Goal: Task Accomplishment & Management: Manage account settings

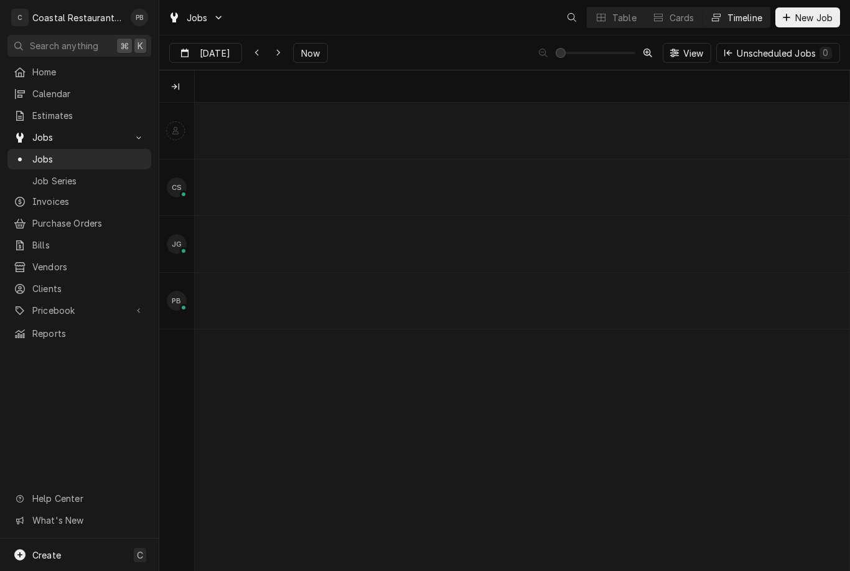
scroll to position [0, 12968]
click at [308, 61] on button "Now" at bounding box center [310, 53] width 35 height 20
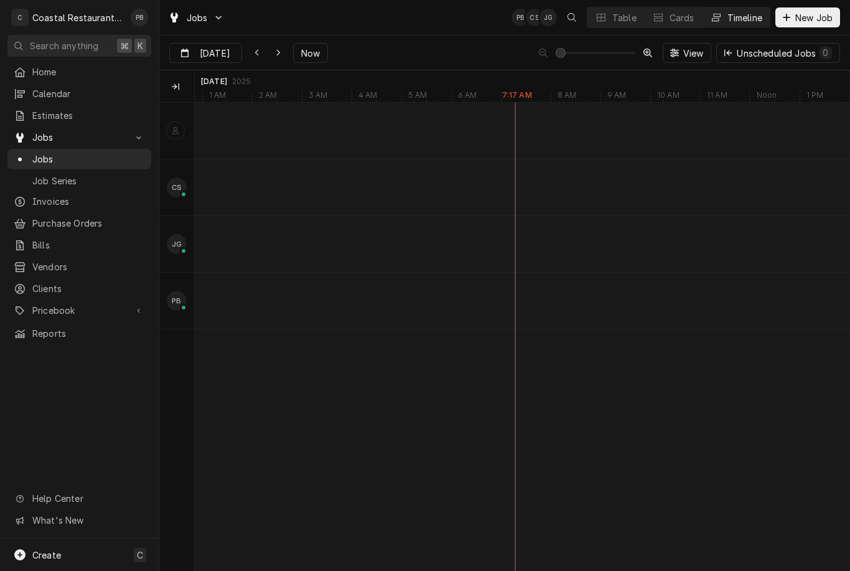
type input "Sep 3"
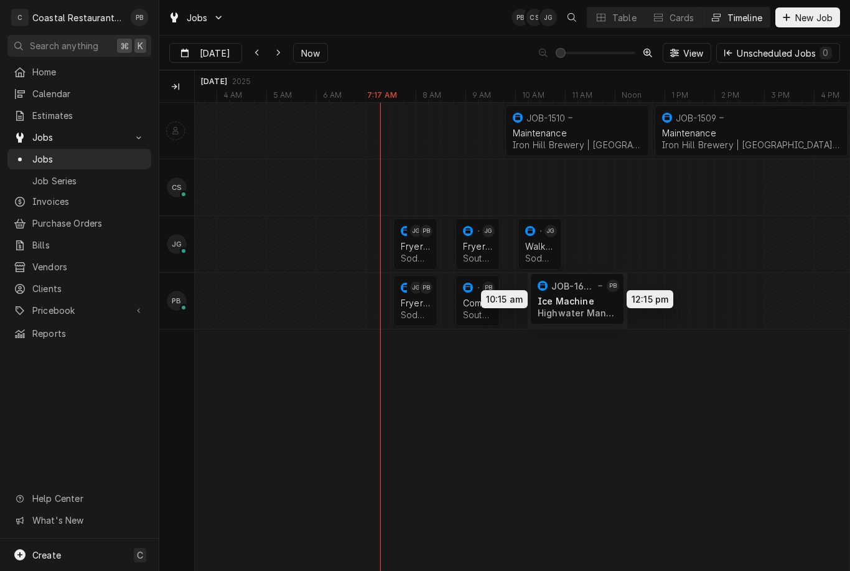
scroll to position [0, 14004]
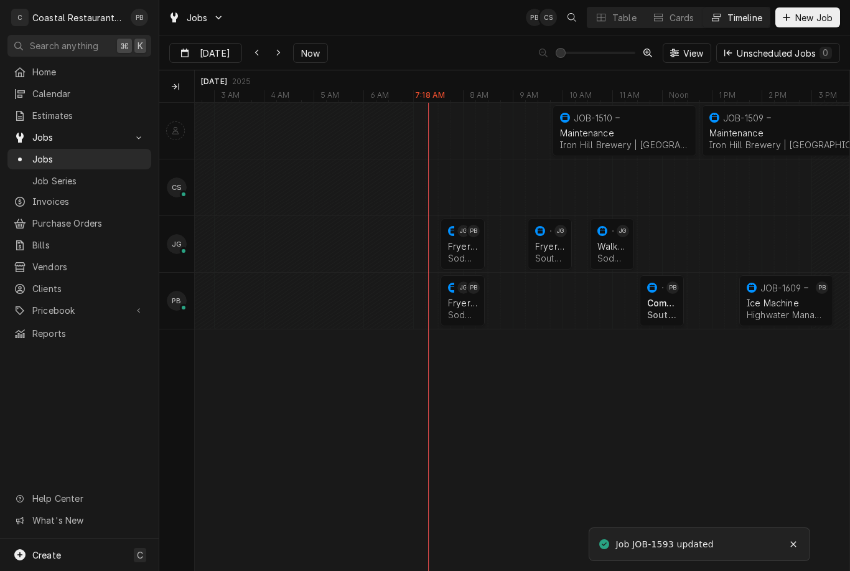
click at [619, 16] on div "Table" at bounding box center [625, 17] width 24 height 13
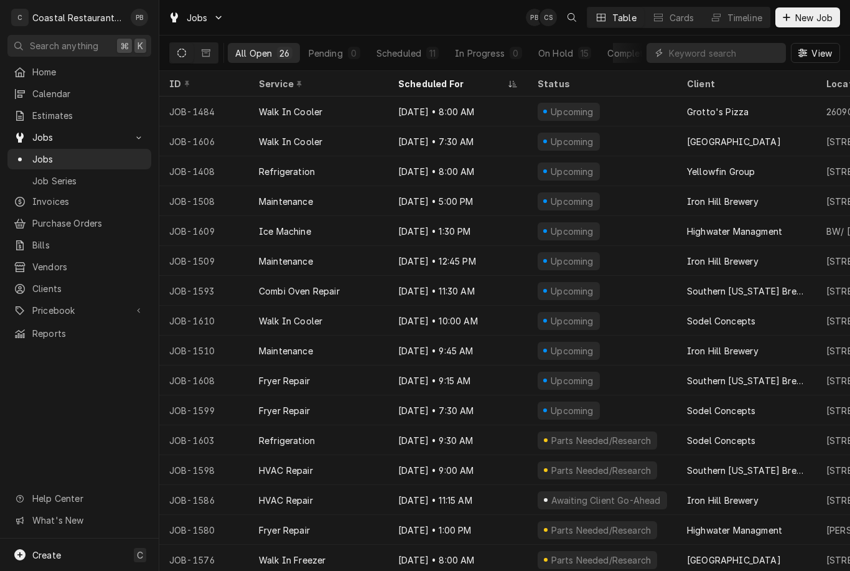
click at [751, 20] on div "Timeline" at bounding box center [745, 17] width 35 height 13
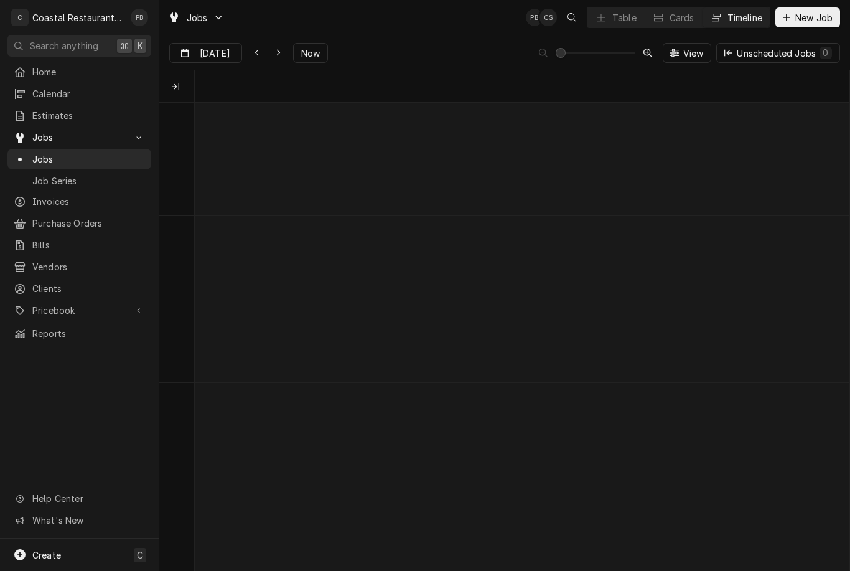
click at [745, 21] on div "Timeline" at bounding box center [745, 17] width 35 height 13
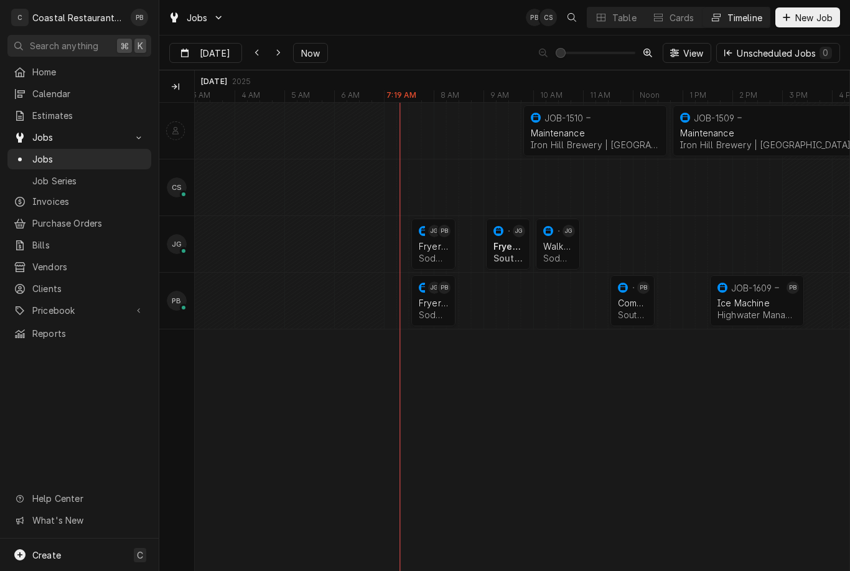
click at [496, 303] on div "normal" at bounding box center [632, 301] width 26869 height 56
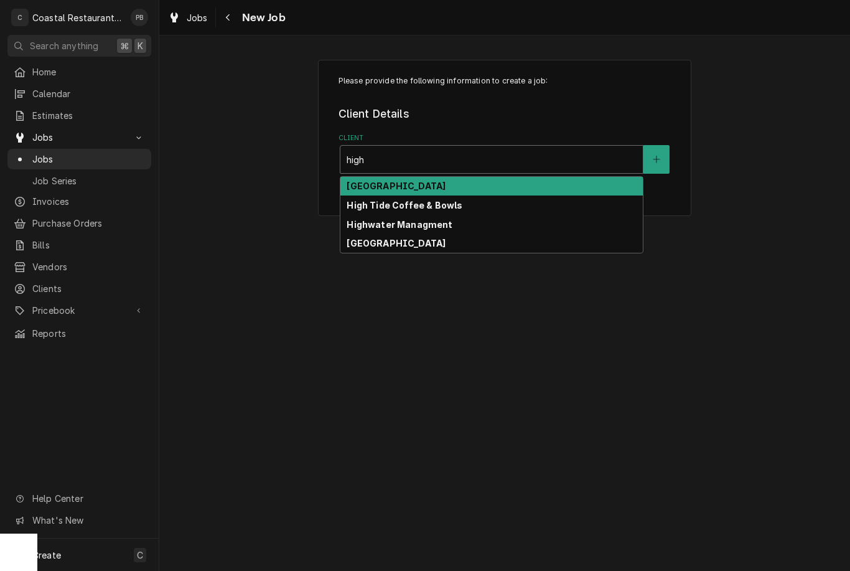
click at [435, 222] on strong "Highwater Managment" at bounding box center [400, 224] width 106 height 11
type input "high"
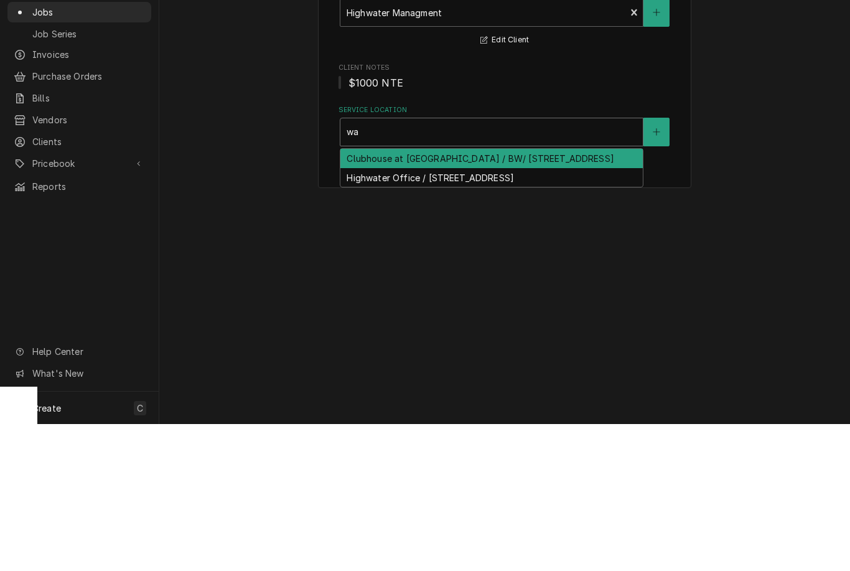
type input "w"
click at [475, 296] on div "On the Rocks / OTR/ 43 Cape Henlopen Dr, Lewes, DE 19958" at bounding box center [492, 305] width 303 height 19
type input "on"
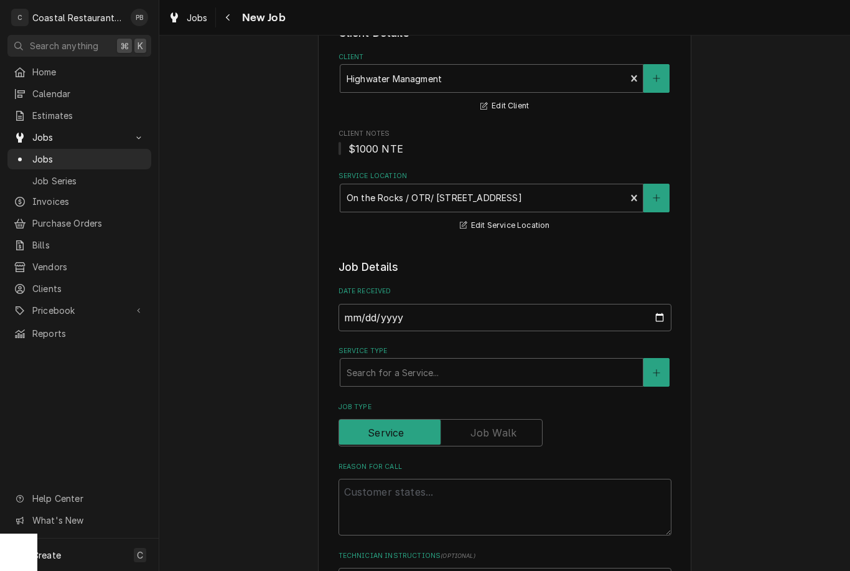
scroll to position [192, 0]
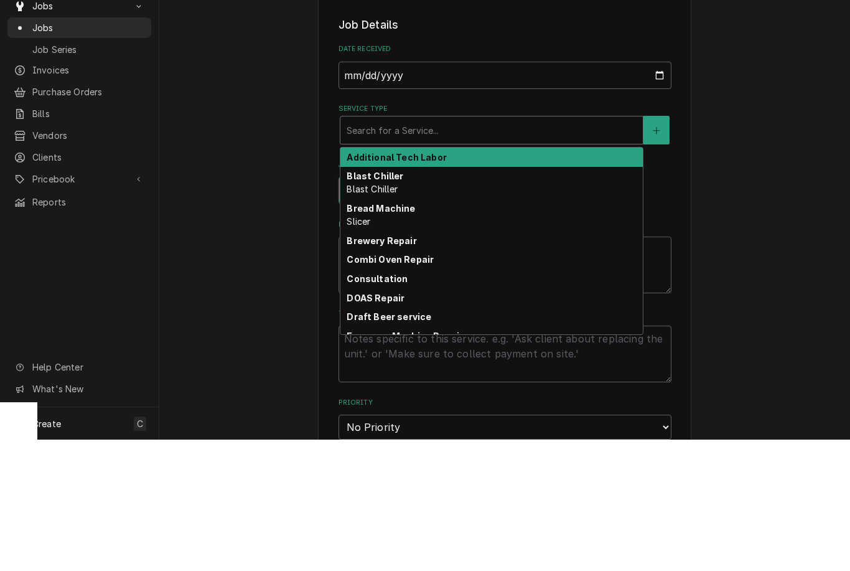
type input "w"
type textarea "x"
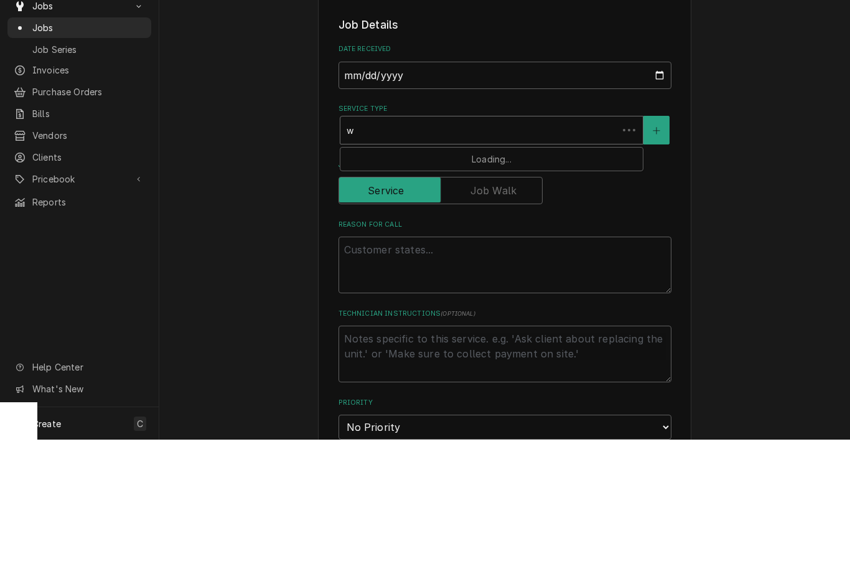
type input "wa"
type textarea "x"
type input "wal"
type textarea "x"
type input "walk"
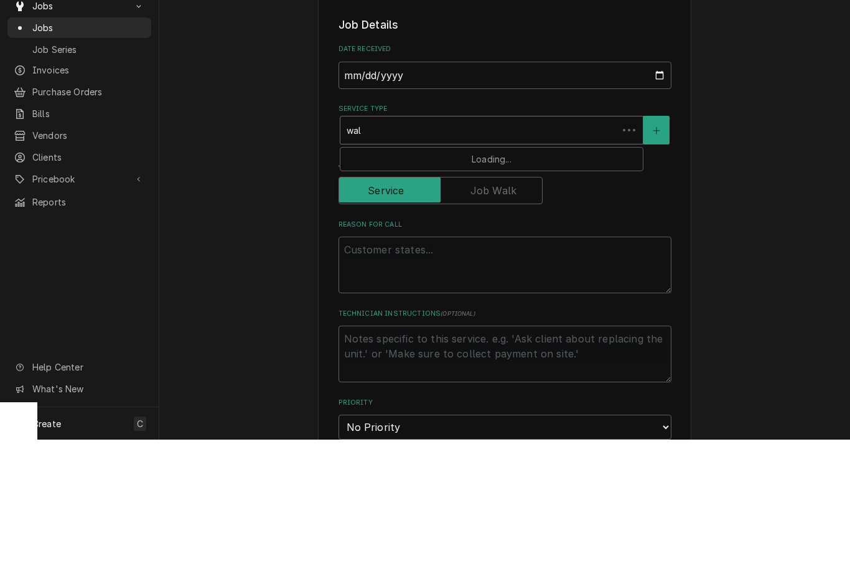
type textarea "x"
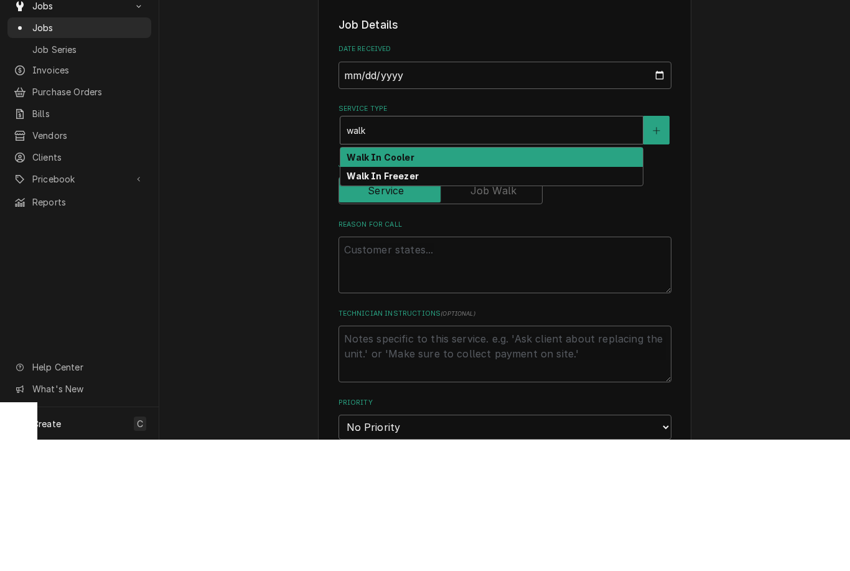
click at [429, 279] on div "Walk In Cooler" at bounding box center [492, 288] width 303 height 19
type input "walk"
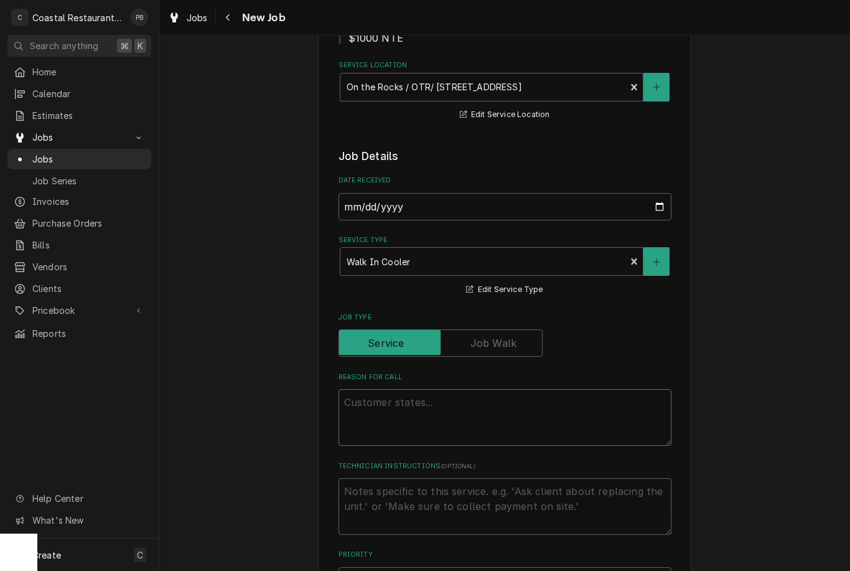
click at [520, 422] on textarea "Reason For Call" at bounding box center [505, 417] width 333 height 57
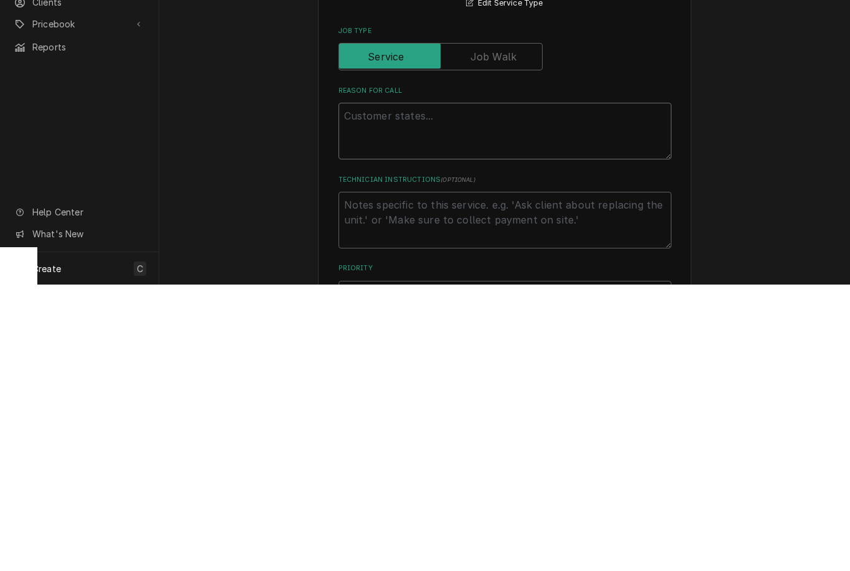
type textarea "x"
type textarea "D"
type textarea "x"
type textarea "Doo"
type textarea "x"
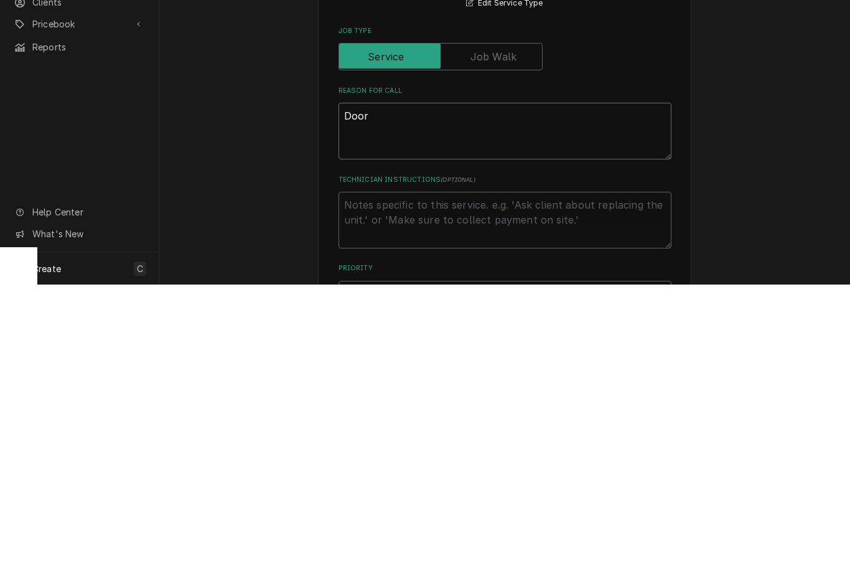
type textarea "Door"
type textarea "x"
type textarea "Door l"
type textarea "x"
type textarea "Door la"
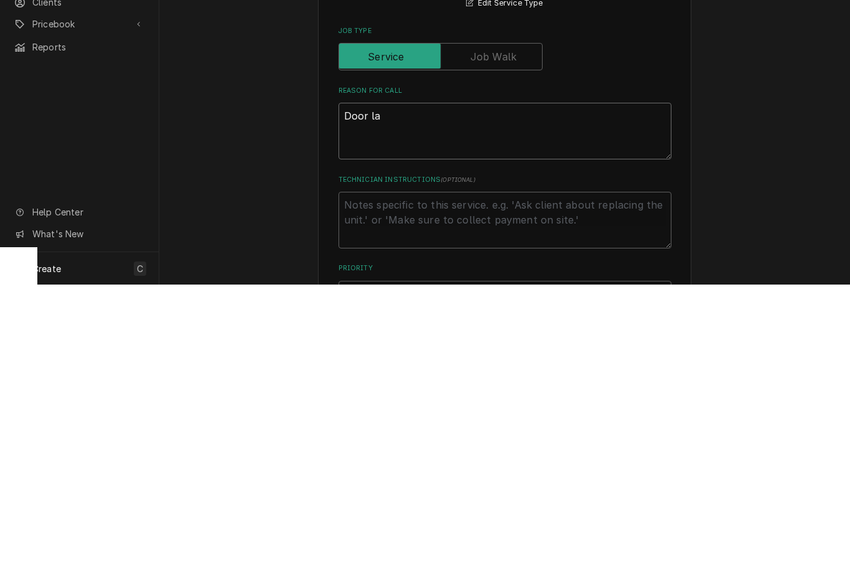
type textarea "x"
type textarea "Door lat"
type textarea "x"
type textarea "Door latc"
type textarea "x"
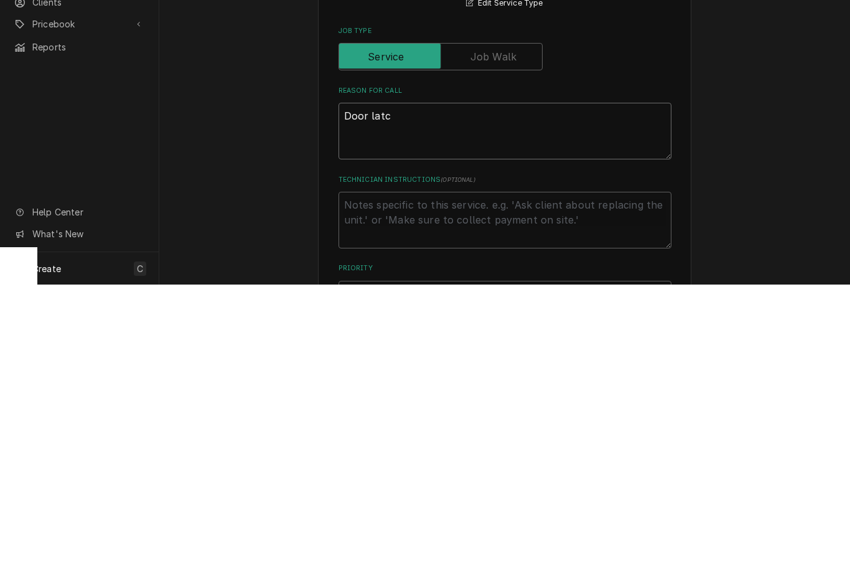
type textarea "Door latch"
type textarea "x"
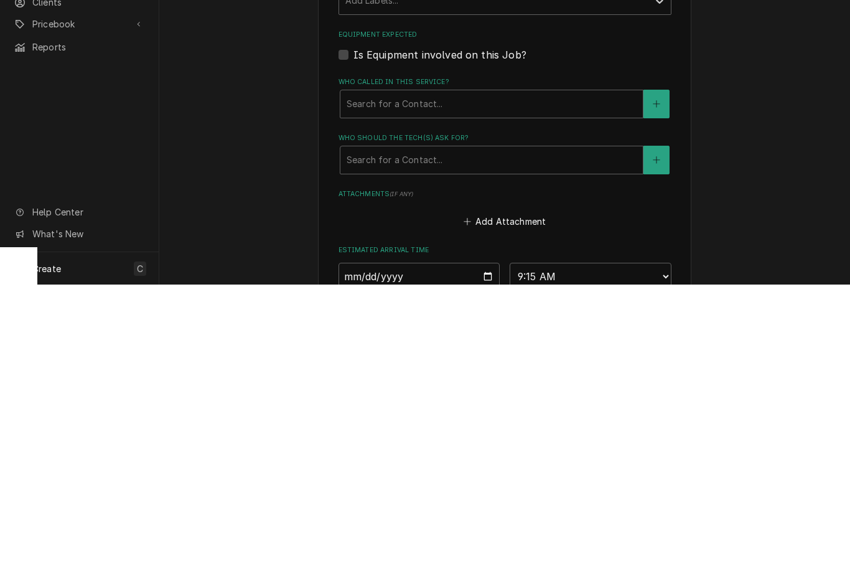
scroll to position [553, 0]
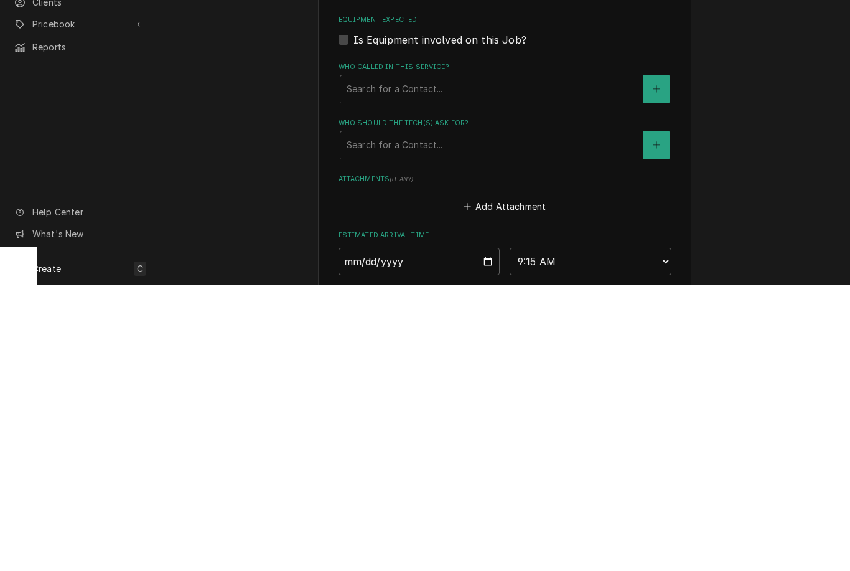
type textarea "Door latch"
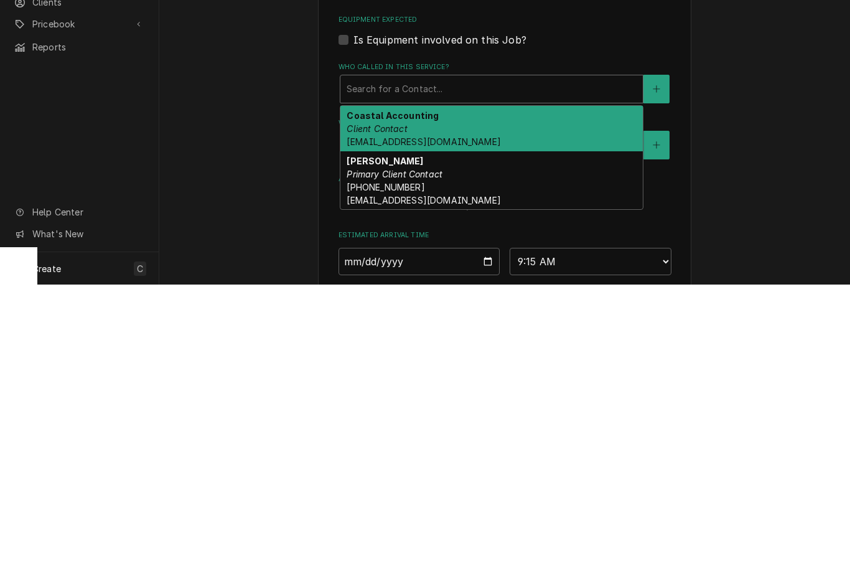
click at [491, 438] on div "Dan Wheeler Primary Client Contact (302) 245-7570 DanW@highwatermanagment.com" at bounding box center [492, 467] width 303 height 59
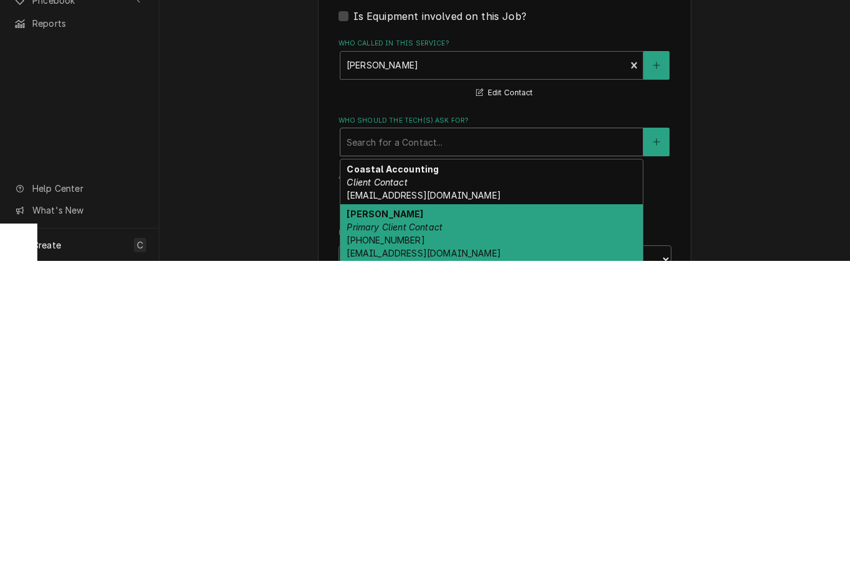
click at [492, 514] on div "Dan Wheeler Primary Client Contact (302) 245-7570 DanW@highwatermanagment.com" at bounding box center [492, 543] width 303 height 59
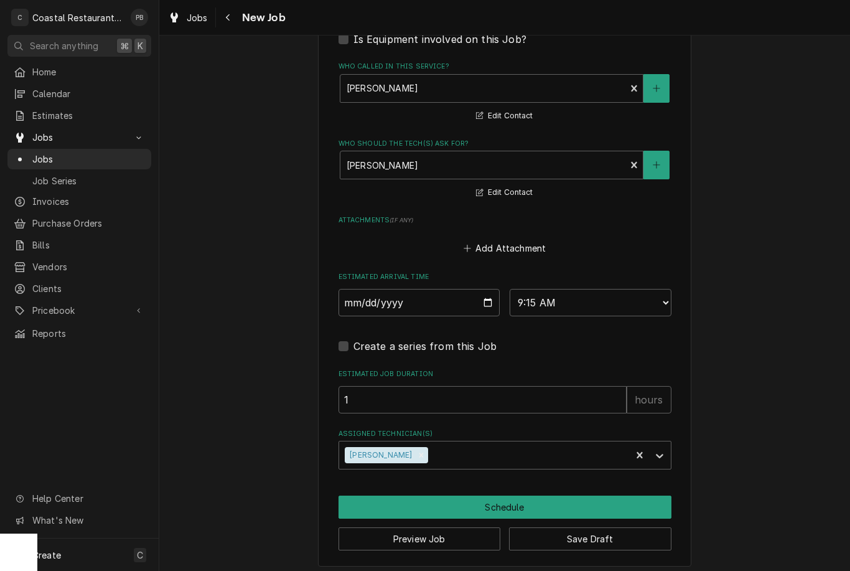
scroll to position [840, 0]
click at [547, 505] on button "Schedule" at bounding box center [505, 507] width 333 height 23
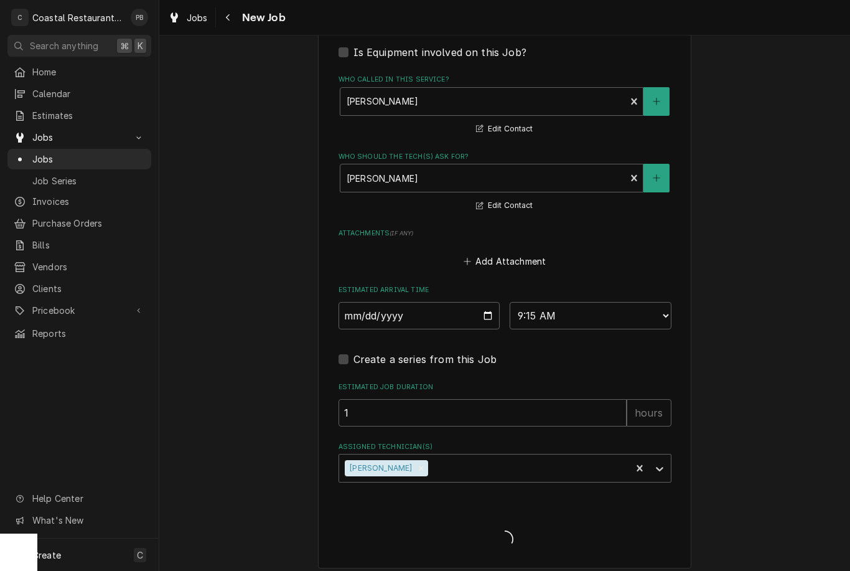
type textarea "x"
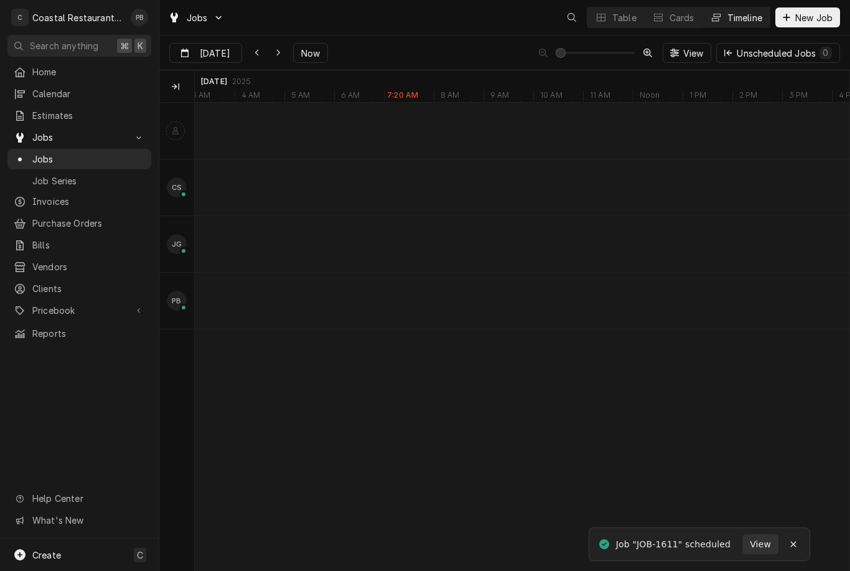
scroll to position [0, 12971]
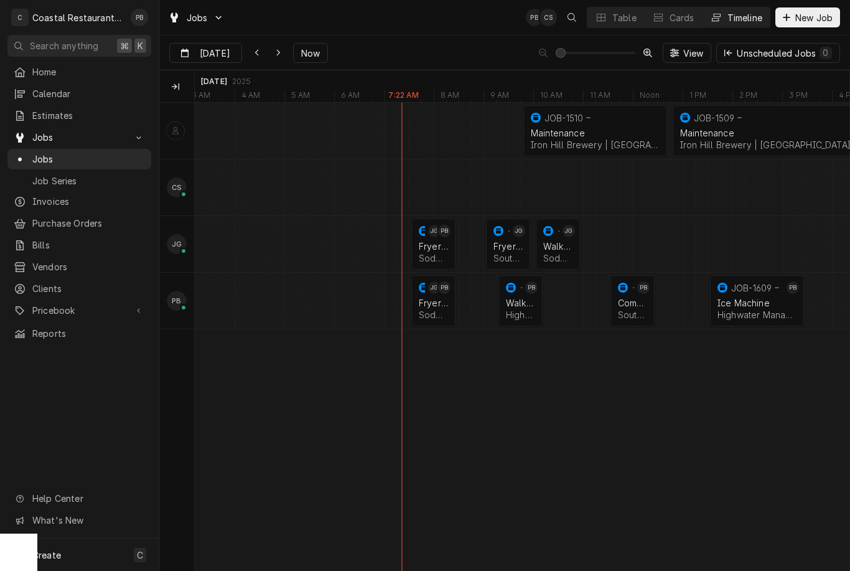
click at [58, 304] on span "Pricebook" at bounding box center [79, 310] width 94 height 13
click at [58, 347] on span "Parts & Materials" at bounding box center [88, 353] width 113 height 13
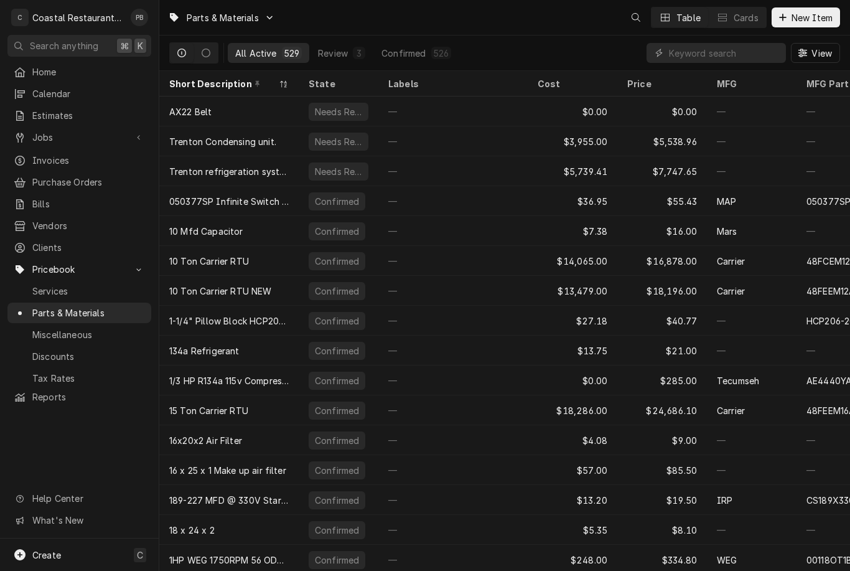
click at [816, 25] on button "New Item" at bounding box center [806, 17] width 68 height 20
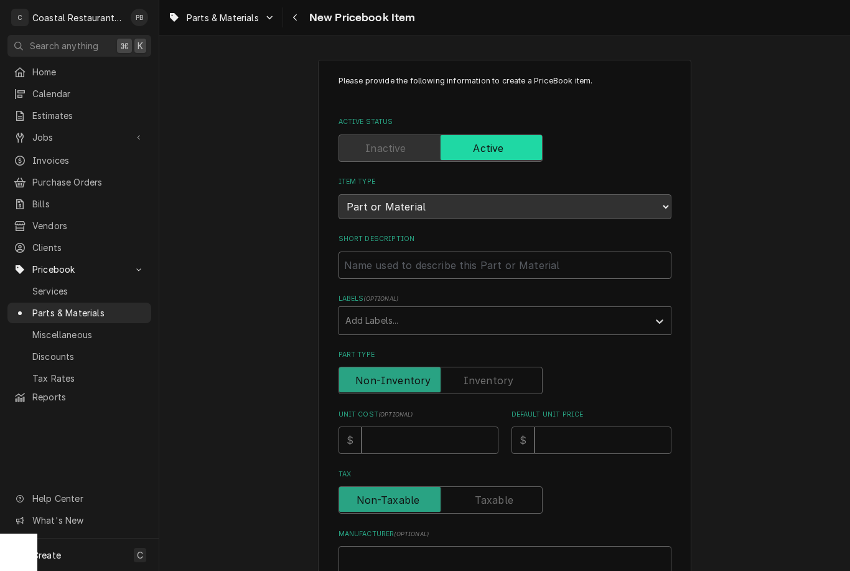
click at [468, 252] on input "Short Description" at bounding box center [505, 265] width 333 height 27
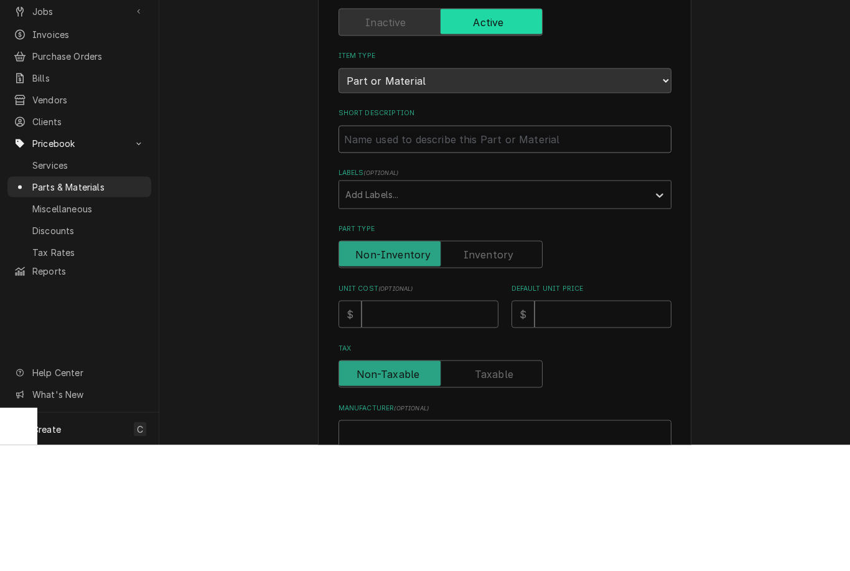
click at [482, 252] on input "Short Description" at bounding box center [505, 265] width 333 height 27
paste input "Kason 10058L05021 Latch Body, No Cylinder"
type textarea "x"
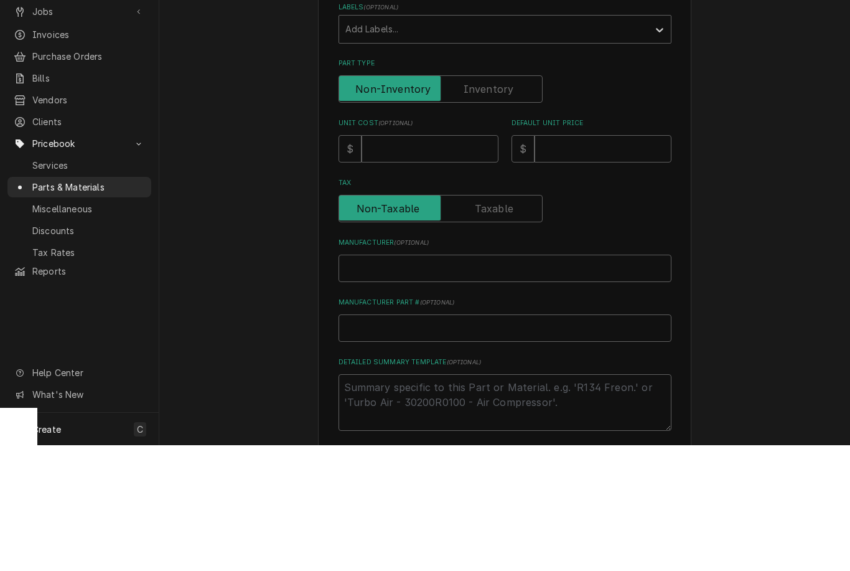
scroll to position [167, 0]
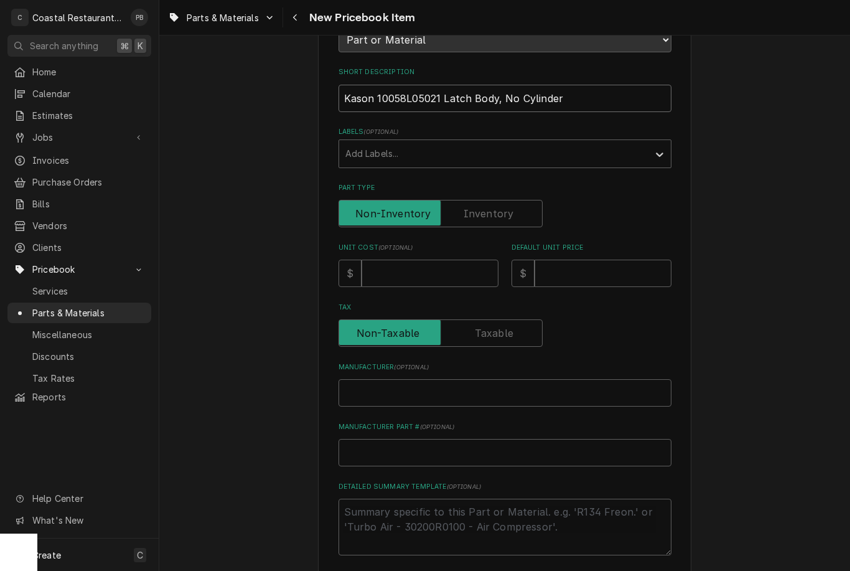
type input "Kason 10058L05021 Latch Body, No Cylinder"
click at [451, 270] on input "Unit Cost ( optional )" at bounding box center [430, 273] width 137 height 27
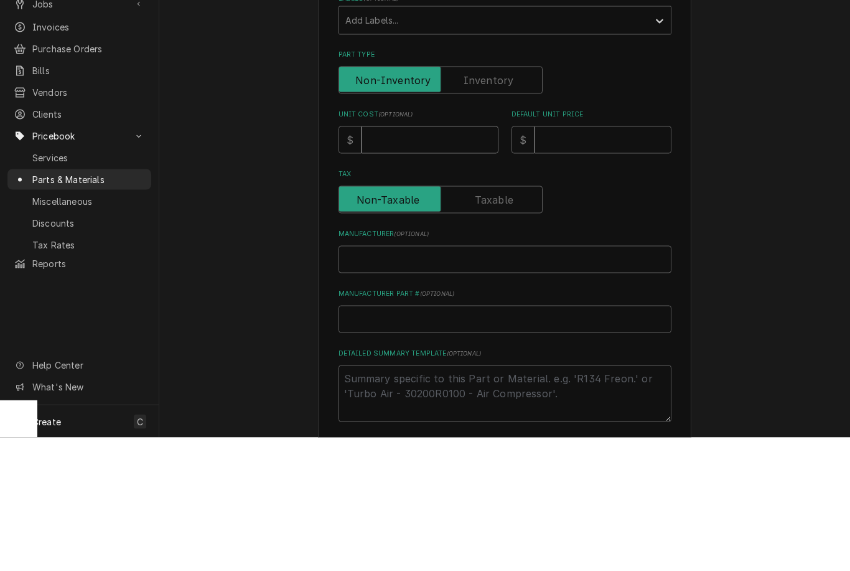
type input "1"
type textarea "x"
type input "10"
type textarea "x"
type input "100"
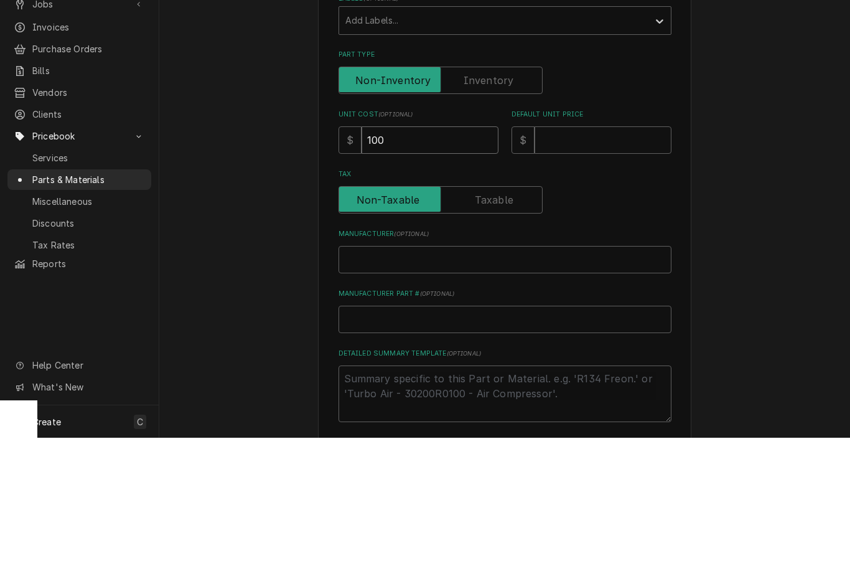
type textarea "x"
type input "100.9"
type textarea "x"
type input "100.95"
type textarea "x"
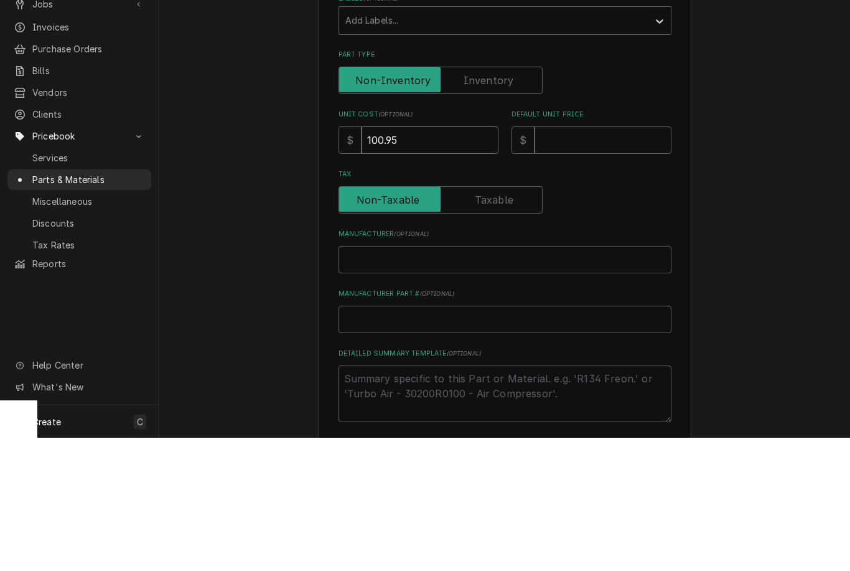
type input "100.95"
click at [633, 260] on input "Default Unit Price" at bounding box center [603, 273] width 137 height 27
type input "1"
type textarea "x"
type input "16"
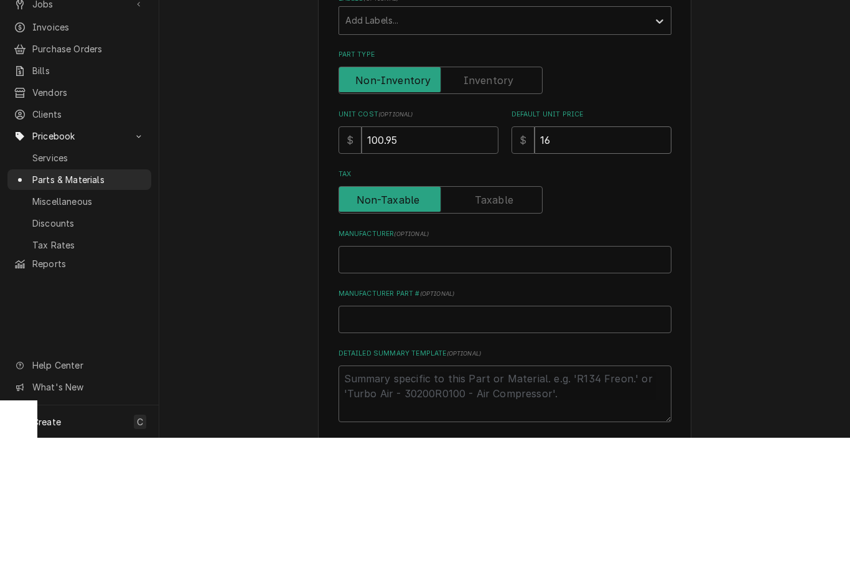
type textarea "x"
type input "166"
type textarea "x"
type input "166.9"
type textarea "x"
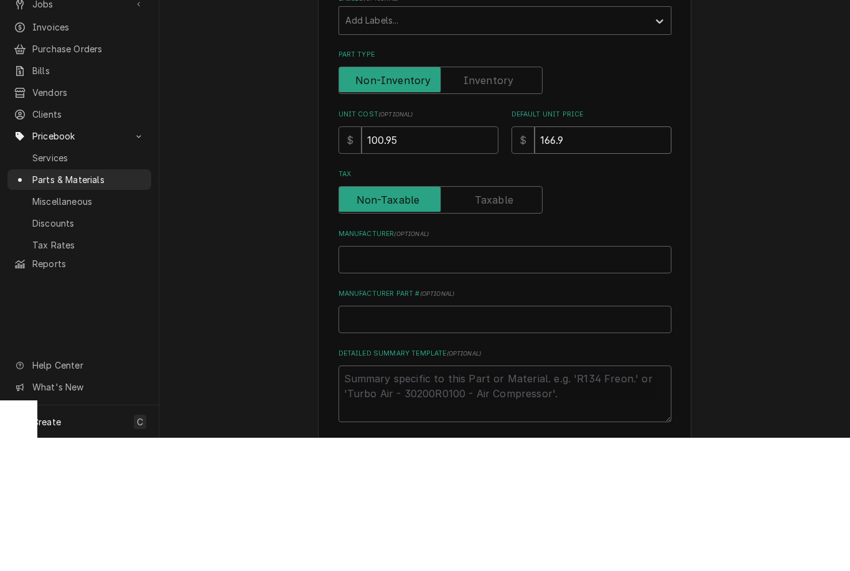
type input "166.96"
type textarea "x"
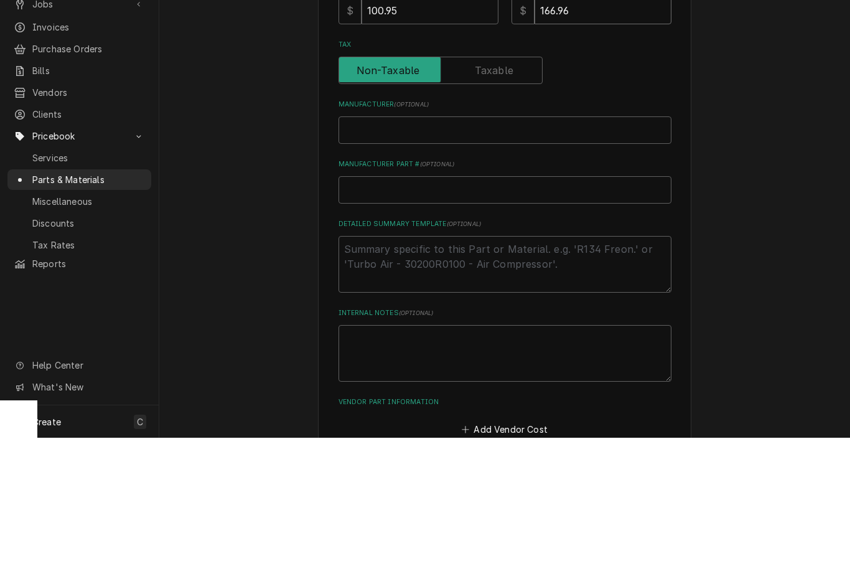
scroll to position [327, 0]
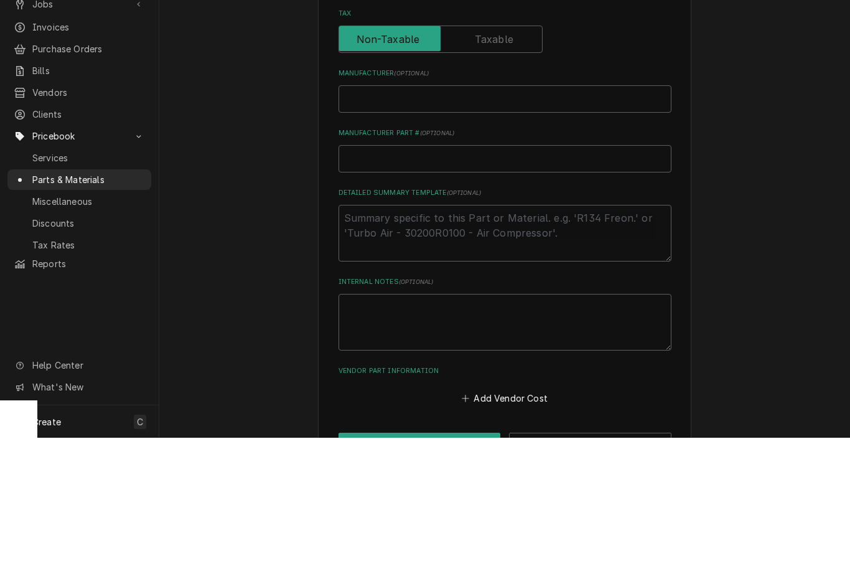
type input "166.96"
click at [512, 219] on input "Manufacturer ( optional )" at bounding box center [505, 232] width 333 height 27
type textarea "x"
type input "Ka"
type textarea "x"
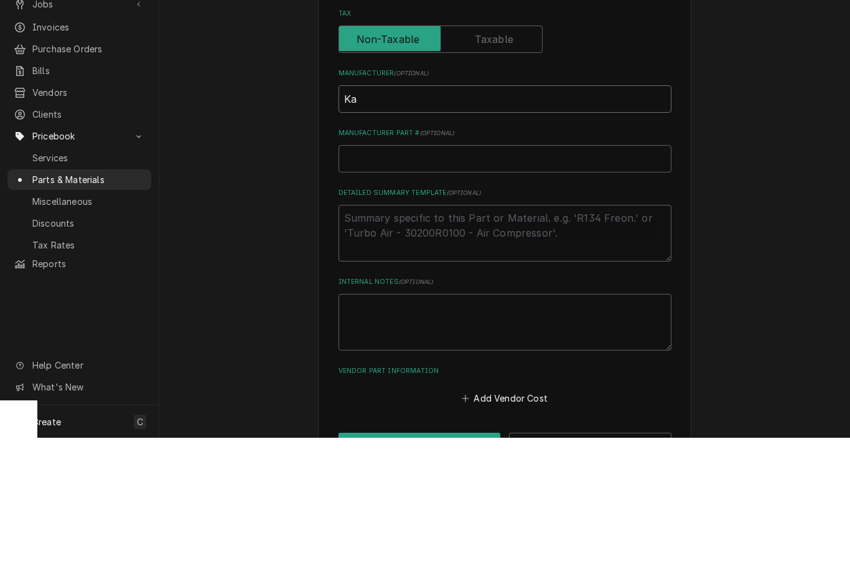
type input "Kas"
type textarea "x"
type input "Kaso"
type textarea "x"
type input "Kason"
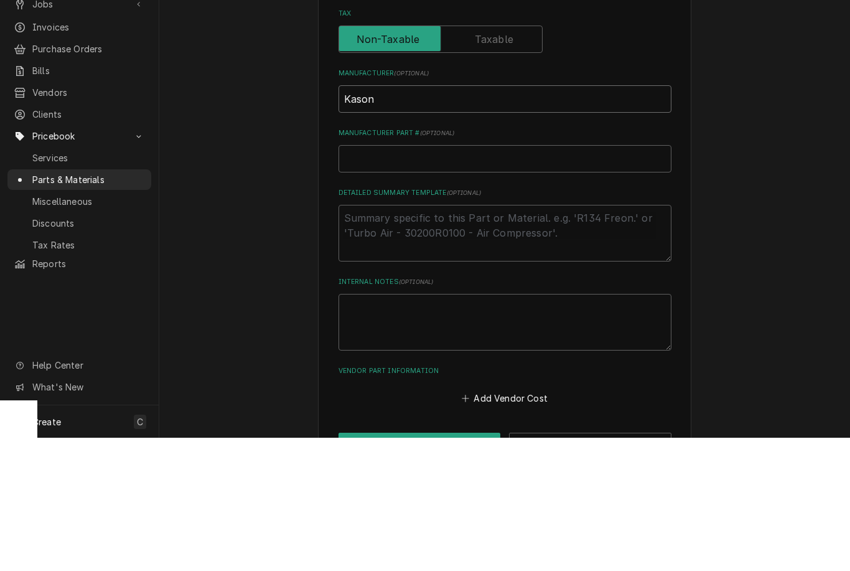
type textarea "x"
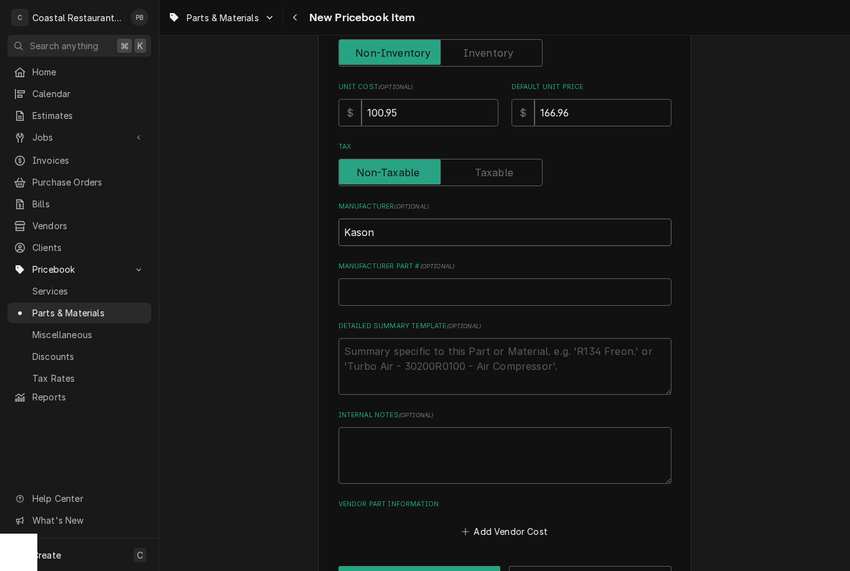
type input "Kason"
click at [489, 286] on input "Manufacturer Part # ( optional )" at bounding box center [505, 291] width 333 height 27
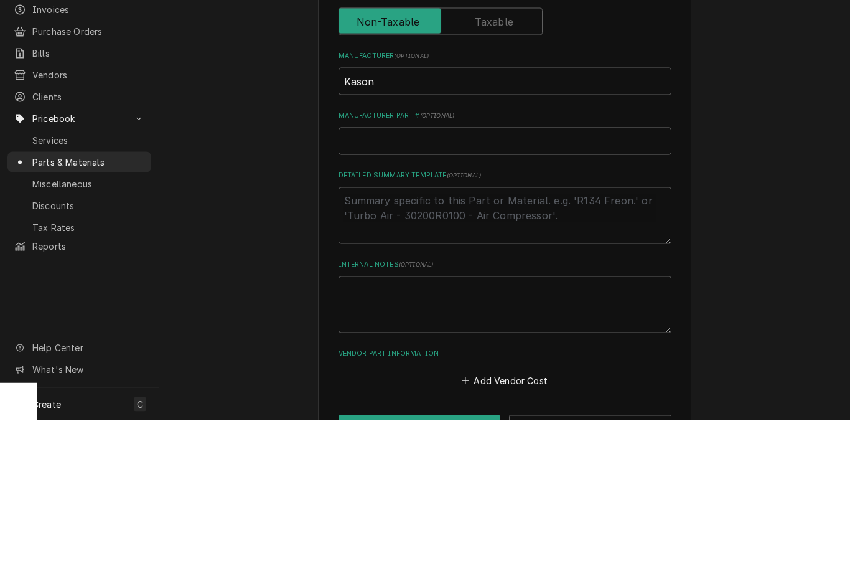
click at [426, 278] on input "Manufacturer Part # ( optional )" at bounding box center [505, 291] width 333 height 27
paste input "10058L05021"
type textarea "x"
type input "10058L05021"
click at [519, 338] on textarea "Detailed Summary Template ( optional )" at bounding box center [505, 366] width 333 height 57
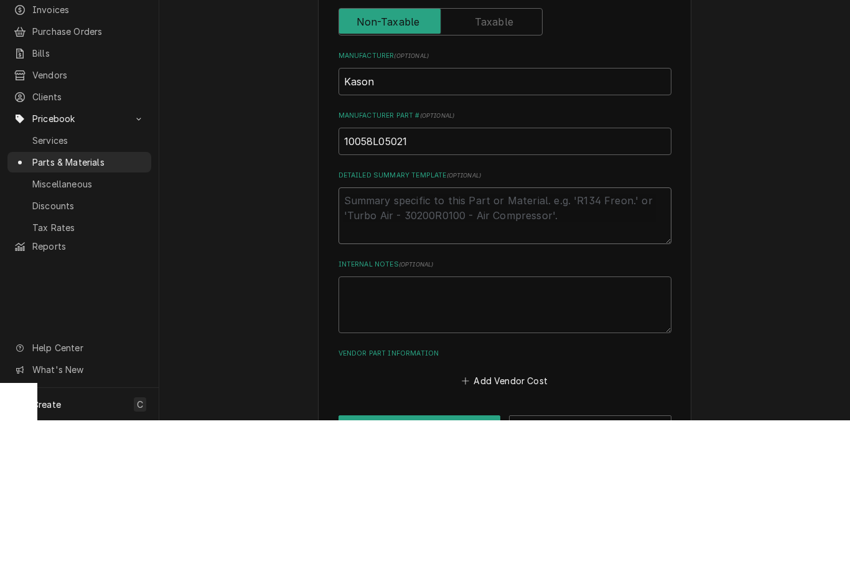
type textarea "x"
type textarea "Do"
type textarea "x"
type textarea "Doo"
type textarea "x"
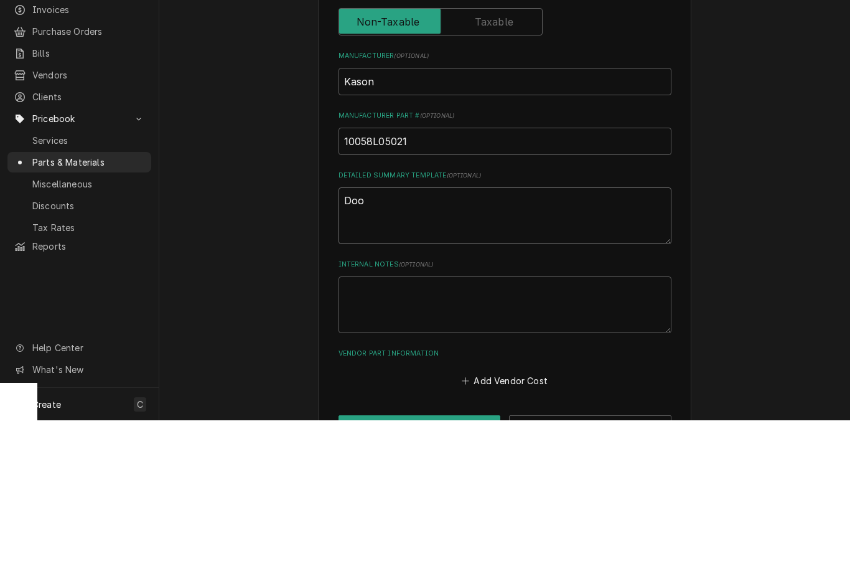
type textarea "Door"
type textarea "x"
type textarea "Door"
type textarea "x"
type textarea "Door l"
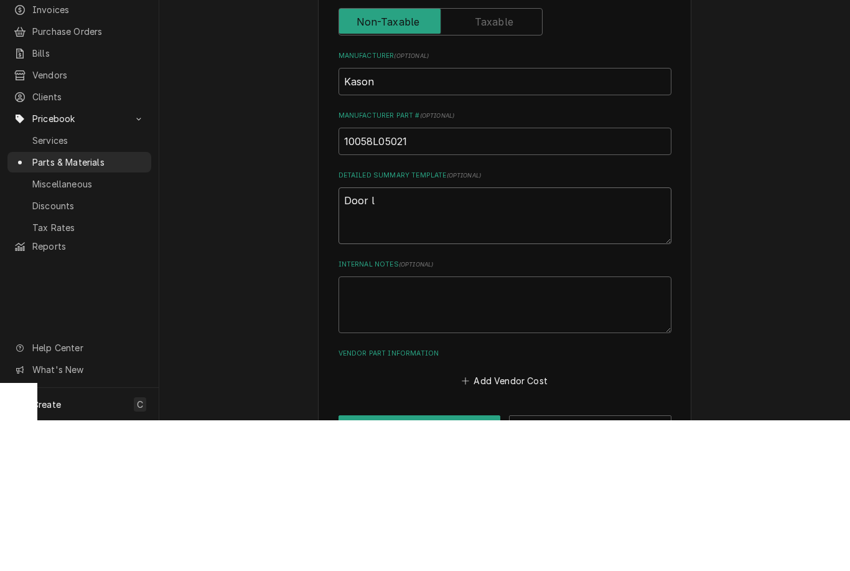
type textarea "x"
type textarea "Door la"
type textarea "x"
type textarea "Door lat"
type textarea "x"
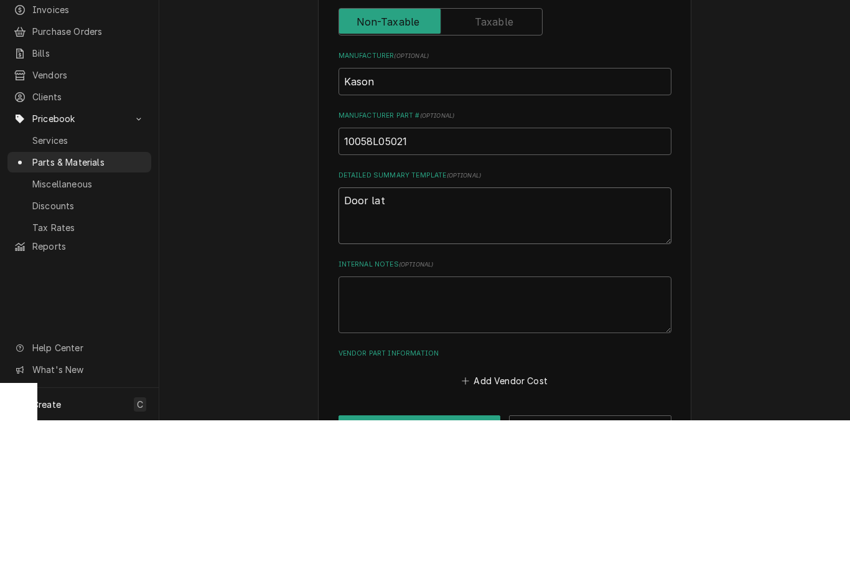
type textarea "Door latc"
type textarea "x"
type textarea "Door latch"
type textarea "x"
type textarea "Door latch"
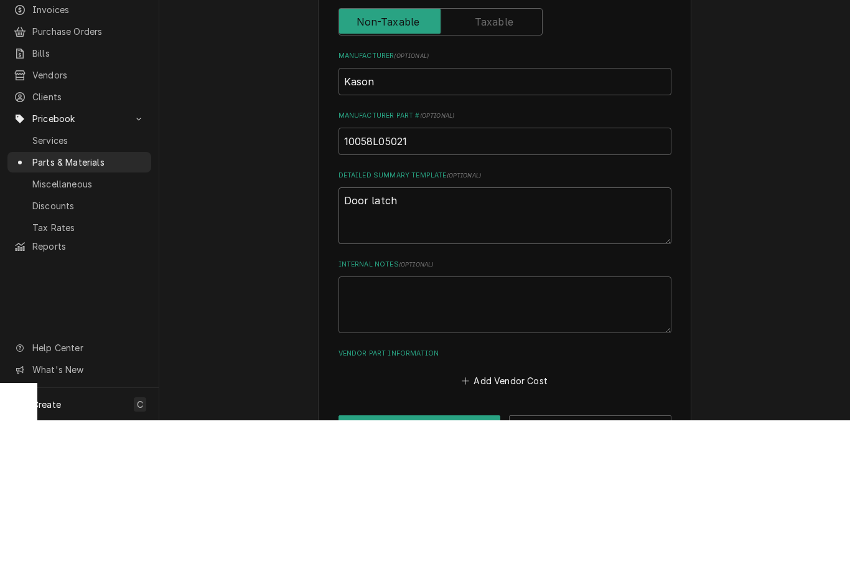
type textarea "x"
type textarea "Door latch no"
type textarea "x"
type textarea "Door latch no c"
type textarea "x"
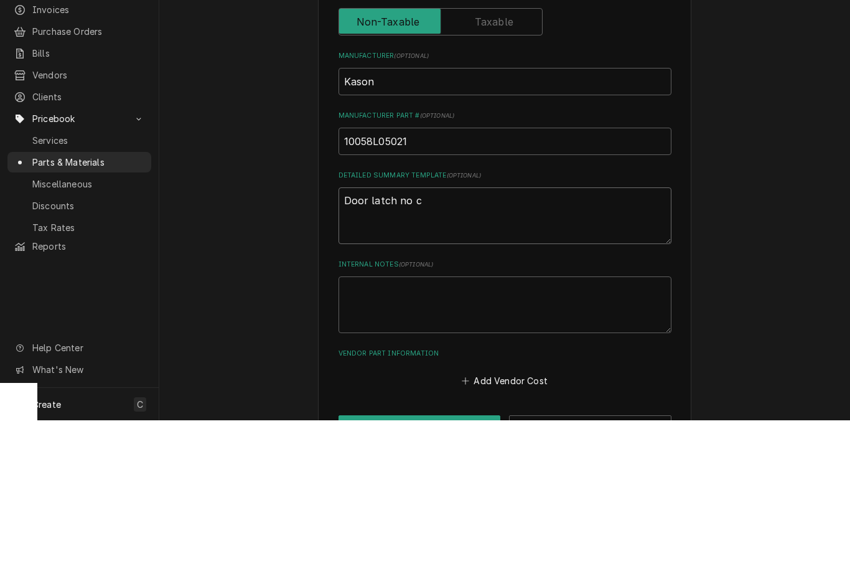
type textarea "Door latch no cy"
type textarea "x"
type textarea "Door latch no cyl"
type textarea "x"
type textarea "Door latch no cyli"
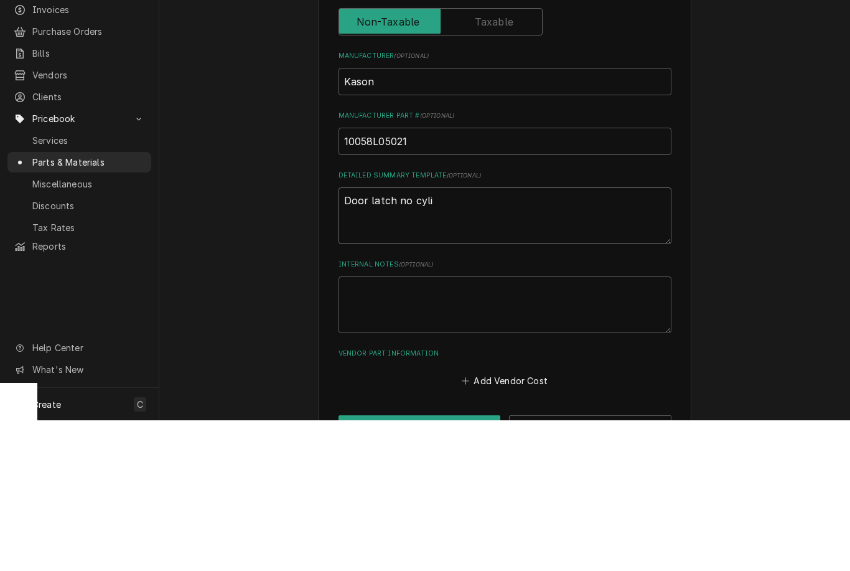
type textarea "x"
type textarea "Door latch no cylin"
type textarea "x"
type textarea "Door latch no cylind"
type textarea "x"
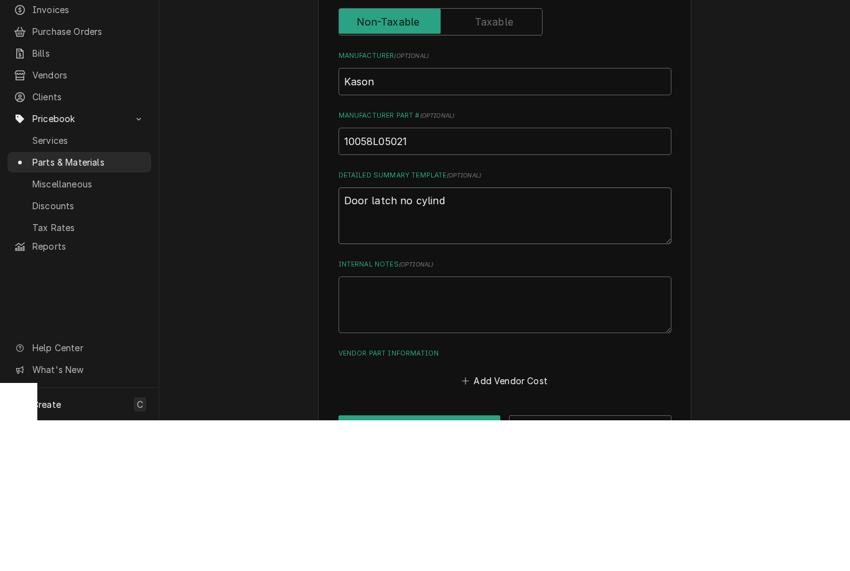
type textarea "Door latch no cylinde"
type textarea "x"
type textarea "Door latch no cylinder"
type textarea "x"
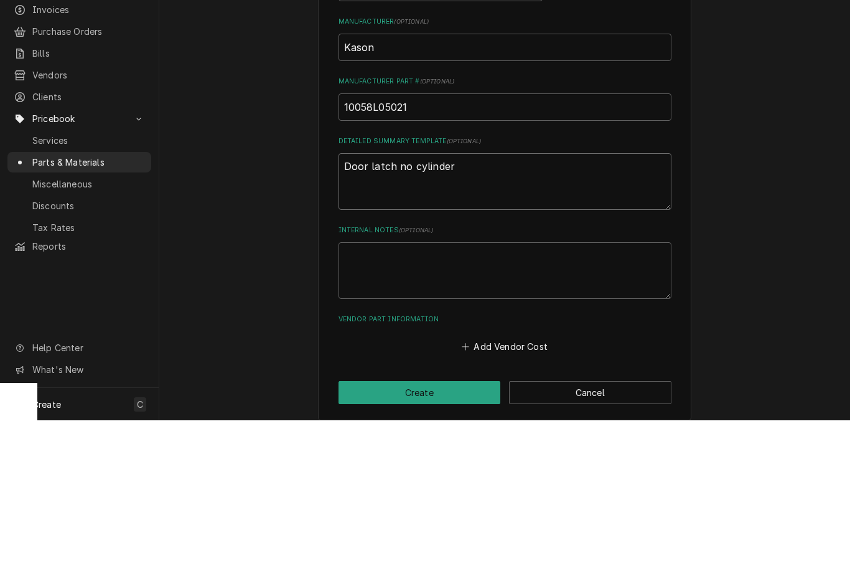
scroll to position [361, 0]
type textarea "Door latch no cylinder"
click at [748, 184] on div "Please provide the following information to create a PriceBook item. Active Sta…" at bounding box center [504, 134] width 691 height 895
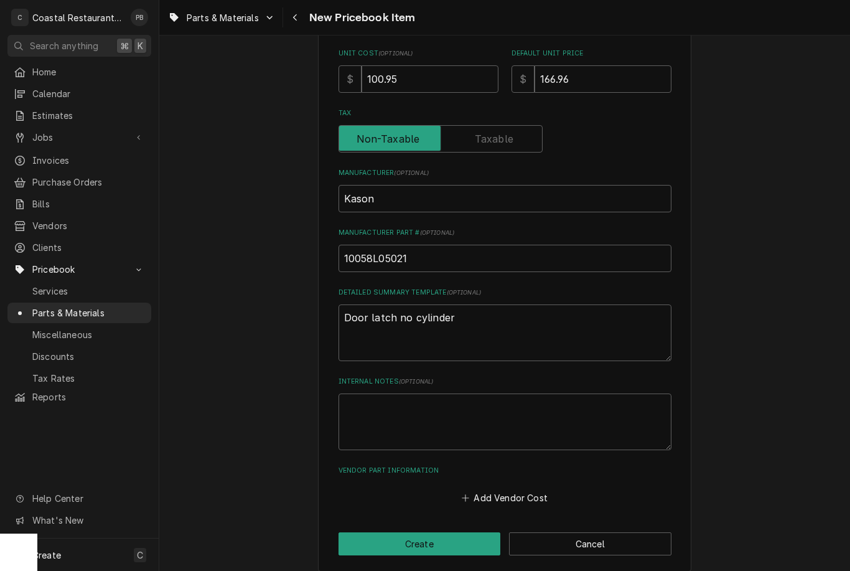
click at [454, 532] on button "Create" at bounding box center [420, 543] width 162 height 23
type textarea "x"
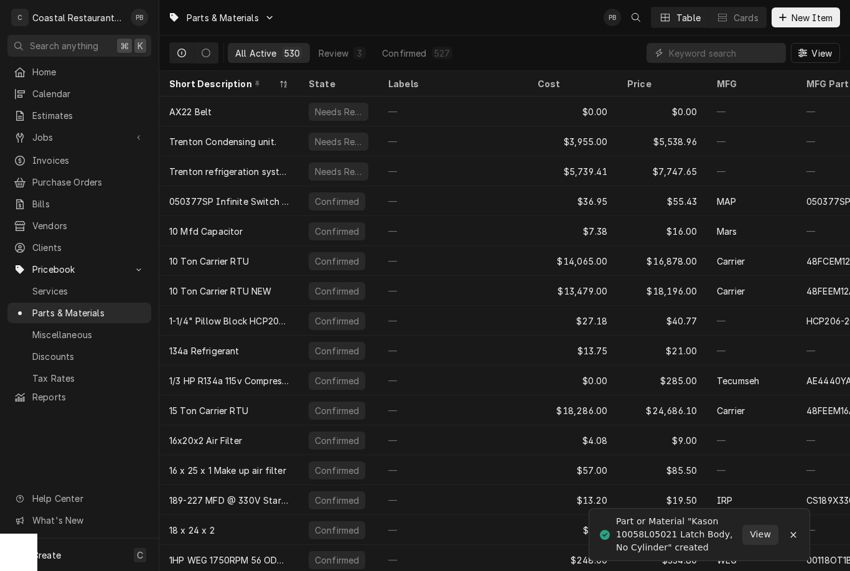
click at [47, 136] on span "Jobs" at bounding box center [79, 137] width 94 height 13
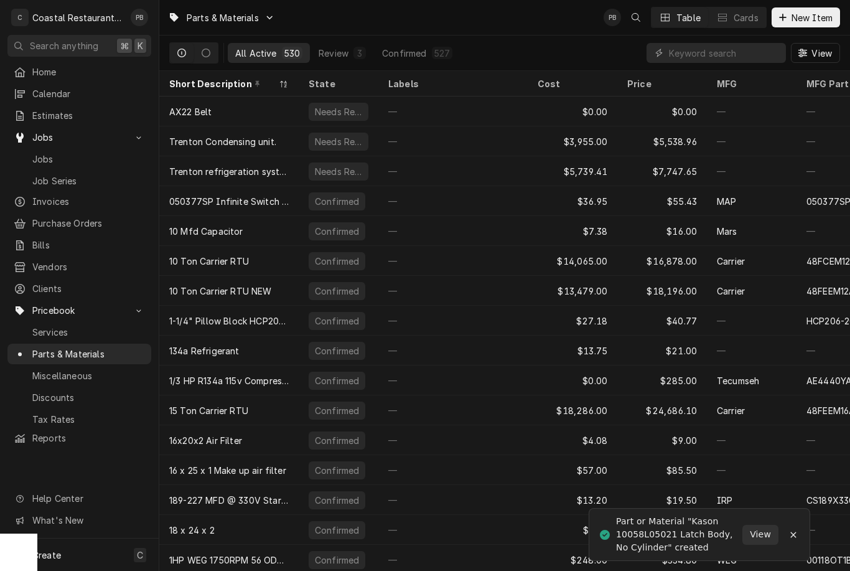
click at [48, 156] on span "Jobs" at bounding box center [88, 159] width 113 height 13
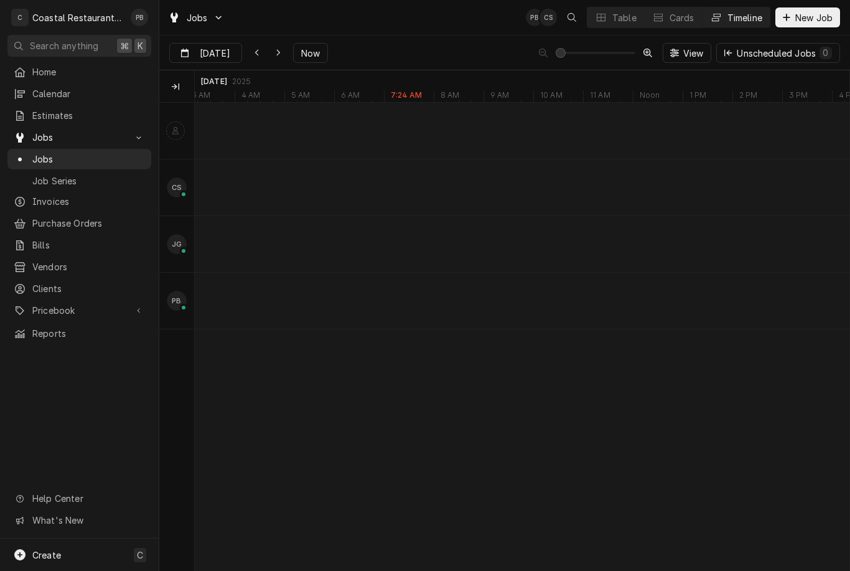
scroll to position [0, 12971]
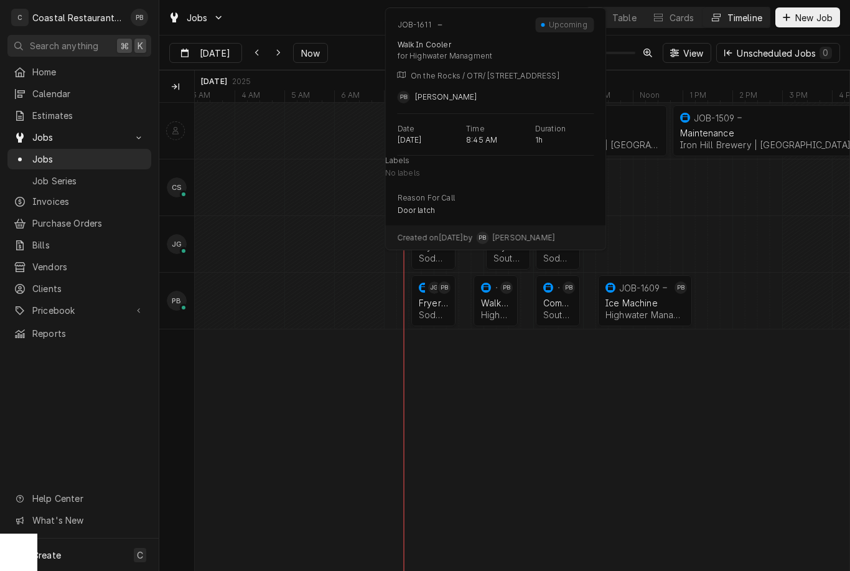
click at [496, 304] on div "Walk In Cooler" at bounding box center [495, 303] width 29 height 11
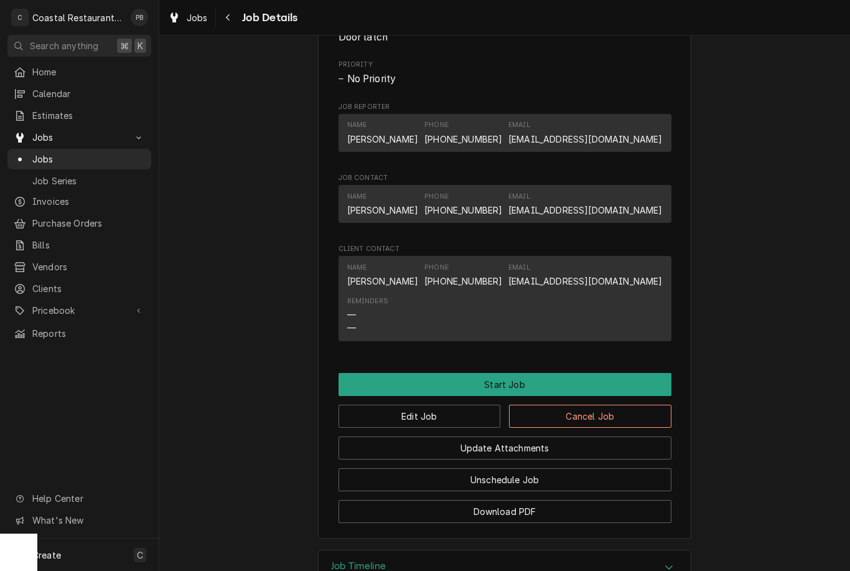
scroll to position [641, 0]
click at [539, 376] on button "Start Job" at bounding box center [505, 385] width 333 height 23
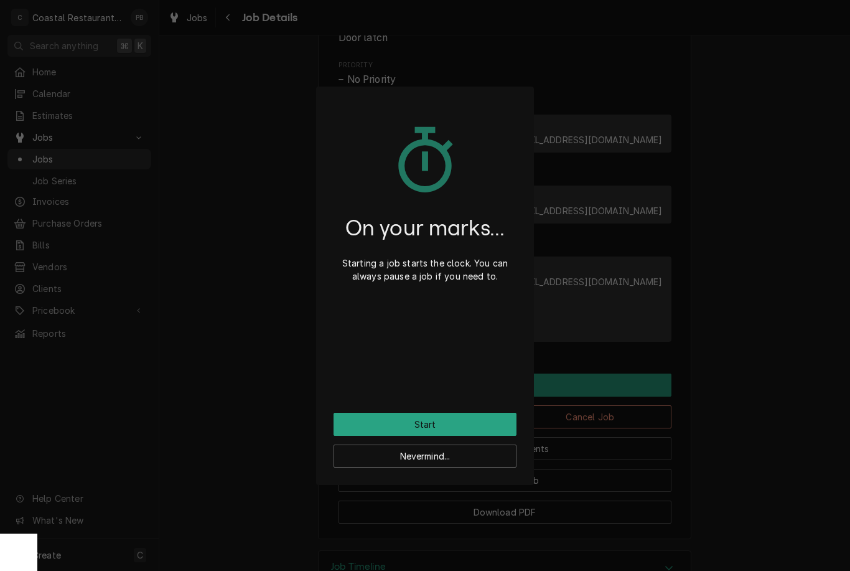
click at [472, 428] on button "Start" at bounding box center [425, 424] width 183 height 23
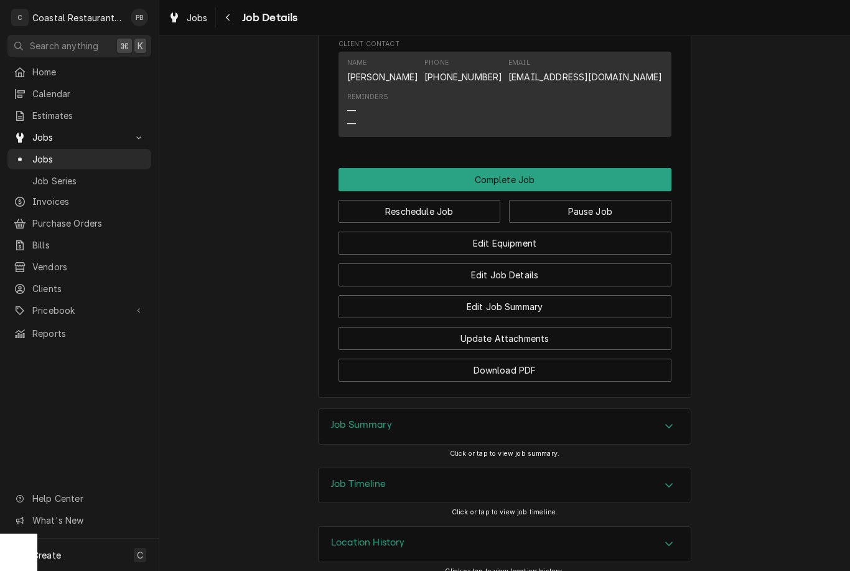
scroll to position [888, 0]
click at [563, 305] on button "Edit Job Summary" at bounding box center [505, 307] width 333 height 23
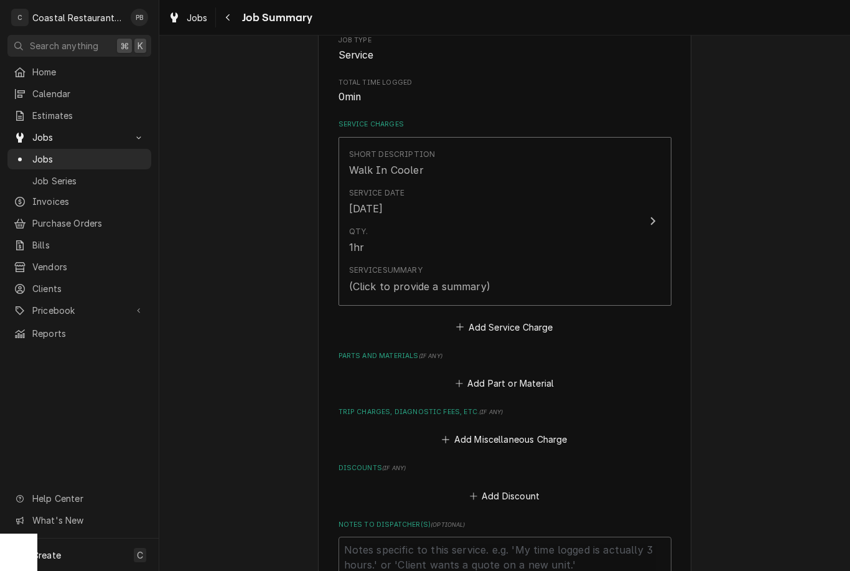
scroll to position [192, 0]
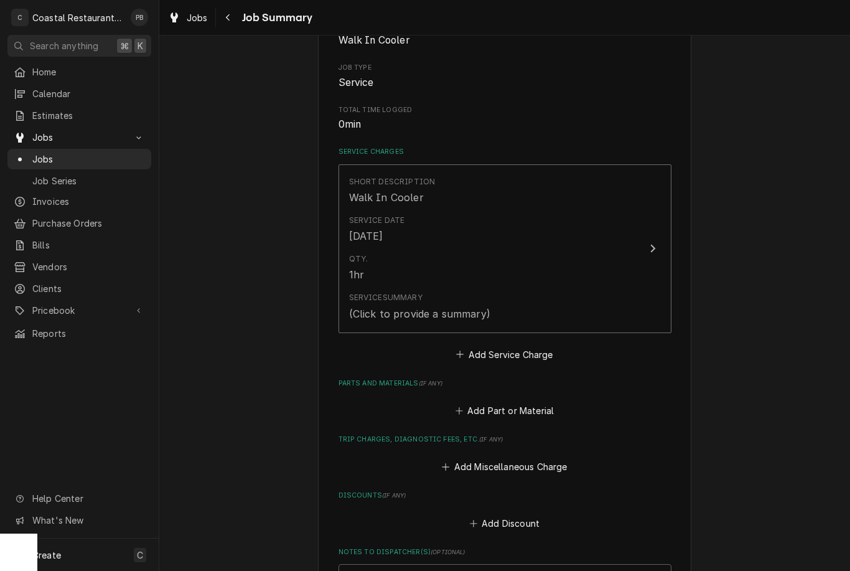
click at [657, 260] on button "Short Description Walk In Cooler Service Date Sep 3, 2025 Qty. 1hr Service Summ…" at bounding box center [505, 248] width 333 height 169
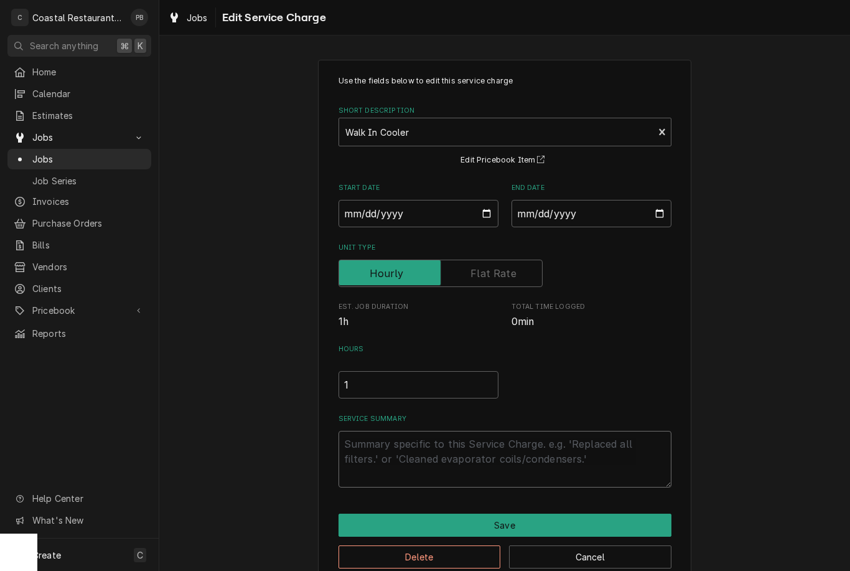
click at [525, 449] on textarea "Service Summary" at bounding box center [505, 459] width 333 height 57
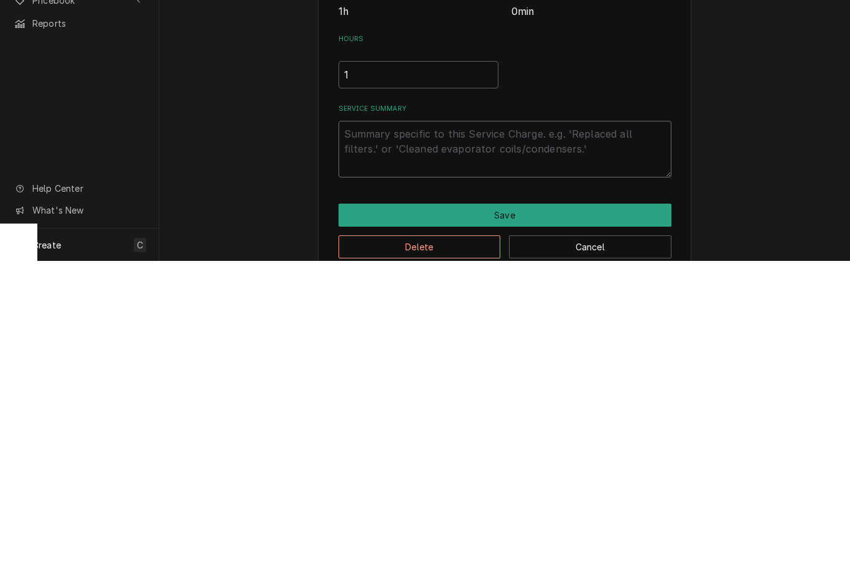
type textarea "x"
type textarea "In"
type textarea "x"
type textarea "Ins"
type textarea "x"
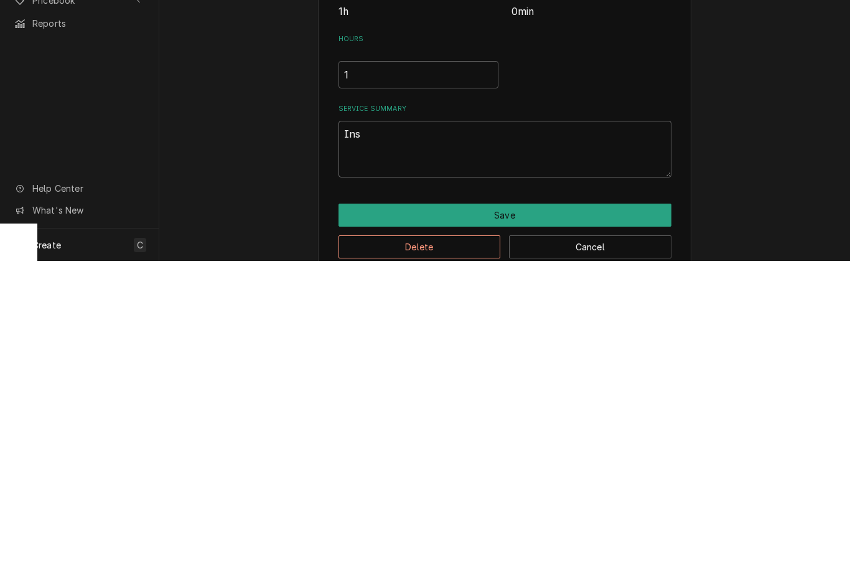
type textarea "Inst"
type textarea "x"
type textarea "Insta"
type textarea "x"
type textarea "Install"
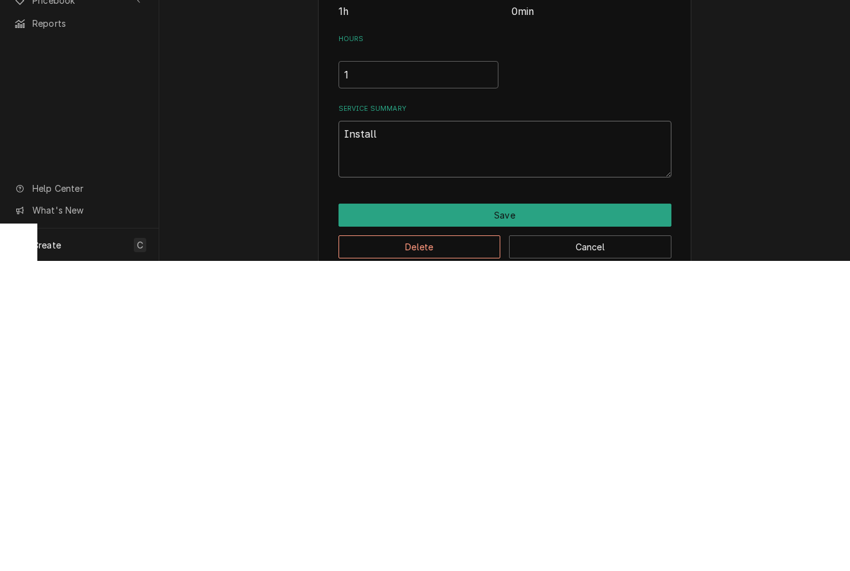
type textarea "x"
type textarea "Install"
type textarea "x"
type textarea "Install n"
type textarea "x"
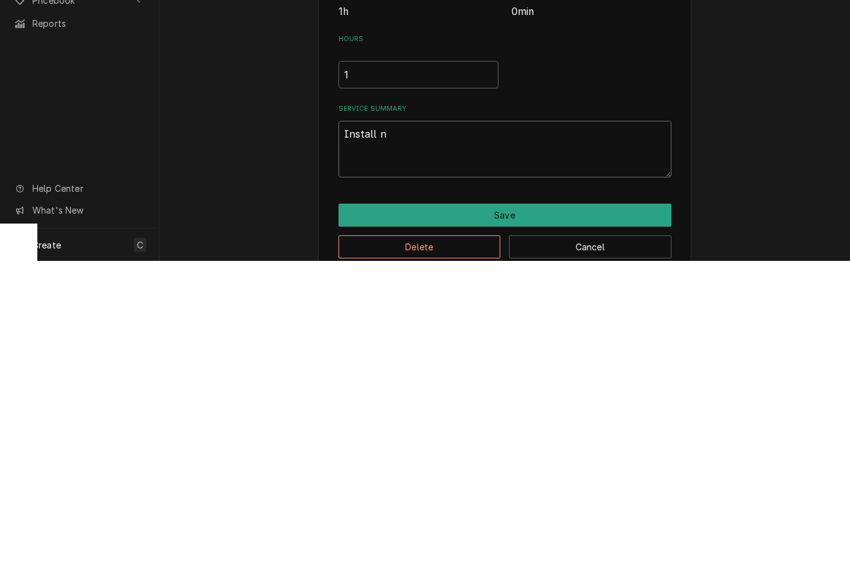
type textarea "Install ne"
type textarea "x"
type textarea "Install new"
type textarea "x"
type textarea "Install new d"
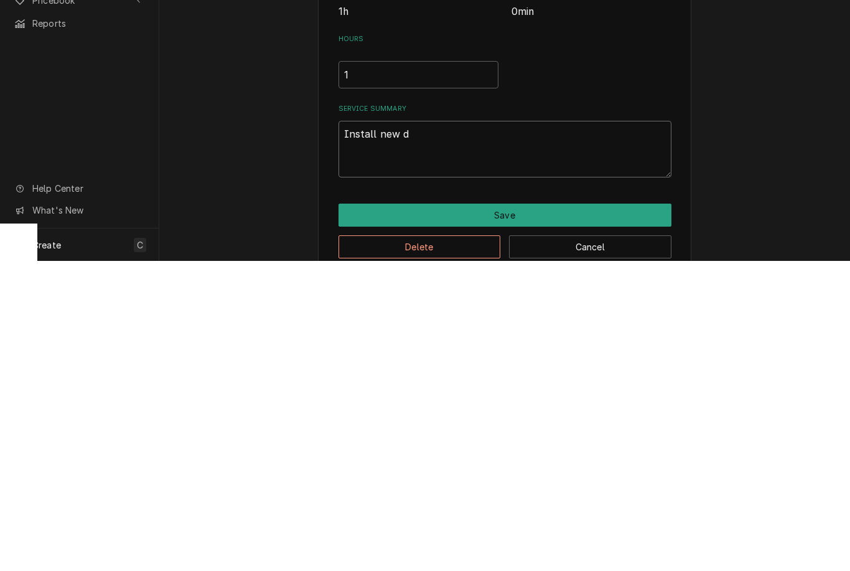
type textarea "x"
type textarea "Install new do"
type textarea "x"
type textarea "Install new doo"
type textarea "x"
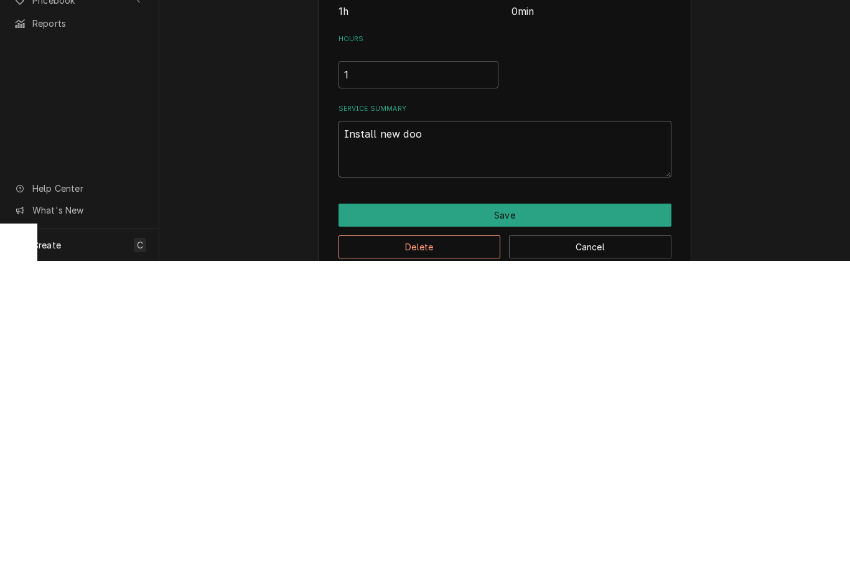
type textarea "Install new door"
type textarea "x"
type textarea "Install new door l"
type textarea "x"
type textarea "Install new door la"
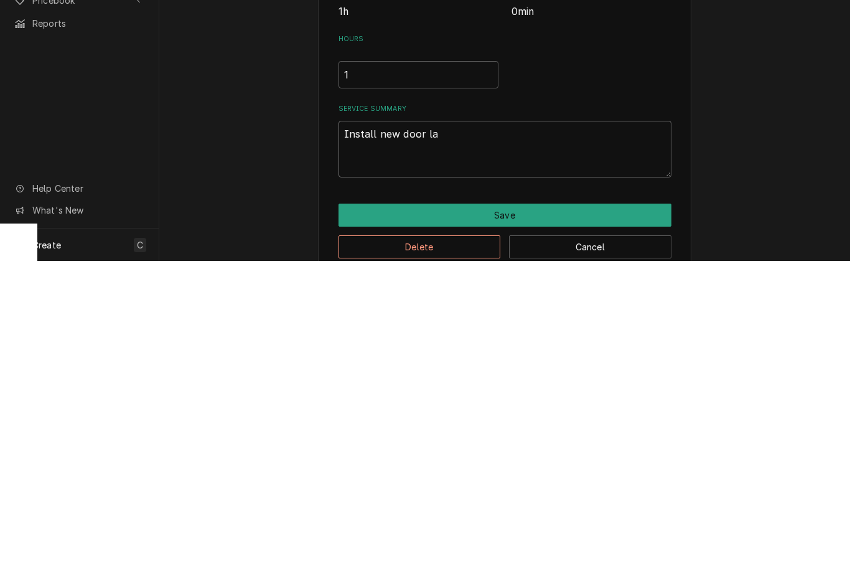
type textarea "x"
type textarea "Install new door latc"
type textarea "x"
type textarea "Install new door latch"
click at [580, 514] on button "Save" at bounding box center [505, 525] width 333 height 23
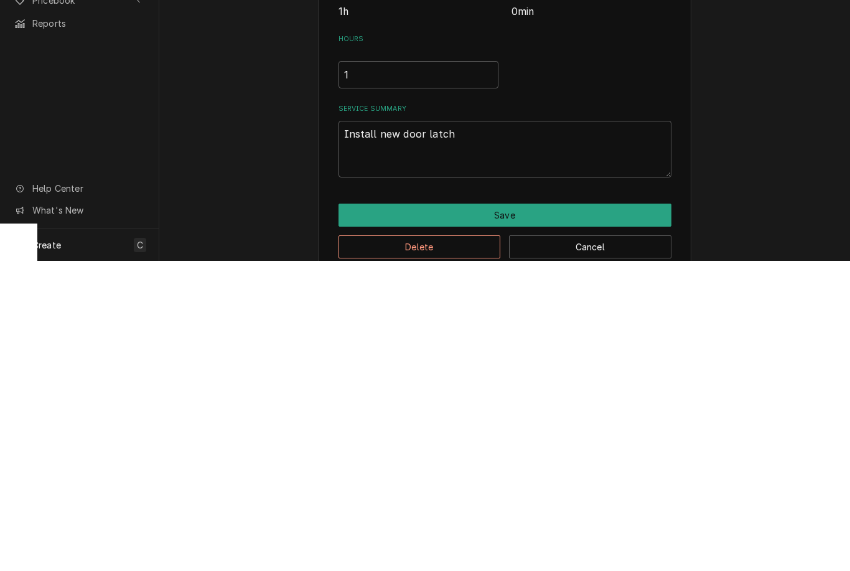
type textarea "x"
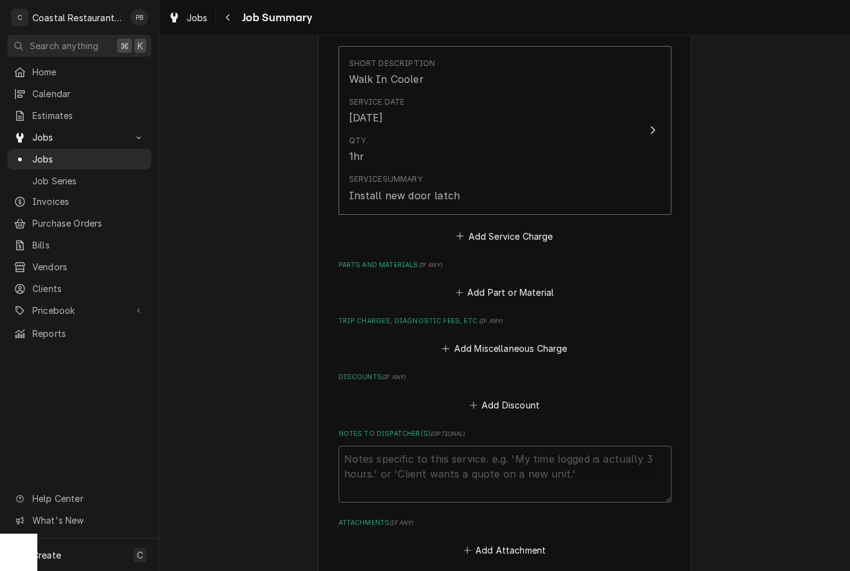
scroll to position [310, 0]
click at [540, 287] on button "Add Part or Material" at bounding box center [504, 292] width 103 height 17
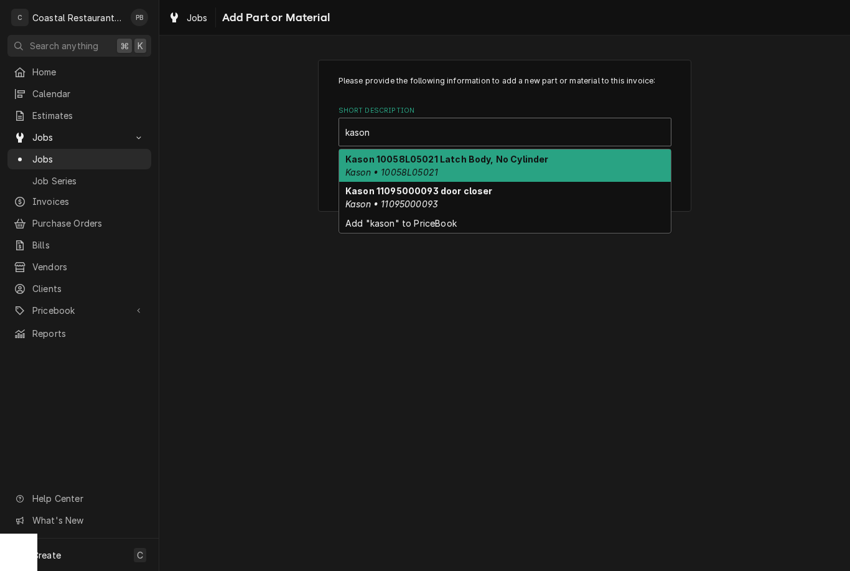
click at [522, 166] on div "Kason 10058L05021 Latch Body, No Cylinder Kason • 10058L05021" at bounding box center [505, 165] width 332 height 32
type input "kason"
type textarea "x"
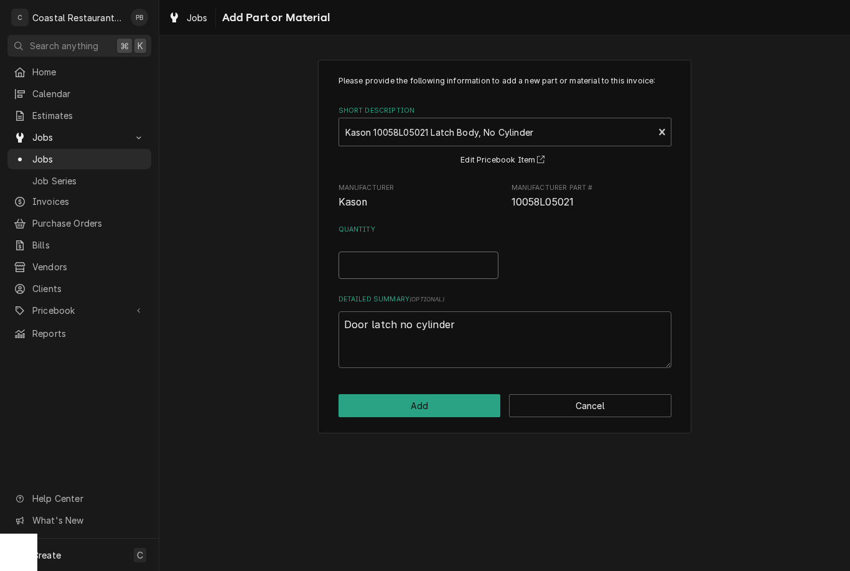
click at [433, 265] on input "Quantity" at bounding box center [419, 265] width 160 height 27
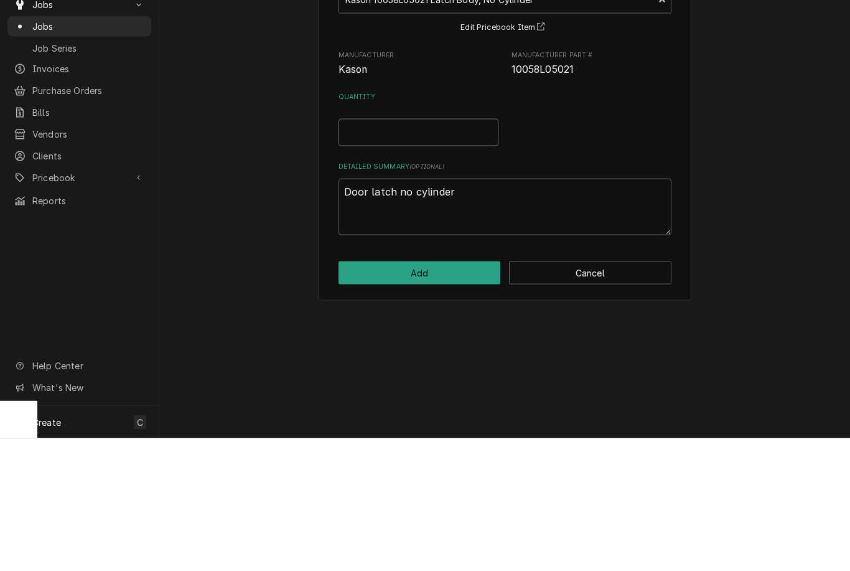
type input "1"
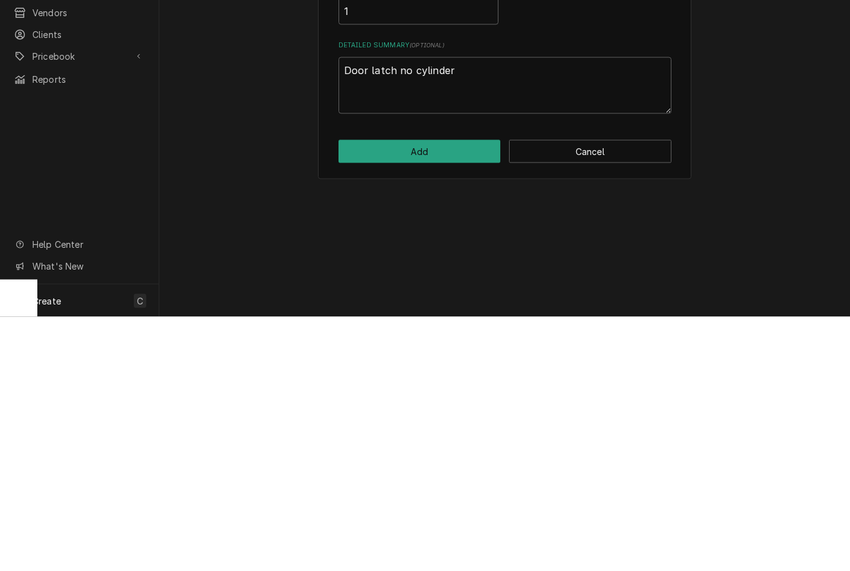
click at [474, 394] on button "Add" at bounding box center [420, 405] width 162 height 23
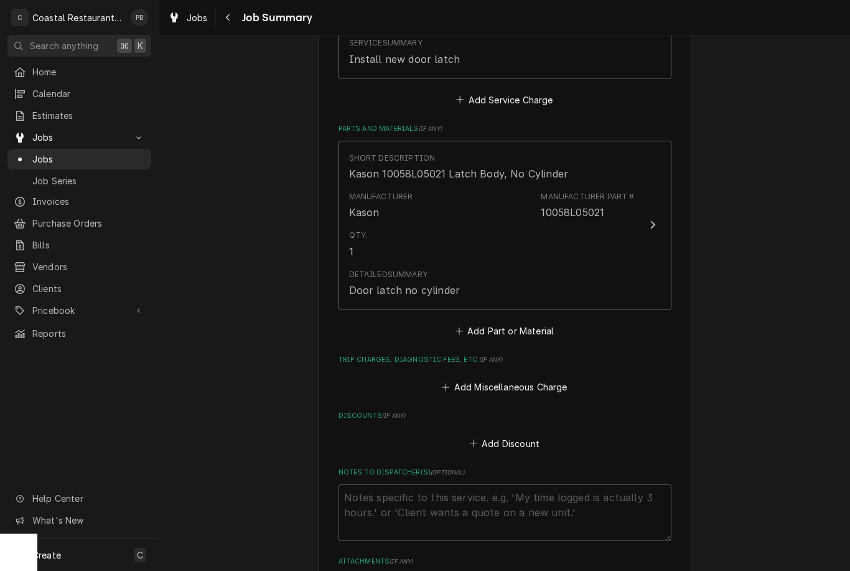
scroll to position [495, 0]
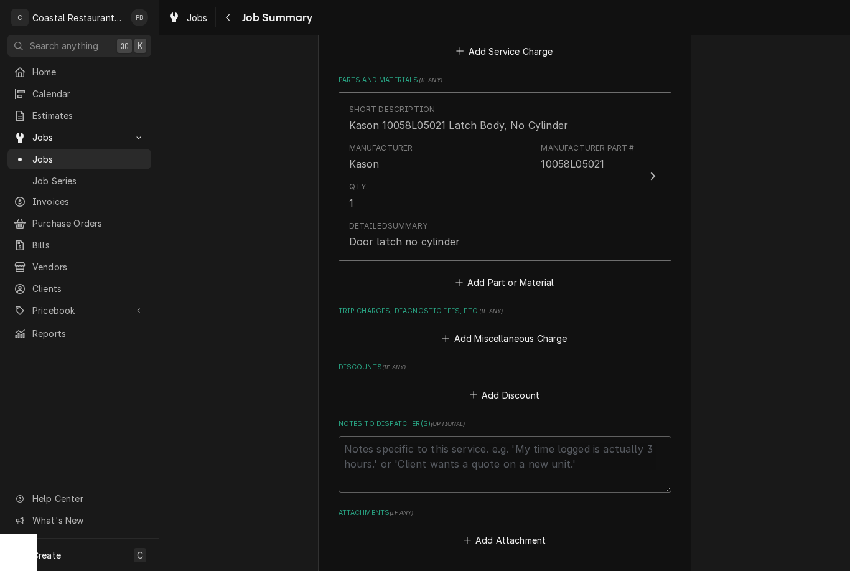
click at [547, 341] on button "Add Miscellaneous Charge" at bounding box center [504, 338] width 129 height 17
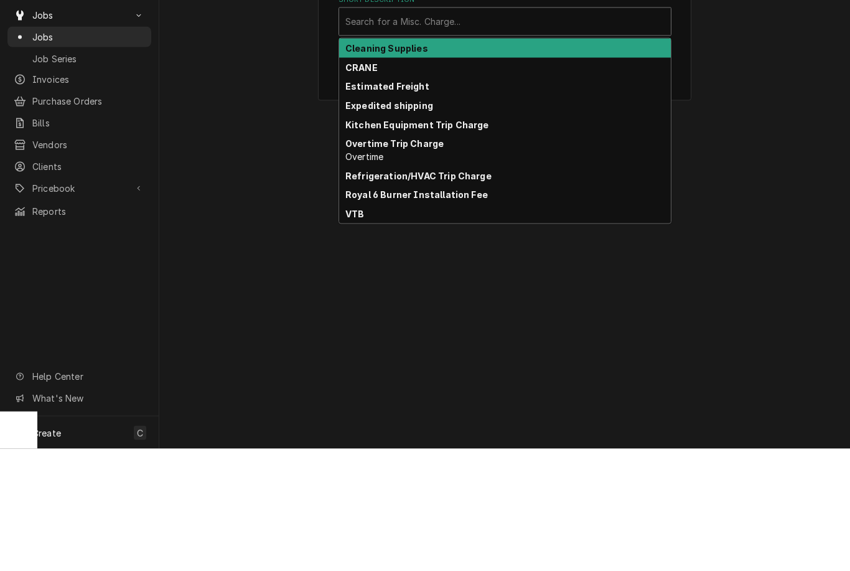
click at [477, 308] on div "Royal 6 Burner Installation Fee" at bounding box center [505, 317] width 332 height 19
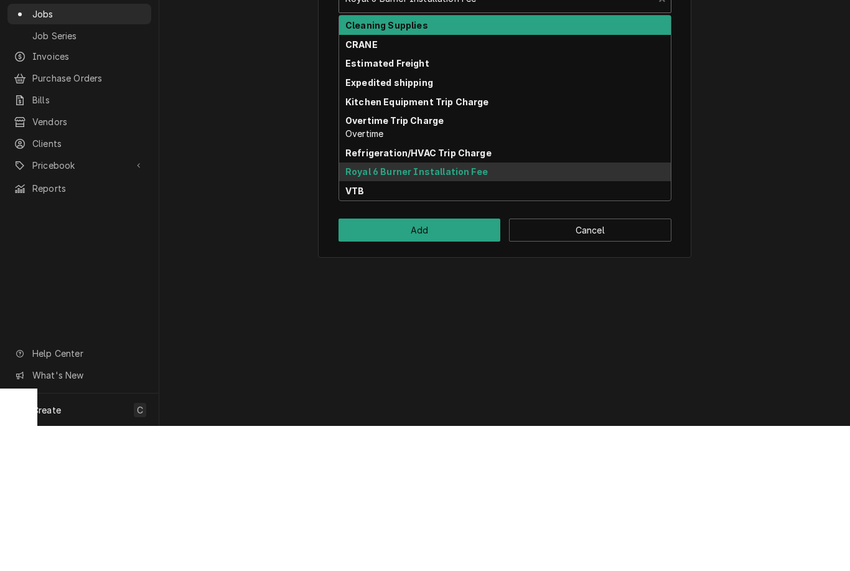
click at [473, 293] on strong "Refrigeration/HVAC Trip Charge" at bounding box center [419, 298] width 146 height 11
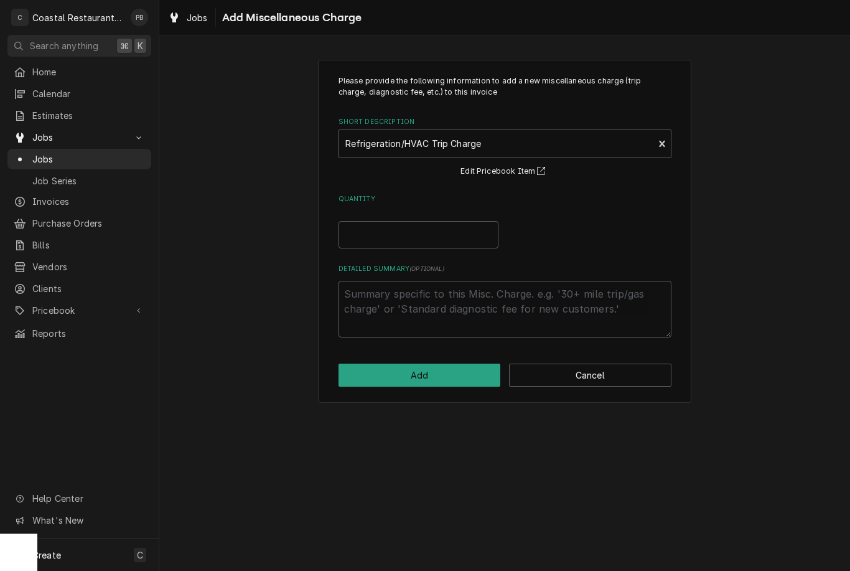
click at [477, 377] on button "Add" at bounding box center [420, 375] width 162 height 23
type textarea "x"
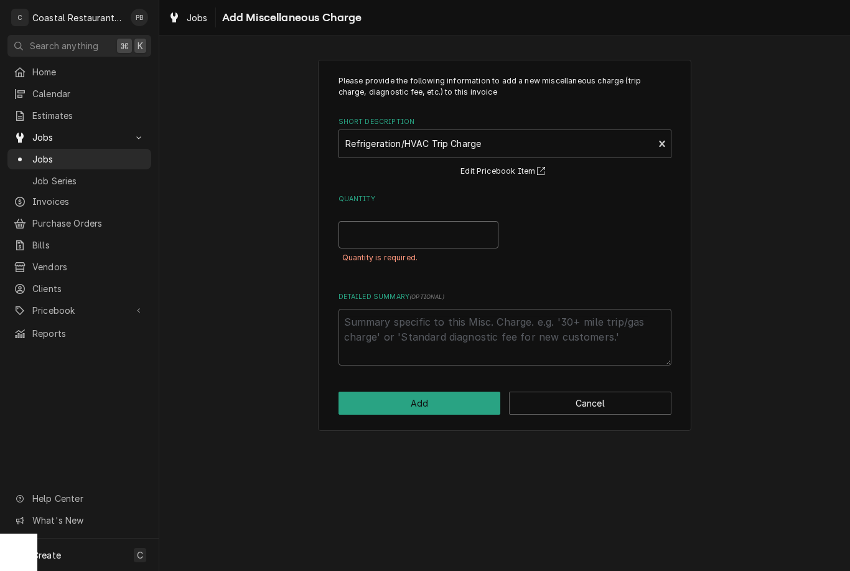
click at [468, 230] on input "Quantity" at bounding box center [419, 234] width 160 height 27
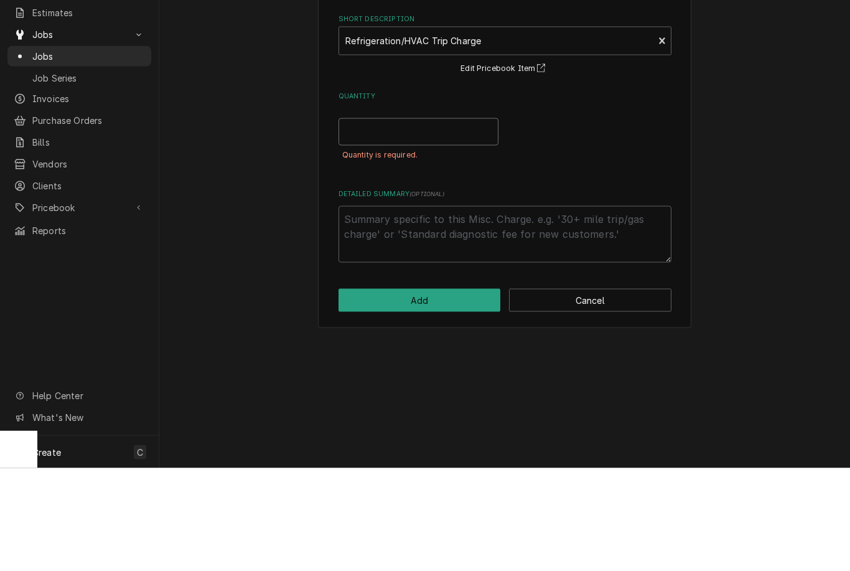
type input "1"
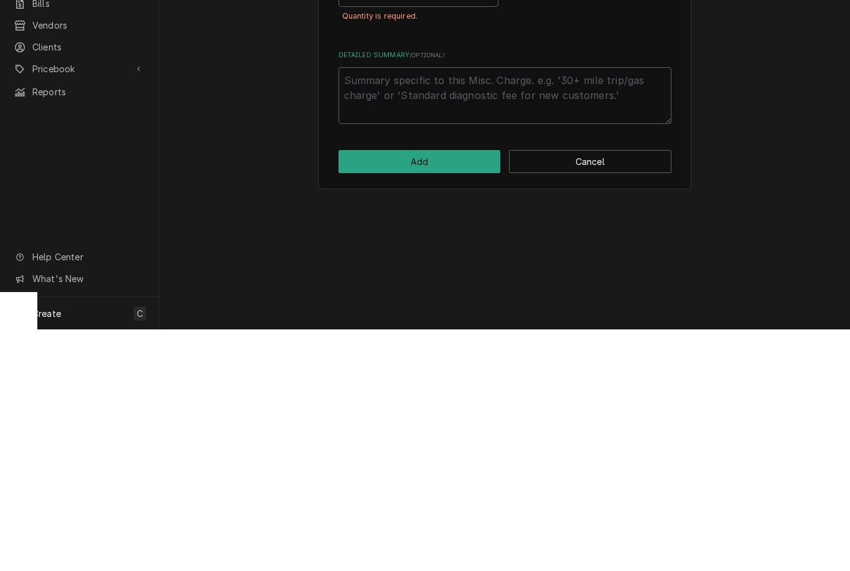
click at [478, 392] on button "Add" at bounding box center [420, 403] width 162 height 23
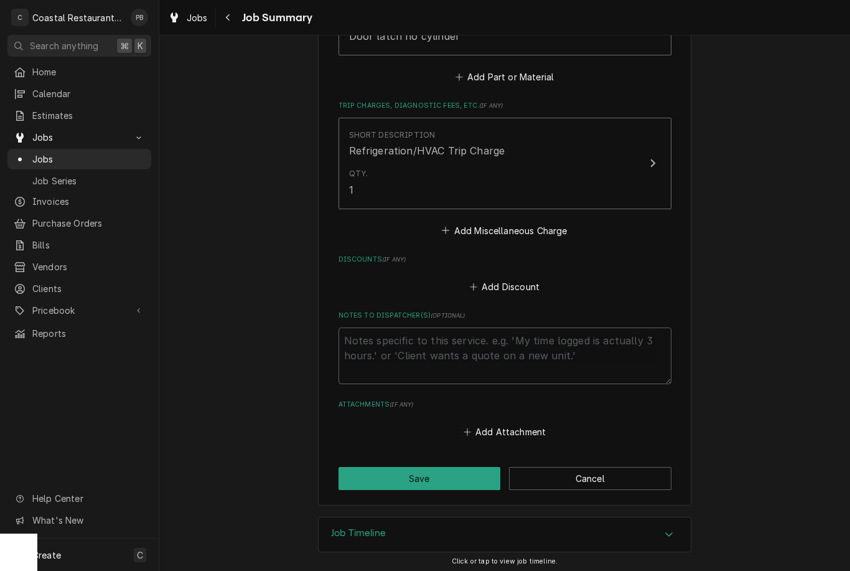
click at [456, 480] on button "Save" at bounding box center [420, 478] width 162 height 23
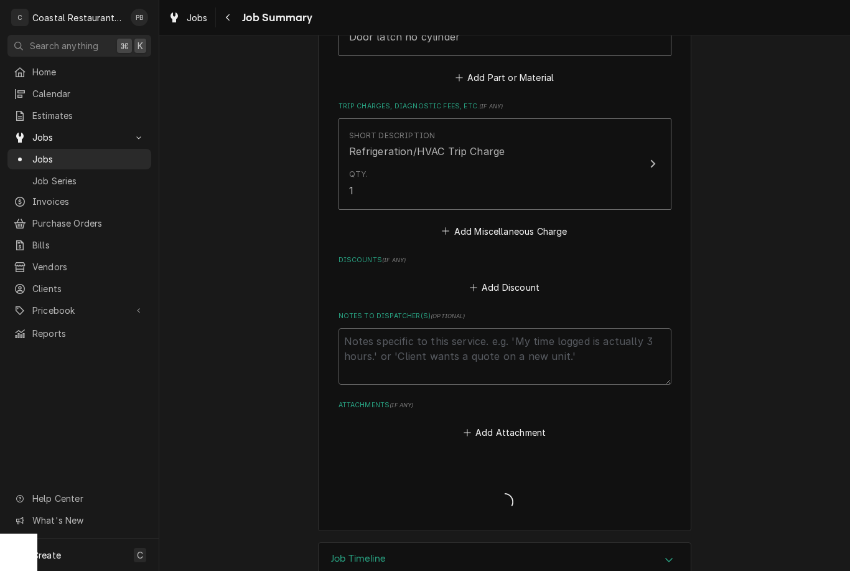
type textarea "x"
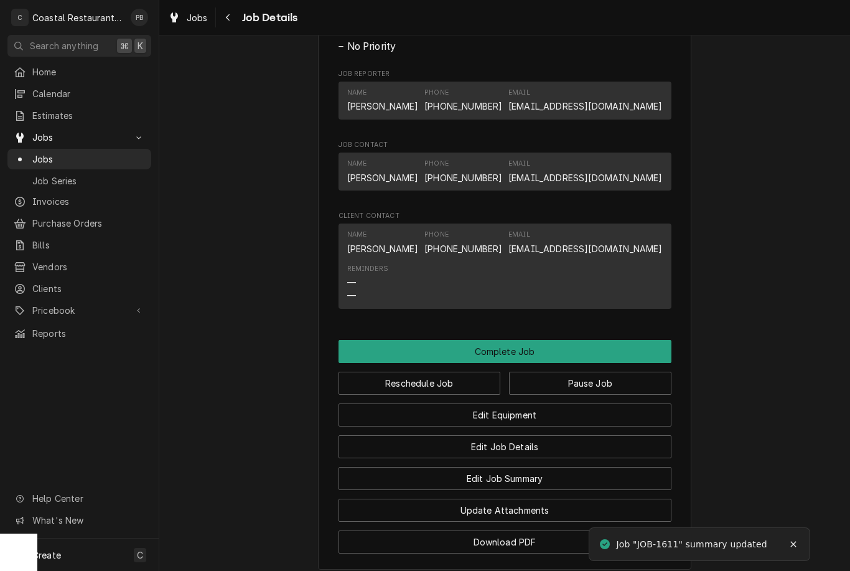
scroll to position [903, 0]
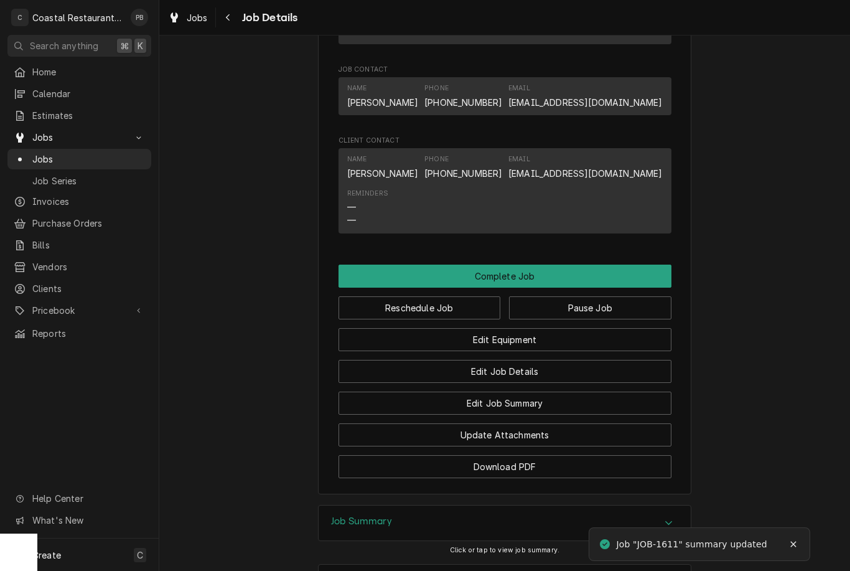
click at [624, 296] on button "Pause Job" at bounding box center [590, 307] width 162 height 23
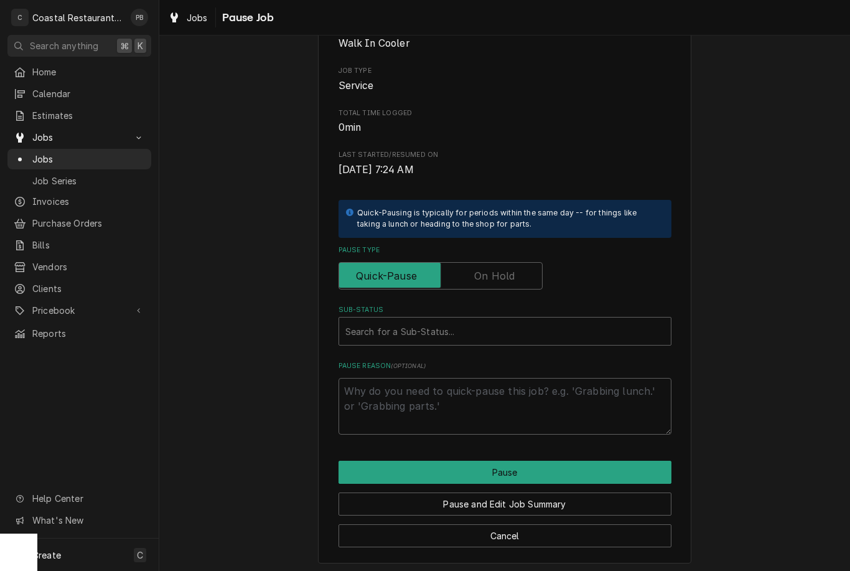
scroll to position [123, 0]
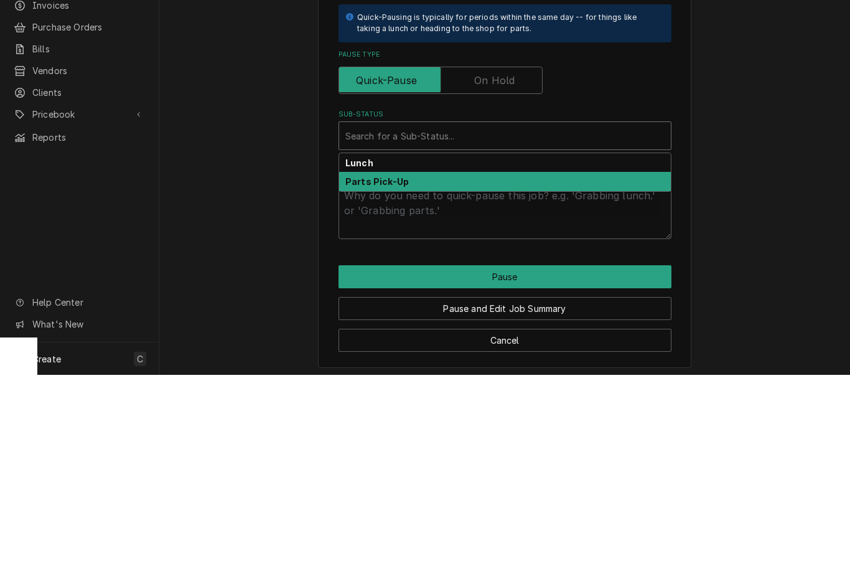
click at [599, 368] on div "Parts Pick-Up" at bounding box center [505, 377] width 332 height 19
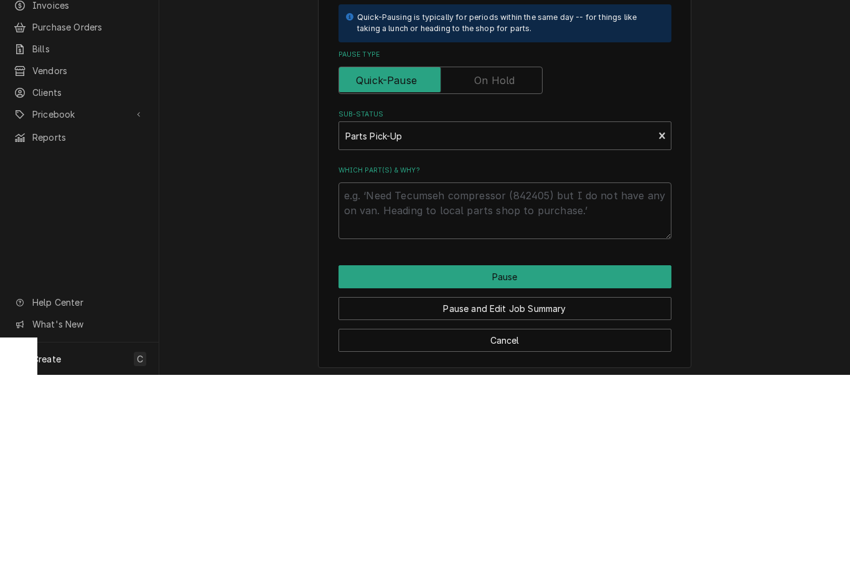
scroll to position [108, 0]
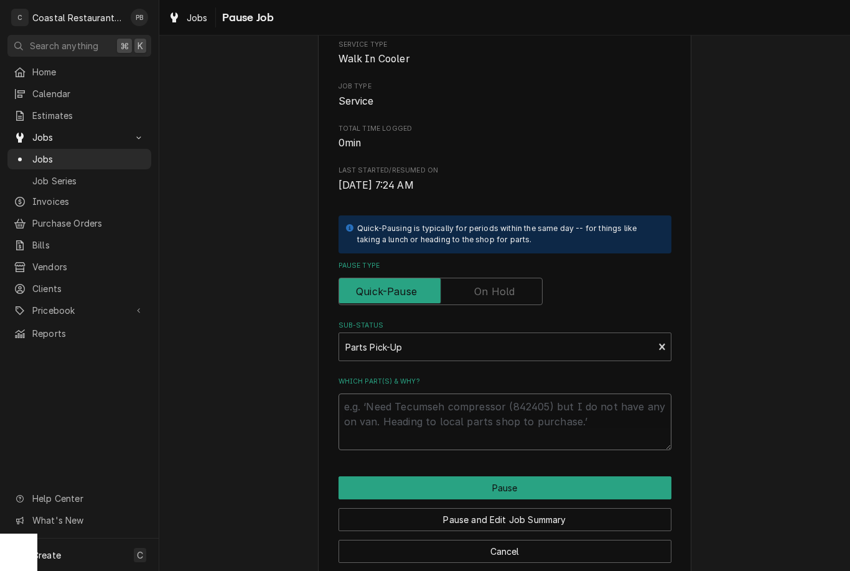
click at [534, 411] on textarea "Which part(s) & why?" at bounding box center [505, 421] width 333 height 57
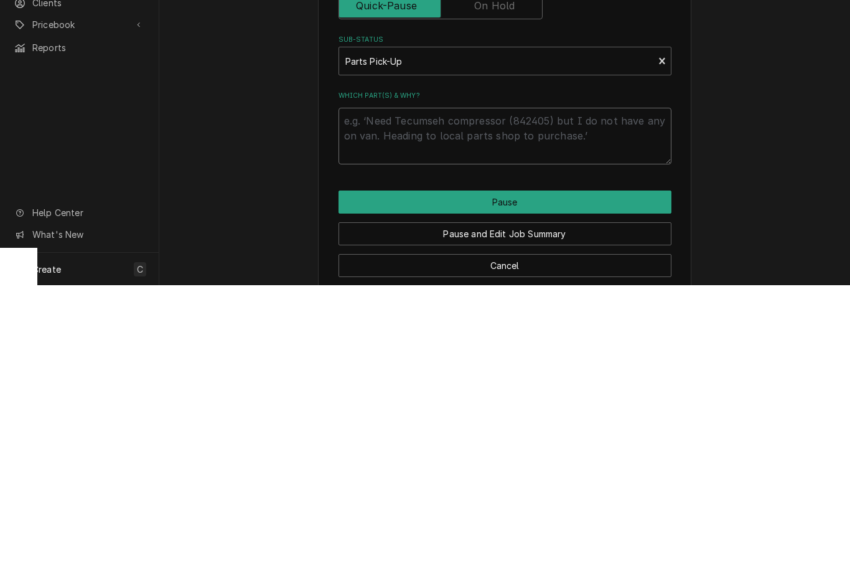
type textarea "x"
type textarea "Pa"
type textarea "x"
type textarea "Patt"
type textarea "x"
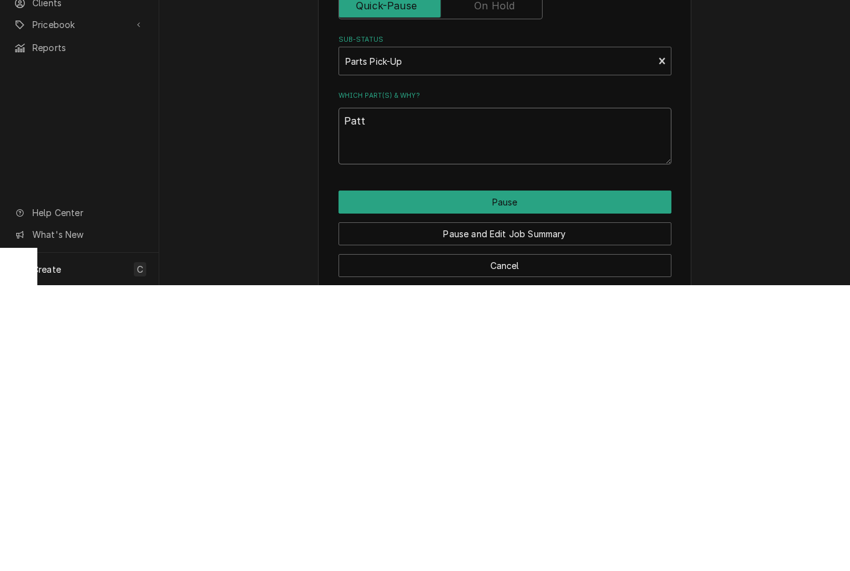
type textarea "Patts"
type textarea "x"
click at [736, 206] on div "Please confirm you'd like to pause this job. Roopairs Job ID JOB-1611 Service T…" at bounding box center [504, 264] width 691 height 649
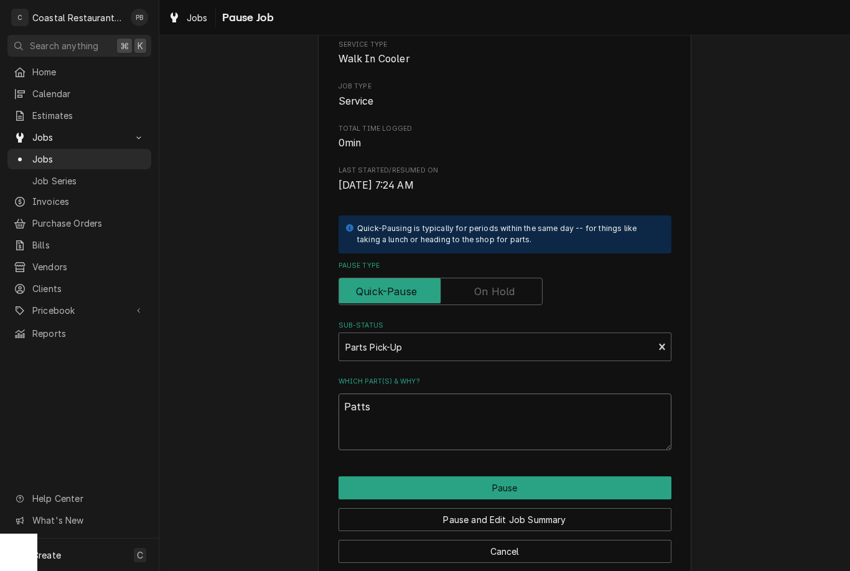
click at [499, 414] on textarea "Patts" at bounding box center [505, 421] width 333 height 57
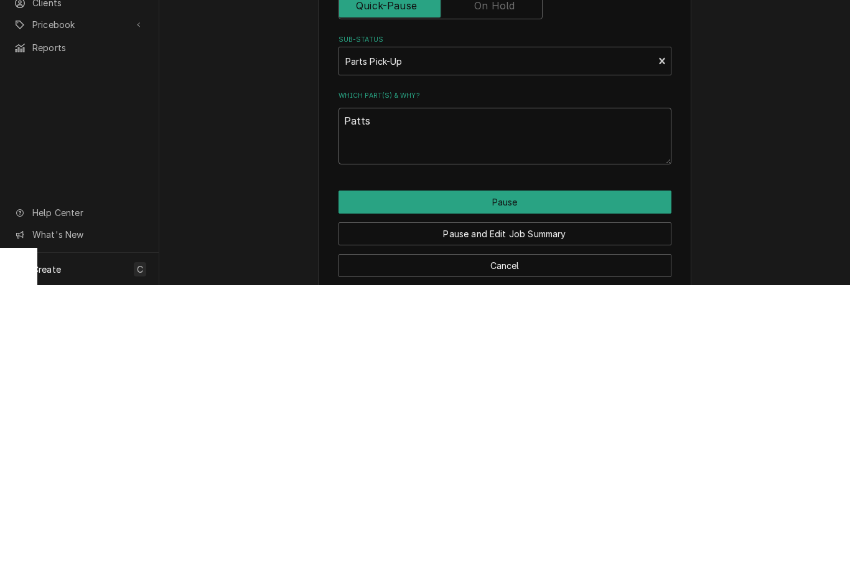
type textarea "Patt"
type textarea "x"
type textarea "Pat"
type textarea "x"
type textarea "Pa"
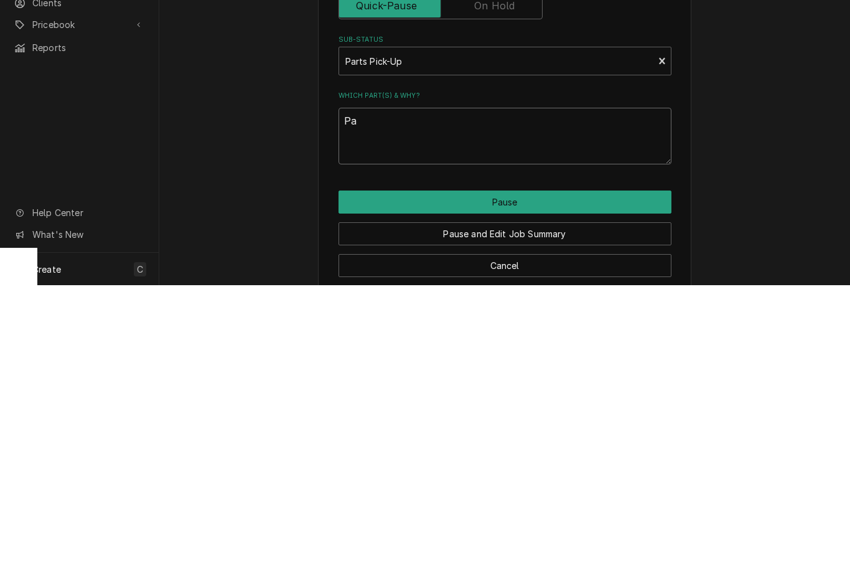
type textarea "x"
type textarea "Part"
type textarea "x"
type textarea "Parts"
type textarea "x"
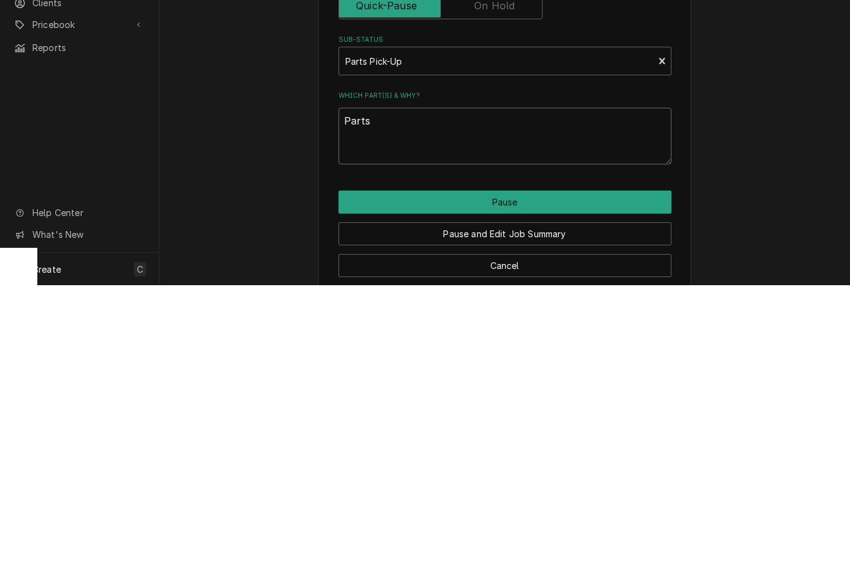
type textarea "Parts"
click at [547, 476] on button "Pause" at bounding box center [505, 487] width 333 height 23
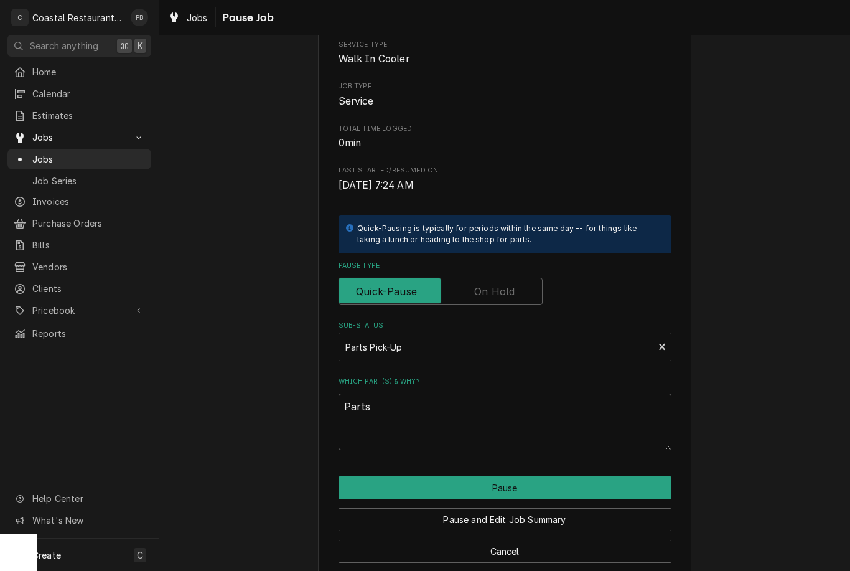
type textarea "x"
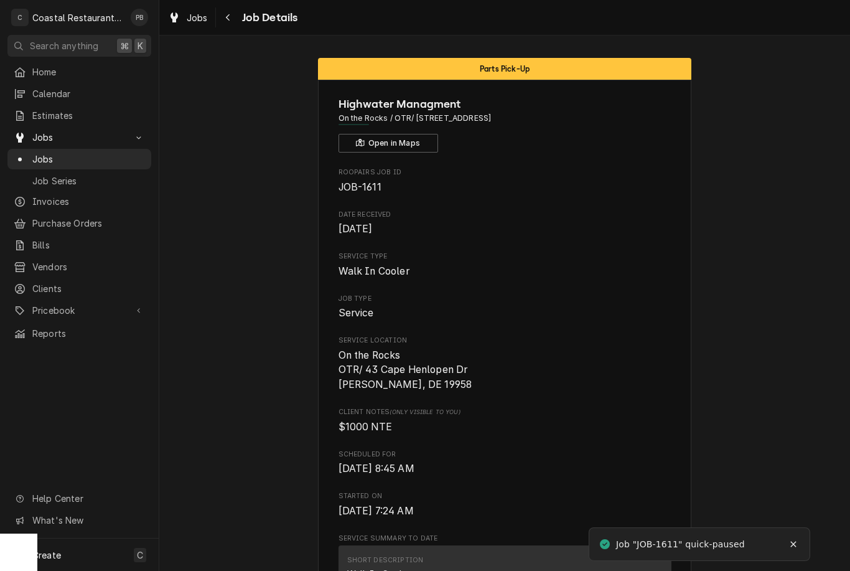
click at [51, 157] on span "Jobs" at bounding box center [88, 159] width 113 height 13
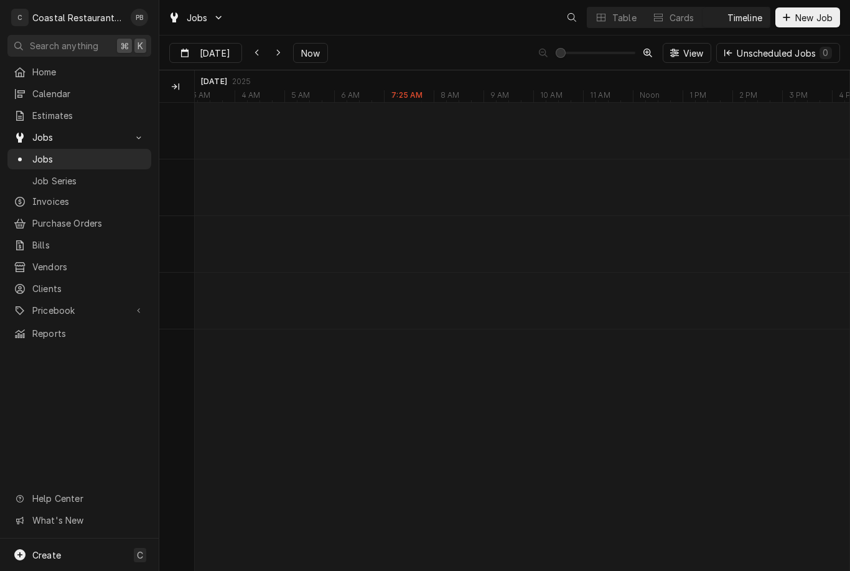
scroll to position [0, 12971]
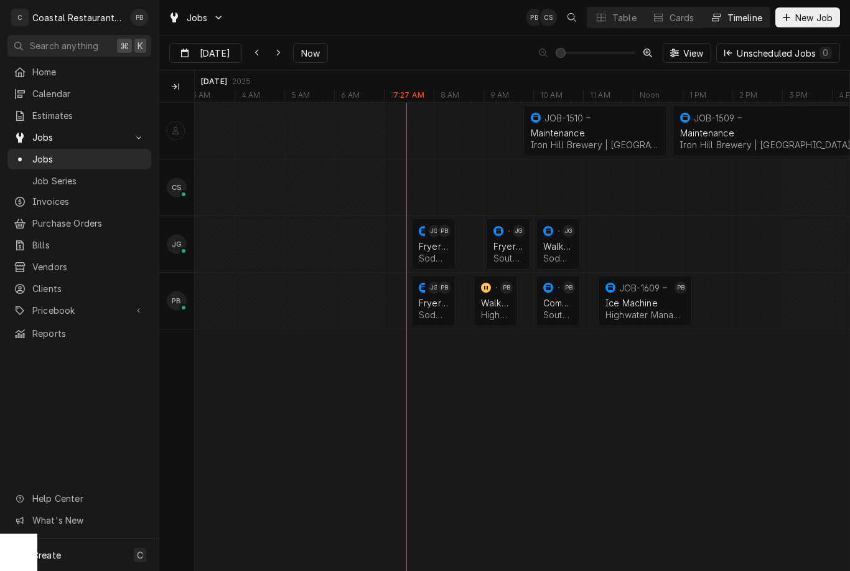
click at [433, 303] on div "Fryer Repair" at bounding box center [433, 303] width 29 height 11
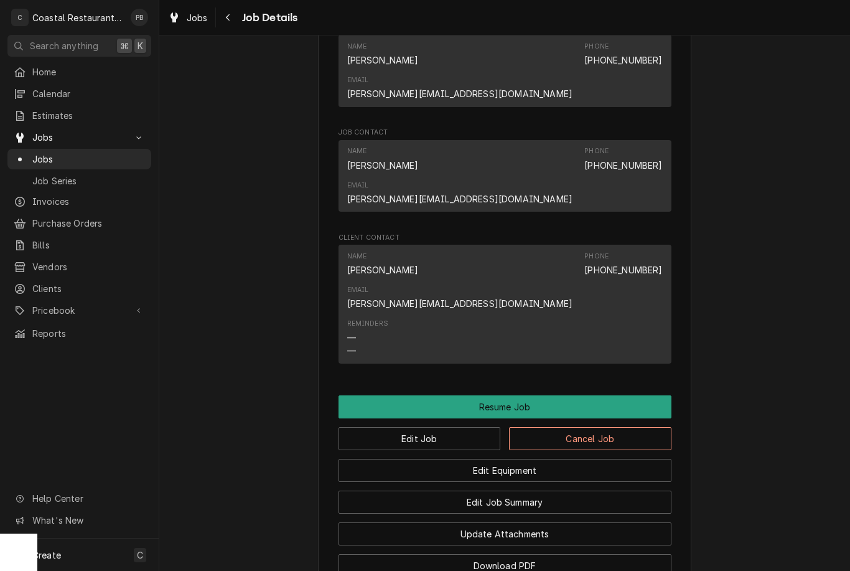
scroll to position [865, 0]
click at [586, 396] on button "Resume Job" at bounding box center [505, 407] width 333 height 23
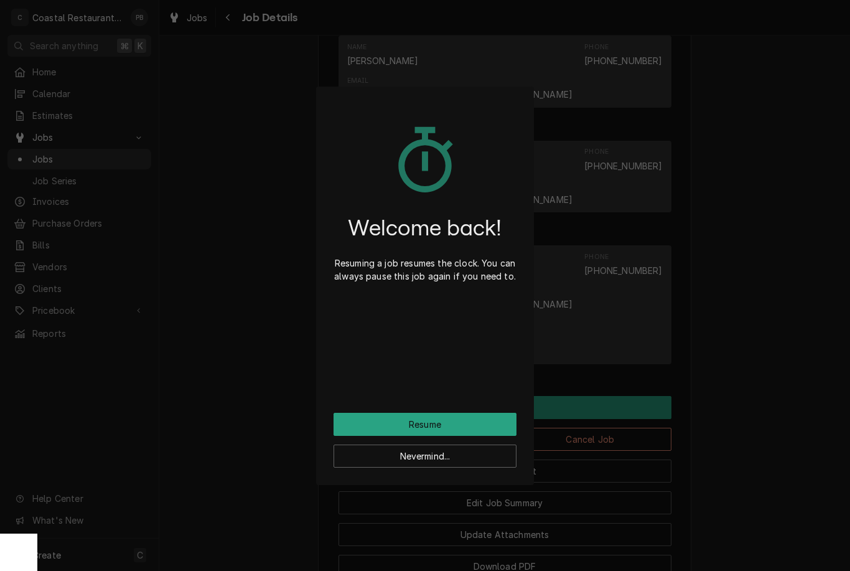
click at [468, 421] on button "Resume" at bounding box center [425, 424] width 183 height 23
click at [455, 426] on button "Resume" at bounding box center [425, 424] width 183 height 23
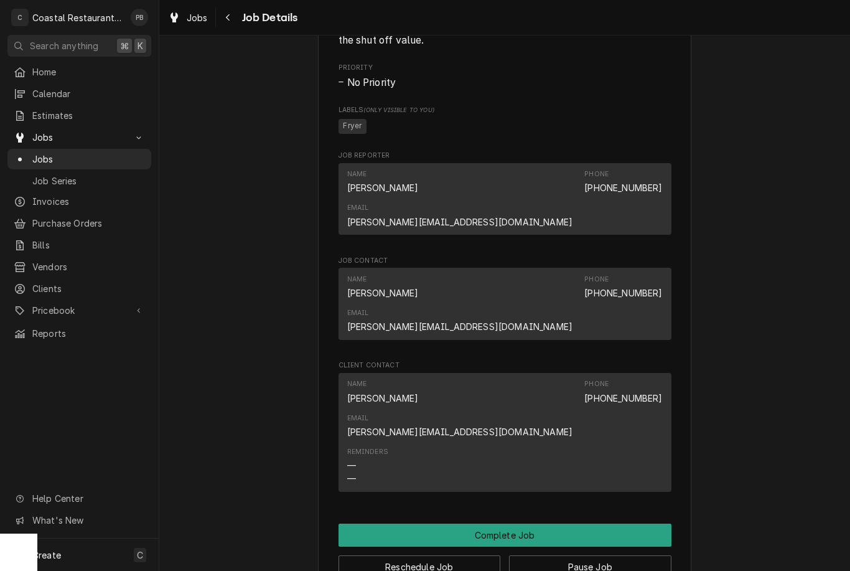
scroll to position [720, 0]
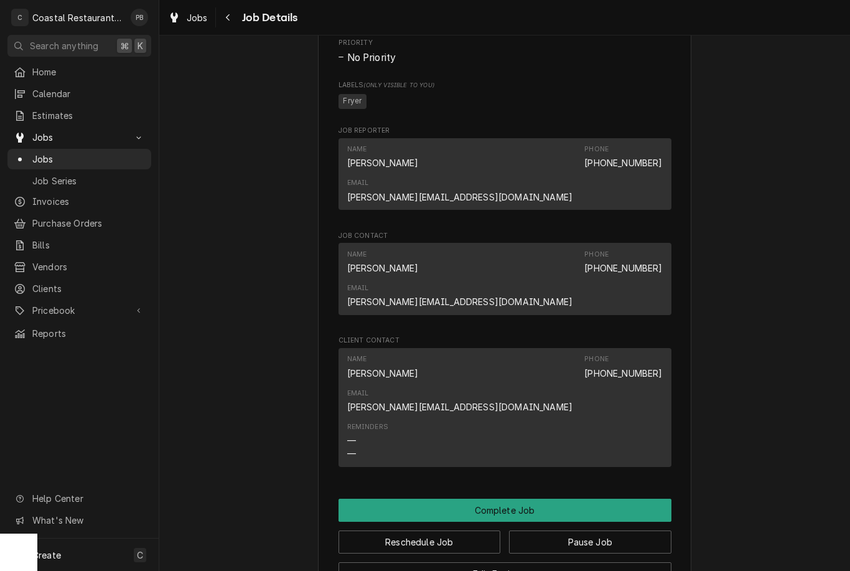
click at [525, 499] on button "Complete Job" at bounding box center [505, 510] width 333 height 23
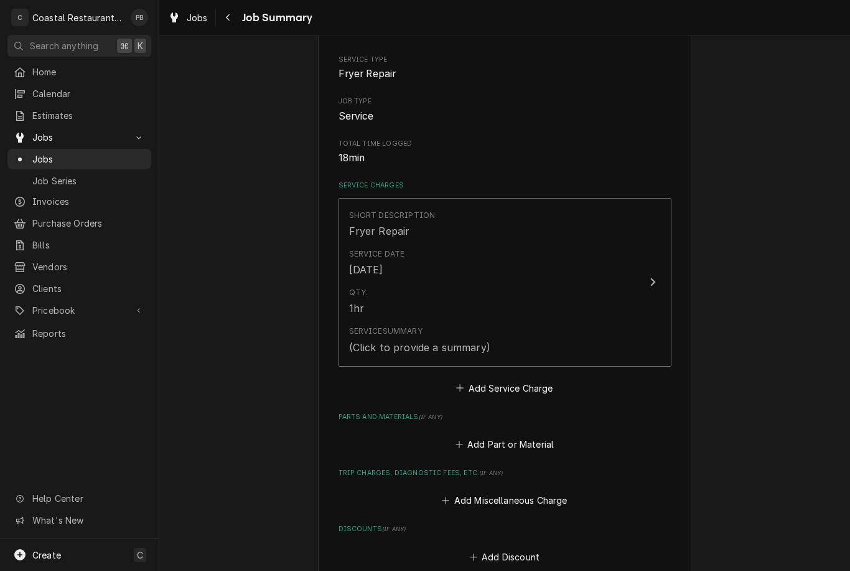
scroll to position [268, 0]
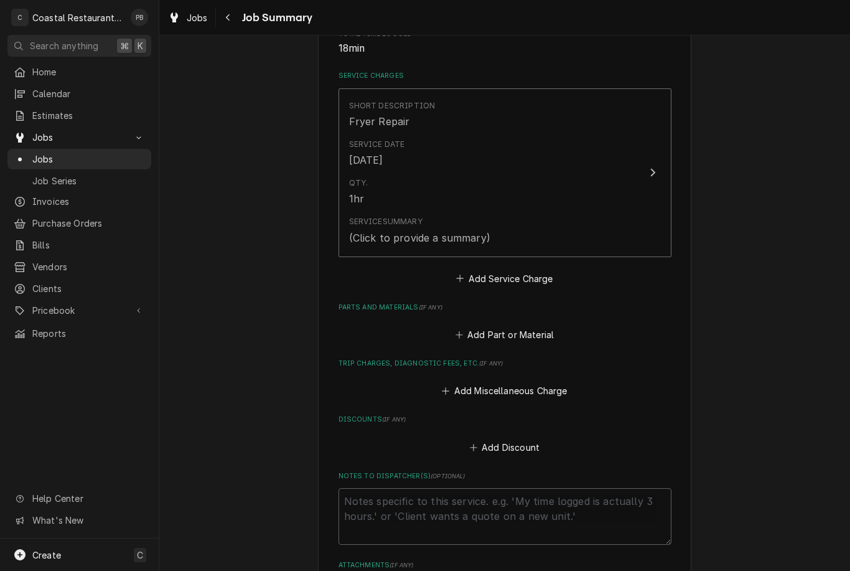
click at [603, 191] on div "Qty. 1hr" at bounding box center [492, 191] width 286 height 39
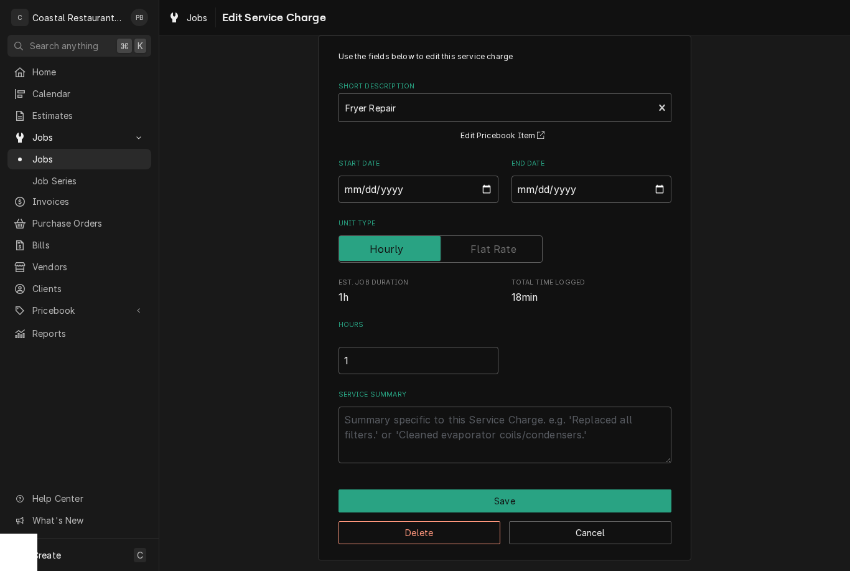
scroll to position [24, 0]
click at [505, 443] on textarea "Service Summary" at bounding box center [505, 435] width 333 height 57
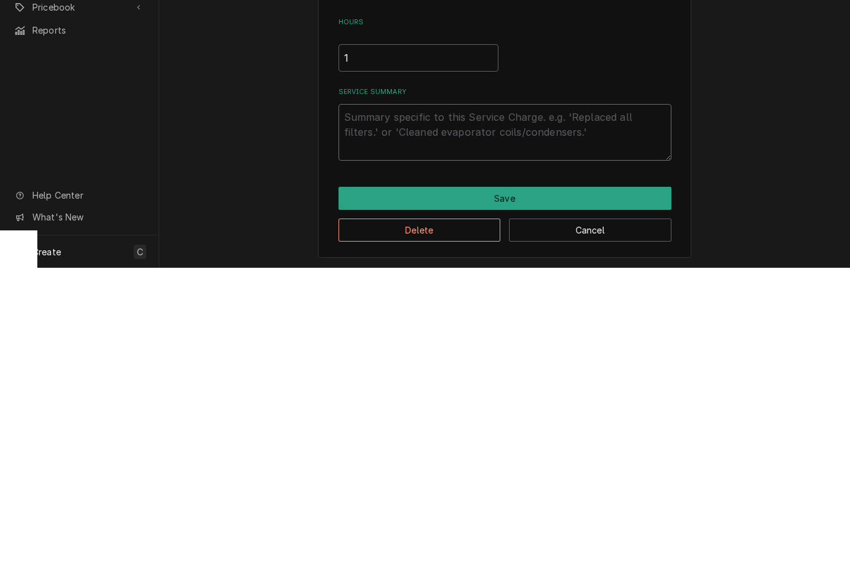
type textarea "x"
type textarea "Va"
type textarea "x"
type textarea "Val"
type textarea "x"
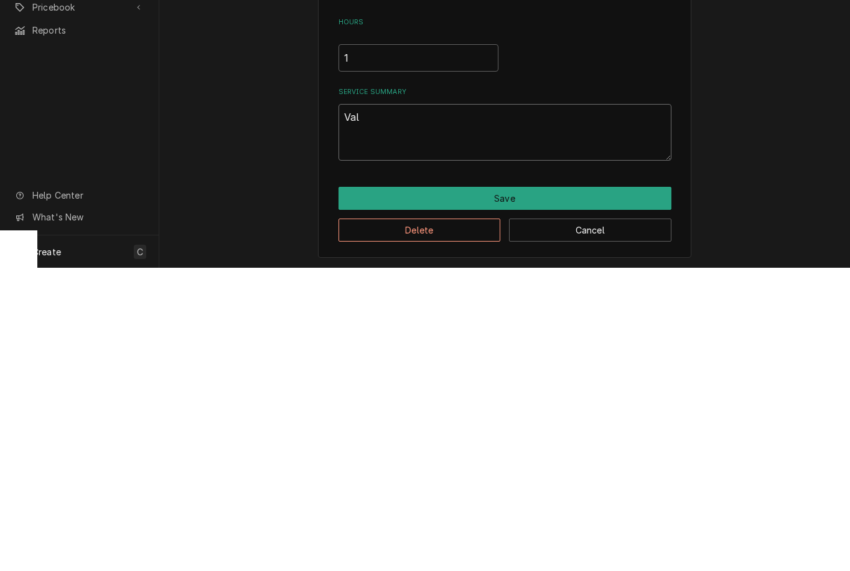
type textarea "Valv"
type textarea "x"
type textarea "Valve"
type textarea "x"
type textarea "Valve"
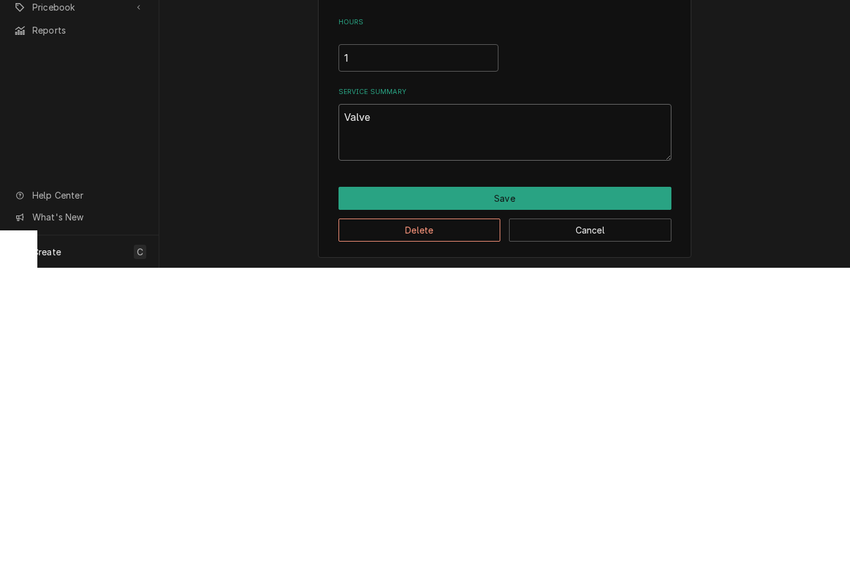
type textarea "x"
type textarea "Valve i"
type textarea "x"
type textarea "Valve in"
type textarea "x"
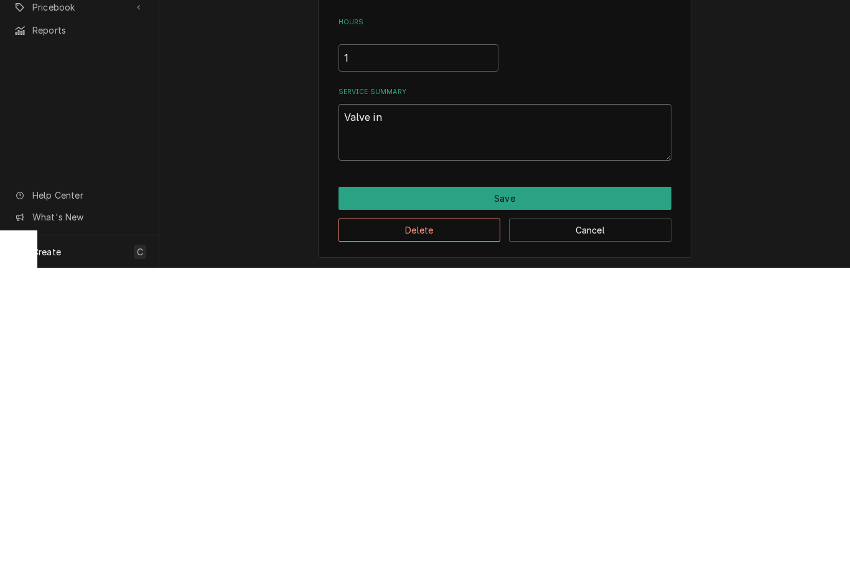
type textarea "Valve ins"
type textarea "x"
type textarea "Valve inst"
type textarea "x"
type textarea "Valve insta"
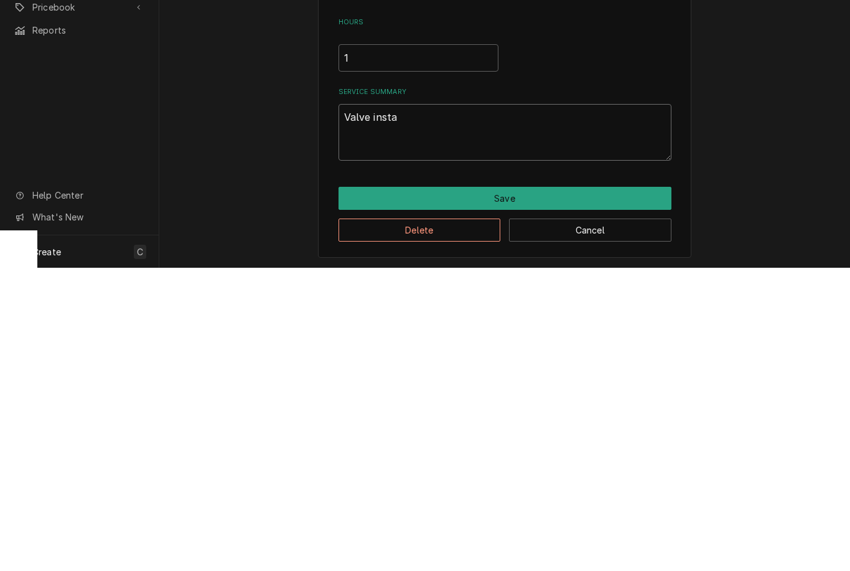
type textarea "x"
type textarea "Valve instal"
type textarea "x"
type textarea "Valve install"
type textarea "x"
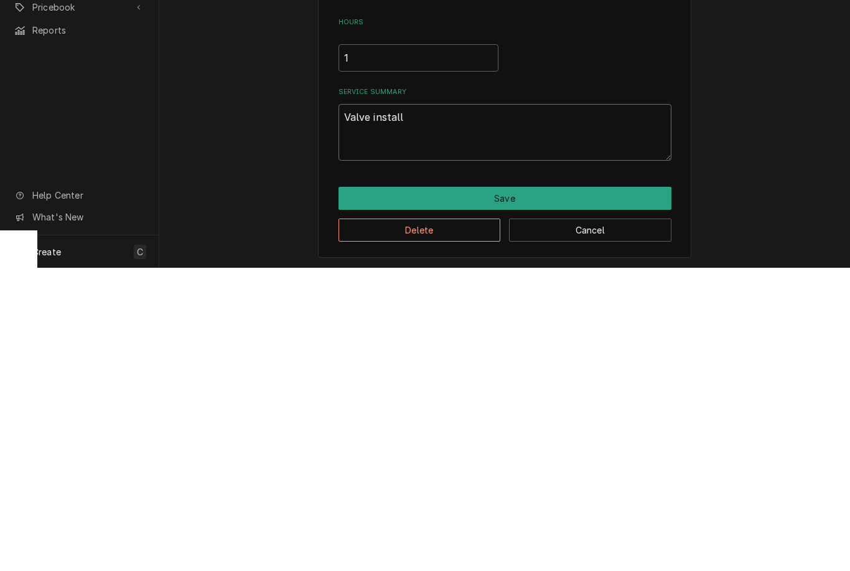
type textarea "Valve installe"
type textarea "x"
type textarea "Valve installed"
click at [525, 490] on button "Save" at bounding box center [505, 501] width 333 height 23
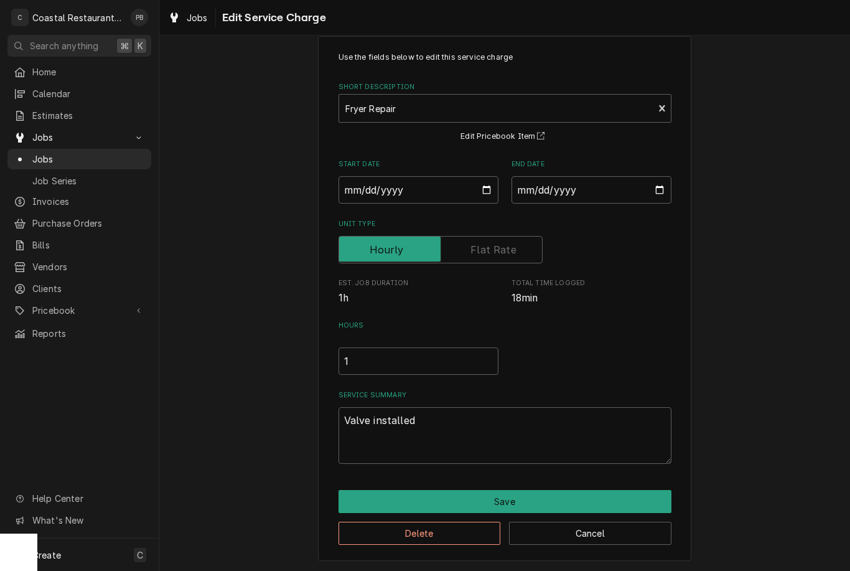
scroll to position [268, 0]
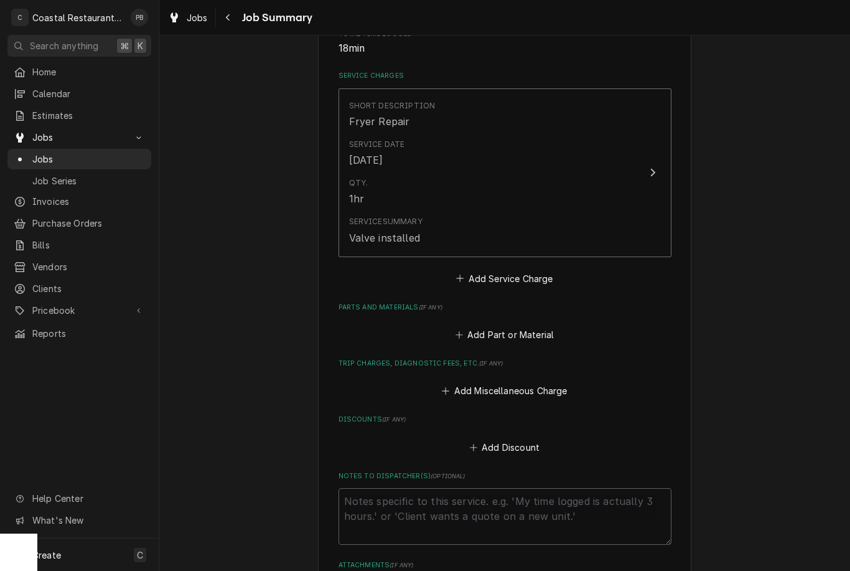
click at [540, 387] on button "Add Miscellaneous Charge" at bounding box center [504, 390] width 129 height 17
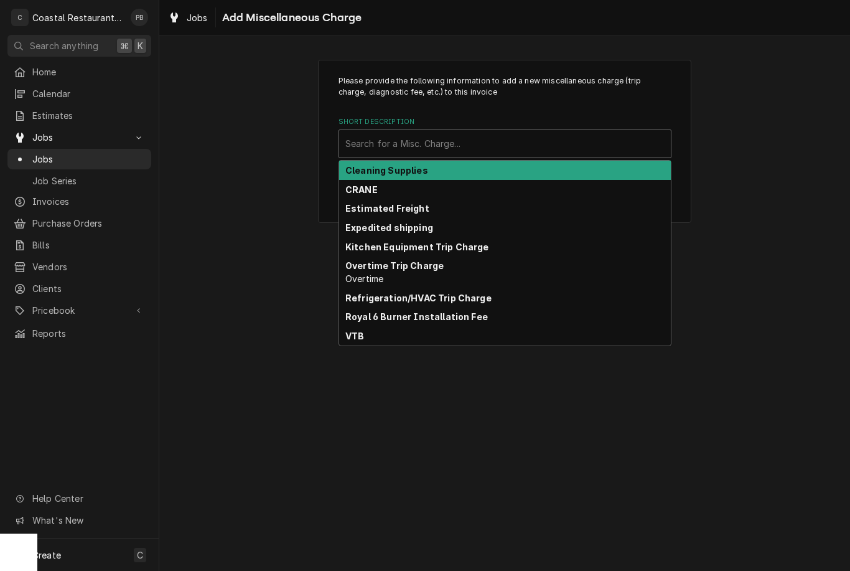
click at [504, 243] on div "Kitchen Equipment Trip Charge" at bounding box center [505, 246] width 332 height 19
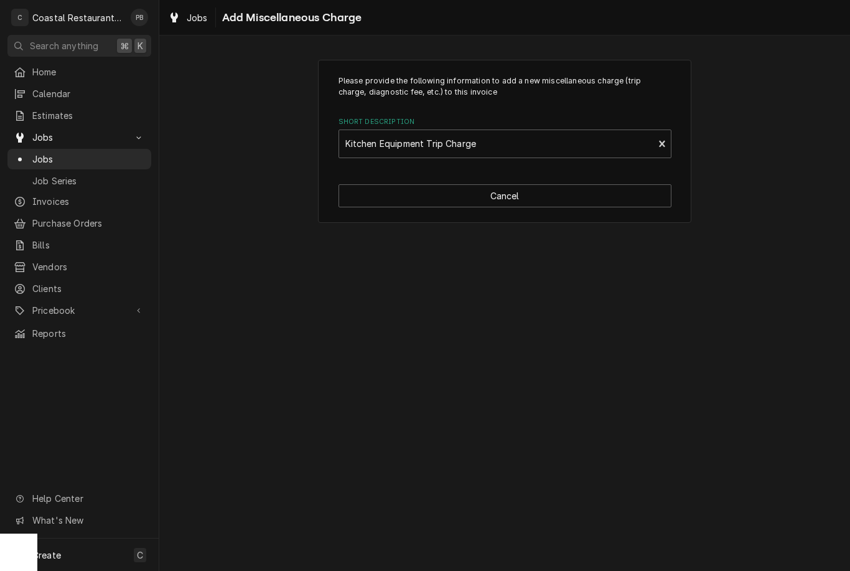
type textarea "x"
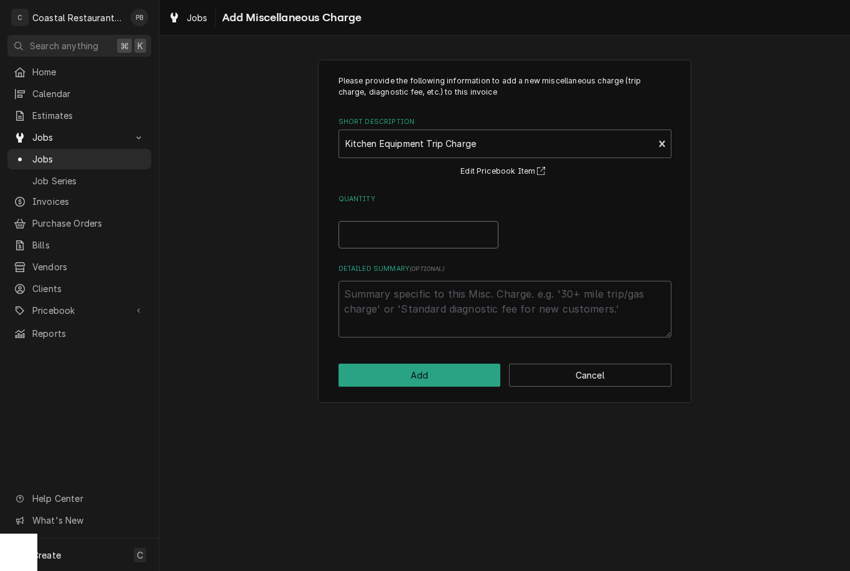
click at [461, 235] on input "Quantity" at bounding box center [419, 234] width 160 height 27
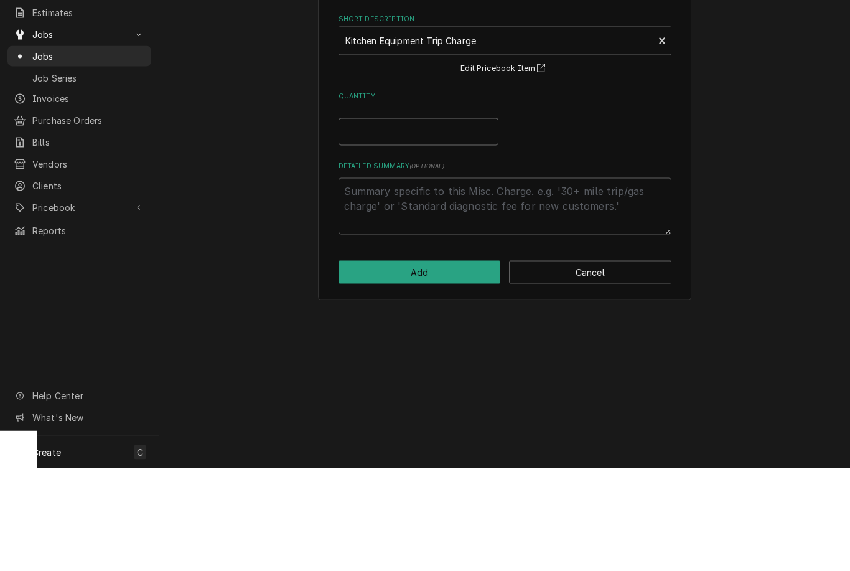
type input "1"
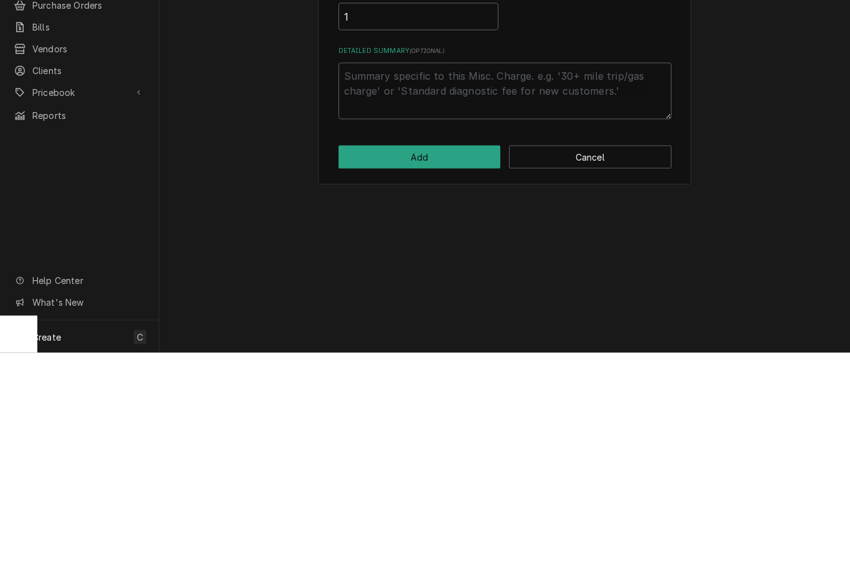
click at [454, 364] on button "Add" at bounding box center [420, 375] width 162 height 23
type textarea "x"
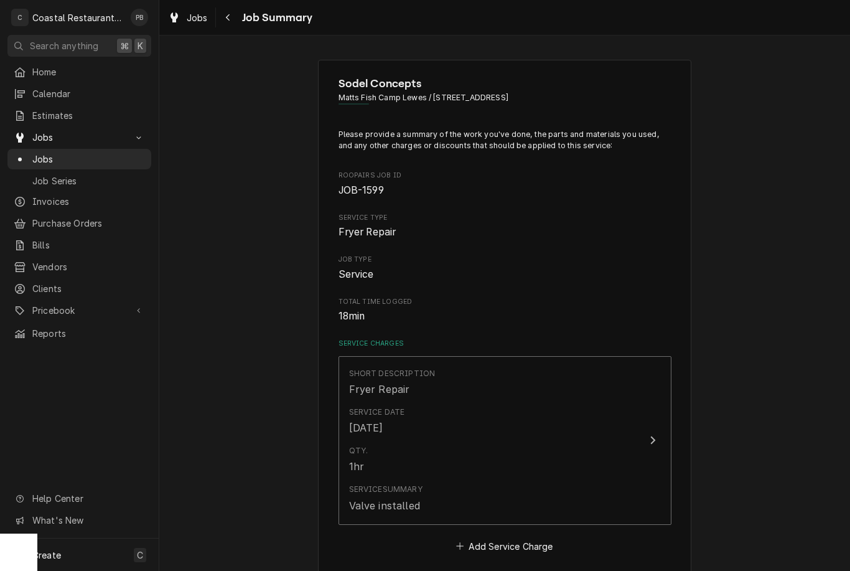
scroll to position [268, 0]
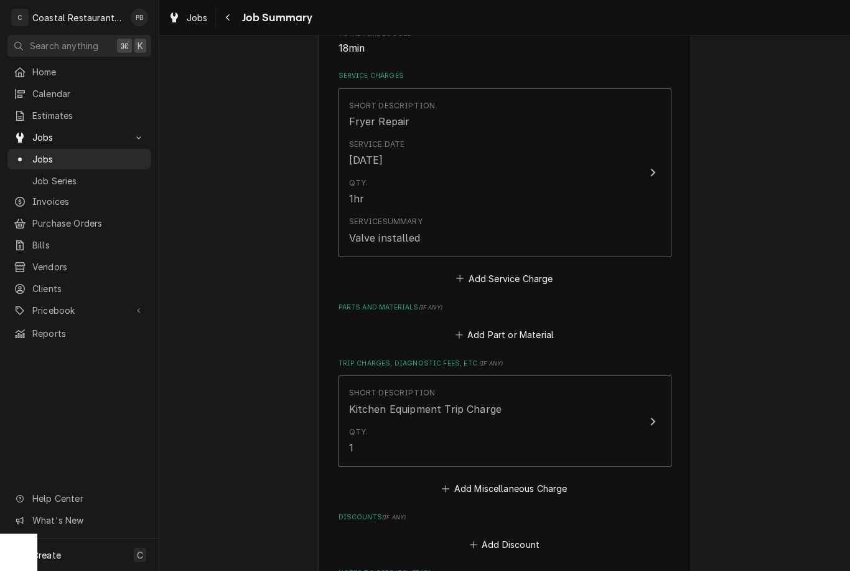
click at [529, 326] on button "Add Part or Material" at bounding box center [504, 334] width 103 height 17
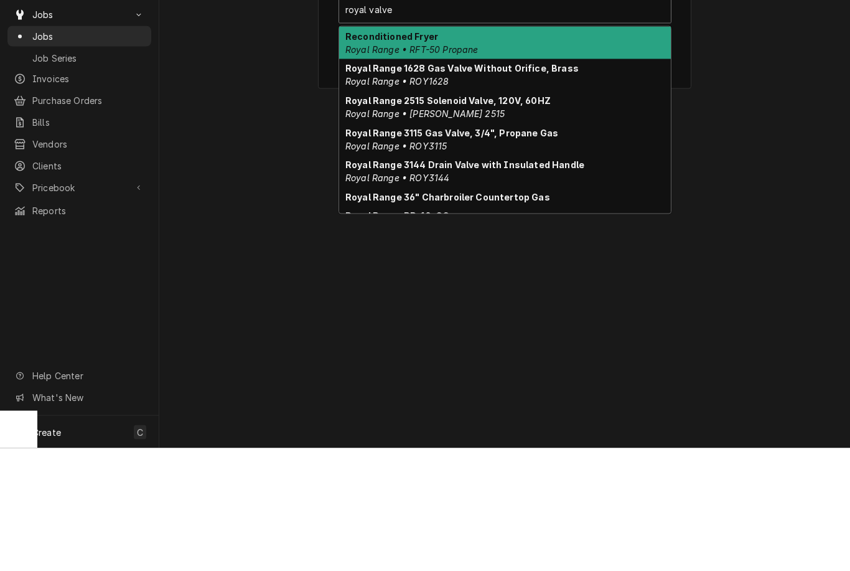
click at [523, 282] on strong "Royal Range 3144 Drain Valve with Insulated Handle" at bounding box center [465, 287] width 239 height 11
type input "royal valve"
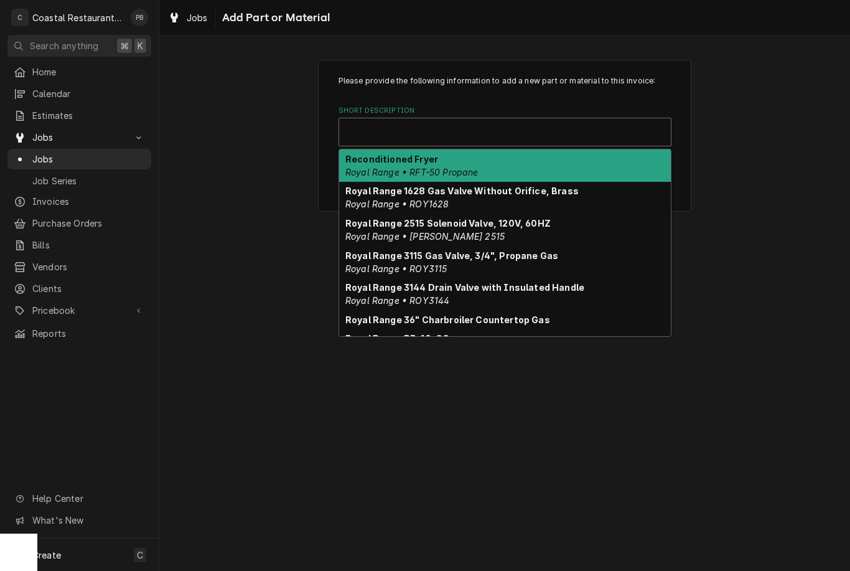
type textarea "x"
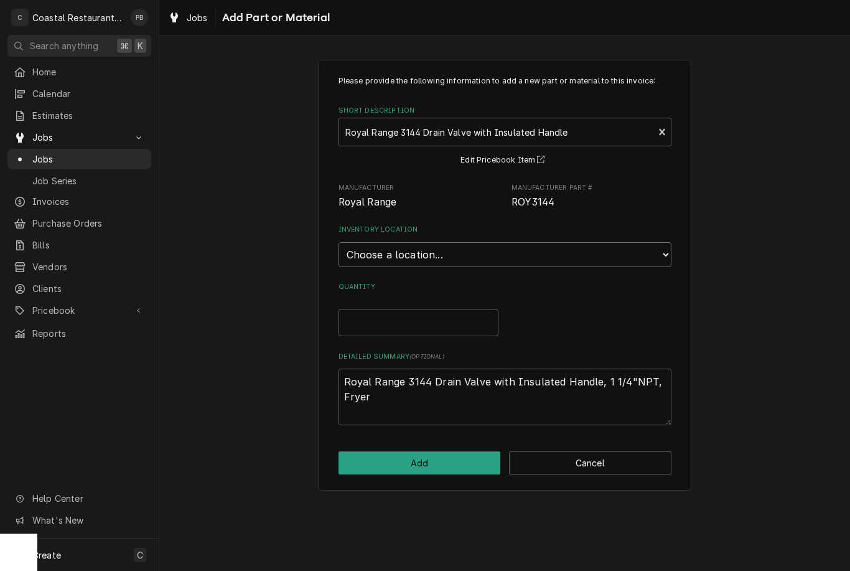
click at [465, 242] on select "Choose a location... Fenwick Warehouse James Gatton Truck Mike Lynch Truck Phil…" at bounding box center [505, 254] width 333 height 25
select select "325"
type textarea "x"
click at [445, 309] on input "Quantity" at bounding box center [419, 322] width 160 height 27
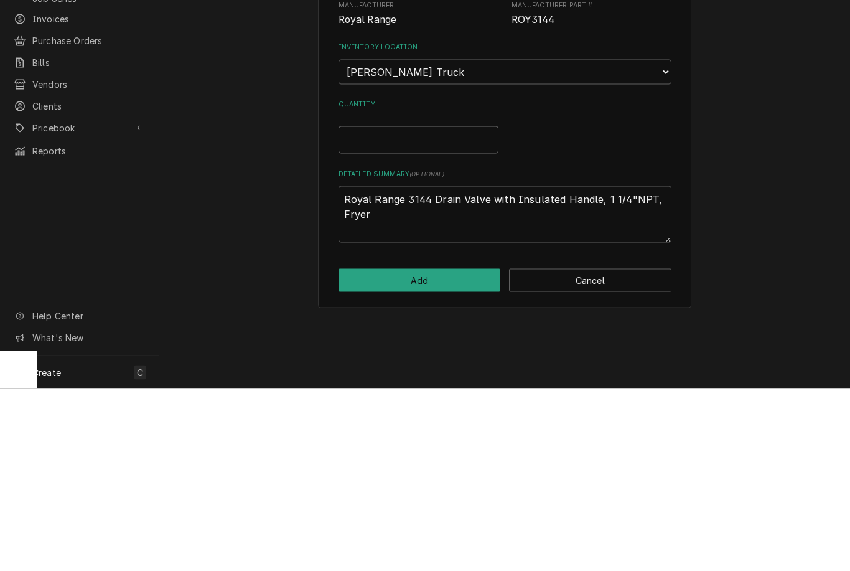
type input "1"
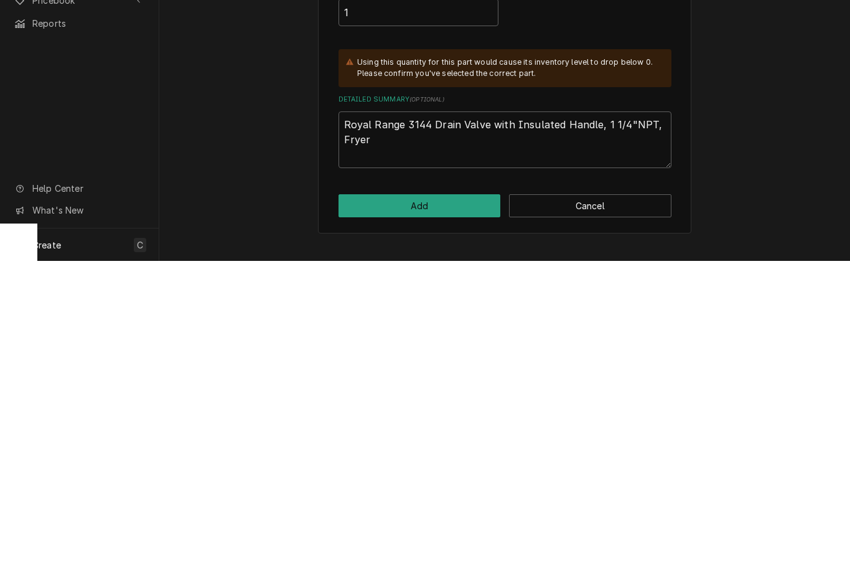
click at [448, 504] on button "Add" at bounding box center [420, 515] width 162 height 23
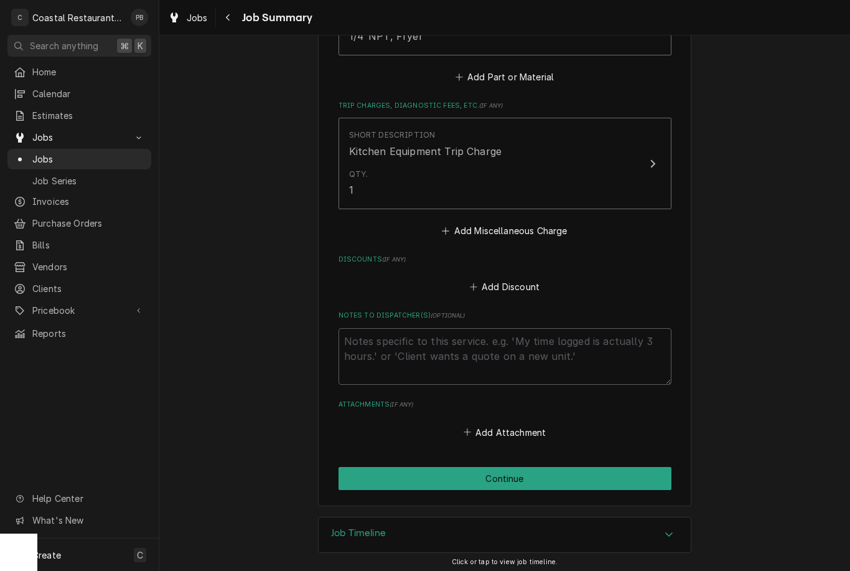
scroll to position [753, 0]
click at [572, 471] on button "Continue" at bounding box center [505, 479] width 333 height 23
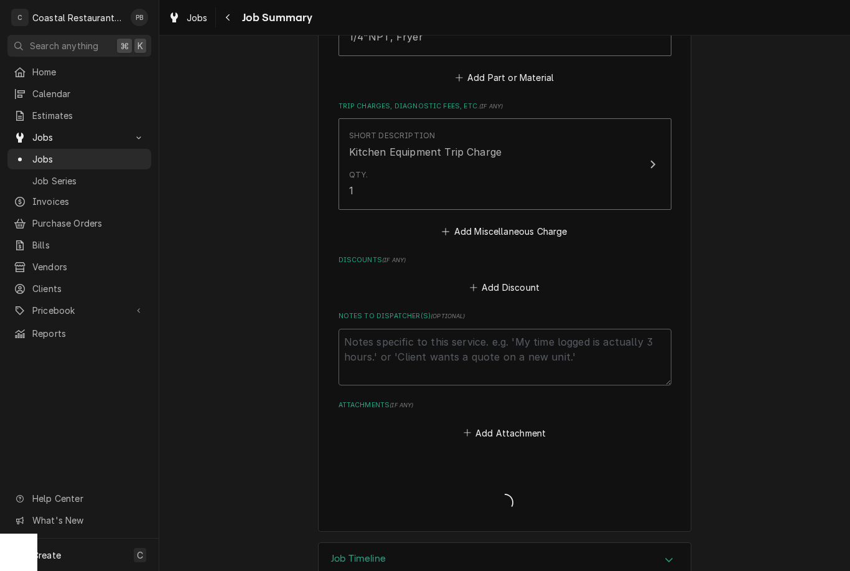
type textarea "x"
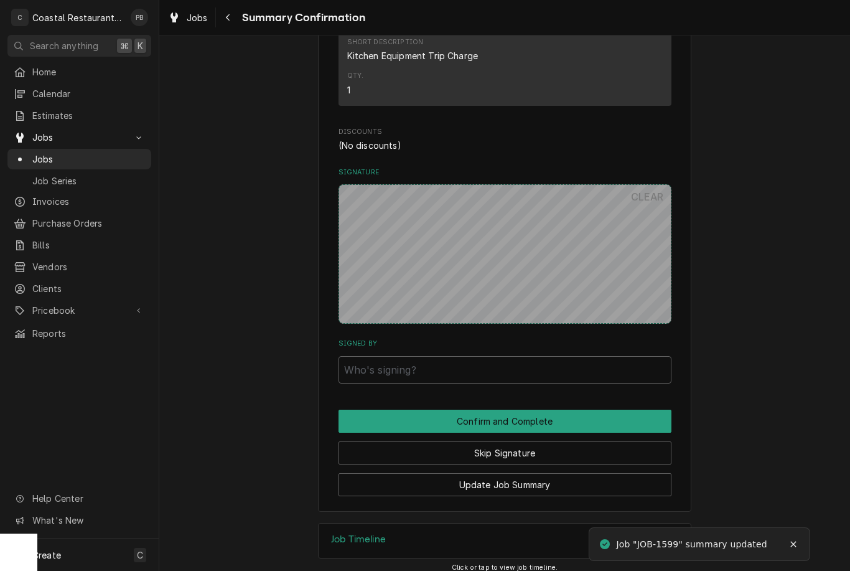
scroll to position [715, 0]
click at [569, 445] on button "Skip Signature" at bounding box center [505, 453] width 333 height 23
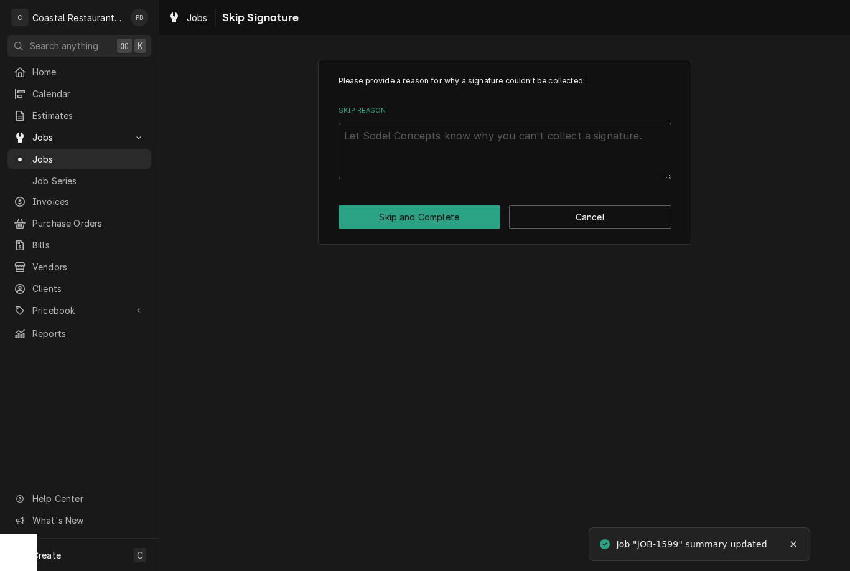
click at [583, 143] on textarea "Skip Reason" at bounding box center [505, 151] width 333 height 57
type textarea "x"
type textarea "No"
type textarea "x"
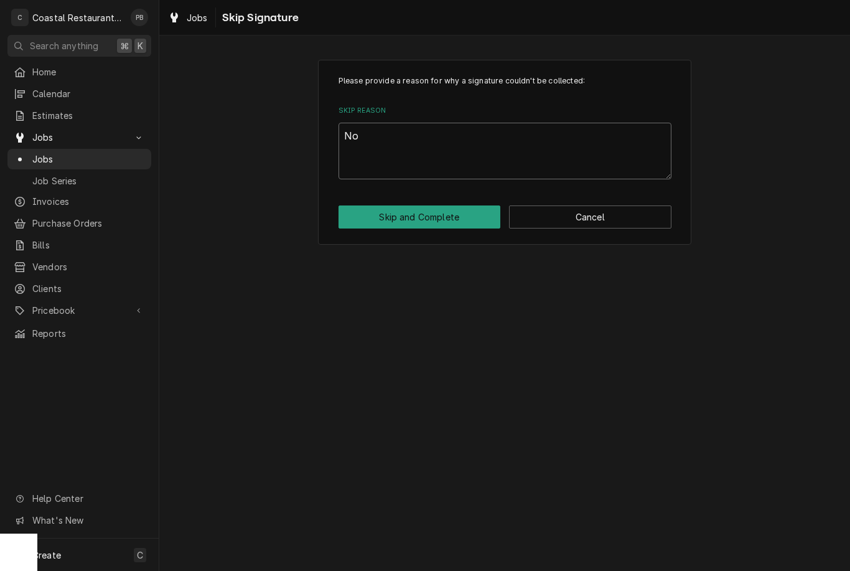
type textarea "No s"
type textarea "x"
type textarea "No st"
type textarea "x"
type textarea "No sta"
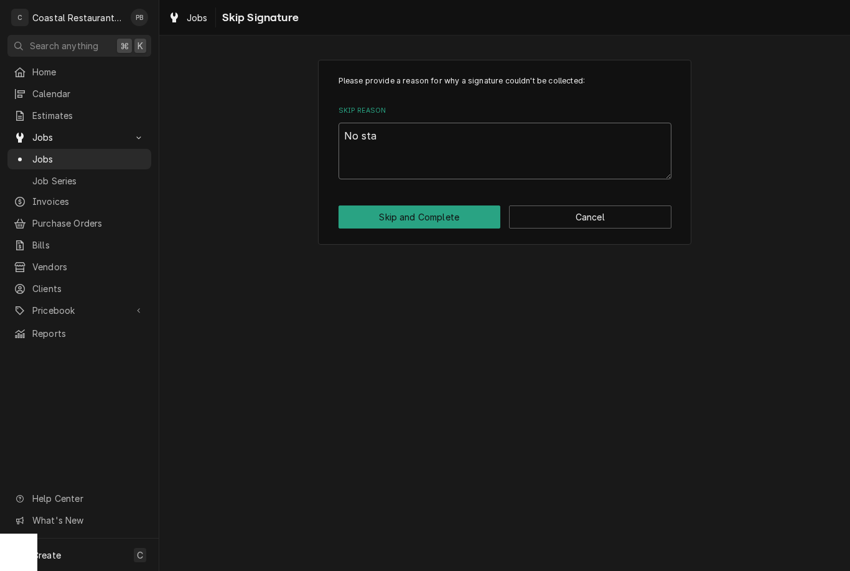
type textarea "x"
type textarea "No staff"
type textarea "x"
type textarea "No staff"
type textarea "x"
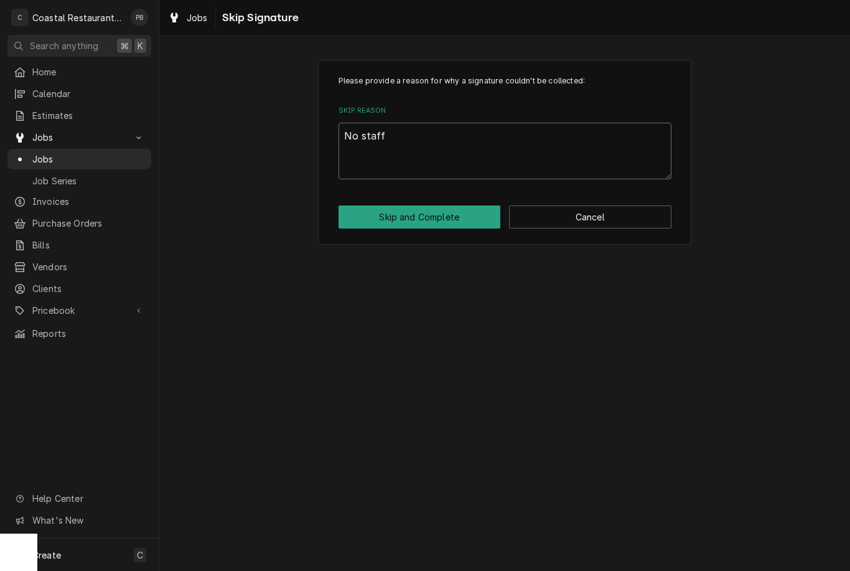
type textarea "No staff o"
type textarea "x"
type textarea "No staff on"
type textarea "x"
type textarea "No staff on"
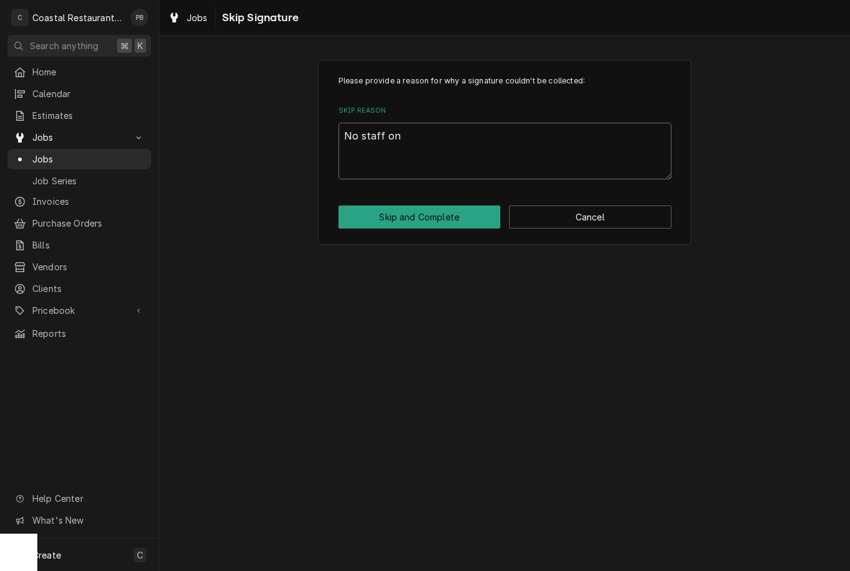
type textarea "x"
type textarea "No staff on s"
type textarea "x"
type textarea "No staff on si"
type textarea "x"
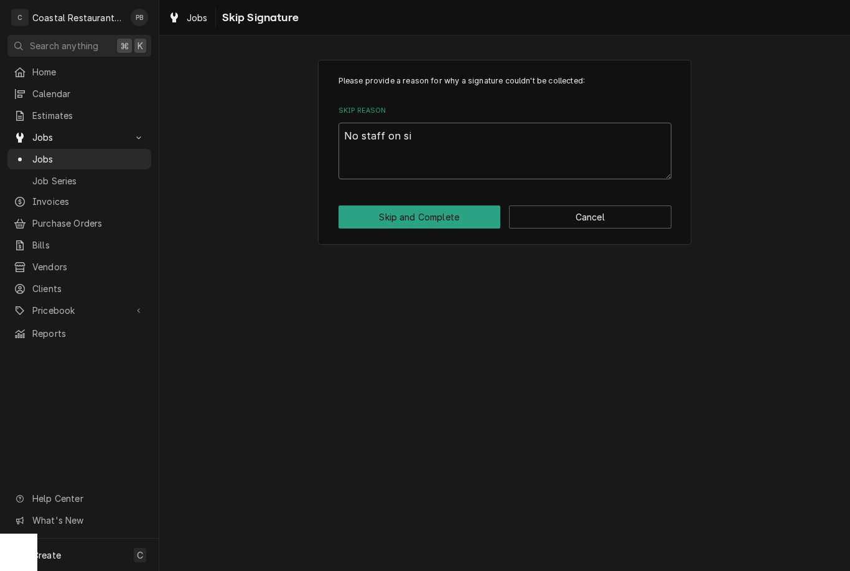
type textarea "No staff on sit"
type textarea "x"
type textarea "No staff on site"
type textarea "x"
type textarea "No staff on site"
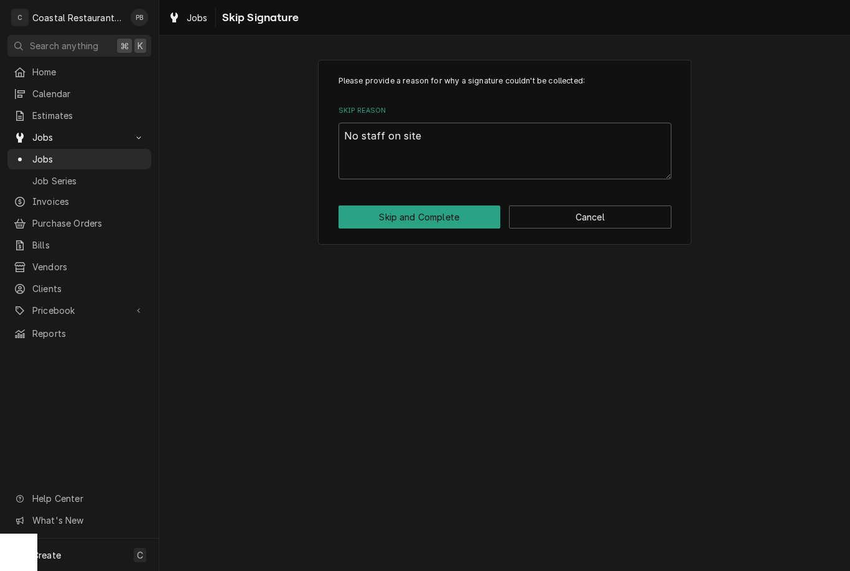
click at [448, 212] on button "Skip and Complete" at bounding box center [420, 216] width 162 height 23
type textarea "x"
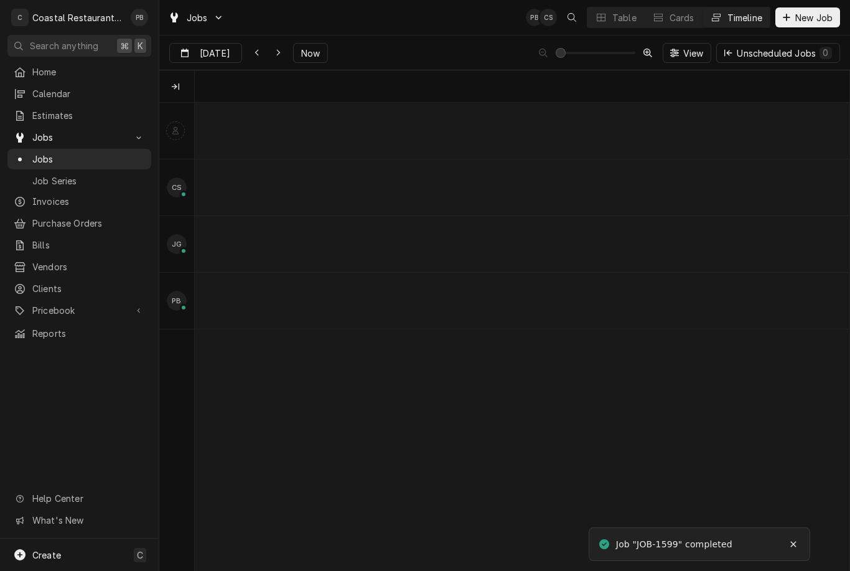
scroll to position [0, 12971]
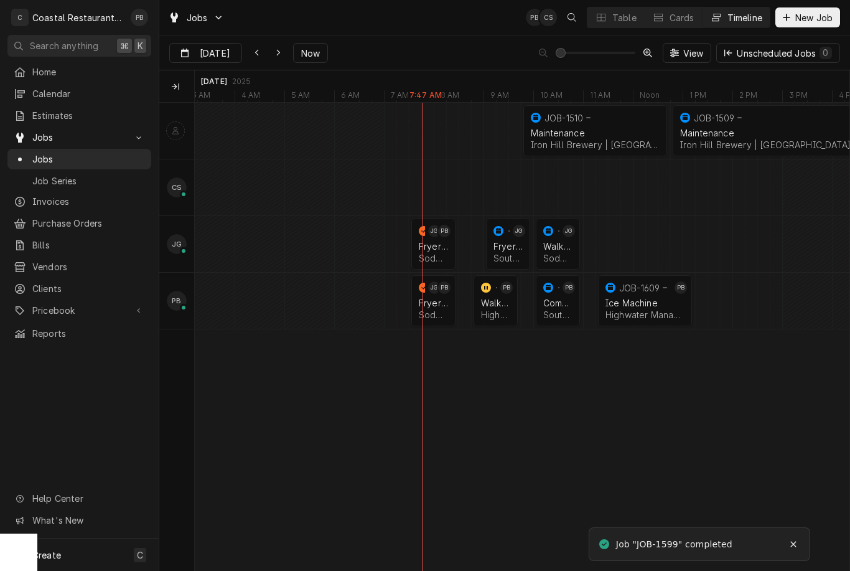
click at [499, 303] on div "Walk In Cooler" at bounding box center [495, 303] width 29 height 11
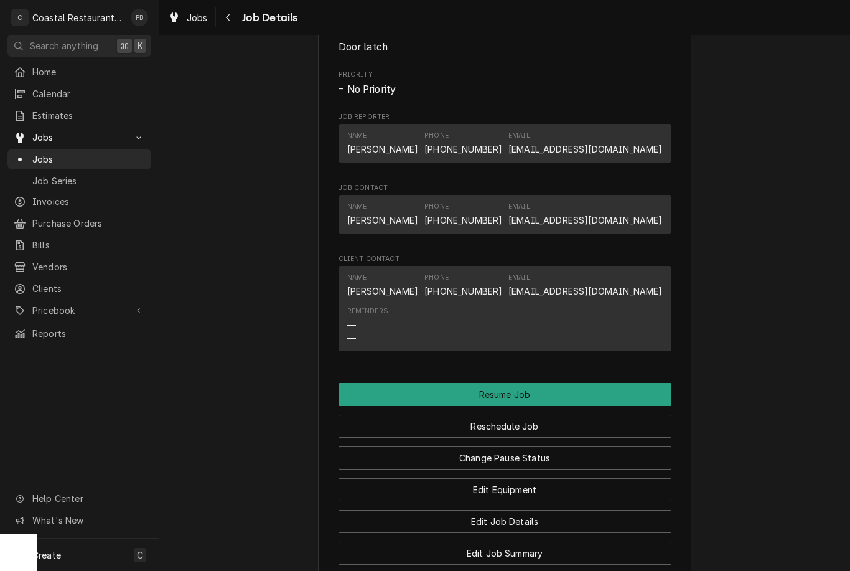
scroll to position [999, 0]
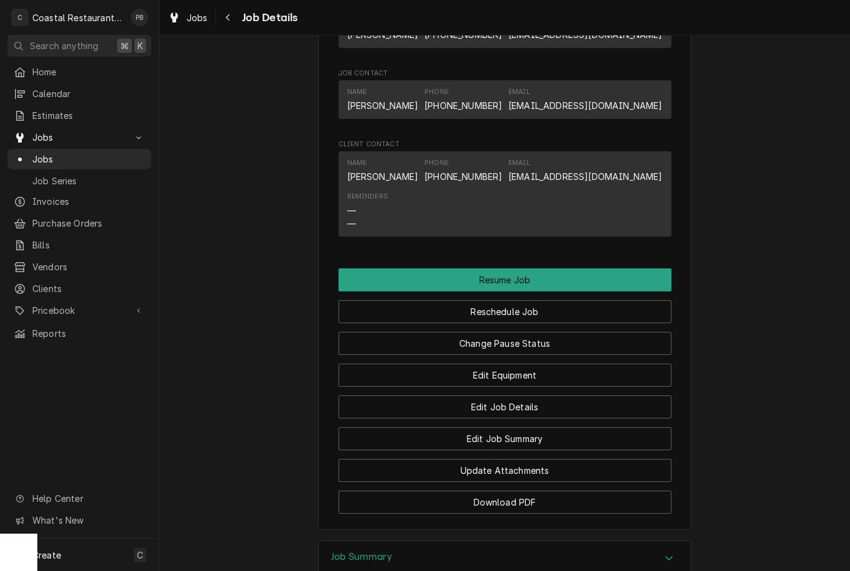
click at [598, 268] on button "Resume Job" at bounding box center [505, 279] width 333 height 23
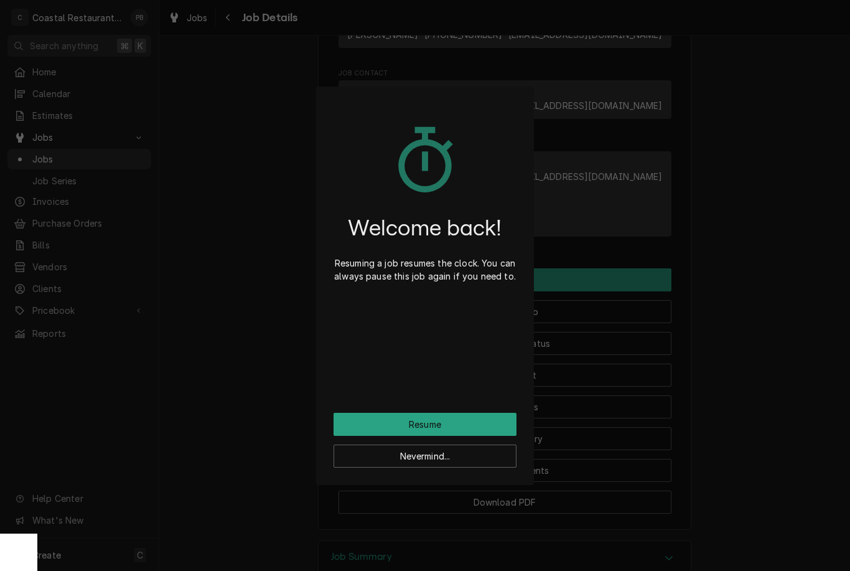
click at [462, 421] on button "Resume" at bounding box center [425, 424] width 183 height 23
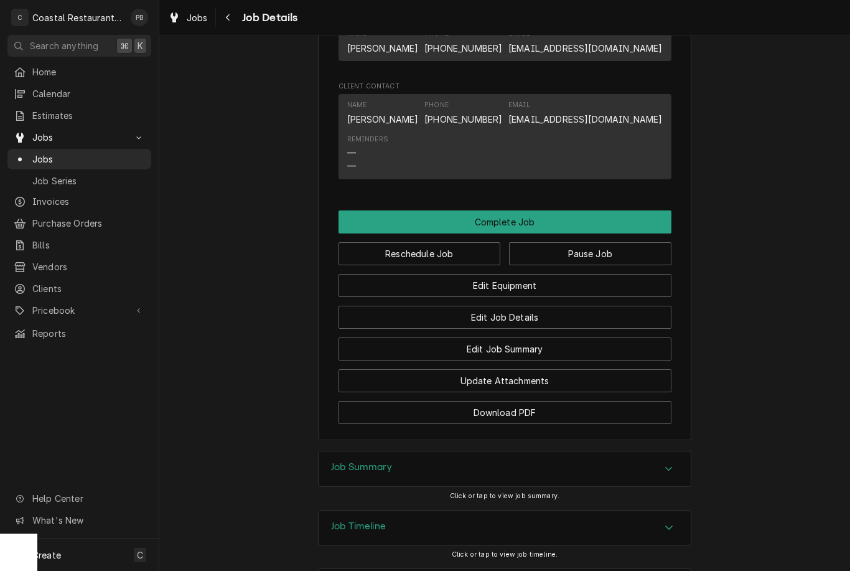
scroll to position [967, 0]
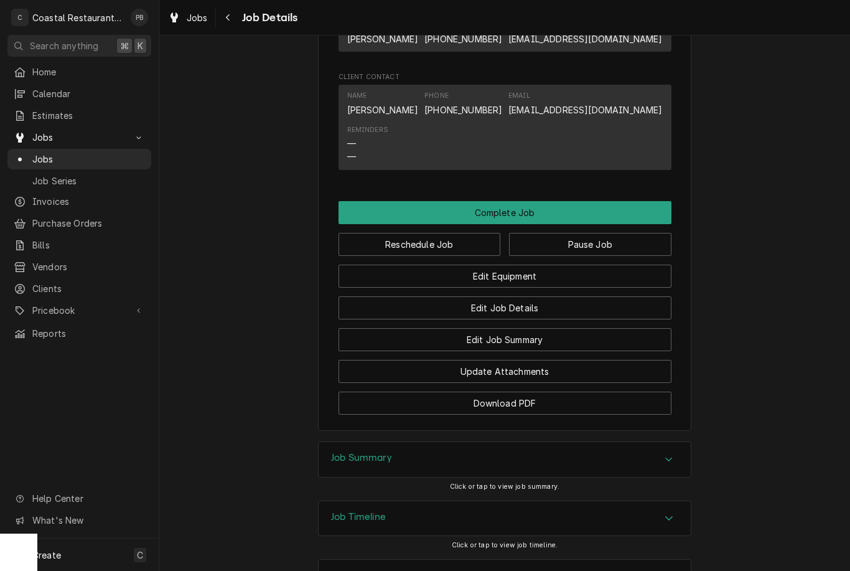
click at [547, 330] on button "Edit Job Summary" at bounding box center [505, 339] width 333 height 23
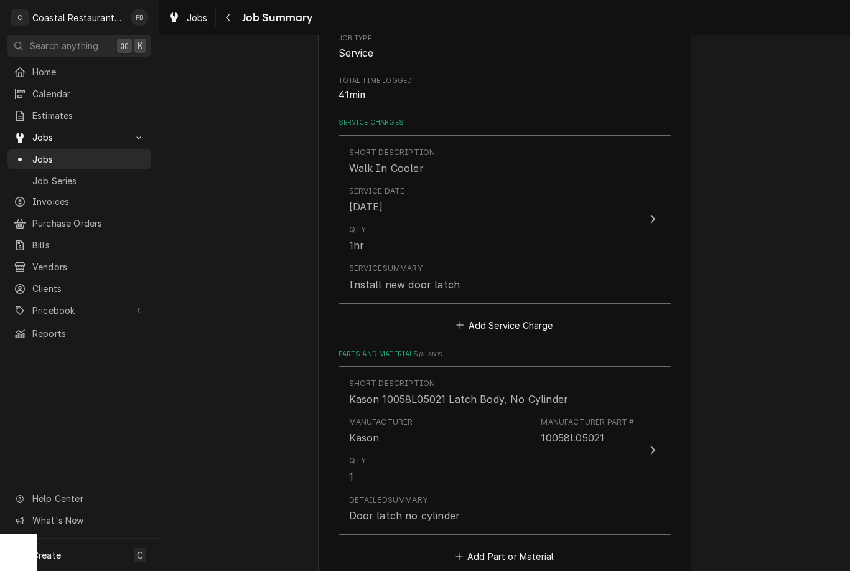
scroll to position [218, 0]
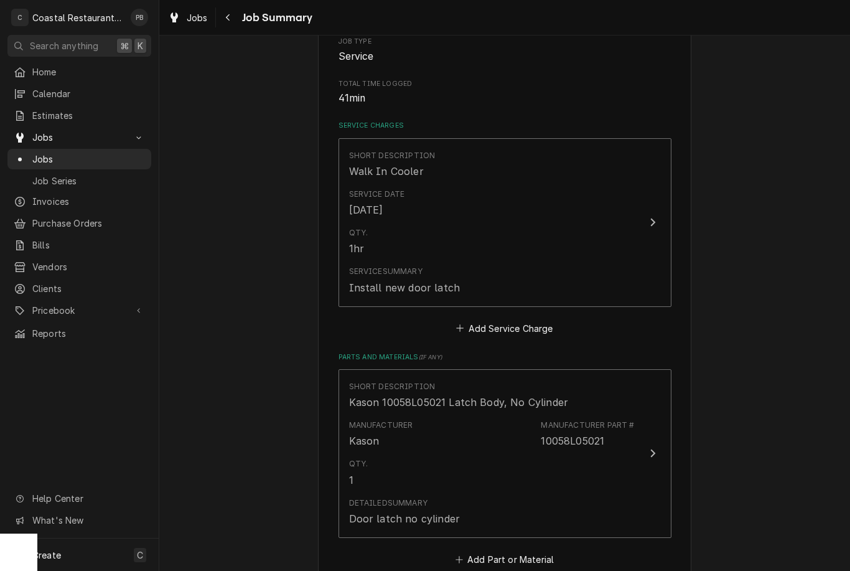
click at [637, 232] on button "Short Description Walk In Cooler Service Date [DATE] Qty. 1hr Service Summary I…" at bounding box center [505, 222] width 333 height 169
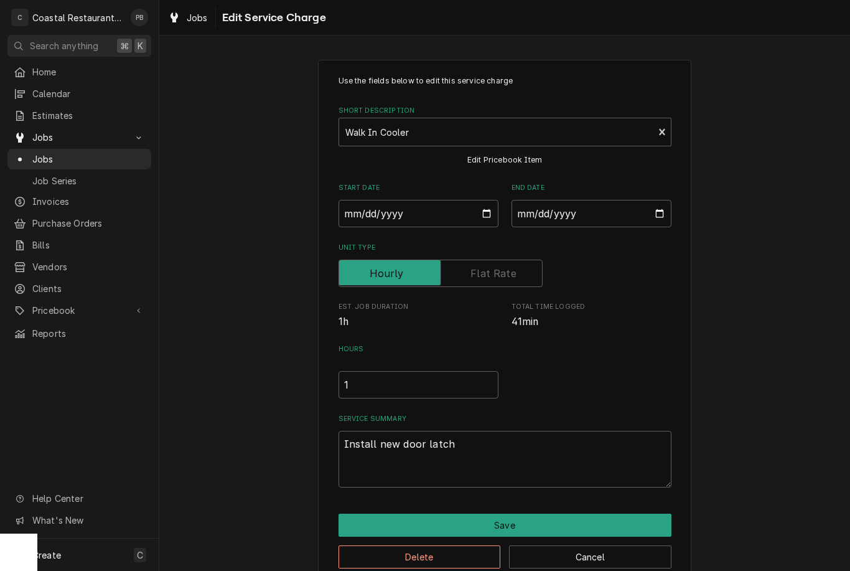
type textarea "x"
click at [427, 380] on input "1" at bounding box center [419, 384] width 160 height 27
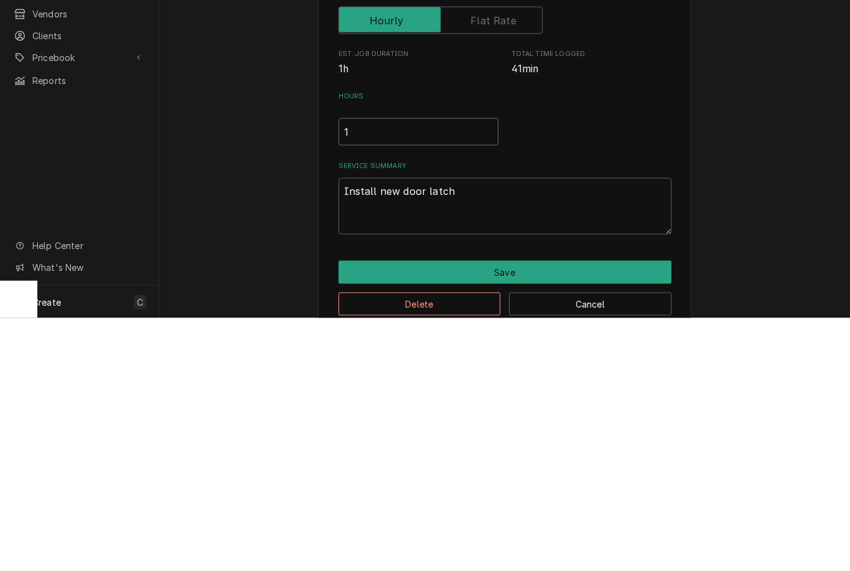
type input "10"
type textarea "x"
type input "1"
type textarea "x"
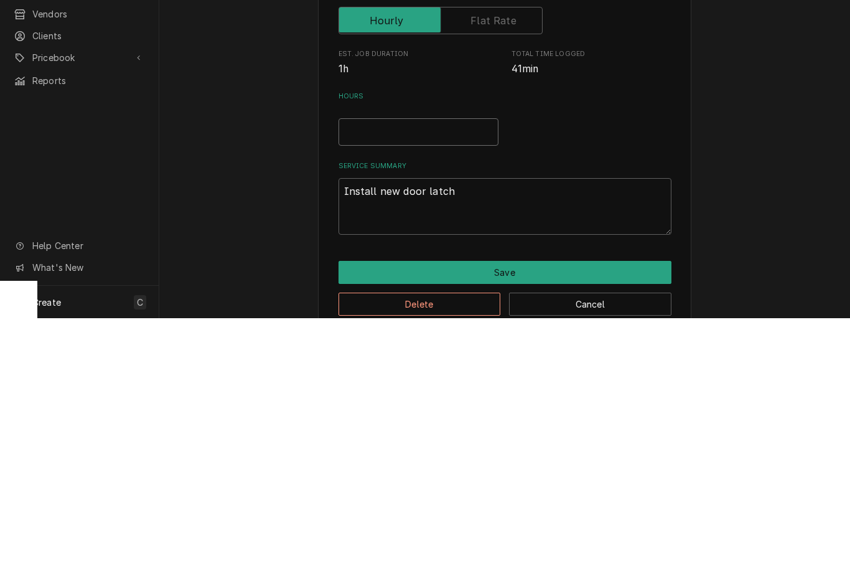
type input "0"
type textarea "x"
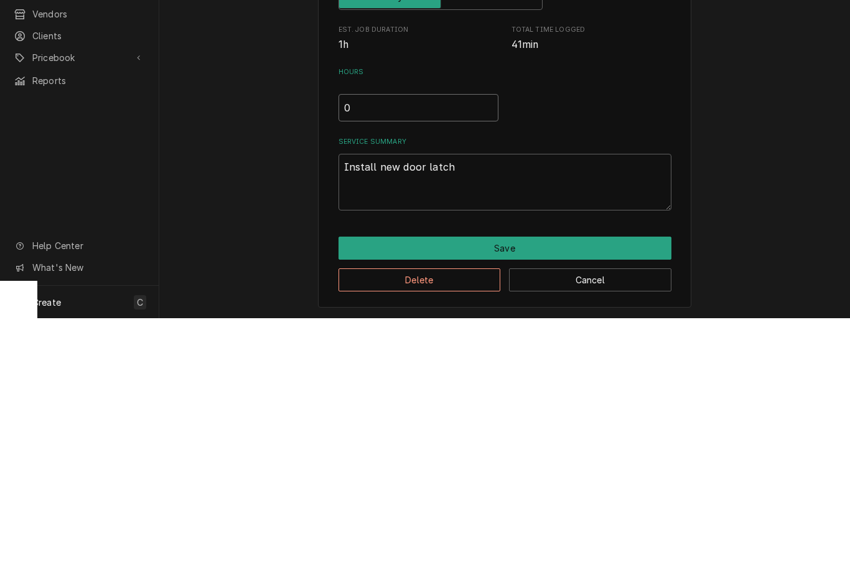
scroll to position [24, 0]
type input "0"
click at [557, 490] on button "Save" at bounding box center [505, 501] width 333 height 23
type textarea "x"
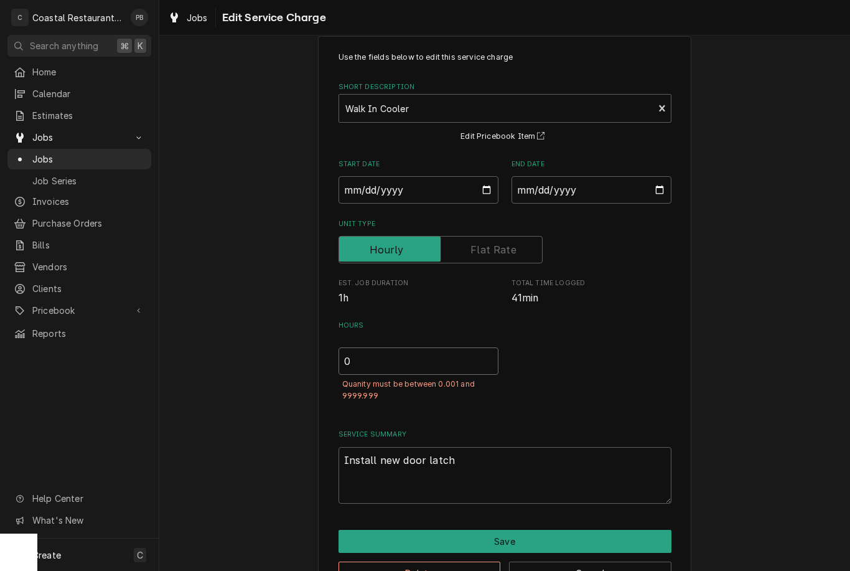
click at [438, 354] on input "0" at bounding box center [419, 360] width 160 height 27
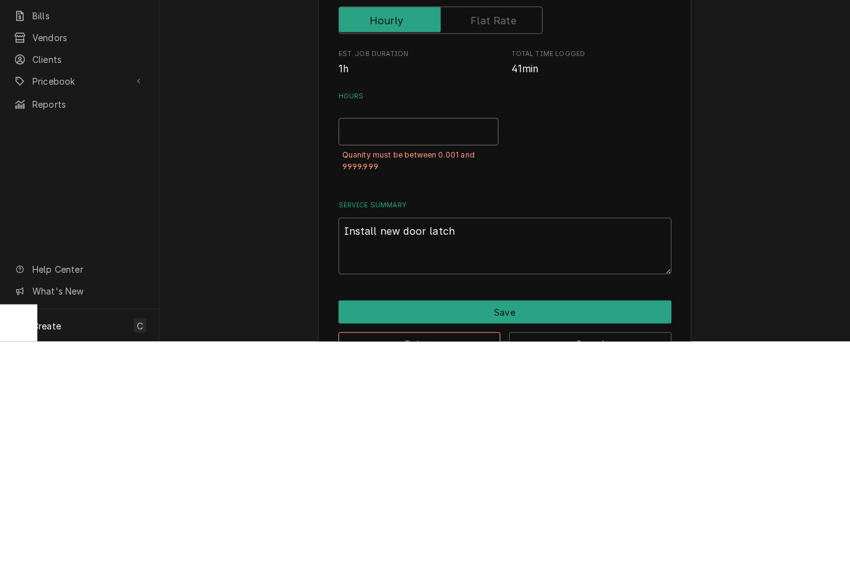
type textarea "x"
type input ".1"
type textarea "x"
type input ".1"
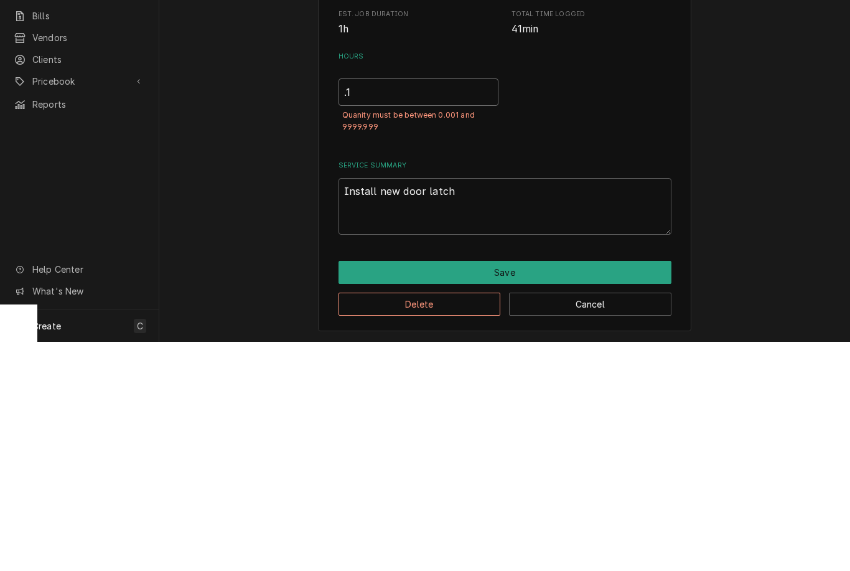
scroll to position [63, 0]
type textarea "x"
type input ".0"
type textarea "x"
type input ".00"
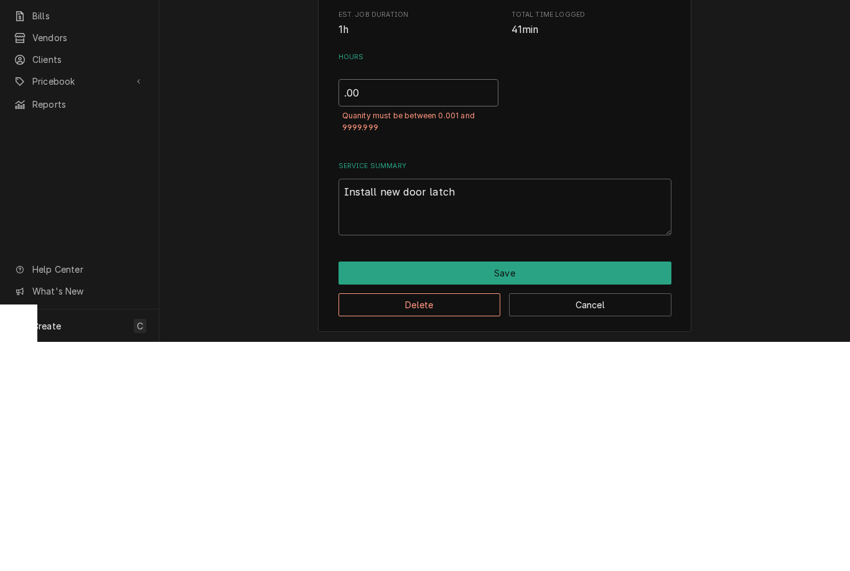
type textarea "x"
type input ".001"
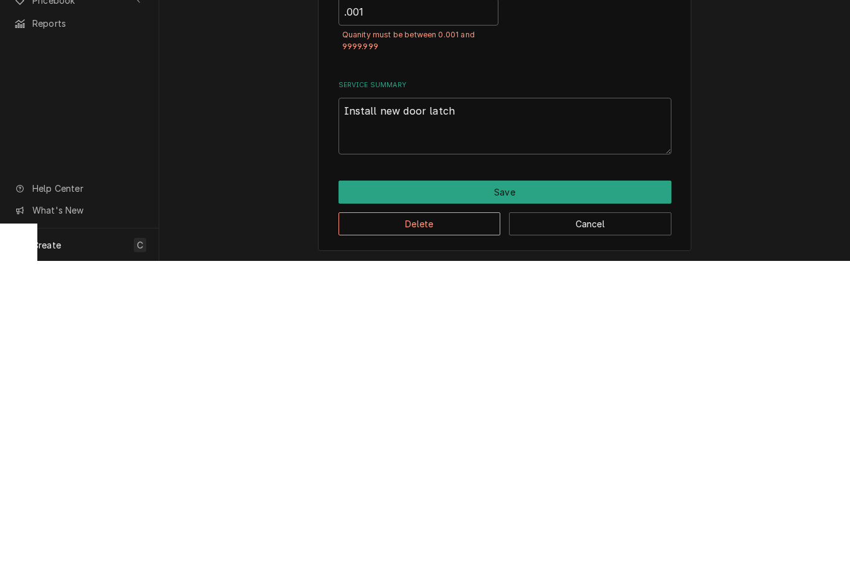
click at [527, 491] on button "Save" at bounding box center [505, 502] width 333 height 23
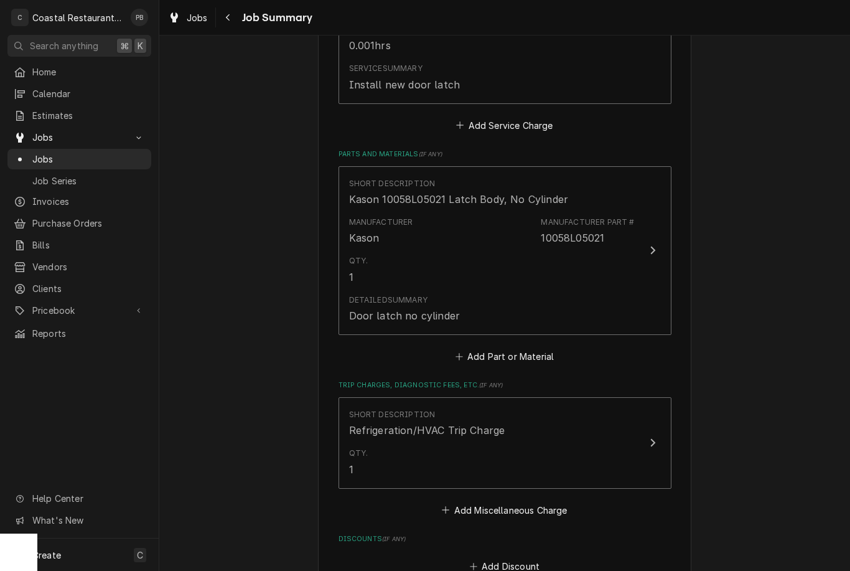
scroll to position [604, 0]
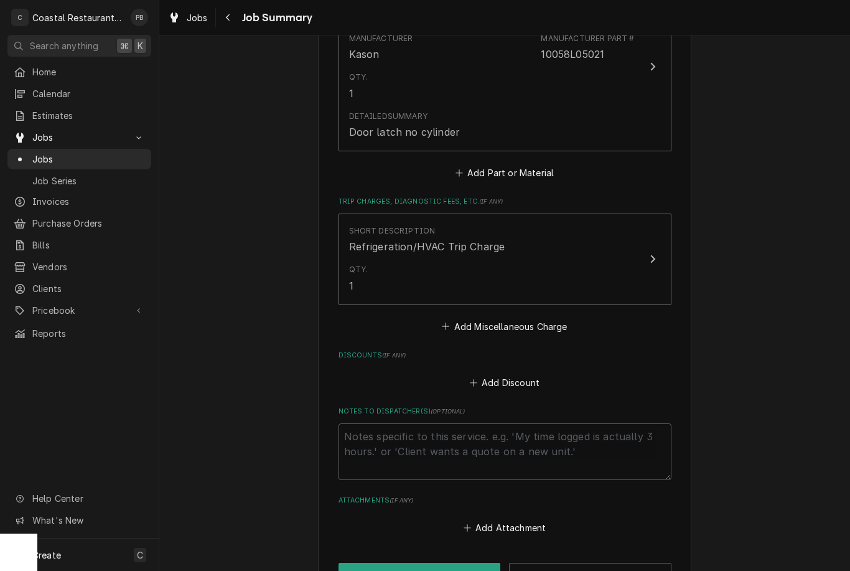
click at [529, 376] on button "Add Discount" at bounding box center [505, 382] width 74 height 17
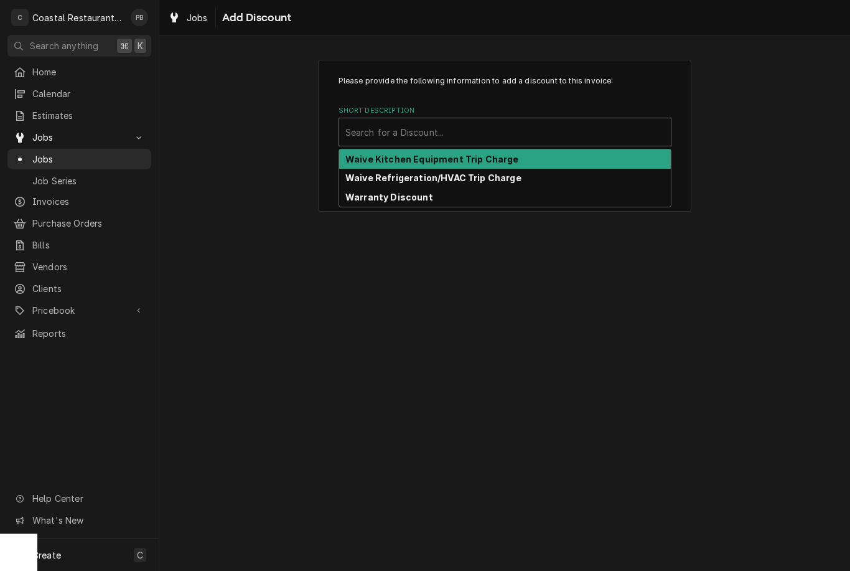
click at [489, 179] on strong "Waive Refrigeration/HVAC Trip Charge" at bounding box center [434, 177] width 176 height 11
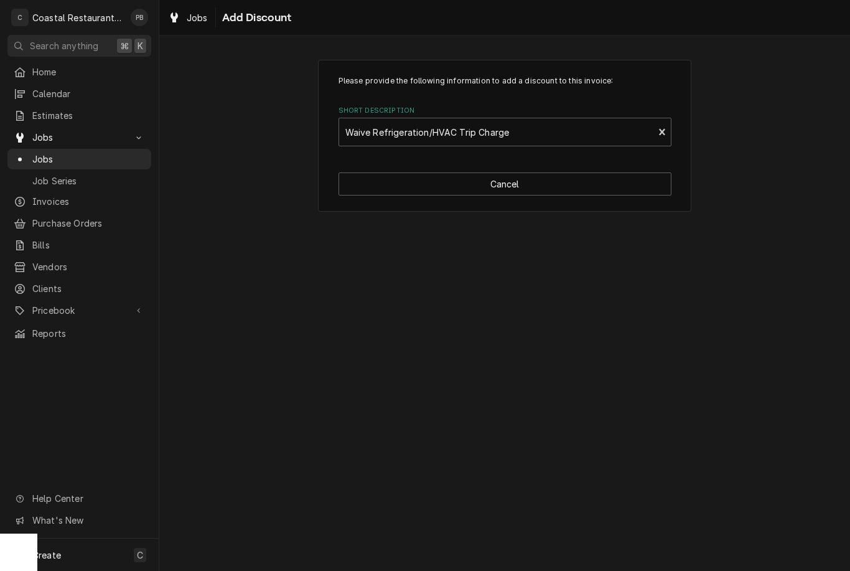
type textarea "x"
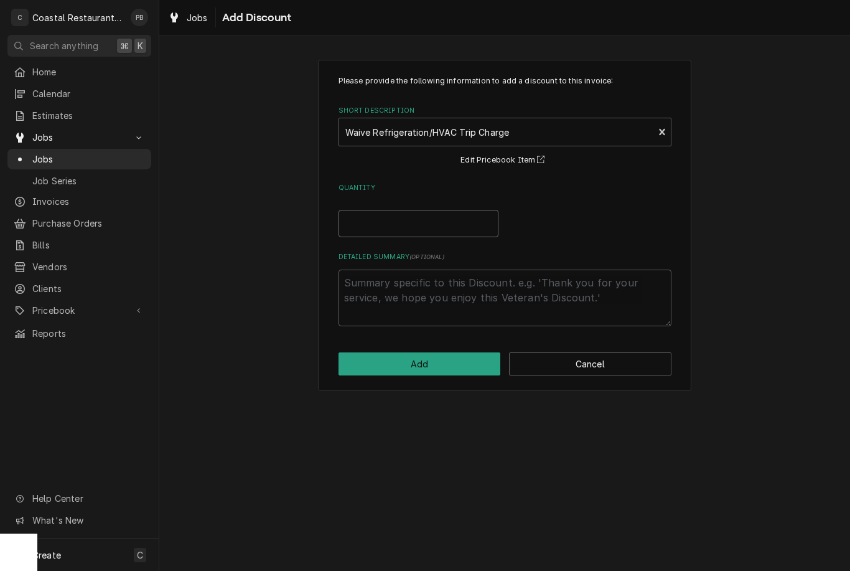
click at [454, 230] on input "Quantity" at bounding box center [419, 223] width 160 height 27
type input "1"
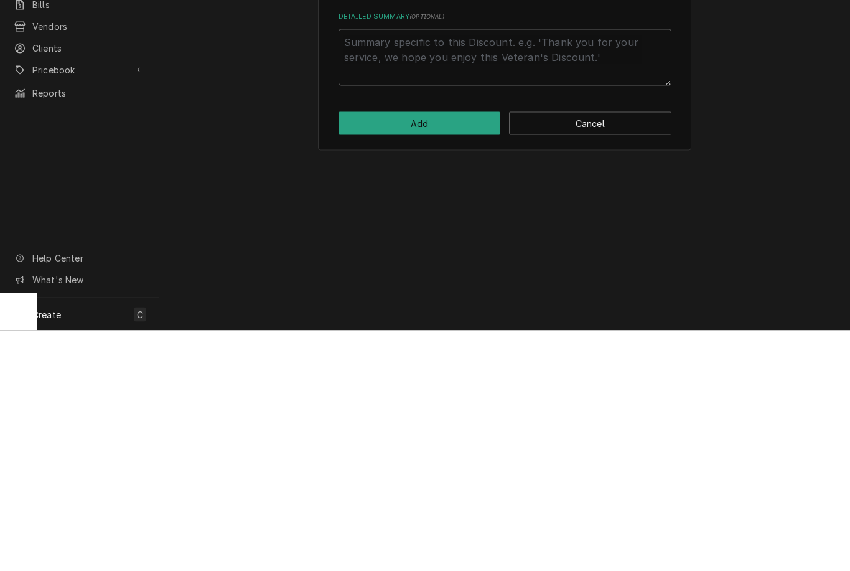
click at [477, 352] on button "Add" at bounding box center [420, 363] width 162 height 23
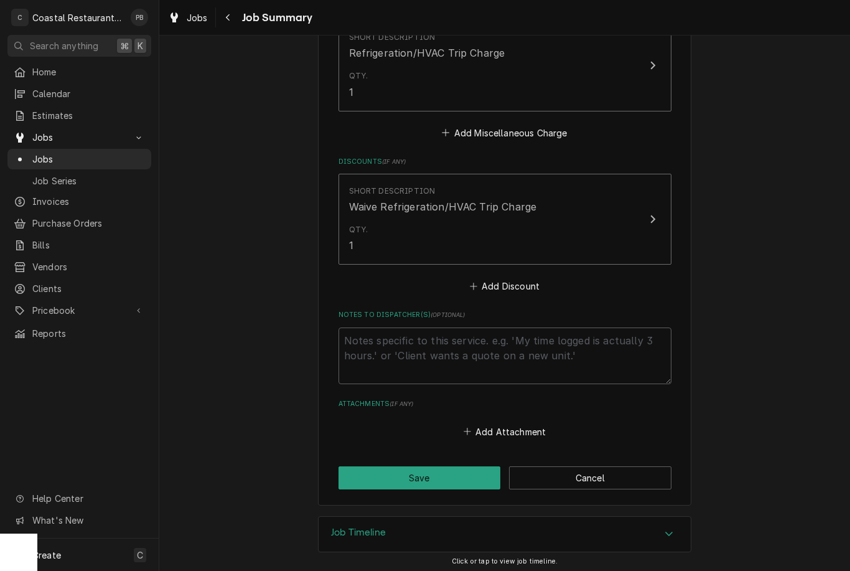
scroll to position [797, 0]
click at [477, 473] on button "Save" at bounding box center [420, 478] width 162 height 23
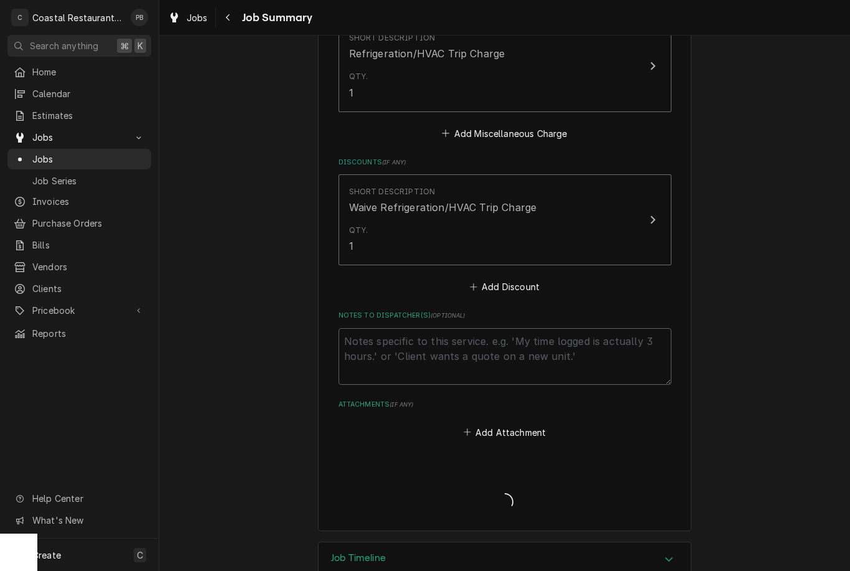
type textarea "x"
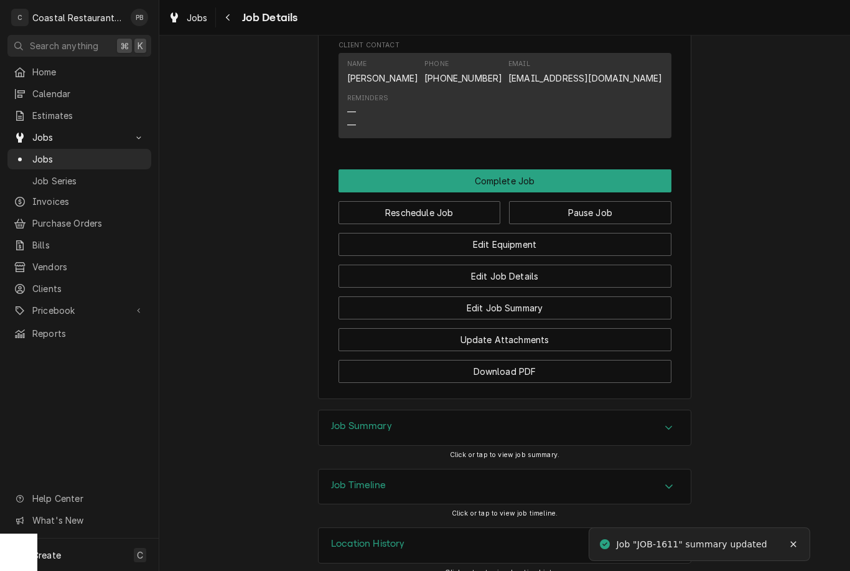
scroll to position [998, 0]
click at [570, 170] on button "Complete Job" at bounding box center [505, 181] width 333 height 23
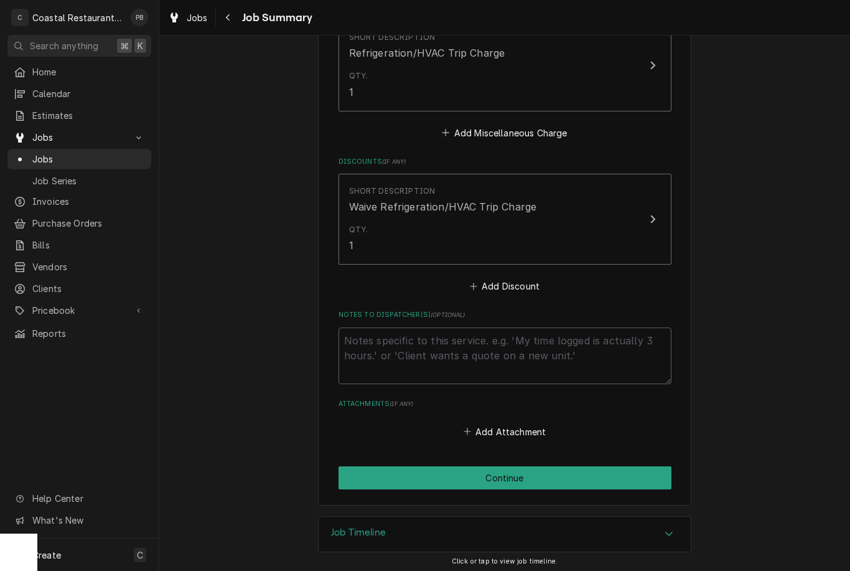
scroll to position [797, 0]
click at [542, 477] on button "Continue" at bounding box center [505, 478] width 333 height 23
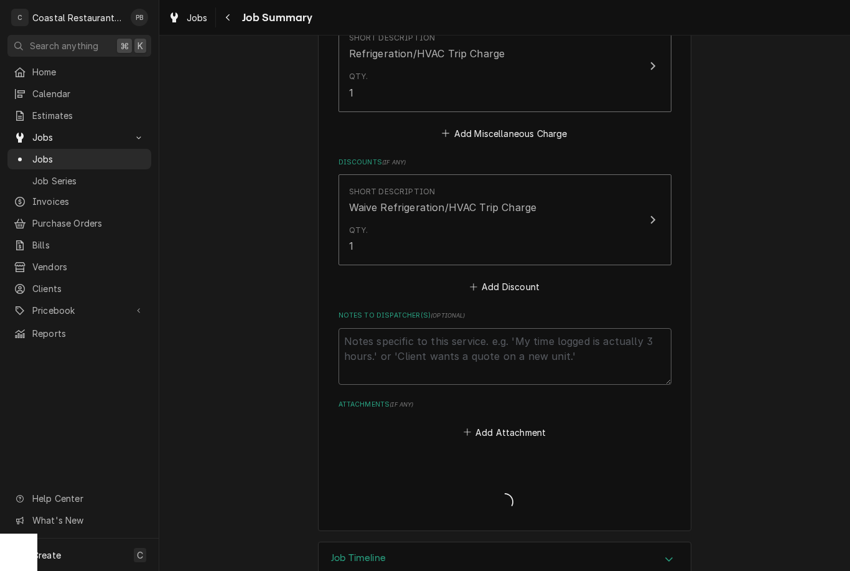
type textarea "x"
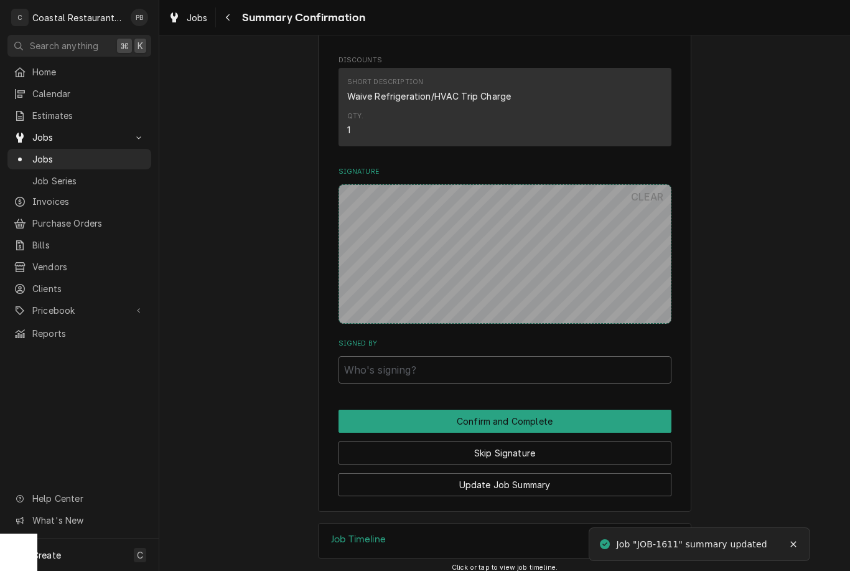
scroll to position [752, 0]
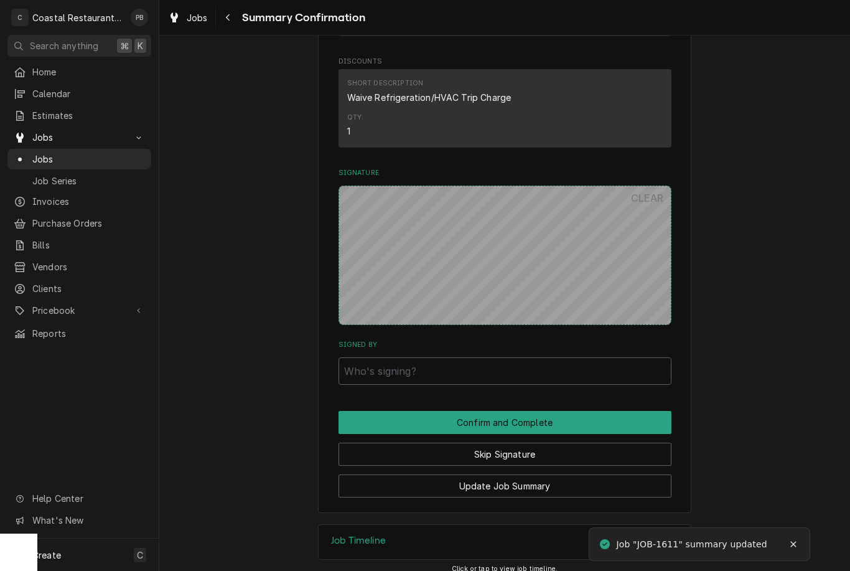
click at [540, 449] on button "Skip Signature" at bounding box center [505, 454] width 333 height 23
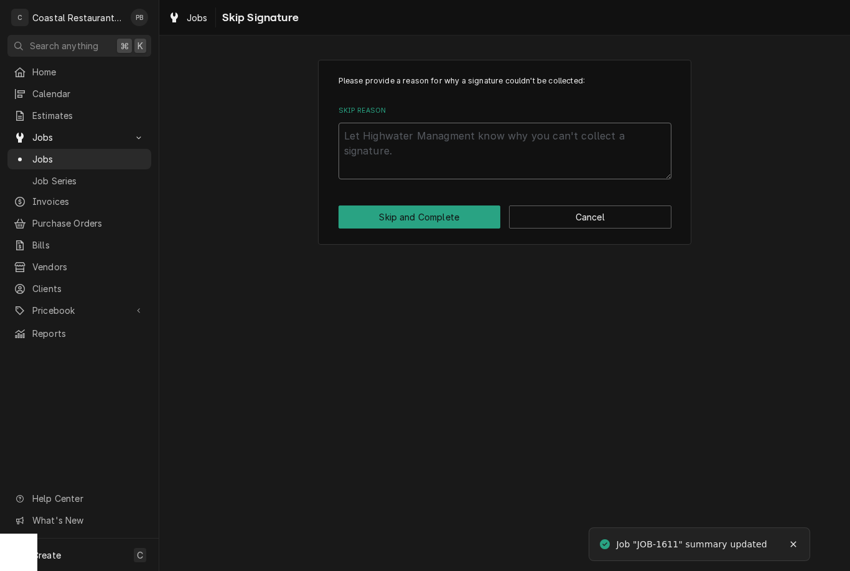
click at [598, 151] on textarea "Skip Reason" at bounding box center [505, 151] width 333 height 57
type textarea "x"
type textarea "No"
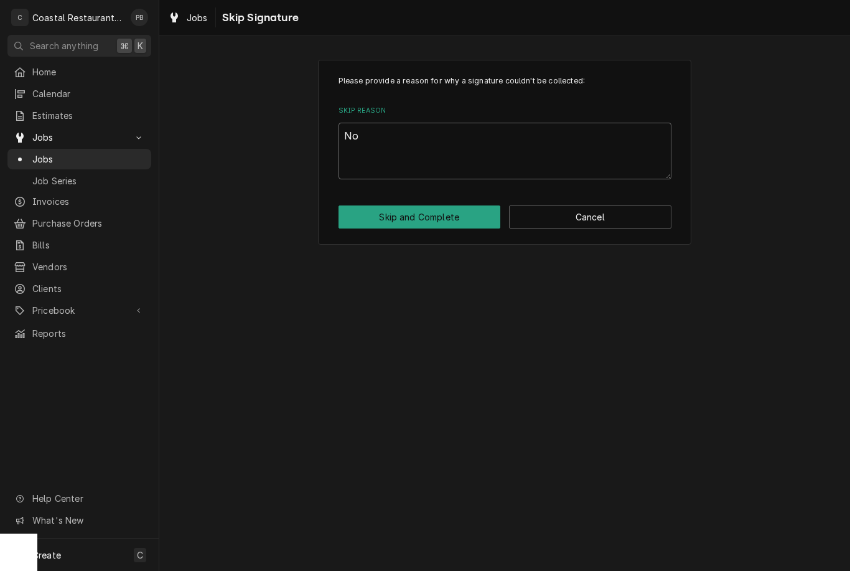
type textarea "x"
type textarea "No s"
type textarea "x"
type textarea "No st"
type textarea "x"
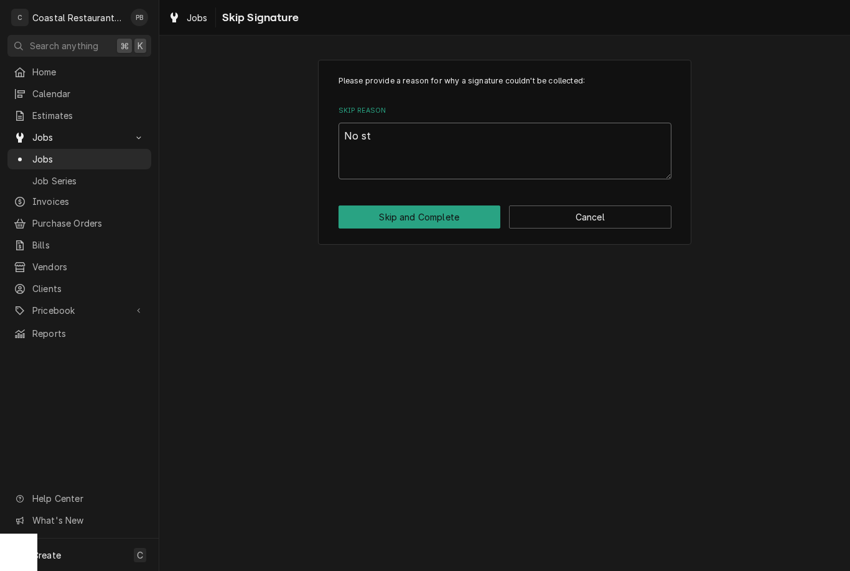
type textarea "No sta"
type textarea "x"
type textarea "No staf"
type textarea "x"
type textarea "No staff"
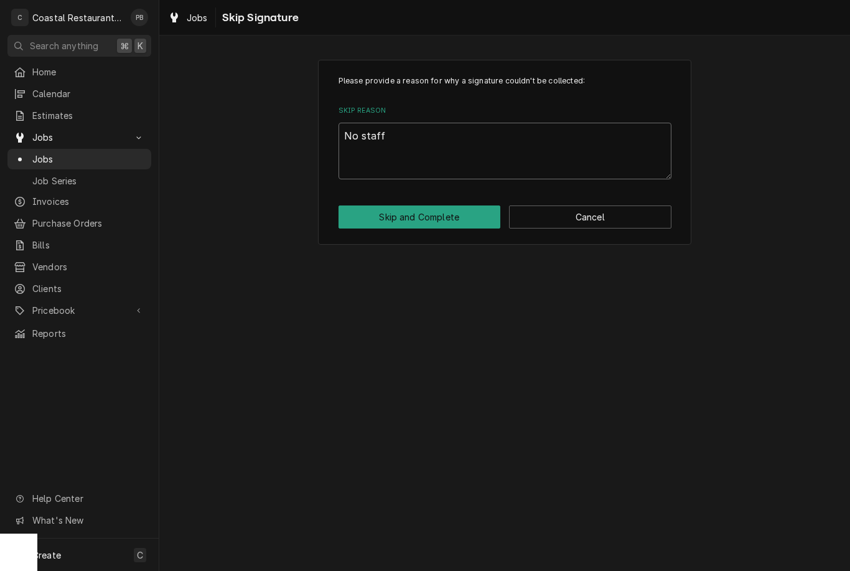
type textarea "x"
type textarea "No staff o"
type textarea "x"
type textarea "No staff on"
type textarea "x"
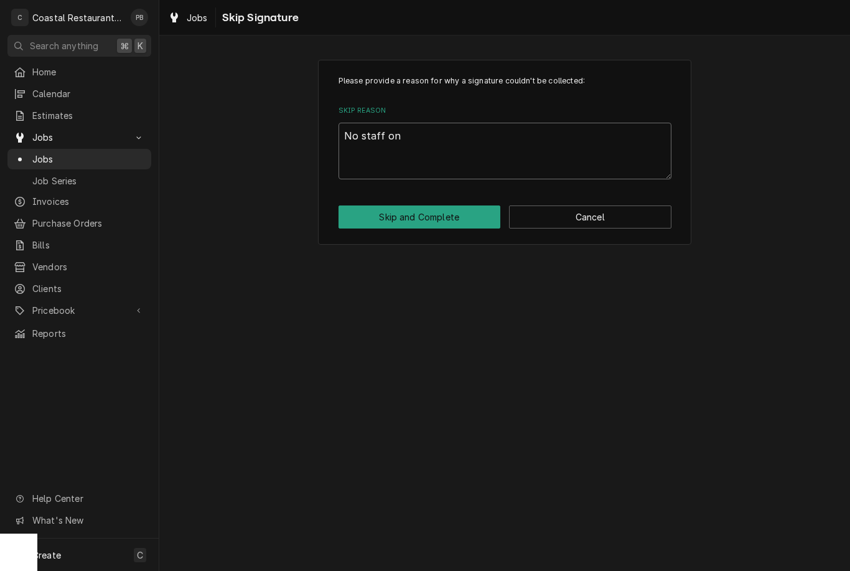
type textarea "No staff ons"
type textarea "x"
type textarea "No staff onsi"
type textarea "x"
type textarea "No staff onsit"
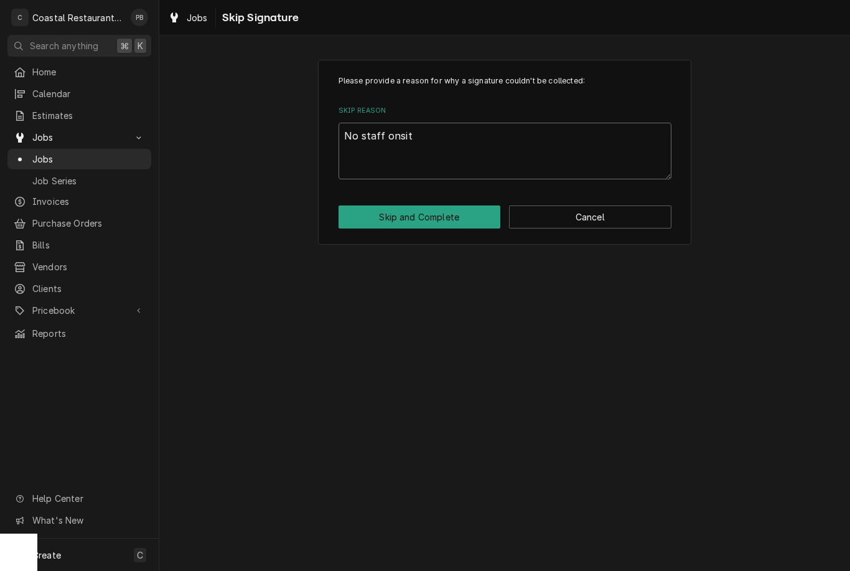
type textarea "x"
type textarea "No staff onsite"
type textarea "x"
type textarea "No staff onsite"
click at [450, 223] on button "Skip and Complete" at bounding box center [420, 216] width 162 height 23
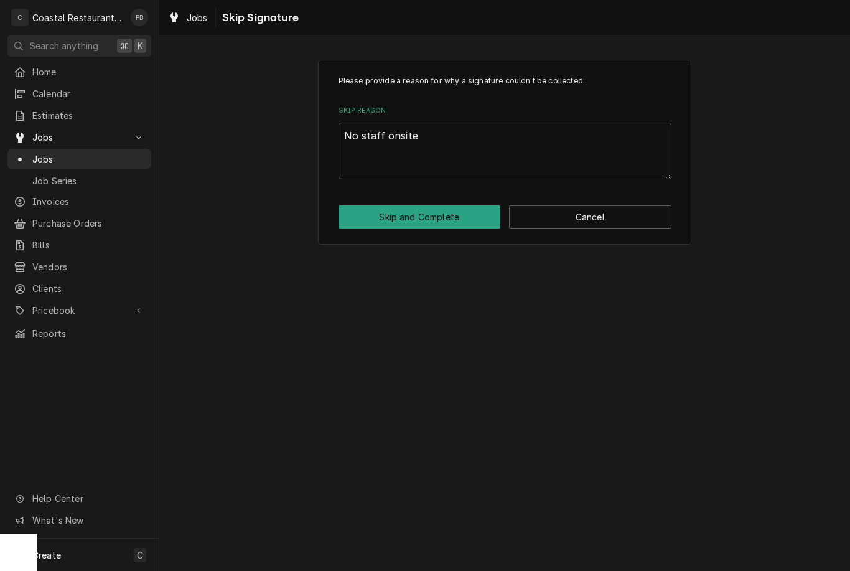
type textarea "x"
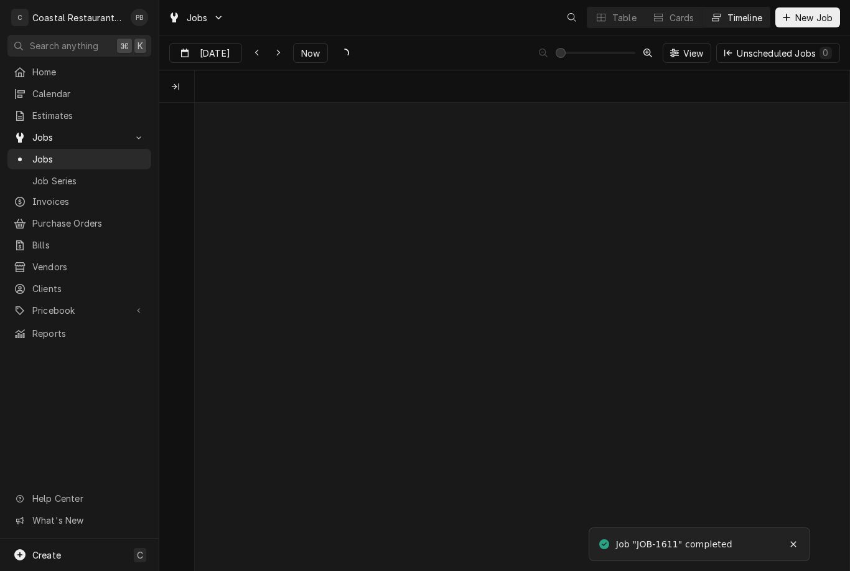
scroll to position [0, 12971]
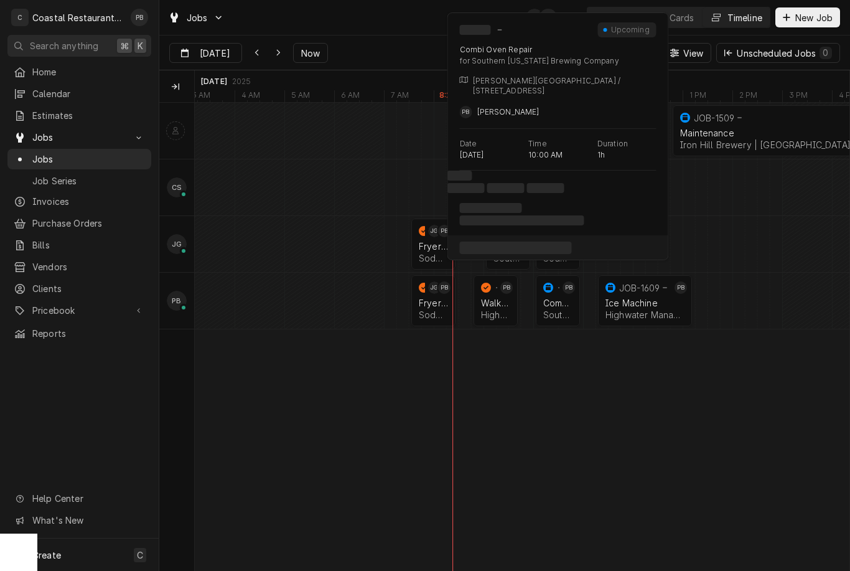
click at [553, 299] on div "Combi Oven Repair" at bounding box center [557, 303] width 29 height 11
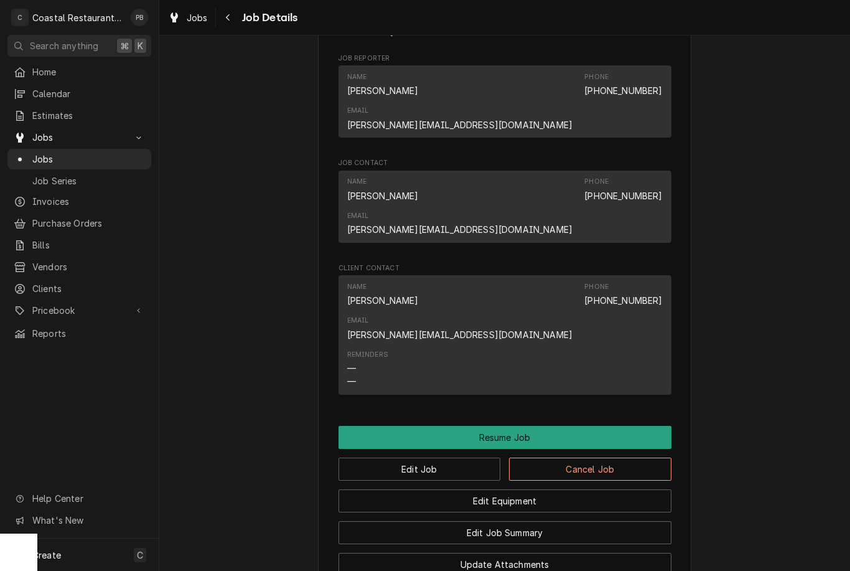
scroll to position [966, 0]
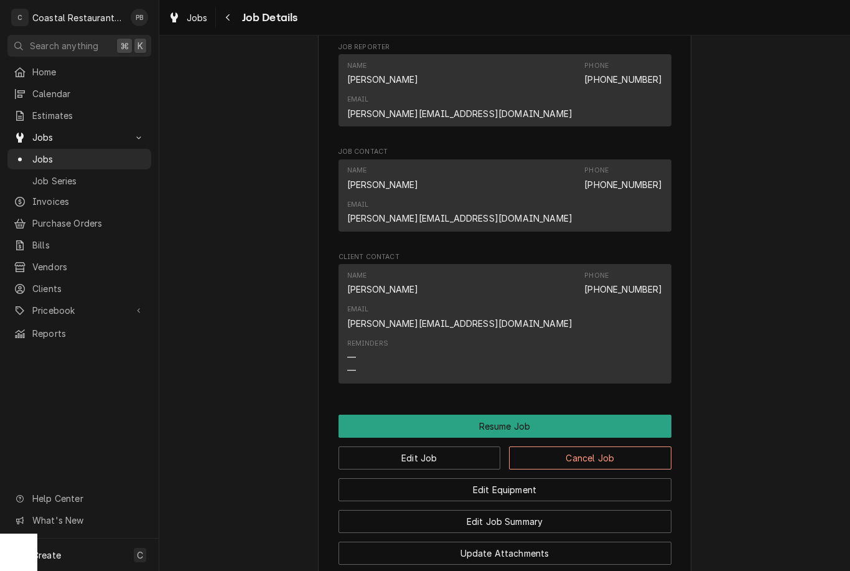
click at [595, 415] on button "Resume Job" at bounding box center [505, 426] width 333 height 23
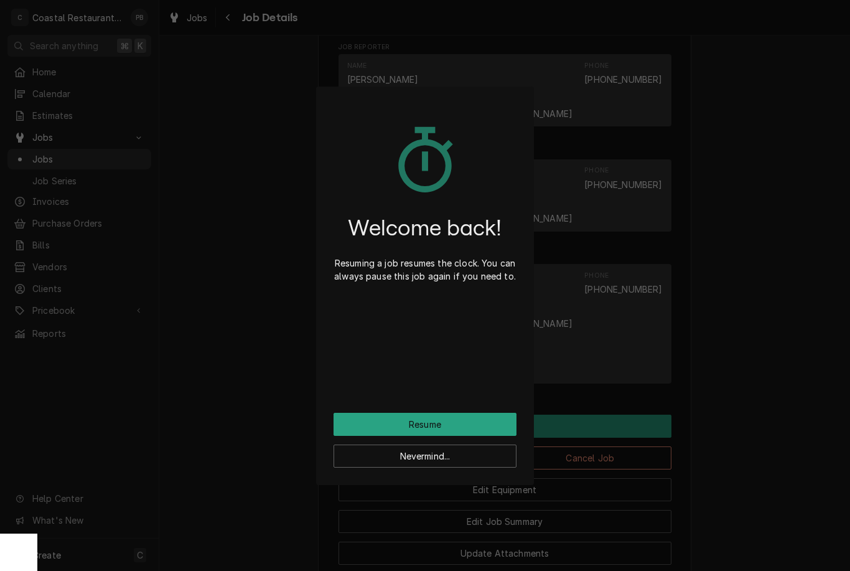
click at [476, 421] on button "Resume" at bounding box center [425, 424] width 183 height 23
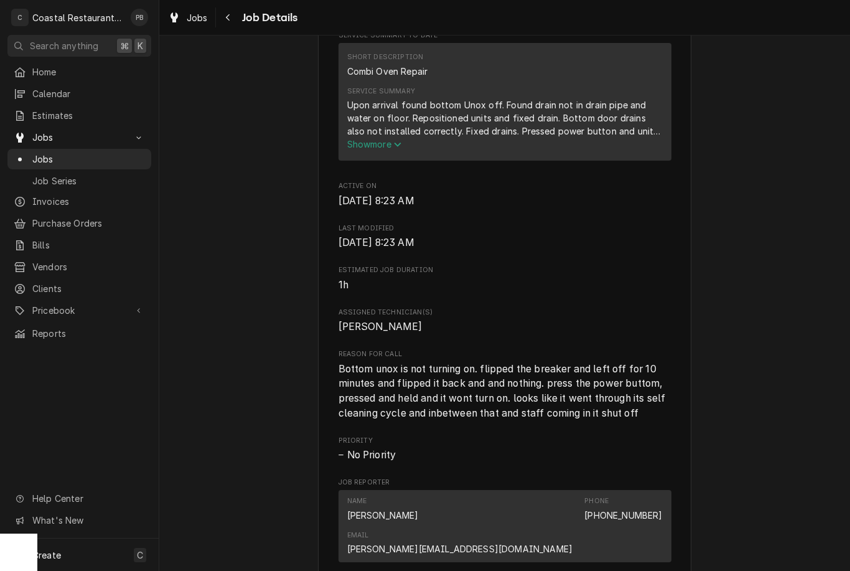
scroll to position [523, 0]
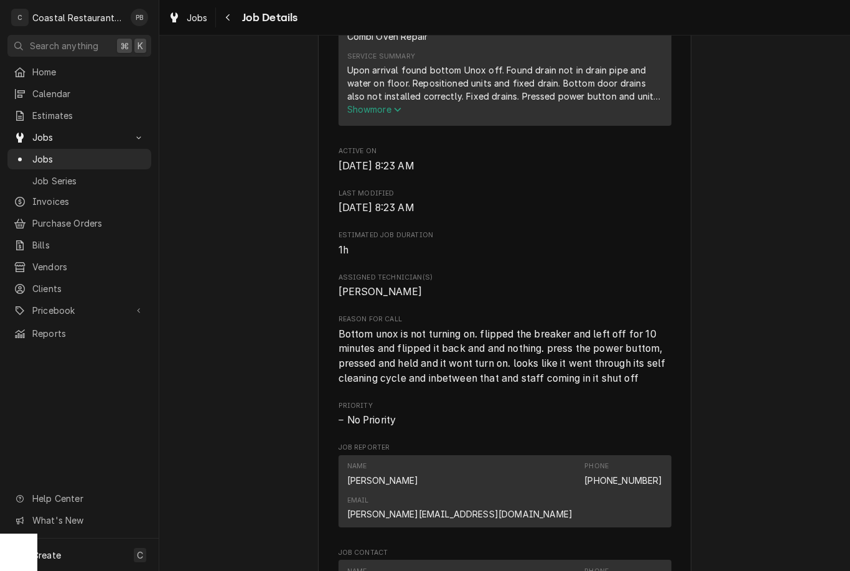
click at [65, 162] on link "Jobs" at bounding box center [79, 159] width 144 height 21
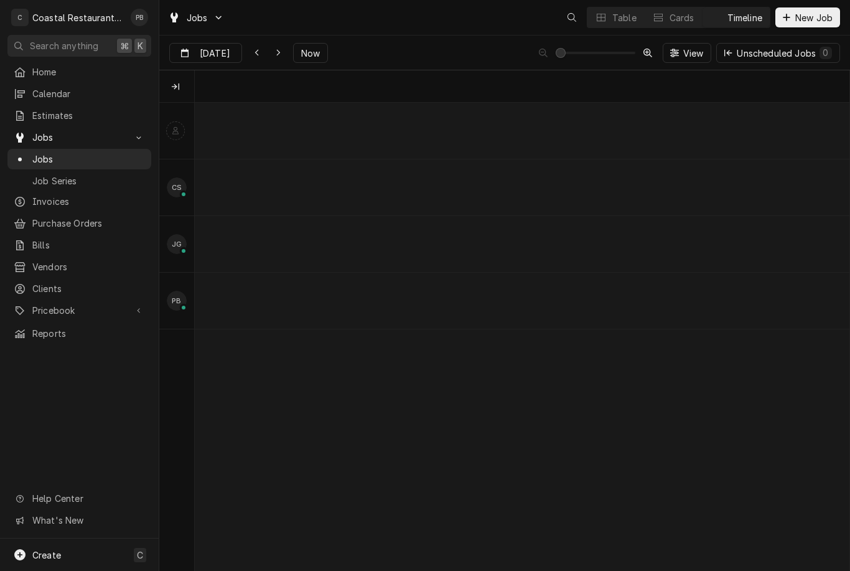
scroll to position [0, 12971]
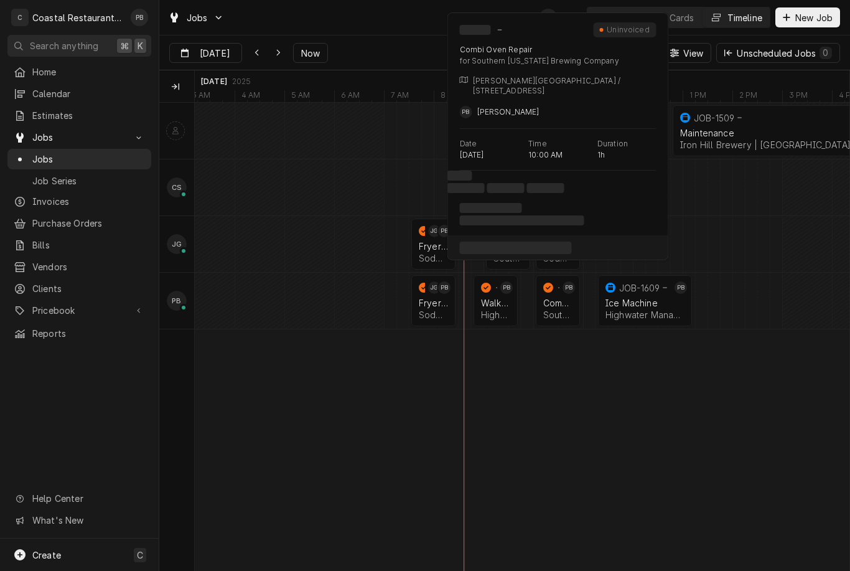
click at [563, 304] on div "Combi Oven Repair" at bounding box center [557, 303] width 29 height 11
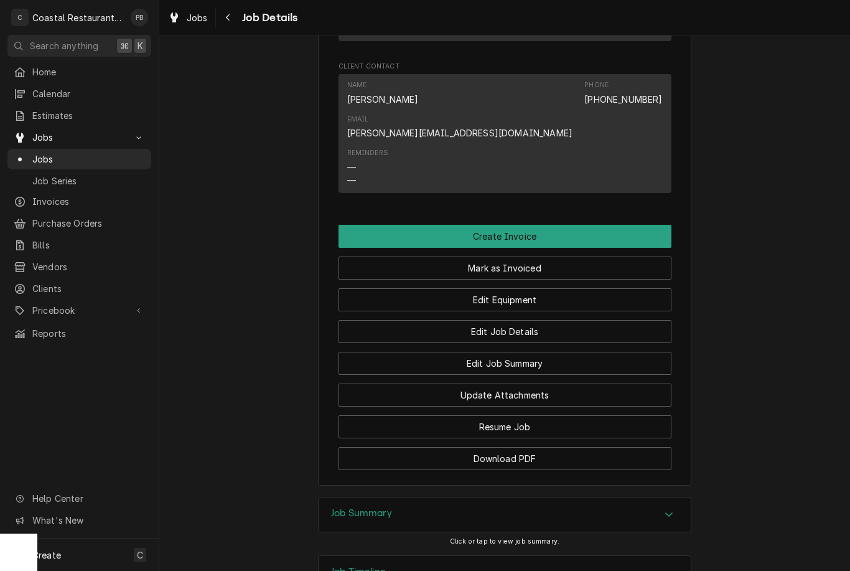
scroll to position [963, 0]
click at [593, 352] on button "Edit Job Summary" at bounding box center [505, 363] width 333 height 23
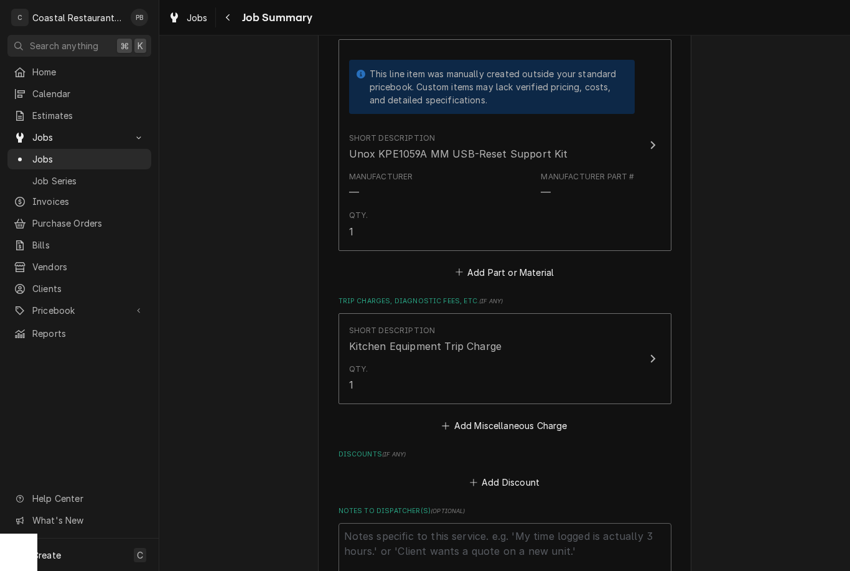
scroll to position [628, 0]
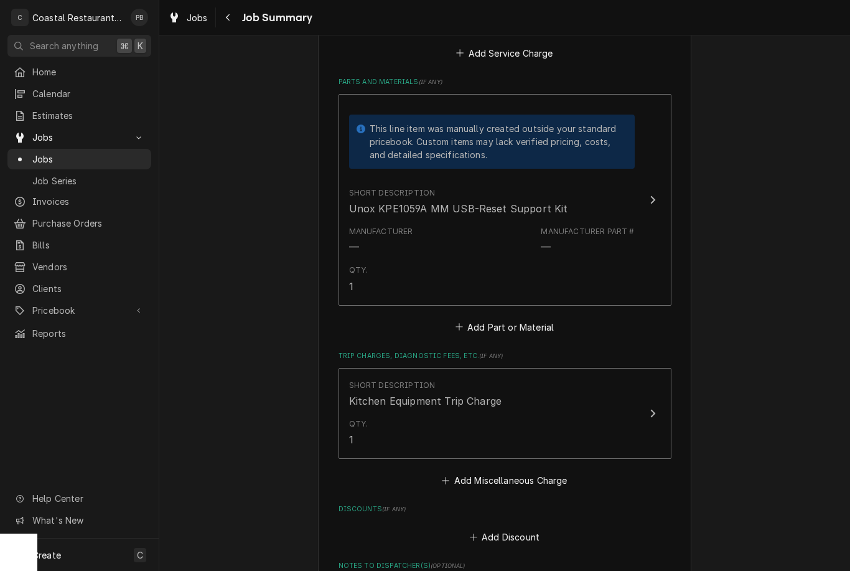
click at [649, 197] on div "Update Line Item" at bounding box center [653, 199] width 16 height 15
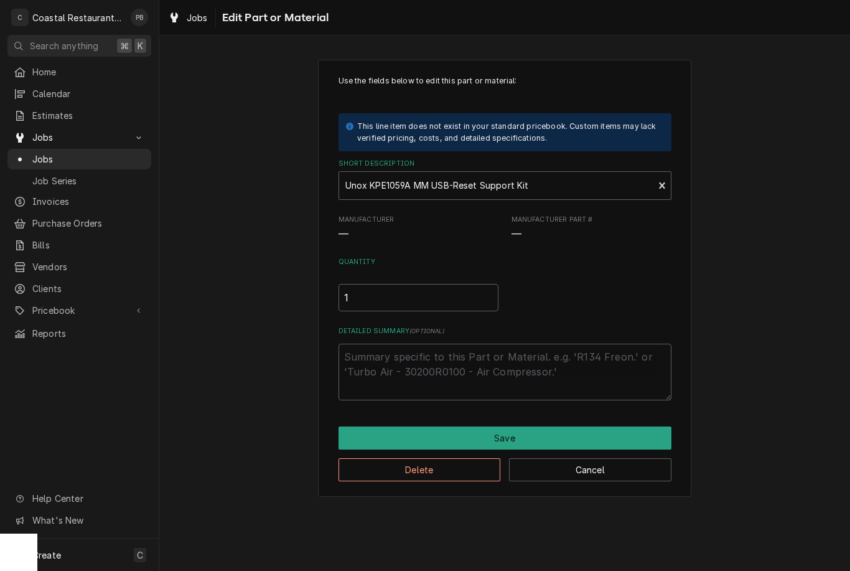
click at [593, 474] on button "Cancel" at bounding box center [590, 469] width 162 height 23
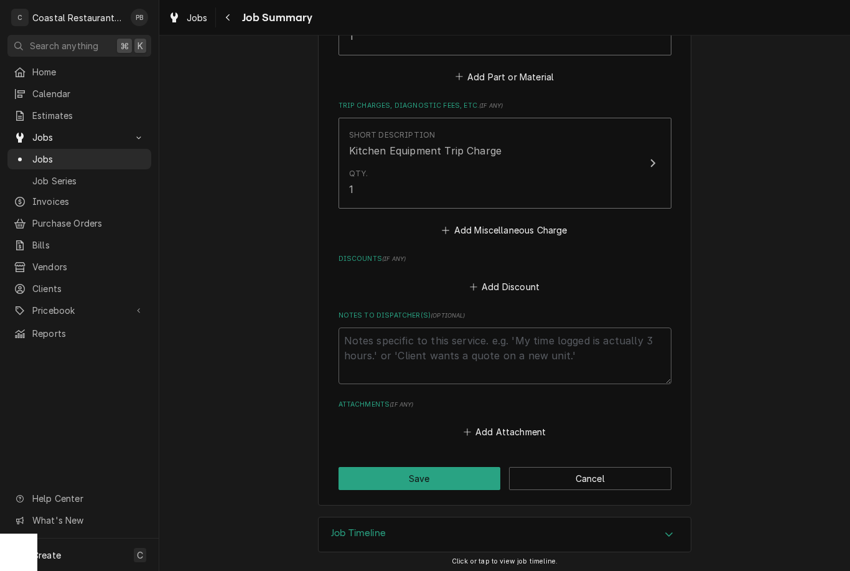
scroll to position [877, 0]
click at [466, 477] on button "Save" at bounding box center [420, 479] width 162 height 23
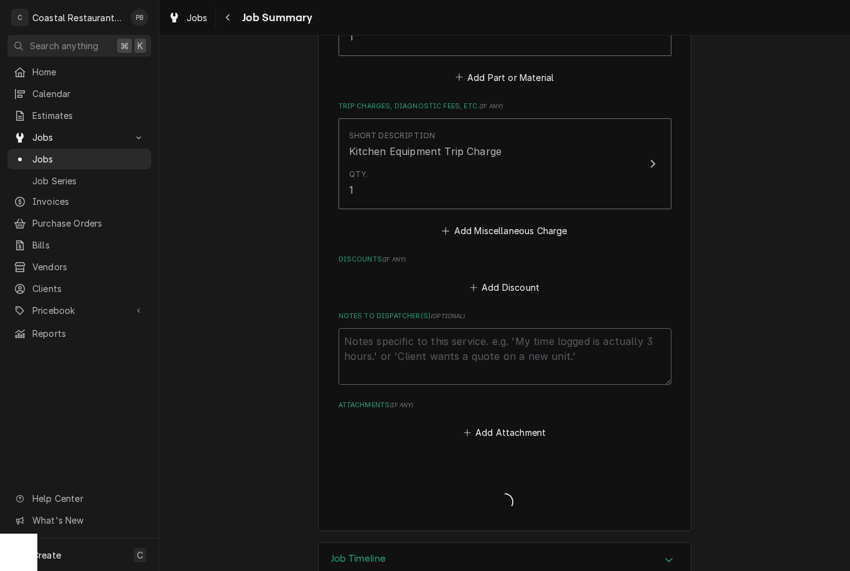
type textarea "x"
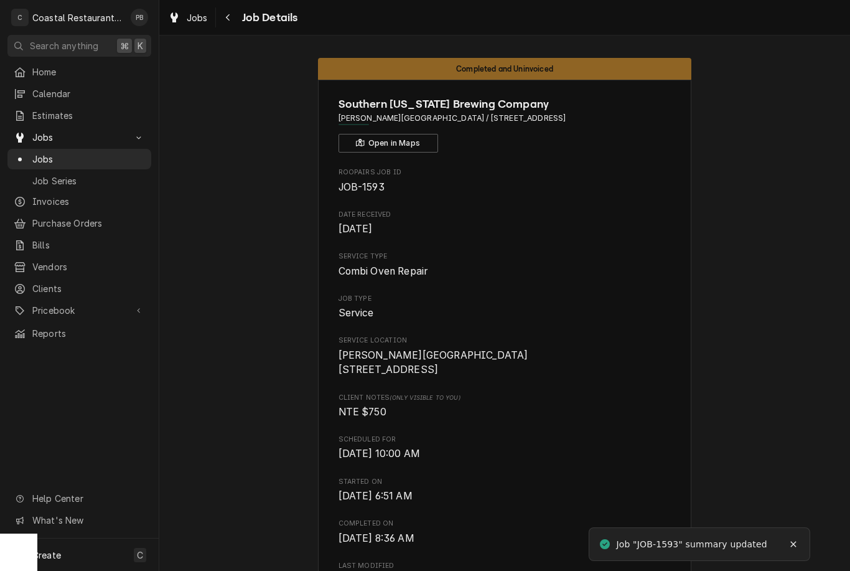
click at [93, 306] on span "Pricebook" at bounding box center [79, 310] width 94 height 13
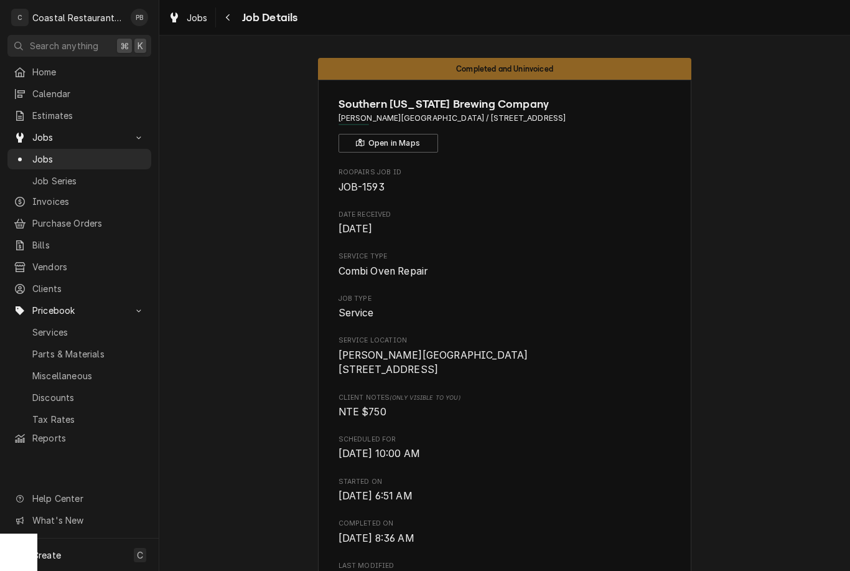
click at [104, 349] on span "Parts & Materials" at bounding box center [88, 353] width 113 height 13
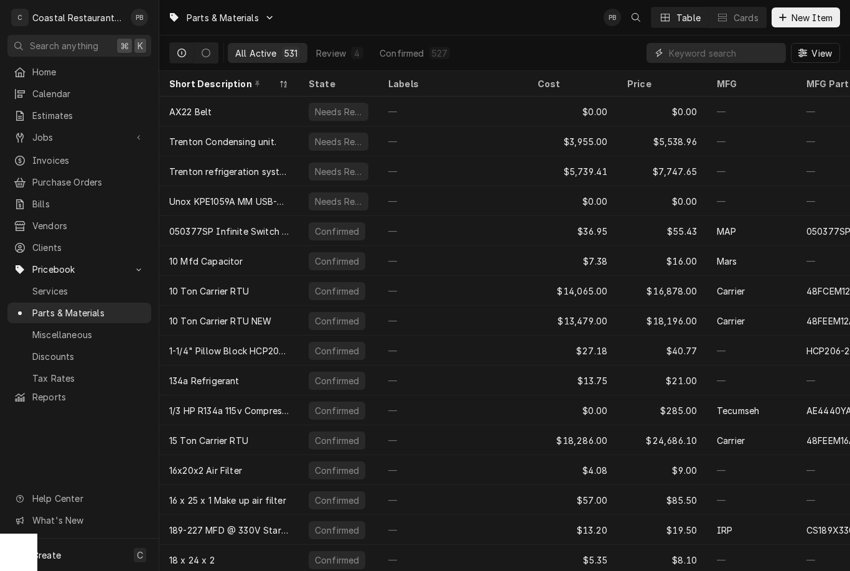
click at [737, 50] on input "Dynamic Content Wrapper" at bounding box center [724, 53] width 111 height 20
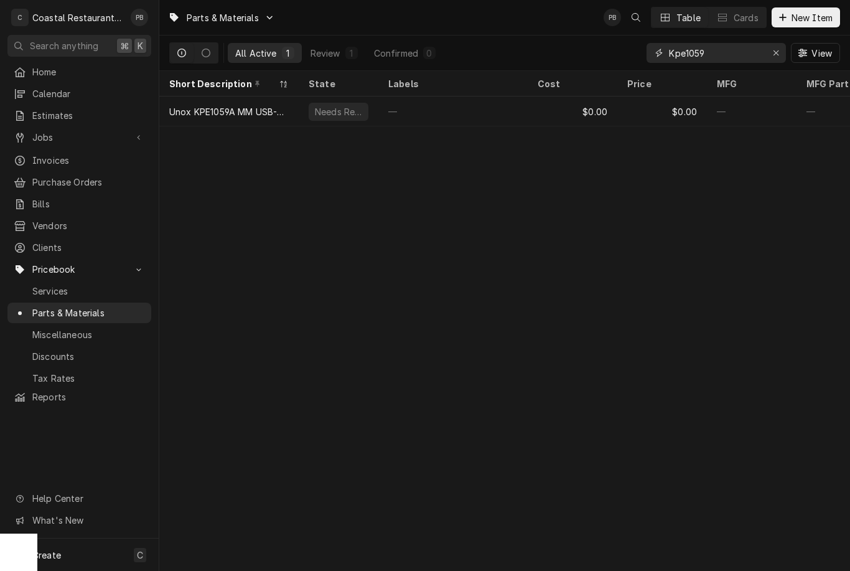
type input "Kpe1059"
click at [256, 112] on div "Unox KPE1059A MM USB-Reset Support Kit" at bounding box center [229, 111] width 120 height 13
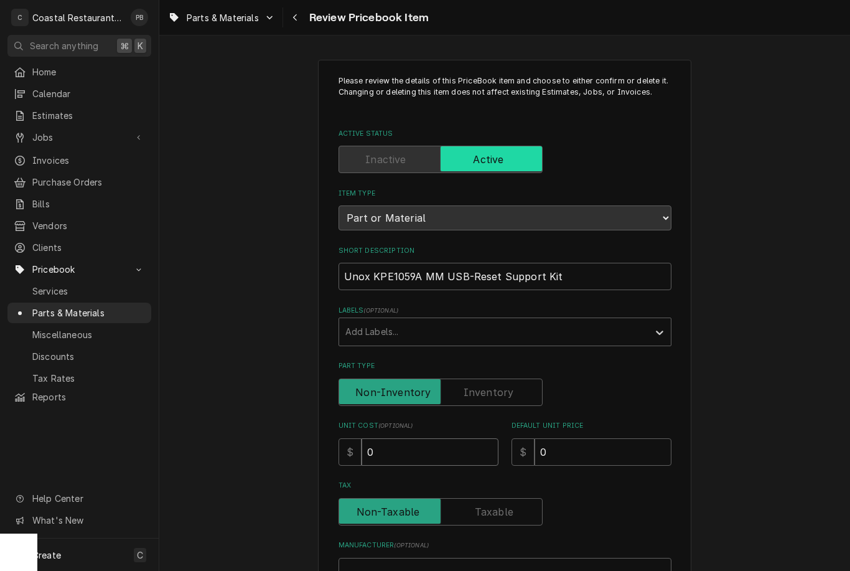
click at [432, 448] on input "0" at bounding box center [430, 451] width 137 height 27
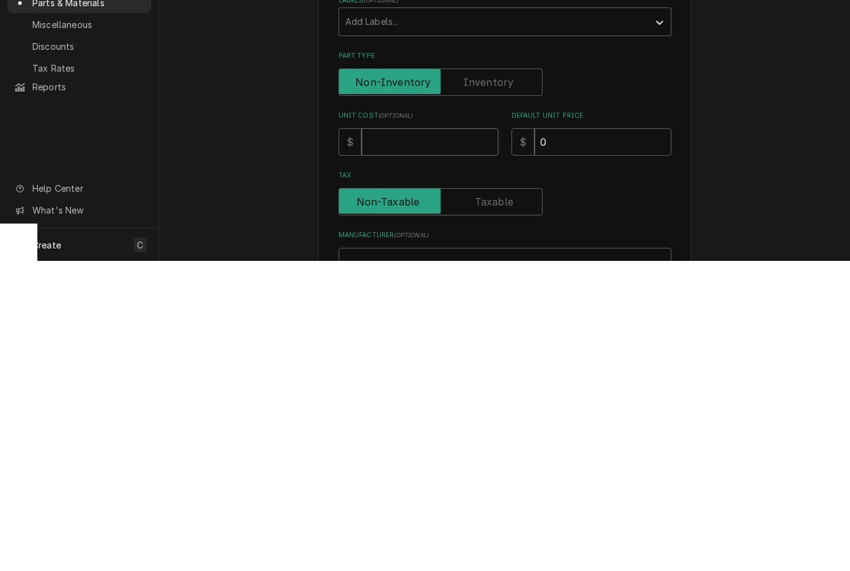
type textarea "x"
type input "1"
type textarea "x"
type input "16"
type textarea "x"
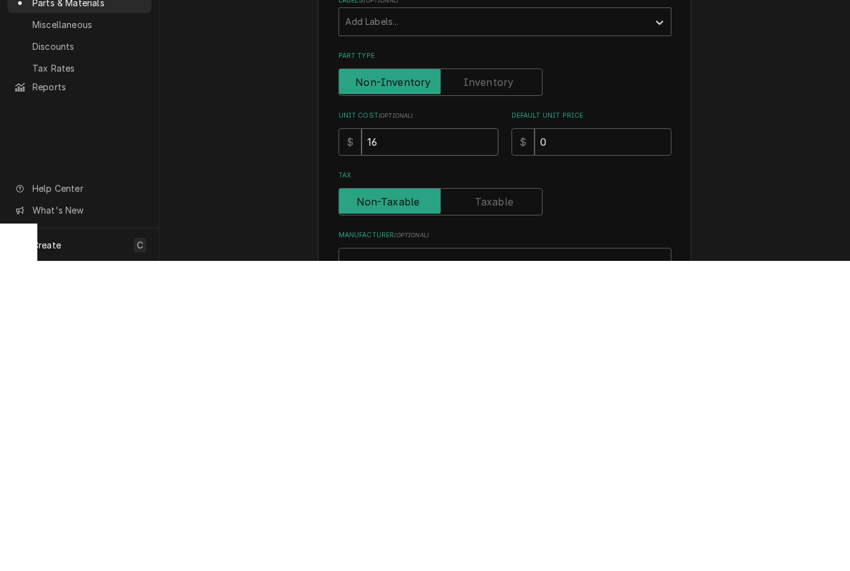
type input "165"
type textarea "x"
type input "165.4"
type textarea "x"
type input "165.47"
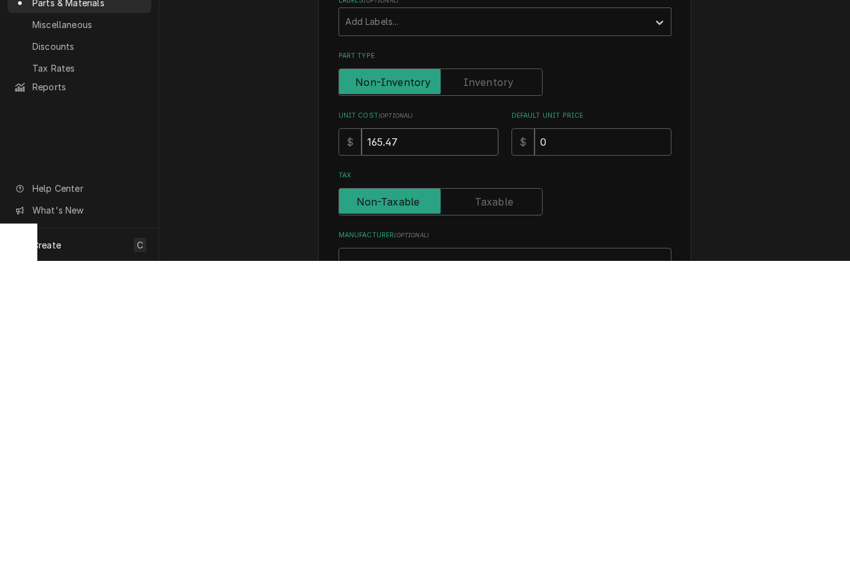
type textarea "x"
type input "165.47"
click at [618, 438] on input "0" at bounding box center [603, 451] width 137 height 27
type textarea "x"
type input "2"
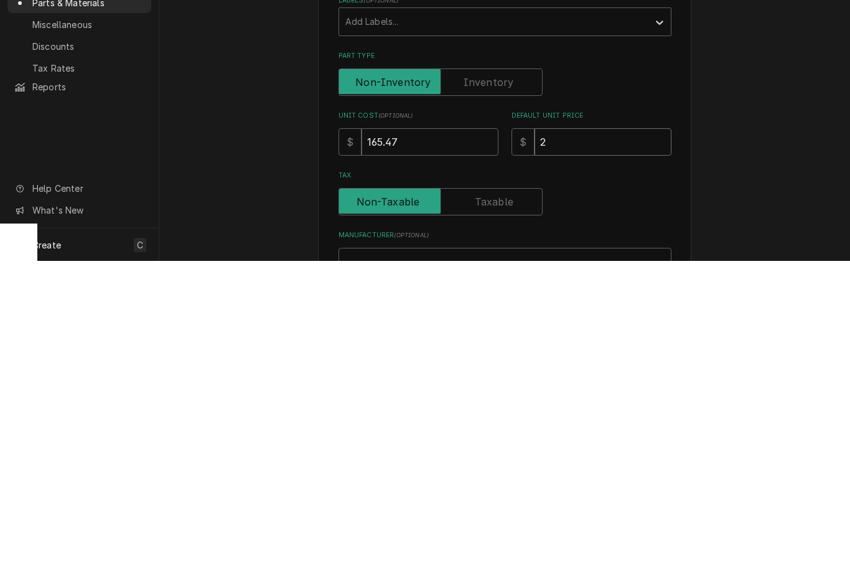
type textarea "x"
type input "27"
type textarea "x"
type input "273"
type textarea "x"
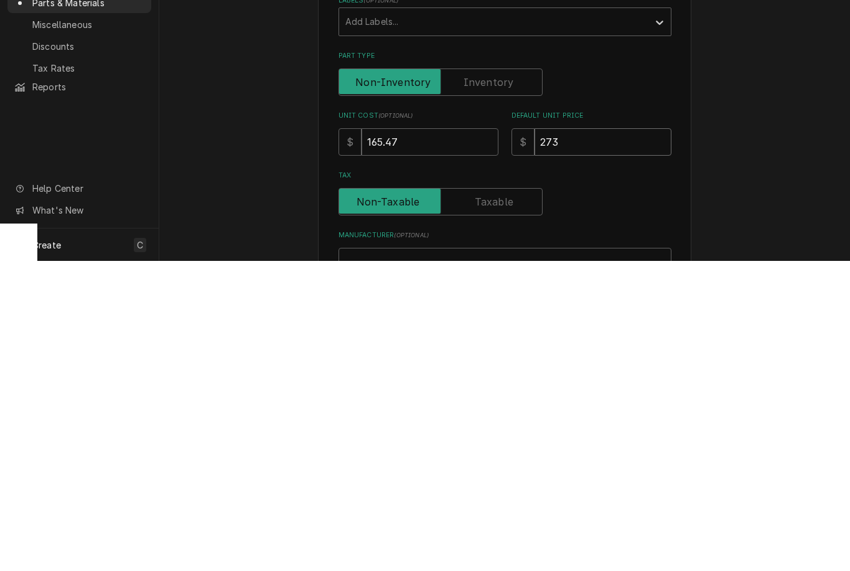
type input "273.0"
type textarea "x"
type input "273.03"
type textarea "x"
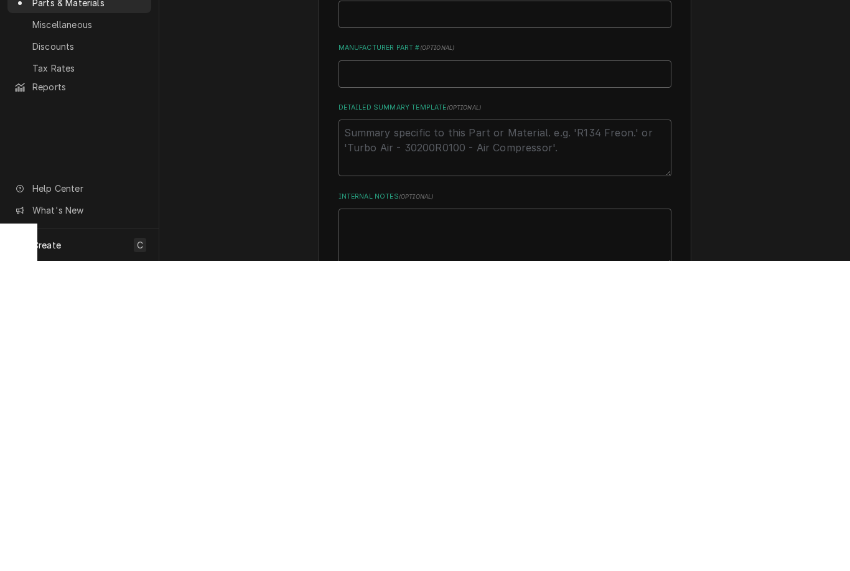
scroll to position [143, 0]
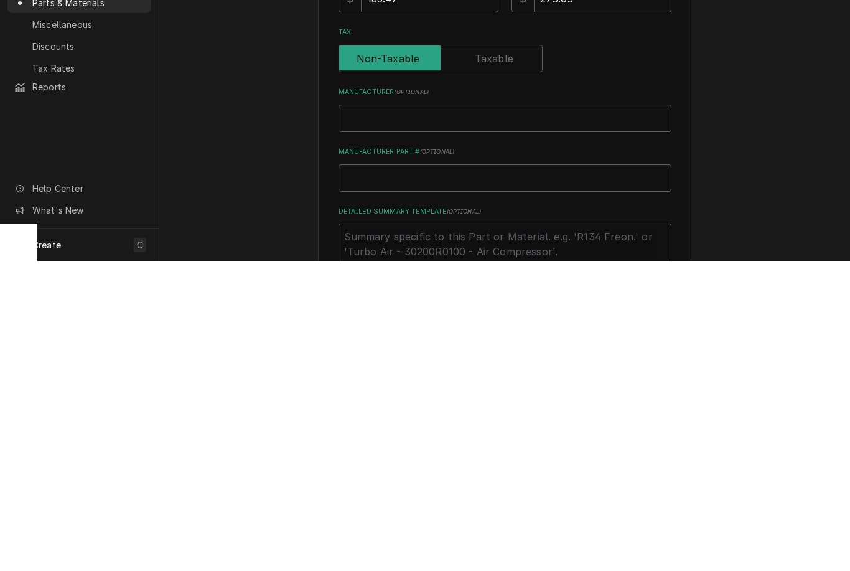
type input "273.03"
click at [511, 415] on input "Manufacturer ( optional )" at bounding box center [505, 428] width 333 height 27
type input "K"
type textarea "x"
type input "KP"
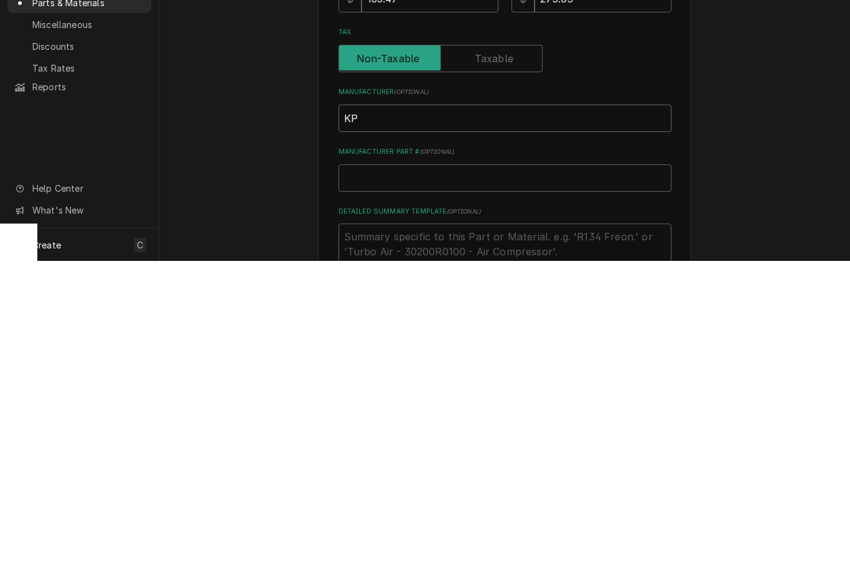
type textarea "x"
type input "KPE"
type textarea "x"
type input "KPE1"
type textarea "x"
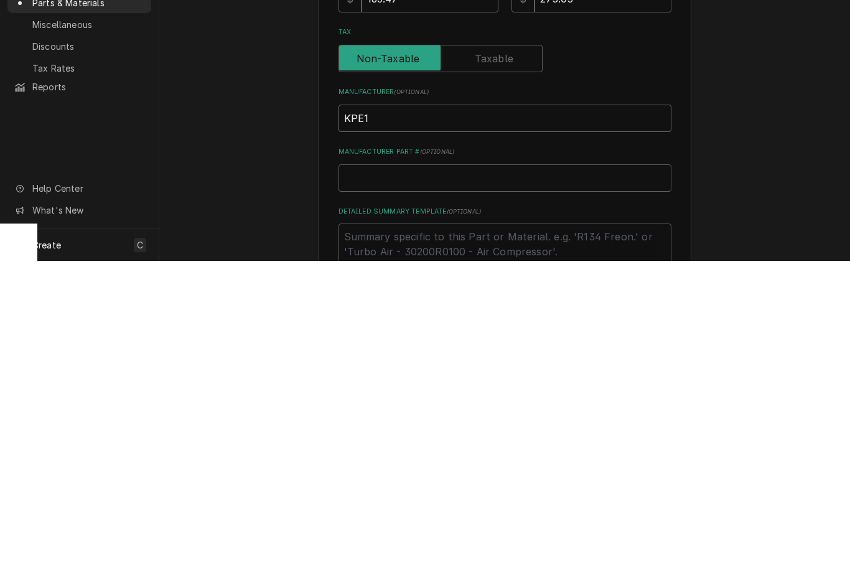
type input "KPE10"
type textarea "x"
type input "KPE105"
type textarea "x"
type input "KPE1059"
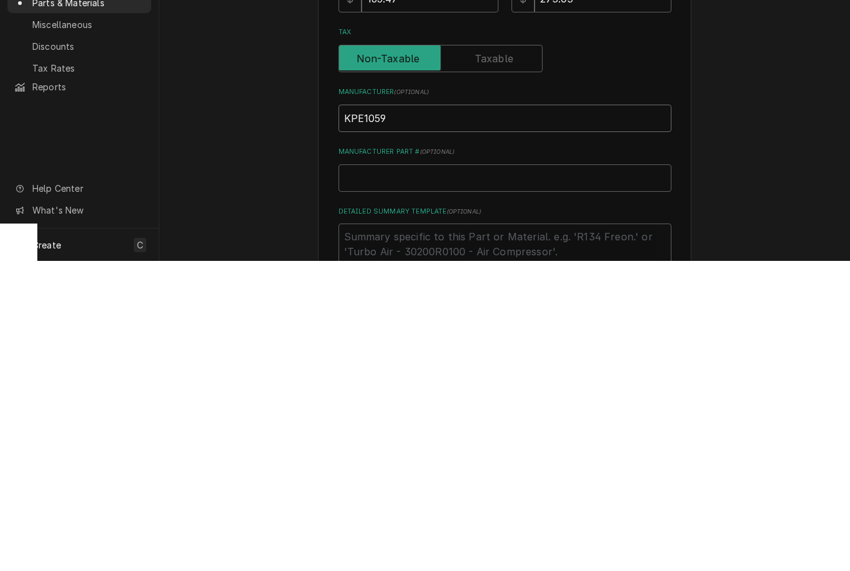
type textarea "x"
type input "KPE1059A"
type textarea "x"
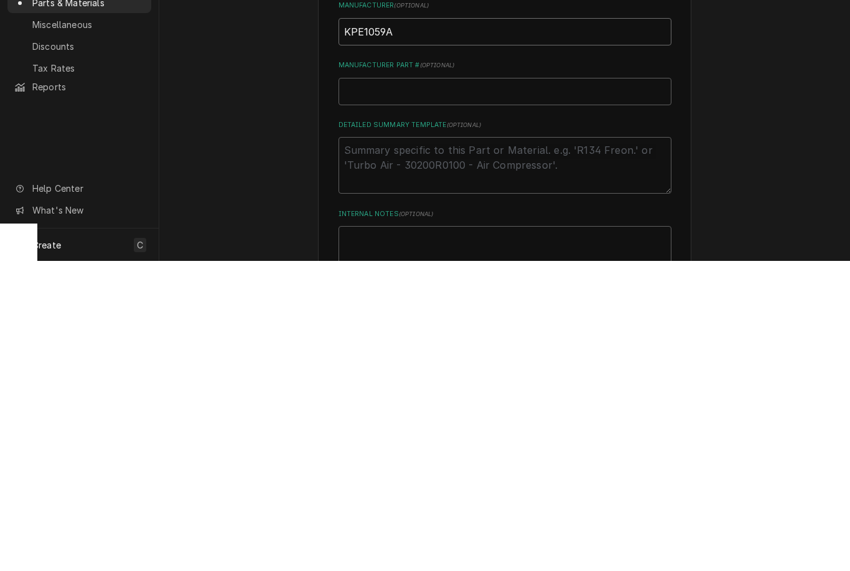
type input "KPE1059A"
click at [548, 388] on input "Manufacturer Part # ( optional )" at bounding box center [505, 401] width 333 height 27
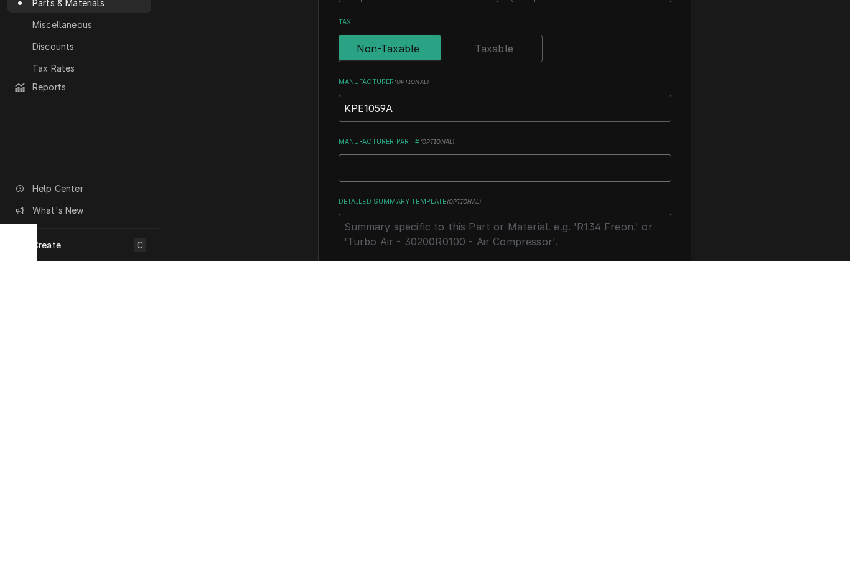
scroll to position [145, 0]
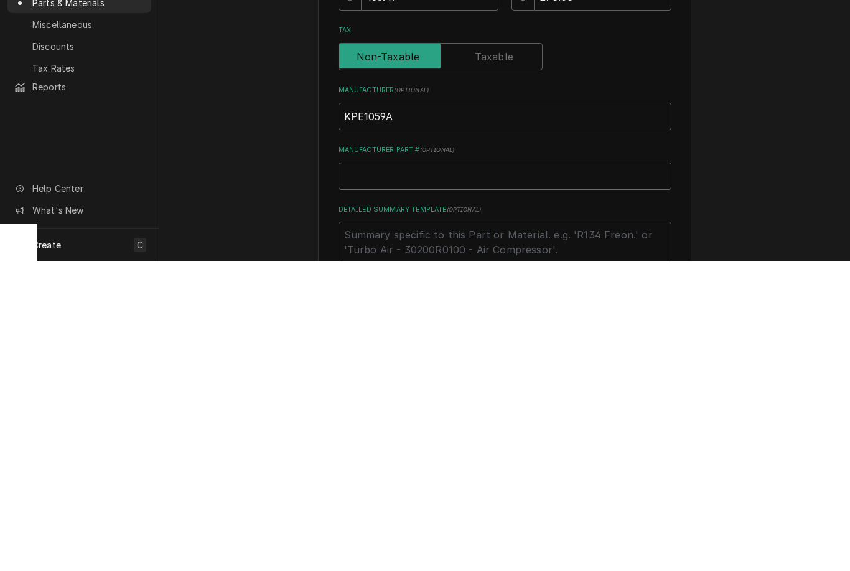
type input "K"
type textarea "x"
type input "KP"
type textarea "x"
type input "KPE"
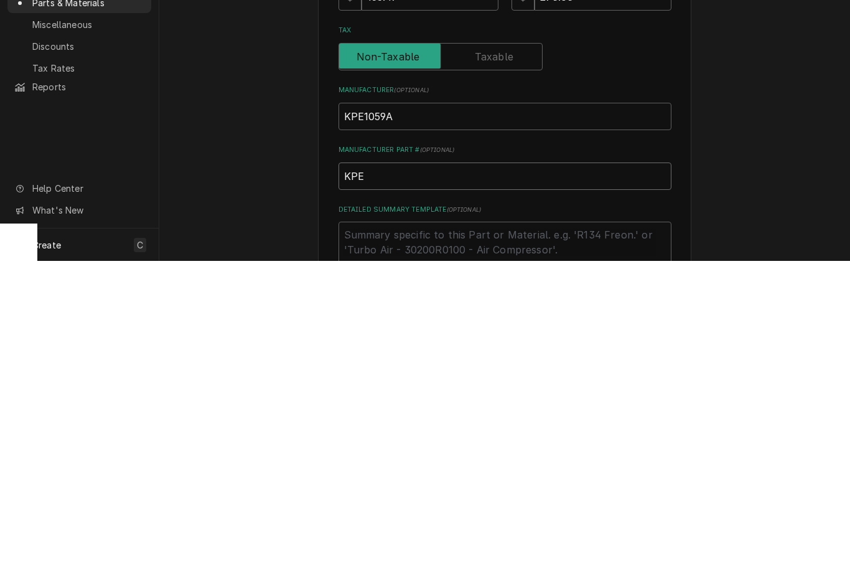
type textarea "x"
type input "KPE1"
type textarea "x"
type input "KPE10"
type textarea "x"
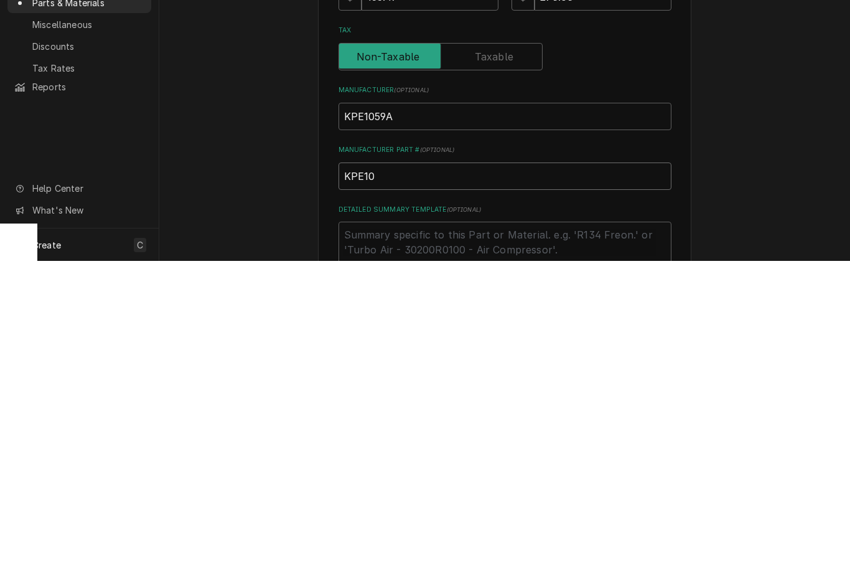
type input "KPE105"
type textarea "x"
type input "KPE1059"
type textarea "x"
type input "KPE1059A"
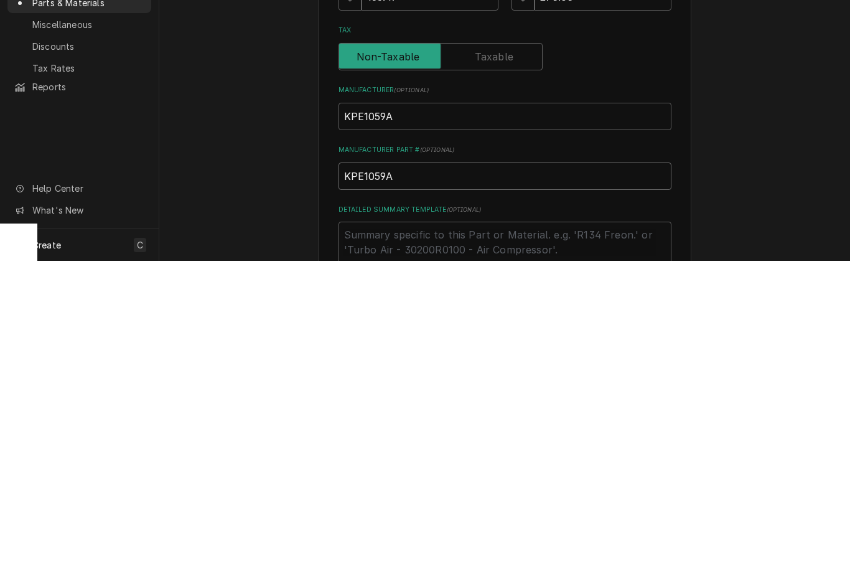
type textarea "x"
type input "KPE1059A"
click at [463, 413] on input "KPE1059A" at bounding box center [505, 426] width 333 height 27
type input "KPE1059"
type textarea "x"
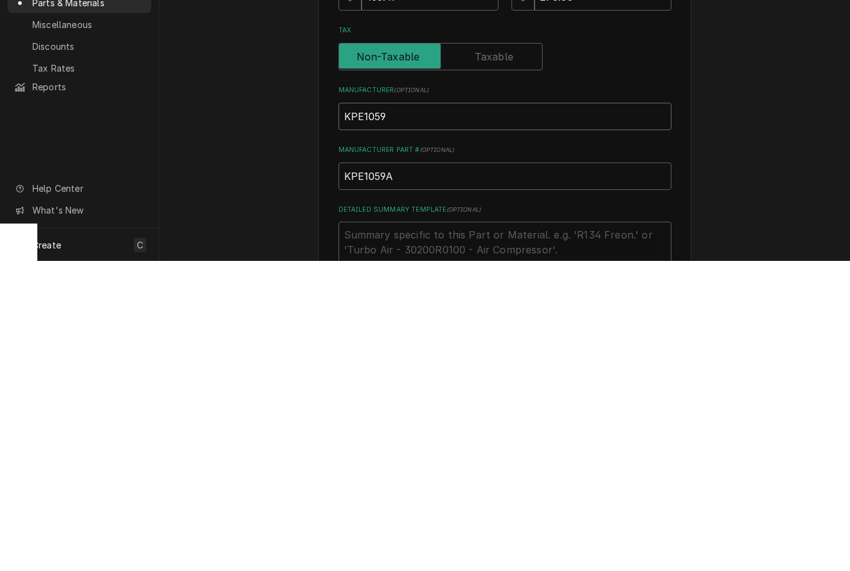
type input "KPE105"
type textarea "x"
type input "KPE10"
type textarea "x"
type input "KPE1"
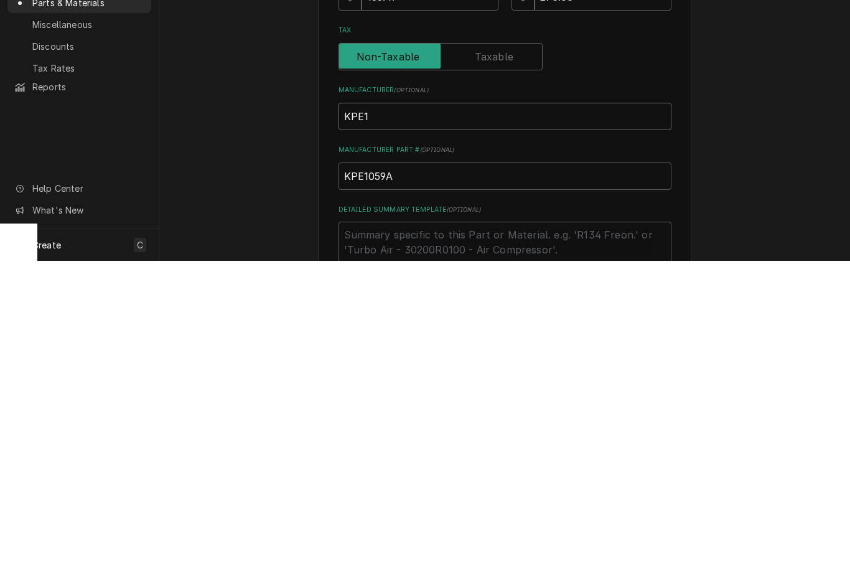
type textarea "x"
type input "KPE"
type textarea "x"
type input "KP"
type textarea "x"
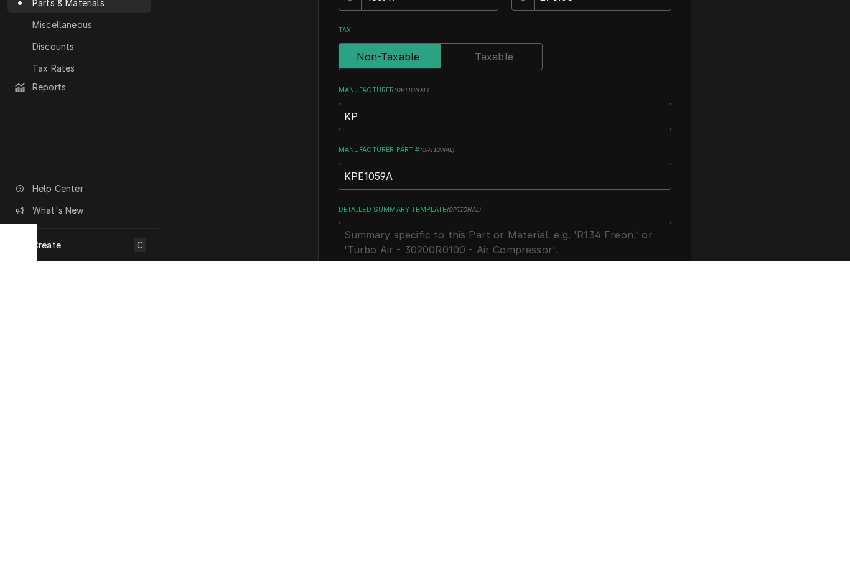
type input "K"
type textarea "x"
type input "Un"
type textarea "x"
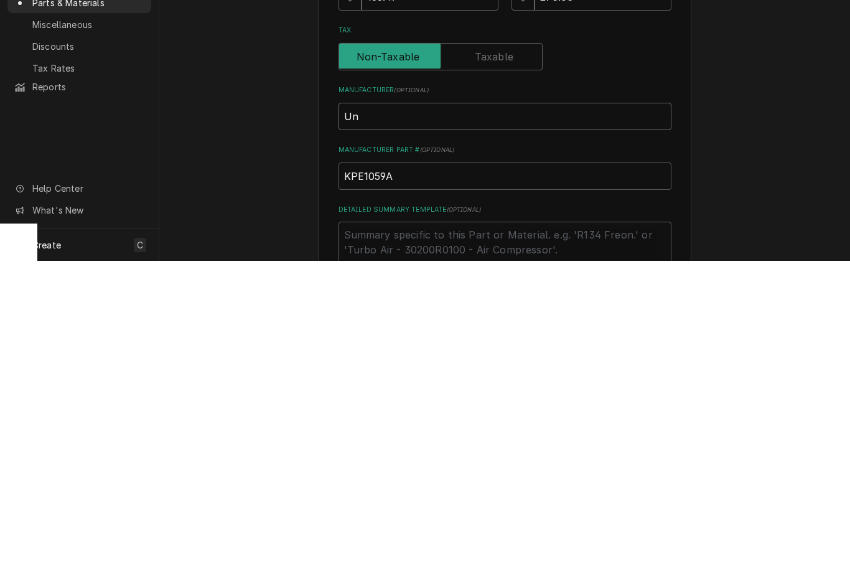
type input "Uno"
type textarea "x"
type input "Unox"
type textarea "x"
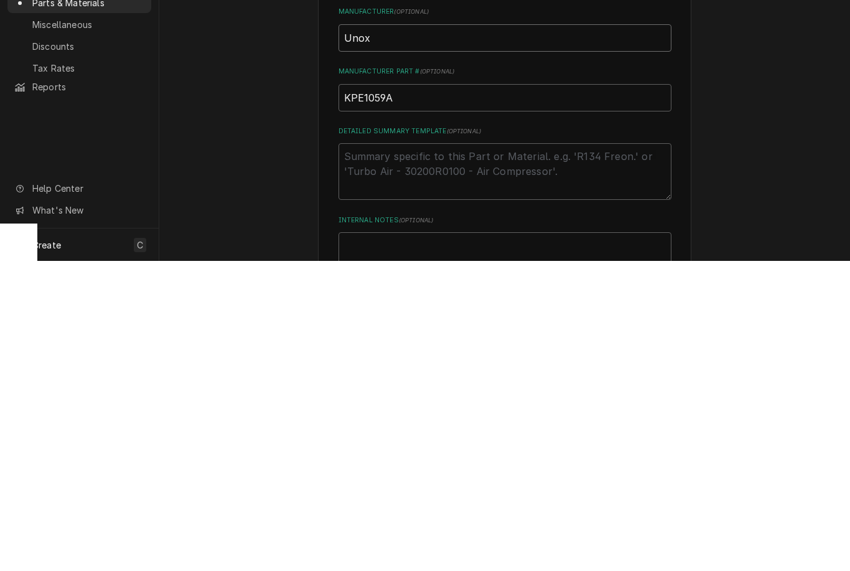
scroll to position [224, 0]
type input "Unox"
click at [543, 453] on textarea "Detailed Summary Template ( optional )" at bounding box center [505, 481] width 333 height 57
type textarea "x"
type textarea "Po"
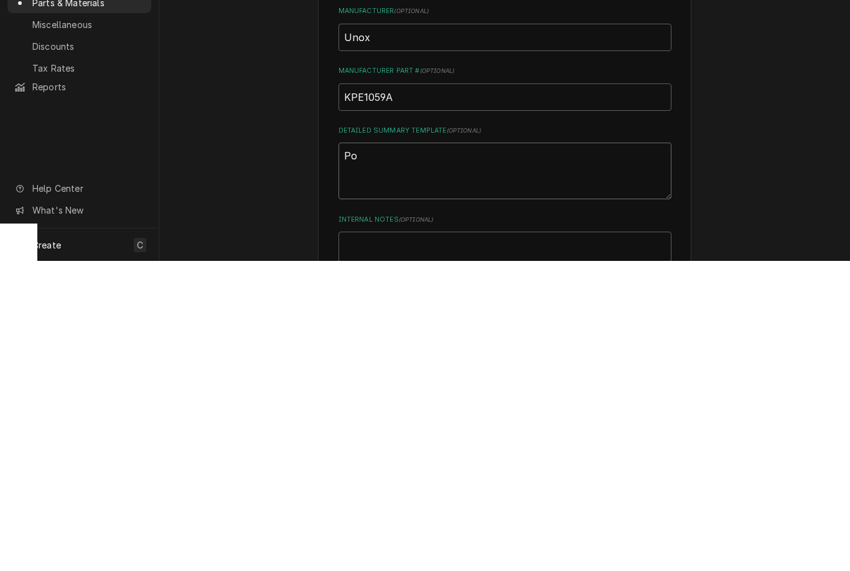
type textarea "x"
type textarea "Pow"
type textarea "x"
type textarea "Power"
type textarea "x"
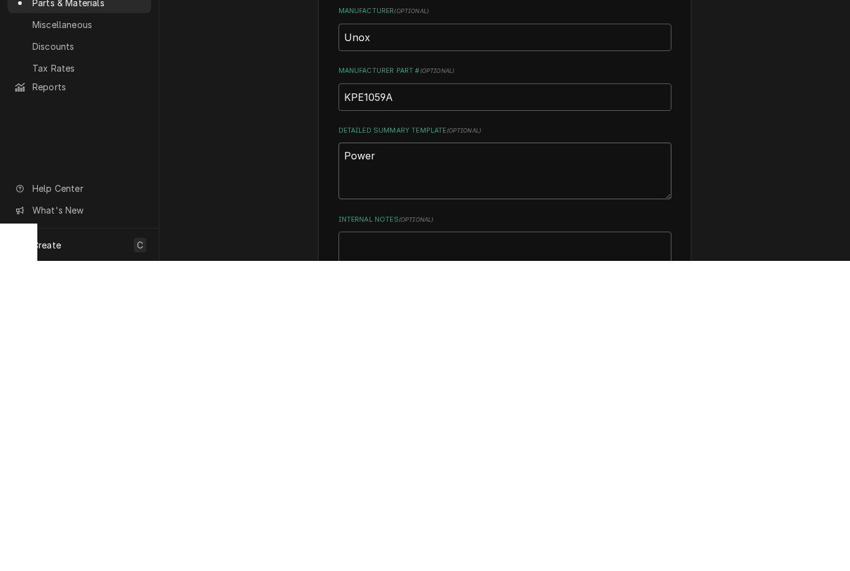
type textarea "Power"
type textarea "x"
type textarea "Power n"
type textarea "x"
type textarea "Power"
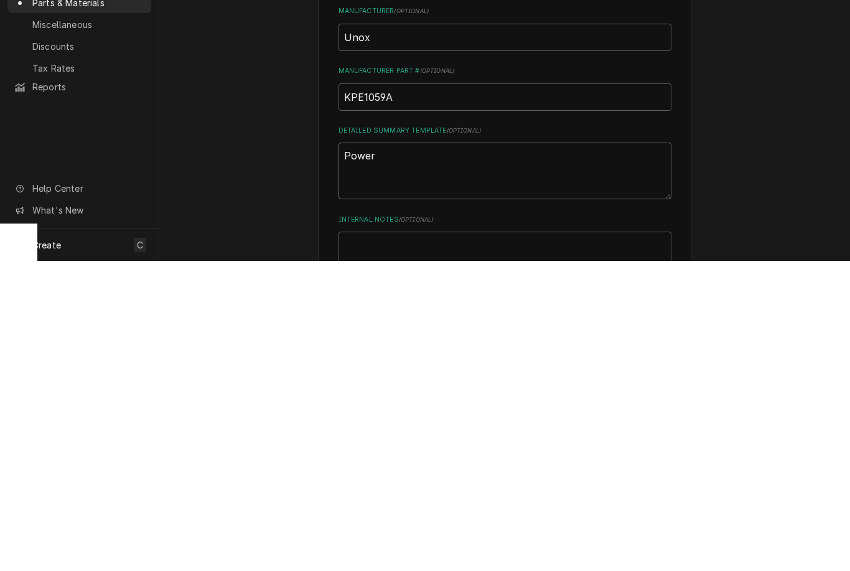
type textarea "x"
type textarea "Power b"
type textarea "x"
type textarea "Power bu"
type textarea "x"
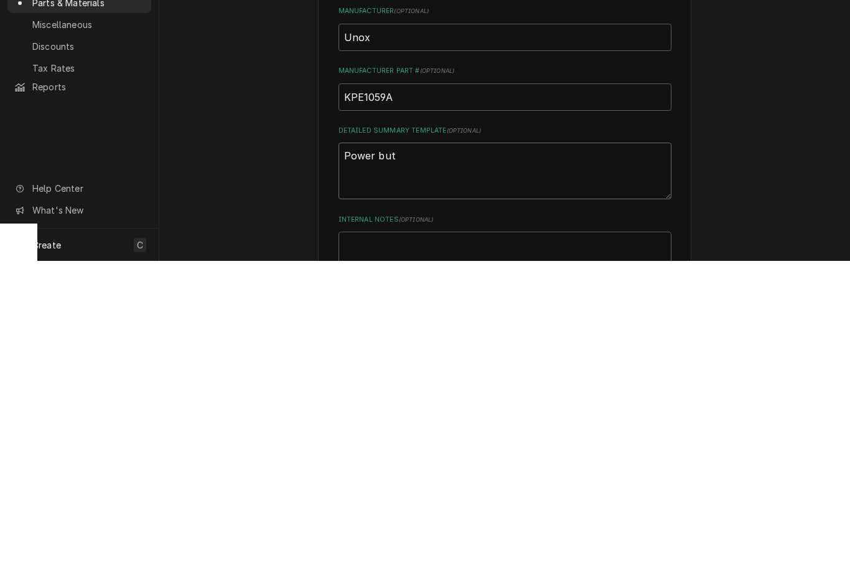
type textarea "Power butt"
type textarea "x"
type textarea "Power butto"
type textarea "x"
type textarea "Power button"
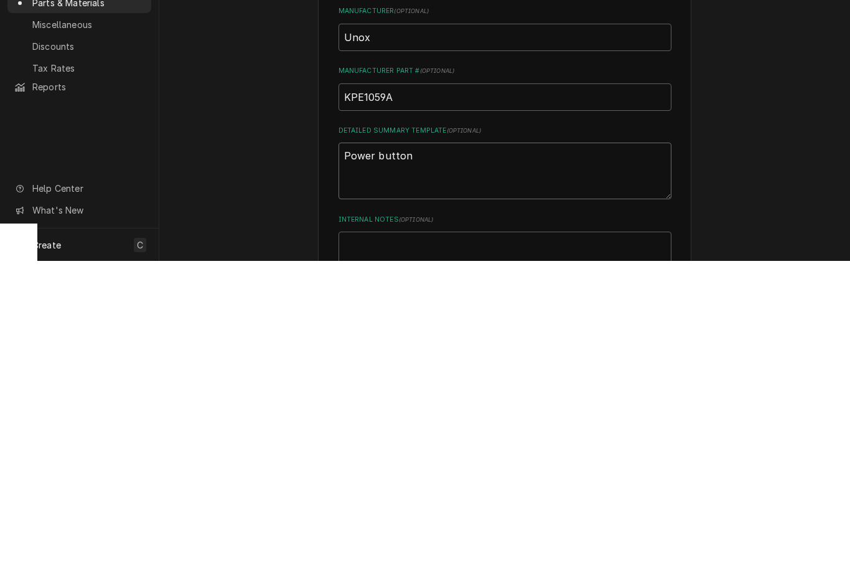
type textarea "x"
type textarea "Power button"
type textarea "x"
type textarea "Power button a"
type textarea "x"
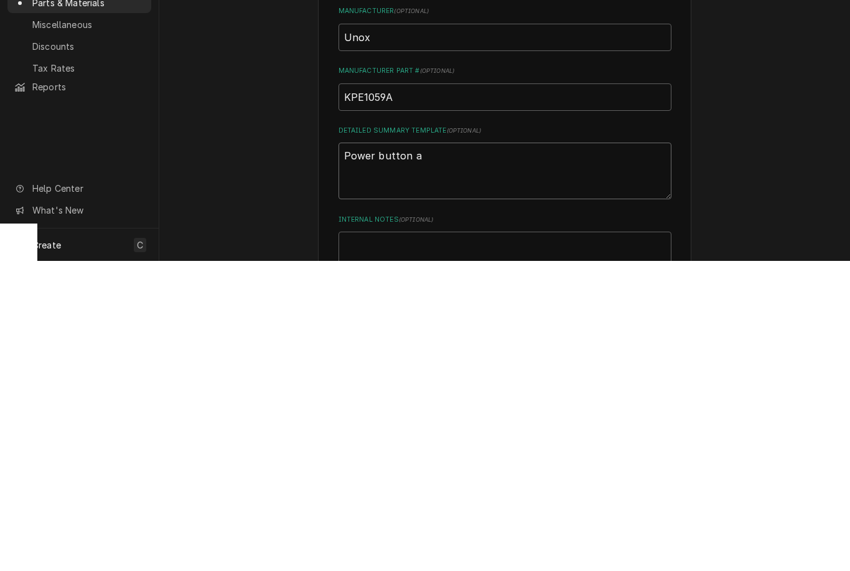
type textarea "Power button as"
type textarea "x"
type textarea "Power button ass"
type textarea "x"
type textarea "Power button asse"
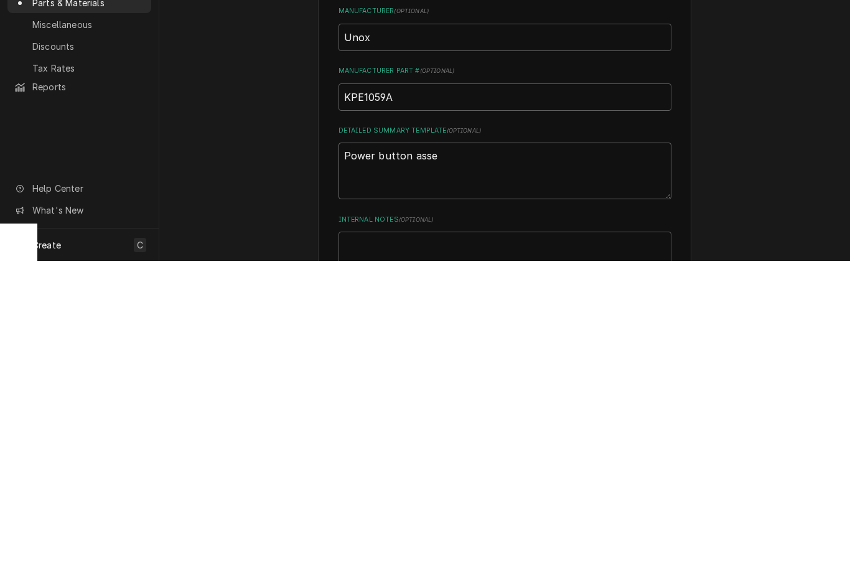
type textarea "x"
type textarea "Power button assem"
type textarea "x"
type textarea "Power button assemb"
type textarea "x"
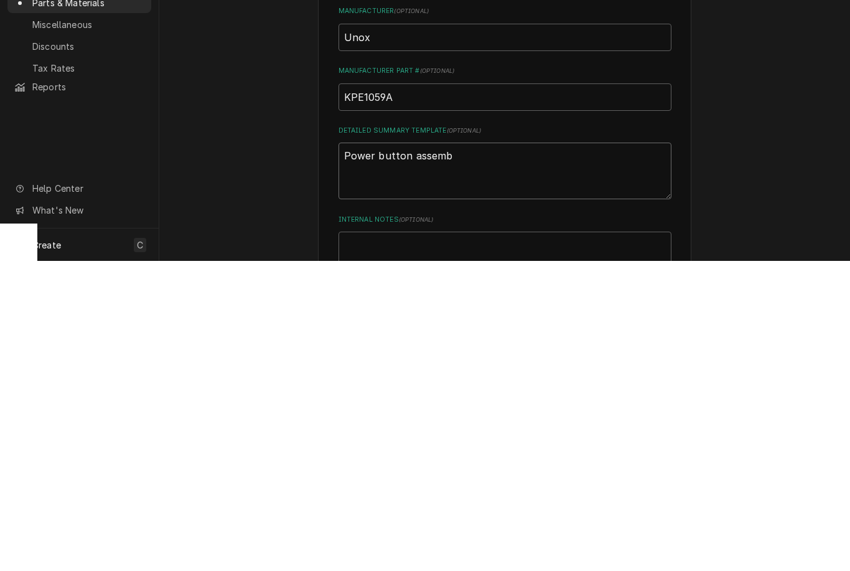
type textarea "Power button assembl"
type textarea "x"
type textarea "Power button assembly"
type textarea "x"
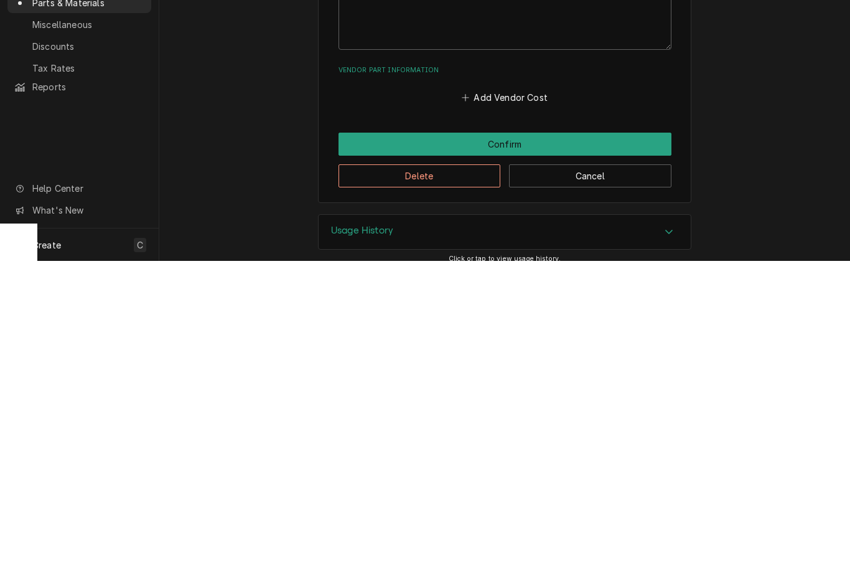
type textarea "Power button assembly"
click at [535, 443] on button "Confirm" at bounding box center [505, 454] width 333 height 23
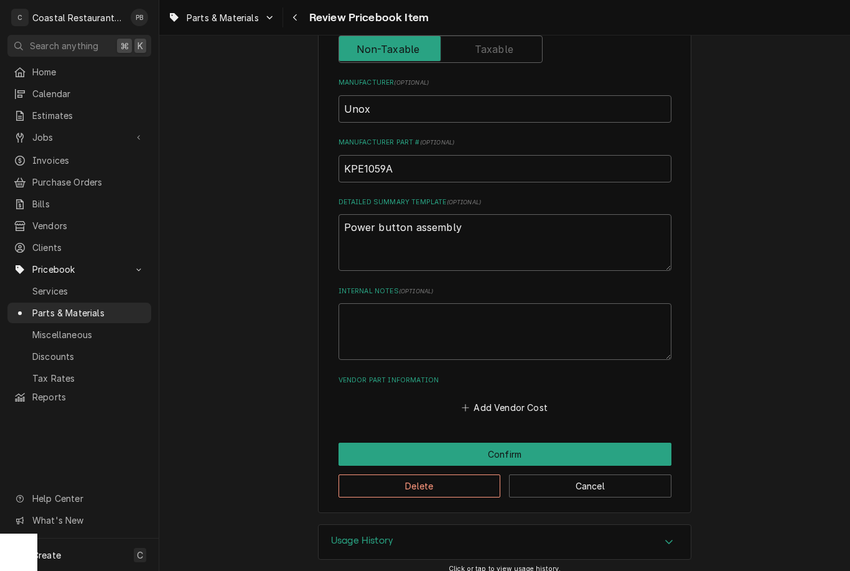
scroll to position [454, 0]
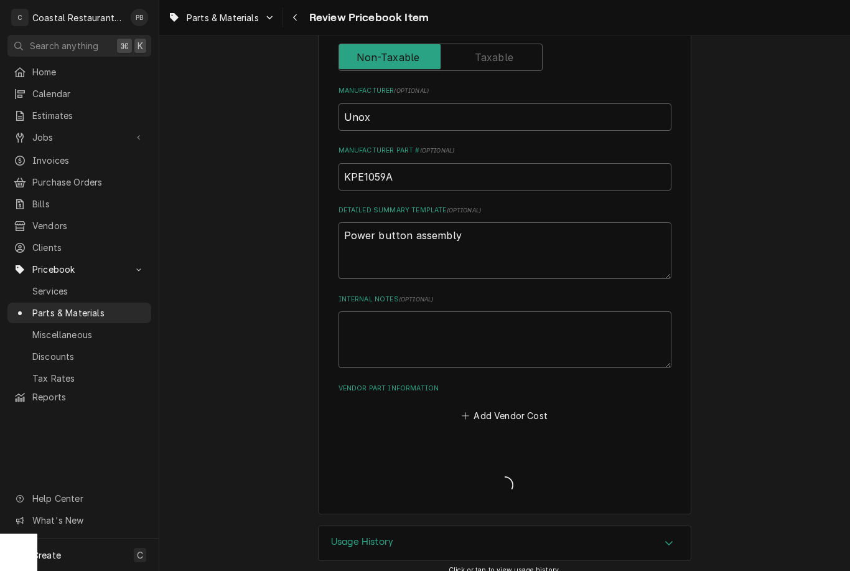
type textarea "x"
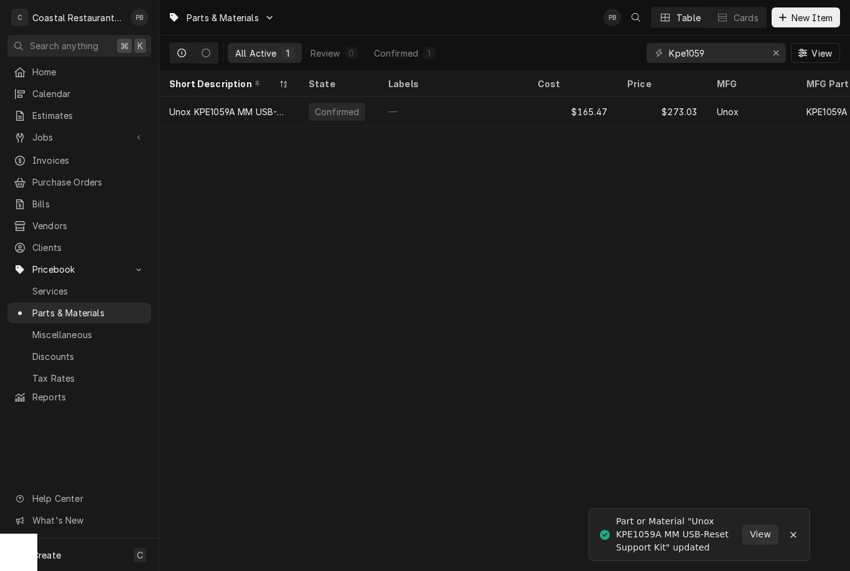
click at [75, 131] on span "Jobs" at bounding box center [79, 137] width 94 height 13
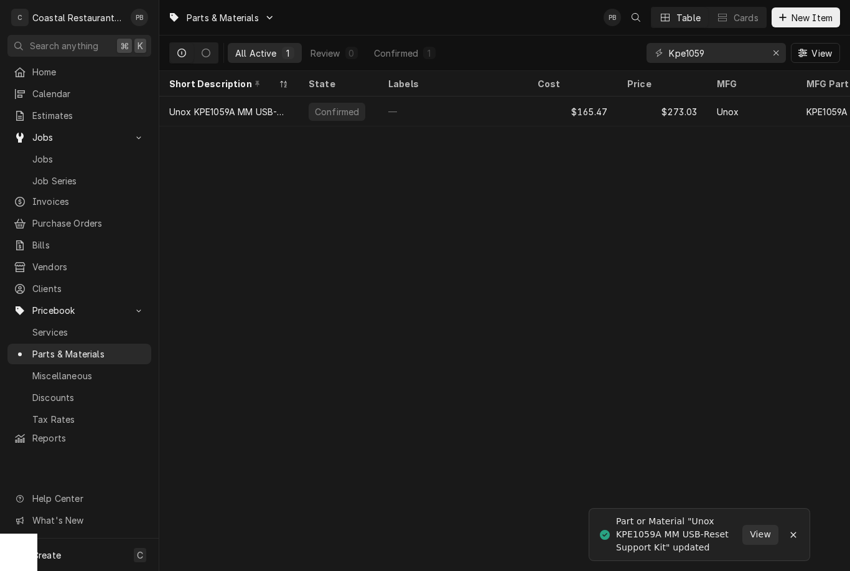
click at [85, 162] on link "Jobs" at bounding box center [79, 159] width 144 height 21
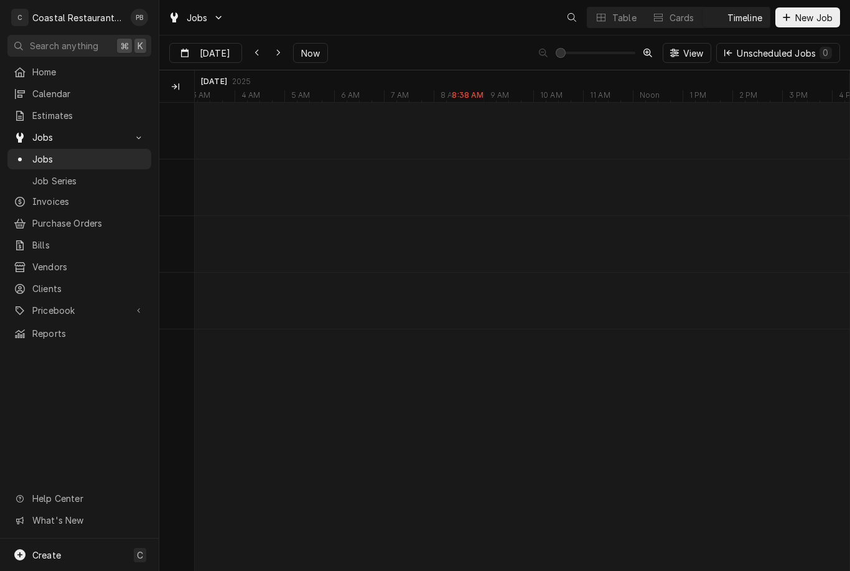
scroll to position [0, 12971]
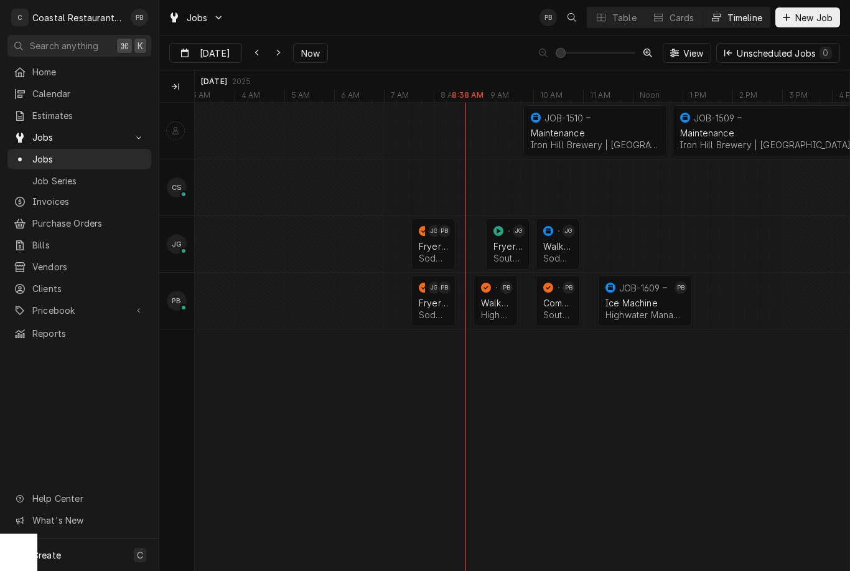
click at [563, 306] on div "Combi Oven Repair" at bounding box center [557, 303] width 29 height 11
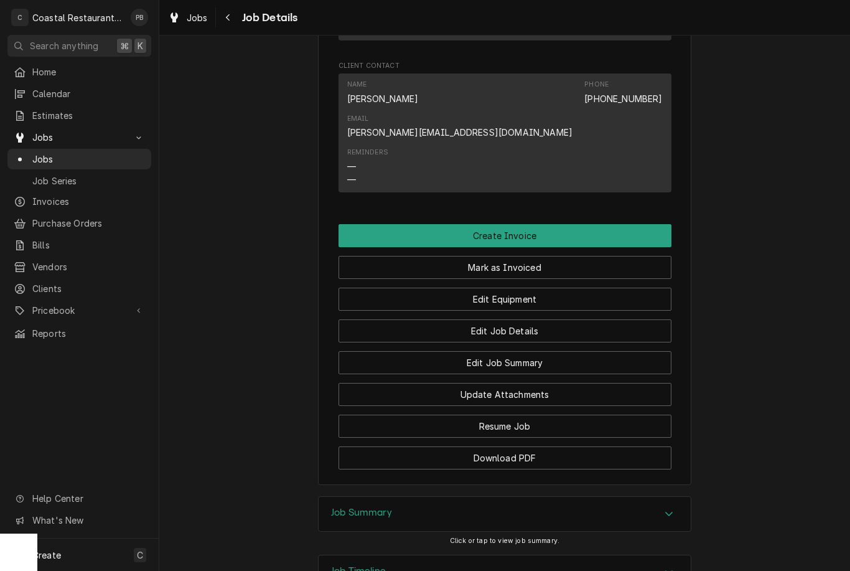
scroll to position [963, 0]
click at [580, 352] on button "Edit Job Summary" at bounding box center [505, 363] width 333 height 23
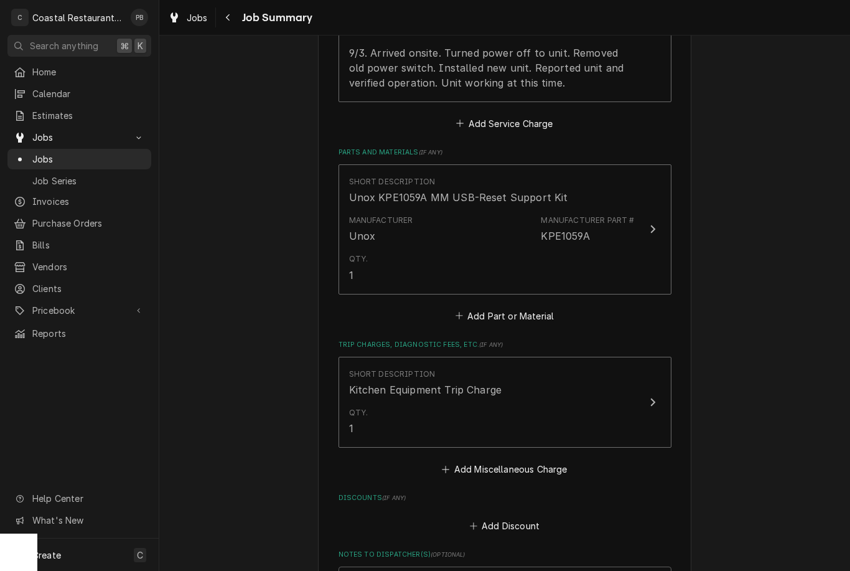
scroll to position [556, 0]
click at [651, 233] on div "Update Line Item" at bounding box center [653, 230] width 16 height 15
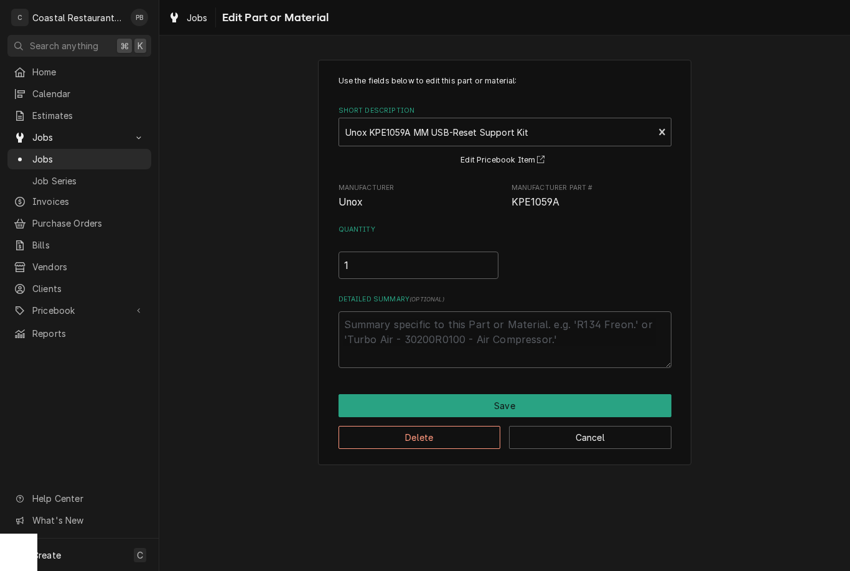
click at [541, 402] on button "Save" at bounding box center [505, 405] width 333 height 23
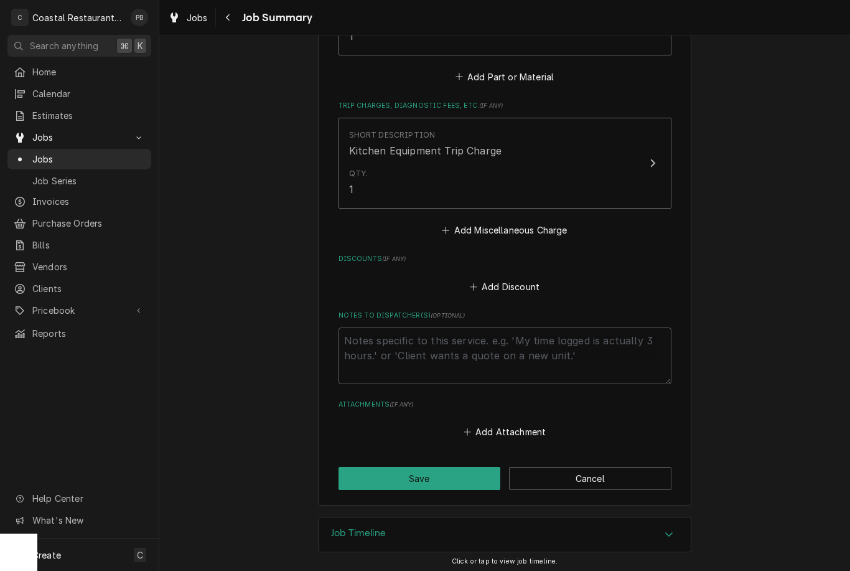
click at [456, 474] on button "Save" at bounding box center [420, 478] width 162 height 23
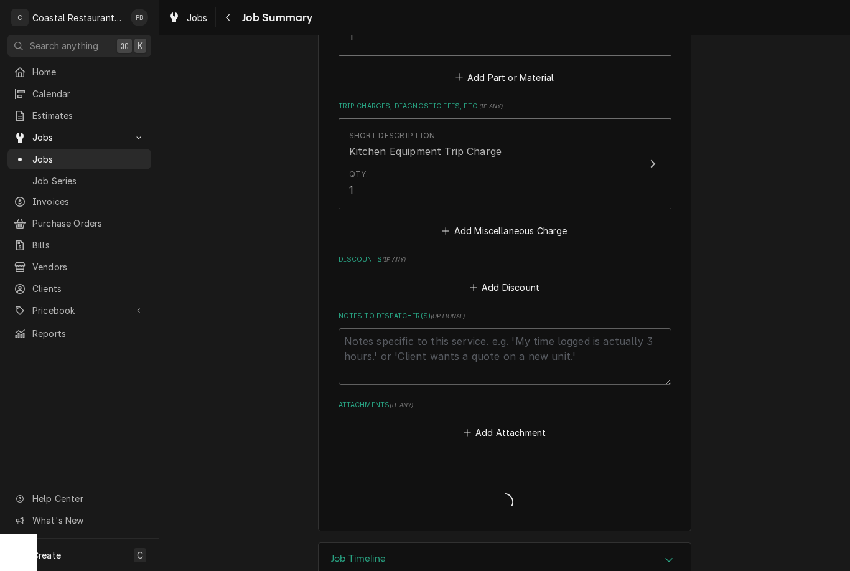
type textarea "x"
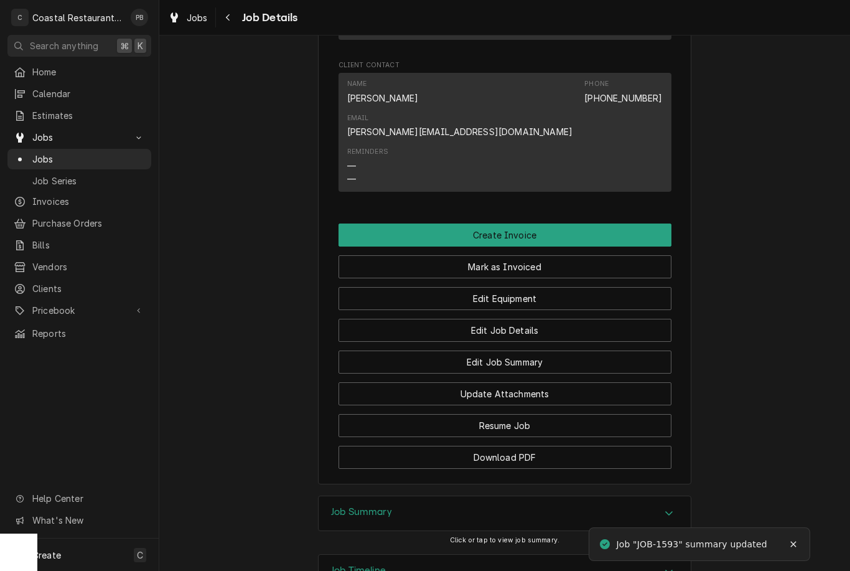
scroll to position [963, 0]
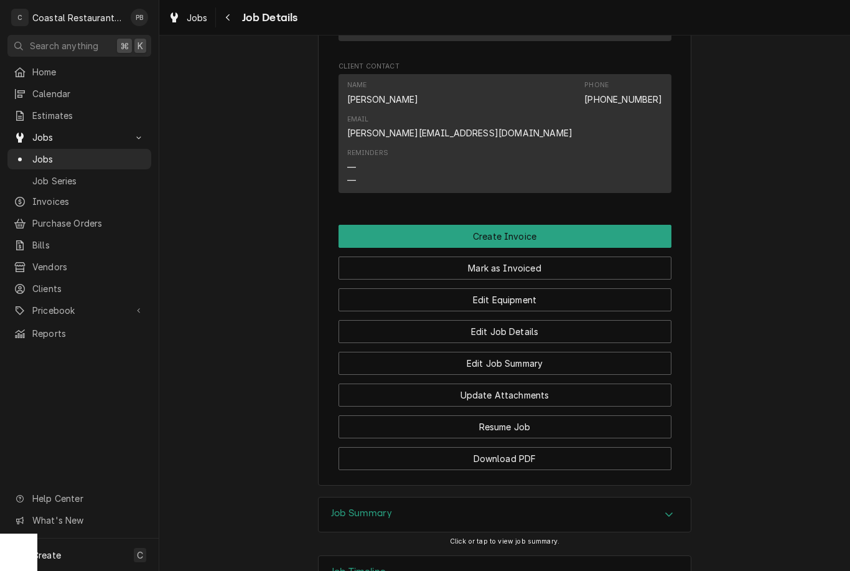
click at [558, 225] on button "Create Invoice" at bounding box center [505, 236] width 333 height 23
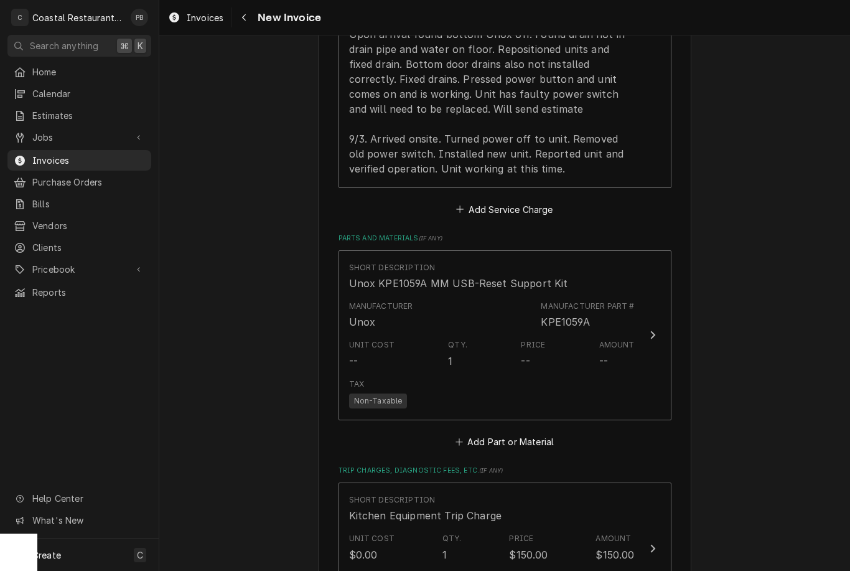
scroll to position [1279, 0]
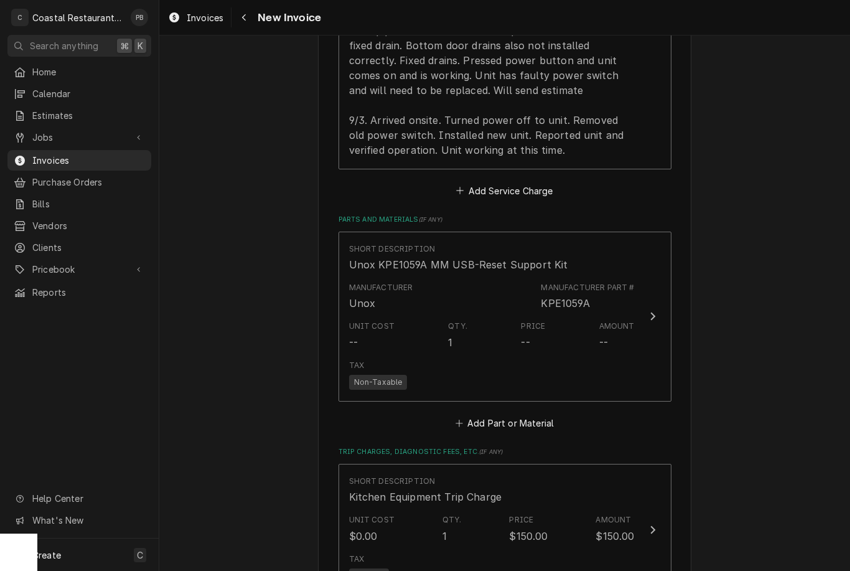
click at [656, 309] on div "Update Line Item" at bounding box center [653, 316] width 16 height 15
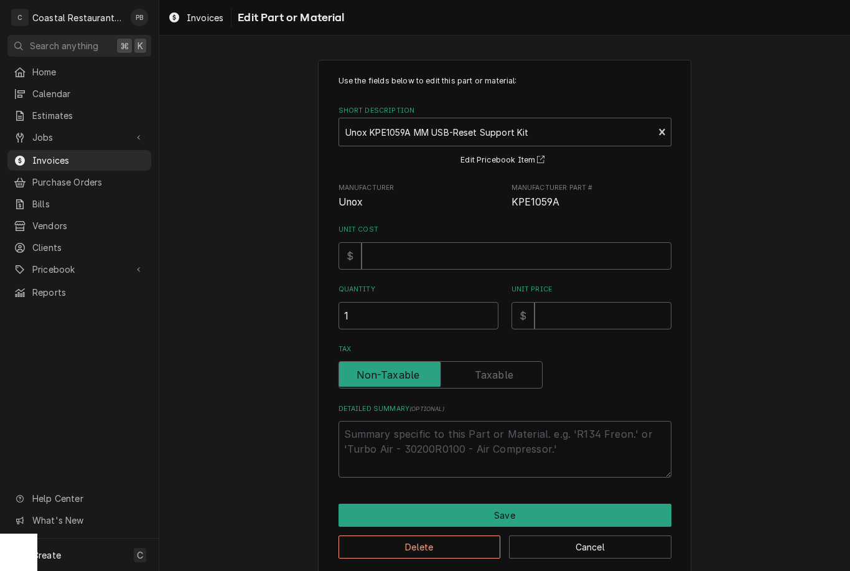
click at [454, 542] on button "Delete" at bounding box center [420, 546] width 162 height 23
type textarea "x"
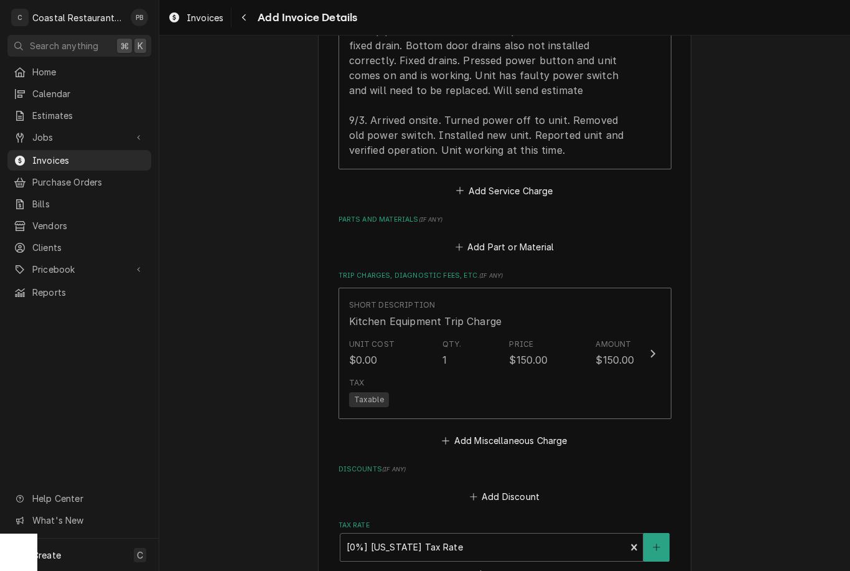
click at [523, 238] on button "Add Part or Material" at bounding box center [504, 246] width 103 height 17
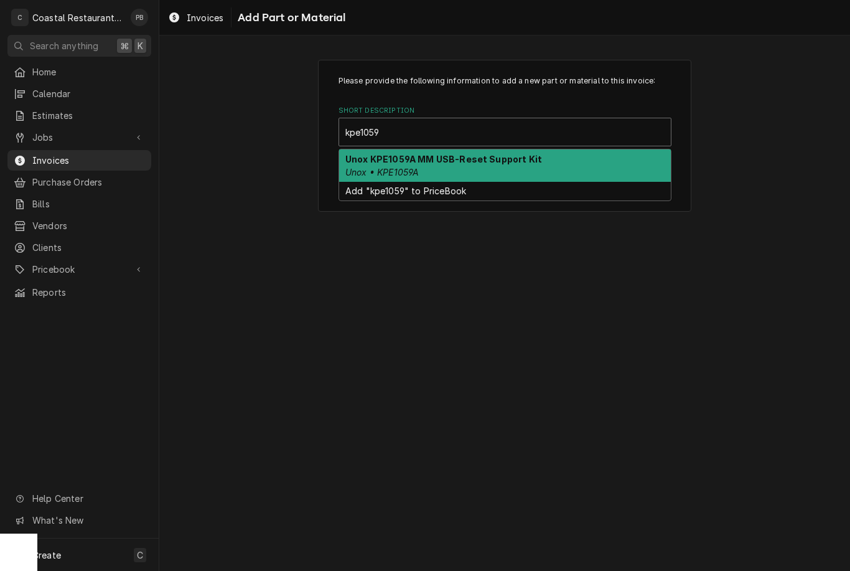
click at [471, 168] on div "Unox KPE1059A MM USB-Reset Support Kit Unox • KPE1059A" at bounding box center [505, 165] width 332 height 32
type input "kpe1059"
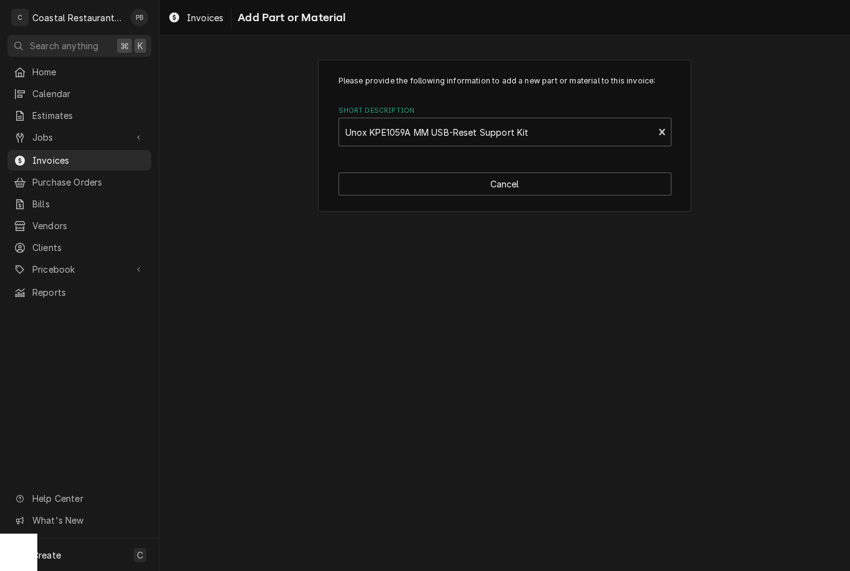
type textarea "x"
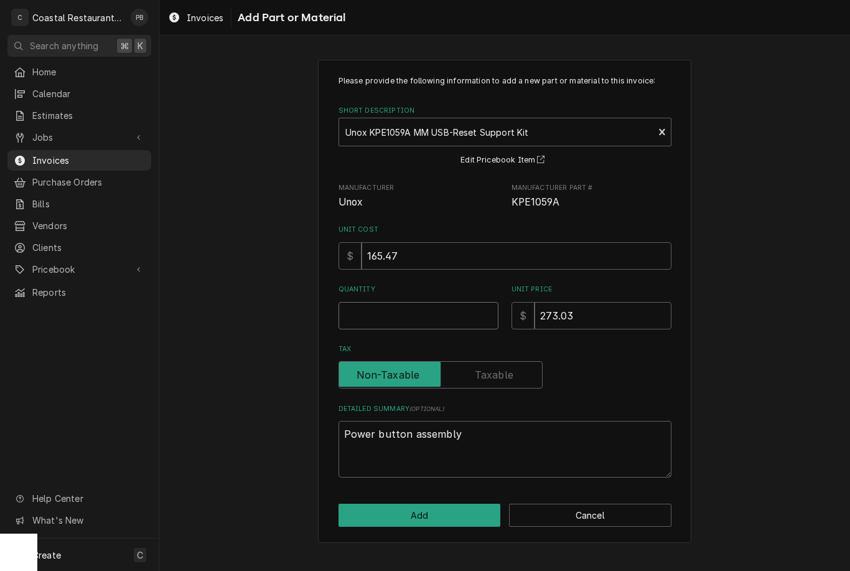
click at [429, 324] on input "Quantity" at bounding box center [419, 315] width 160 height 27
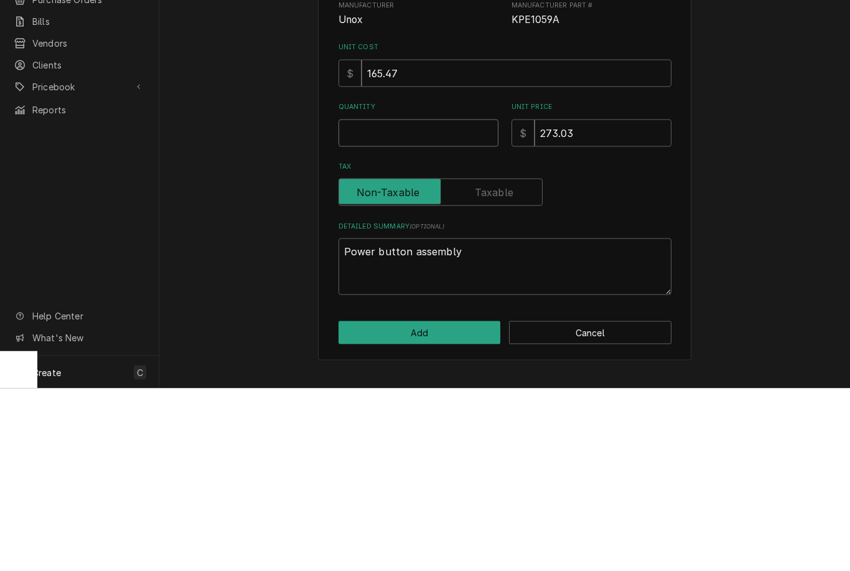
type input "1"
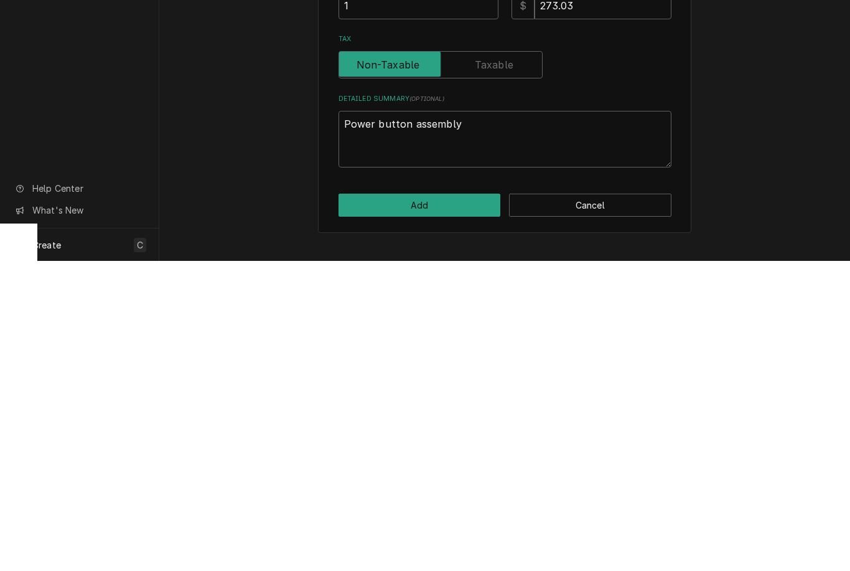
click at [463, 504] on button "Add" at bounding box center [420, 515] width 162 height 23
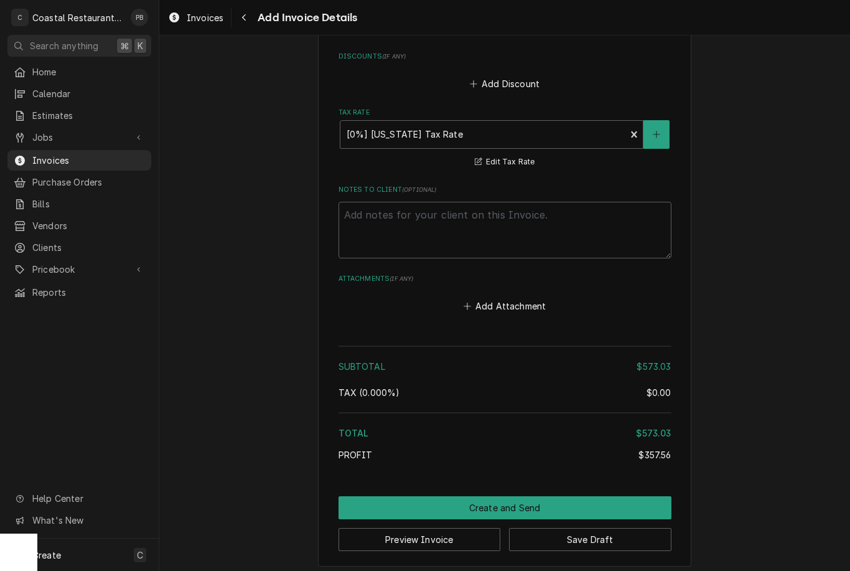
click at [533, 501] on button "Create and Send" at bounding box center [505, 507] width 333 height 23
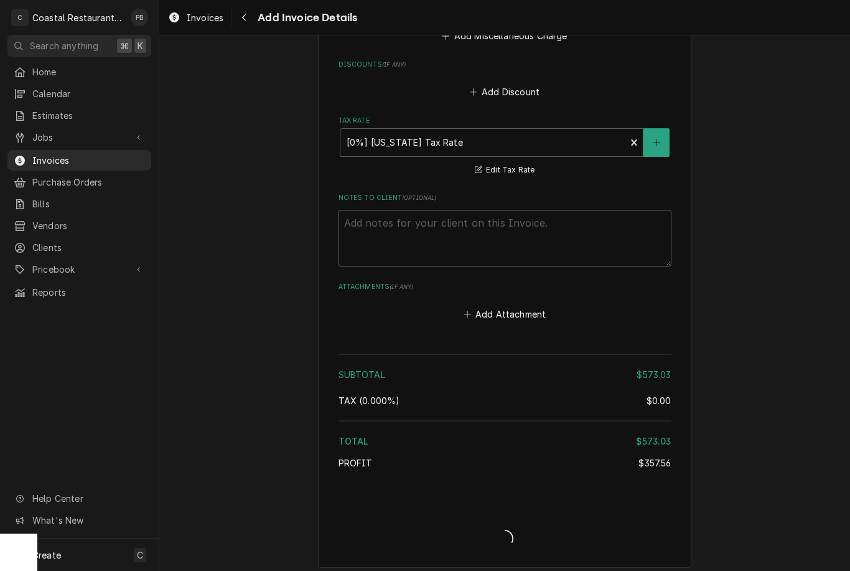
type textarea "x"
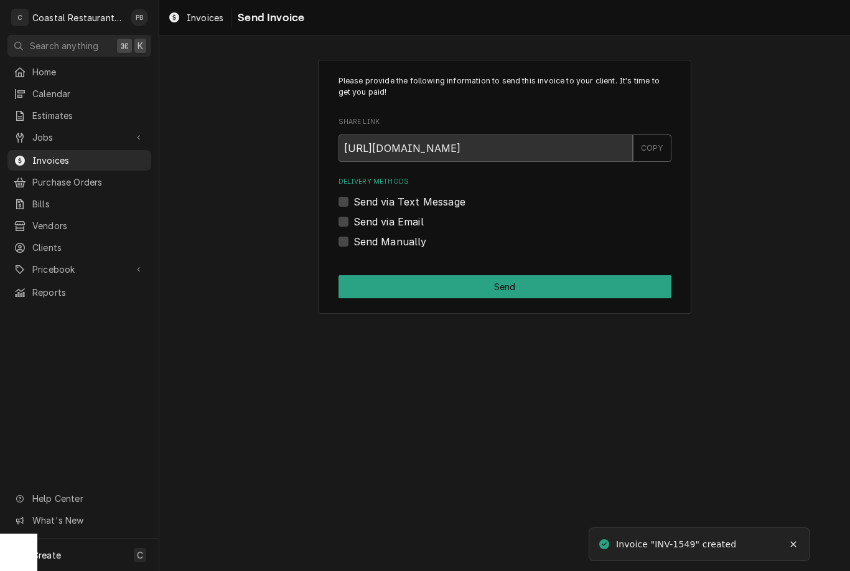
click at [354, 221] on label "Send via Email" at bounding box center [389, 221] width 70 height 15
click at [354, 221] on input "Send via Email" at bounding box center [520, 227] width 333 height 27
checkbox input "true"
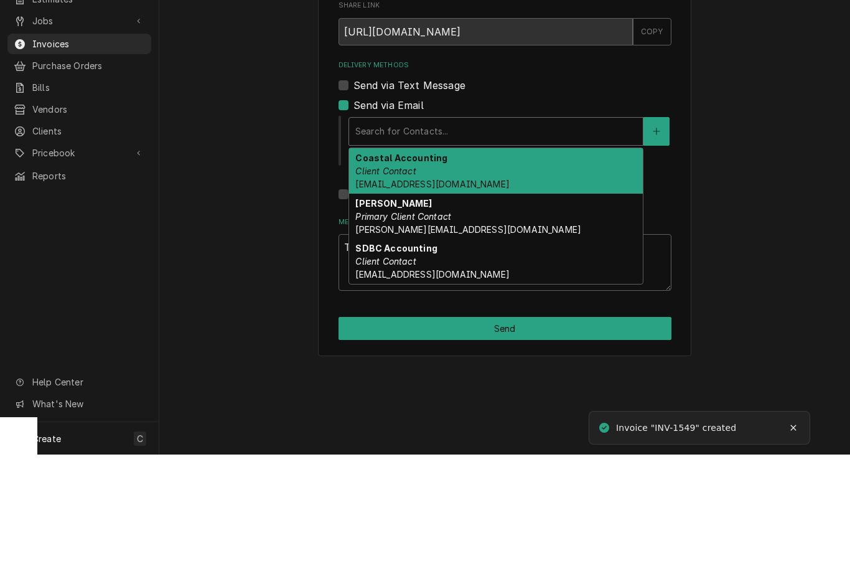
click at [490, 265] on div "Coastal Accounting Client Contact Accounting@coastalrestaurantrepair.com" at bounding box center [496, 287] width 294 height 45
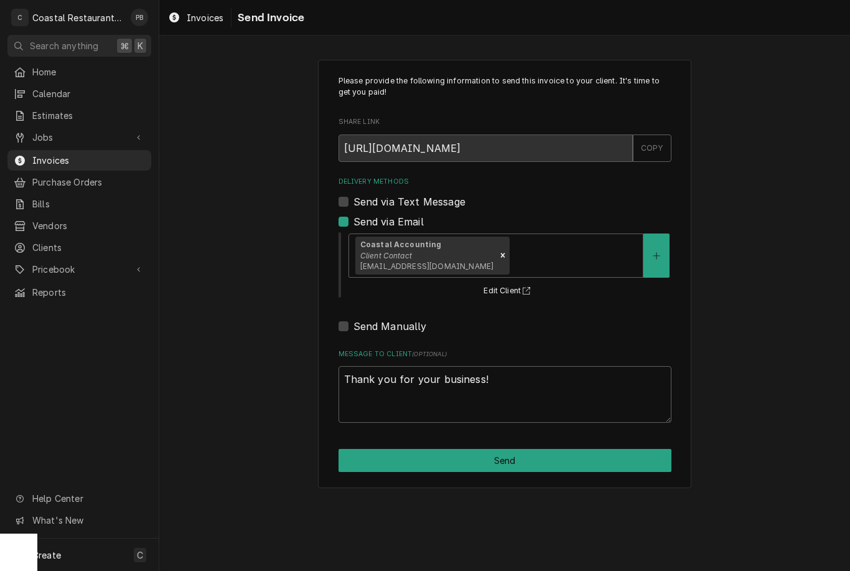
click at [531, 464] on button "Send" at bounding box center [505, 460] width 333 height 23
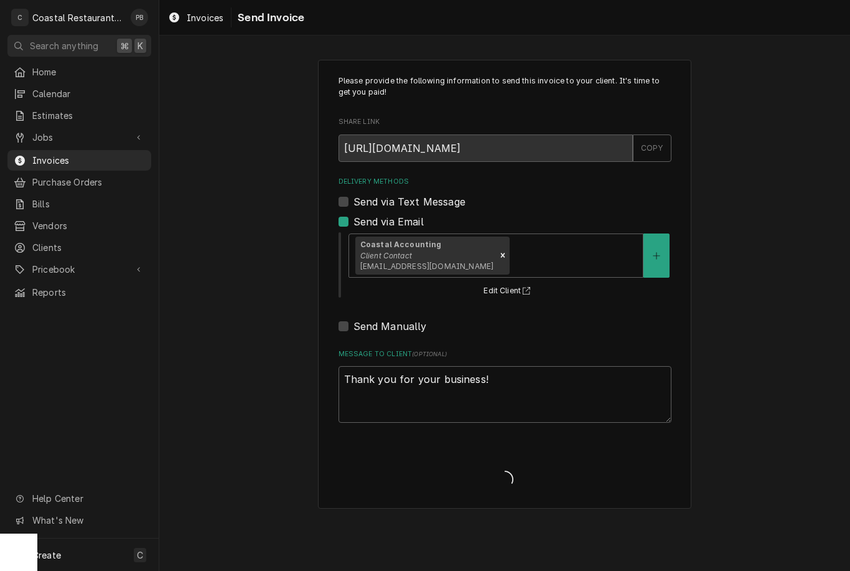
type textarea "x"
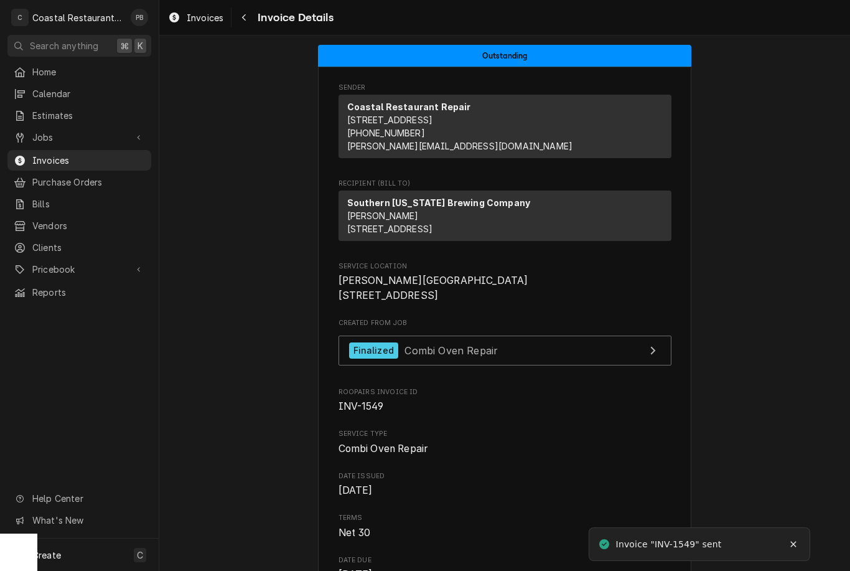
click at [80, 137] on span "Jobs" at bounding box center [79, 137] width 94 height 13
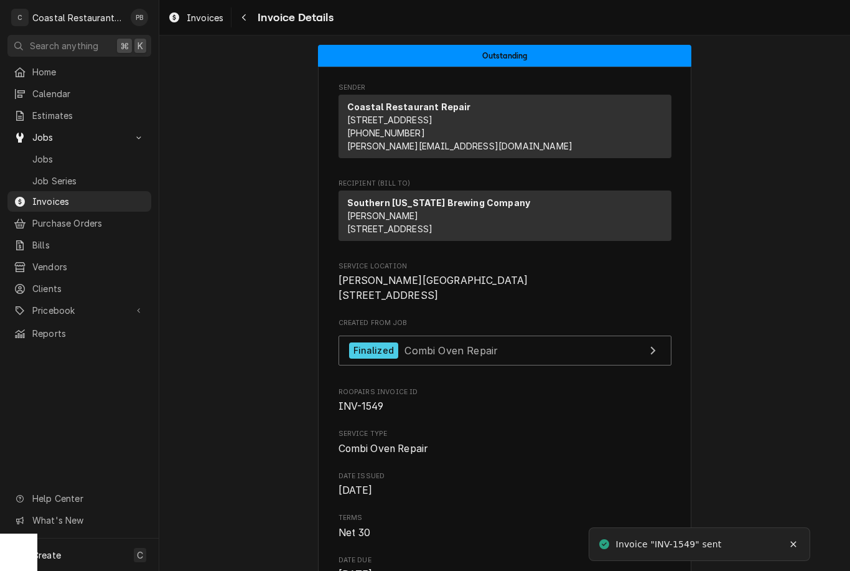
click at [93, 156] on span "Jobs" at bounding box center [88, 159] width 113 height 13
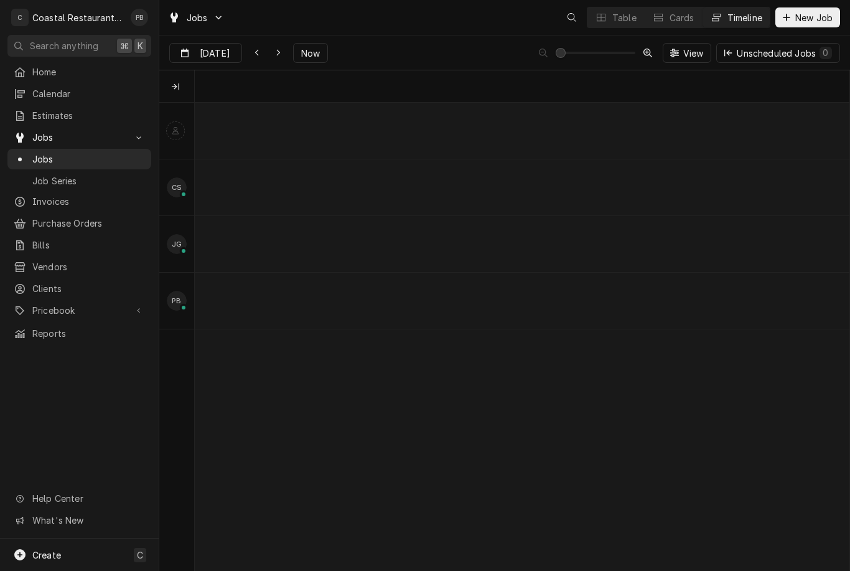
scroll to position [0, 12971]
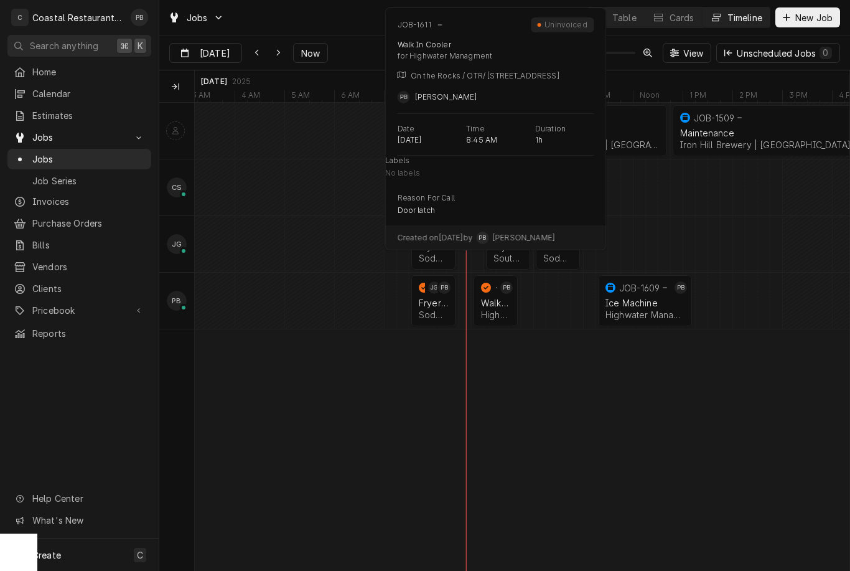
click at [497, 305] on div "Walk In Cooler" at bounding box center [495, 303] width 29 height 11
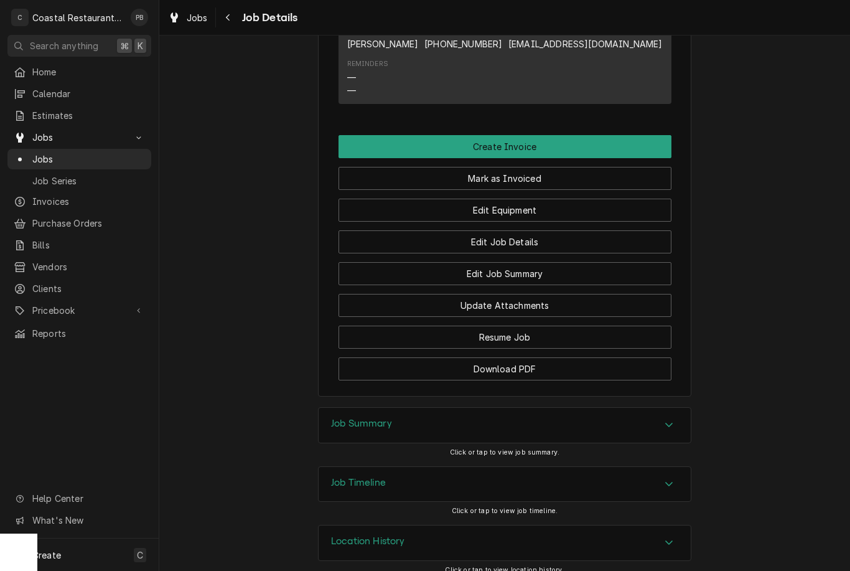
scroll to position [920, 0]
click at [578, 136] on button "Create Invoice" at bounding box center [505, 147] width 333 height 23
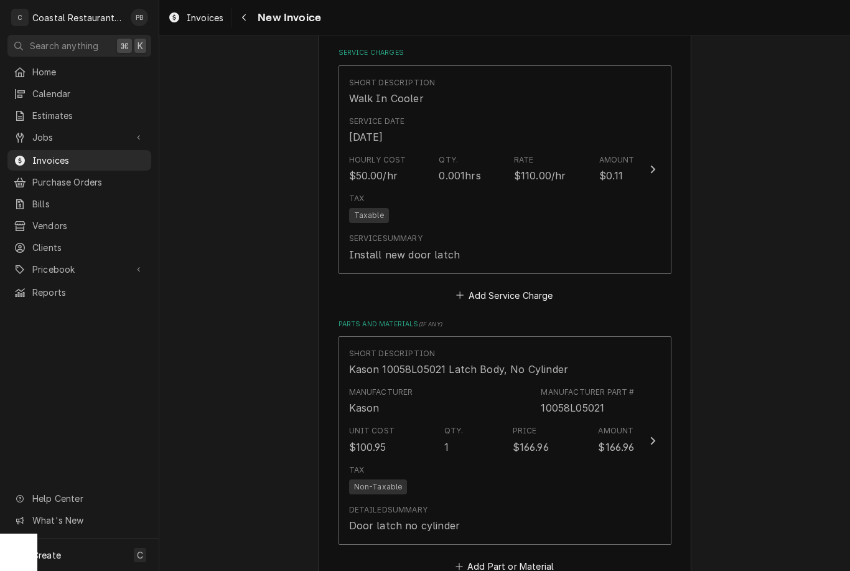
scroll to position [1039, 0]
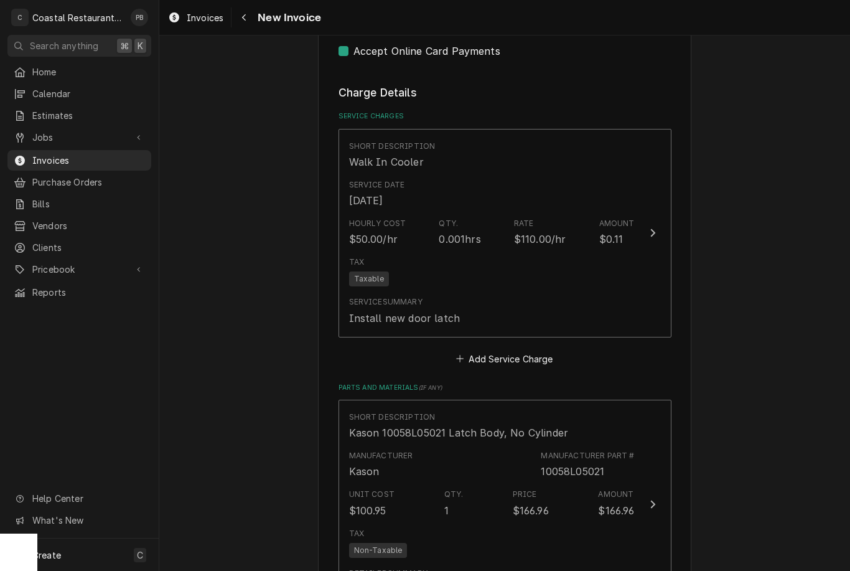
click at [648, 233] on div "Update Line Item" at bounding box center [653, 232] width 16 height 15
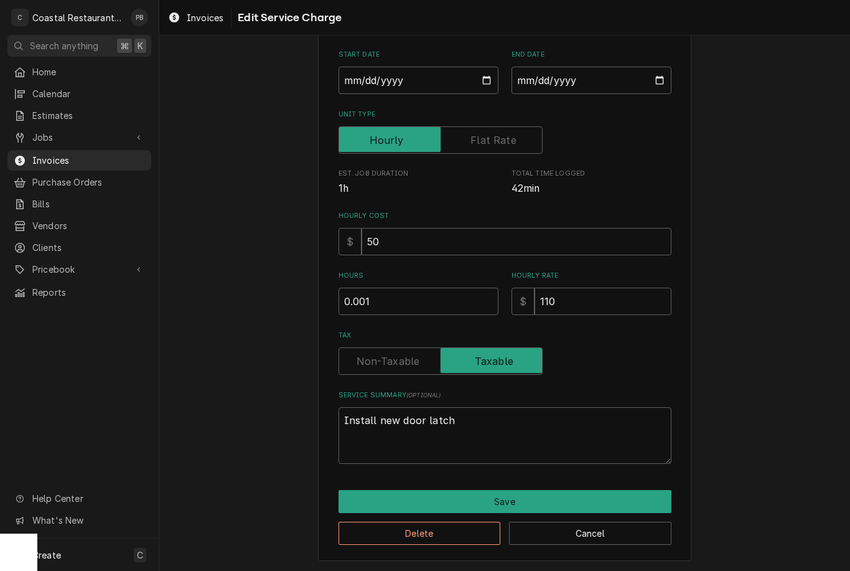
click at [469, 529] on button "Delete" at bounding box center [420, 533] width 162 height 23
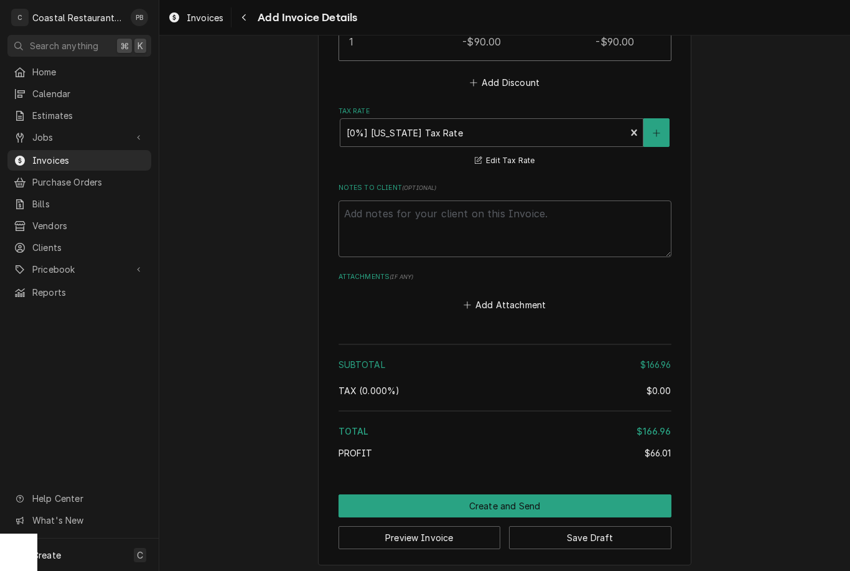
scroll to position [1655, 0]
click at [539, 497] on button "Create and Send" at bounding box center [505, 507] width 333 height 23
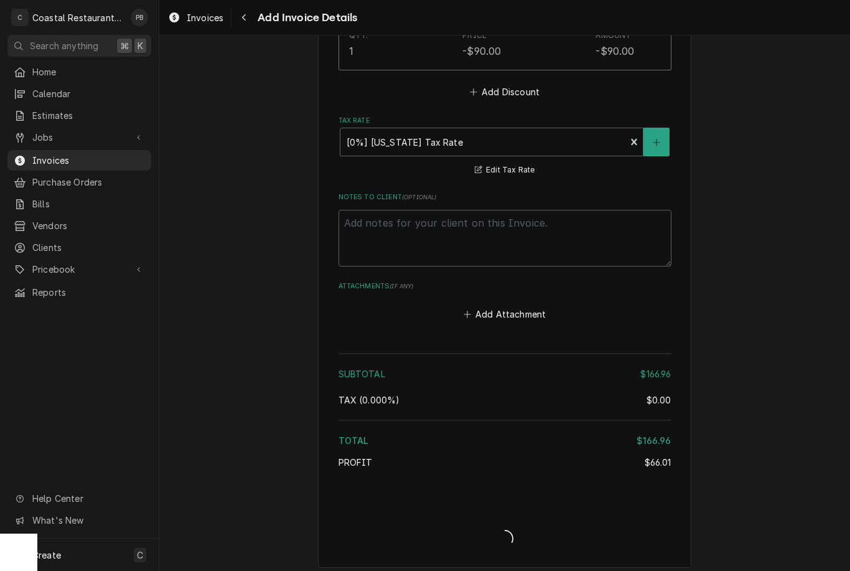
type textarea "x"
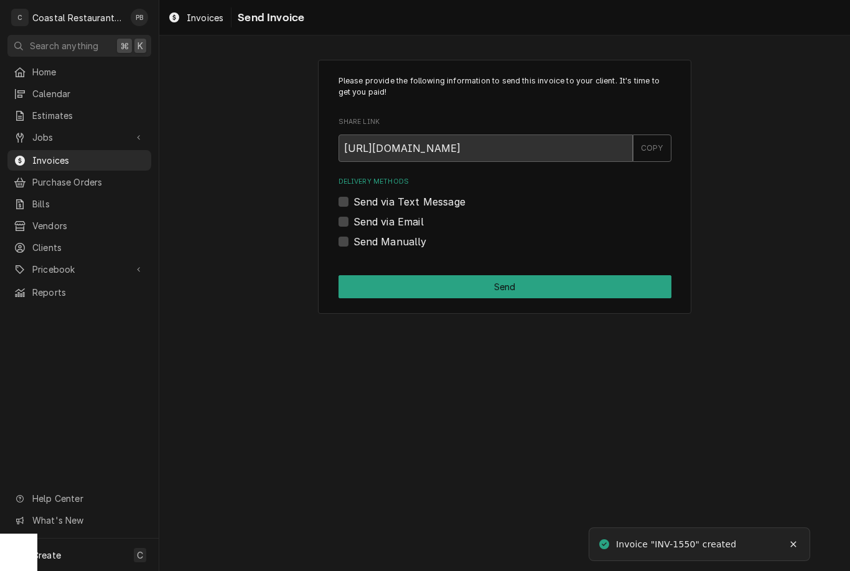
click at [350, 217] on div "Send via Email" at bounding box center [505, 221] width 333 height 15
click at [354, 220] on label "Send via Email" at bounding box center [389, 221] width 70 height 15
click at [354, 220] on input "Send via Email" at bounding box center [520, 227] width 333 height 27
checkbox input "true"
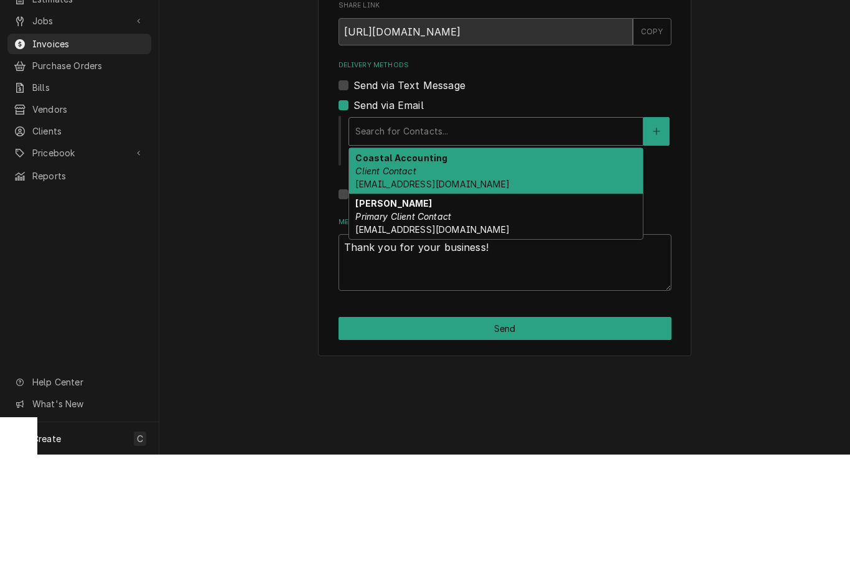
click at [471, 265] on div "Coastal Accounting Client Contact accounting@coastalrestaurantrepair.com" at bounding box center [496, 287] width 294 height 45
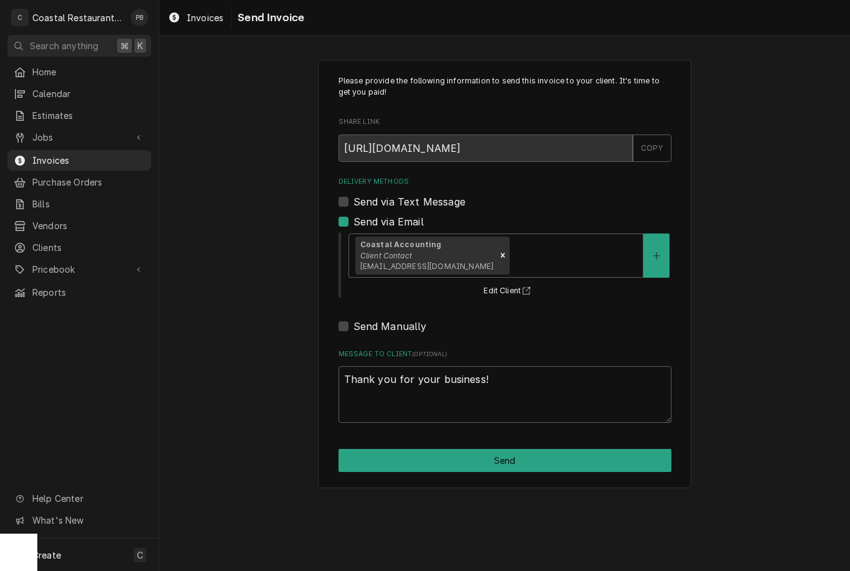
click at [534, 463] on button "Send" at bounding box center [505, 460] width 333 height 23
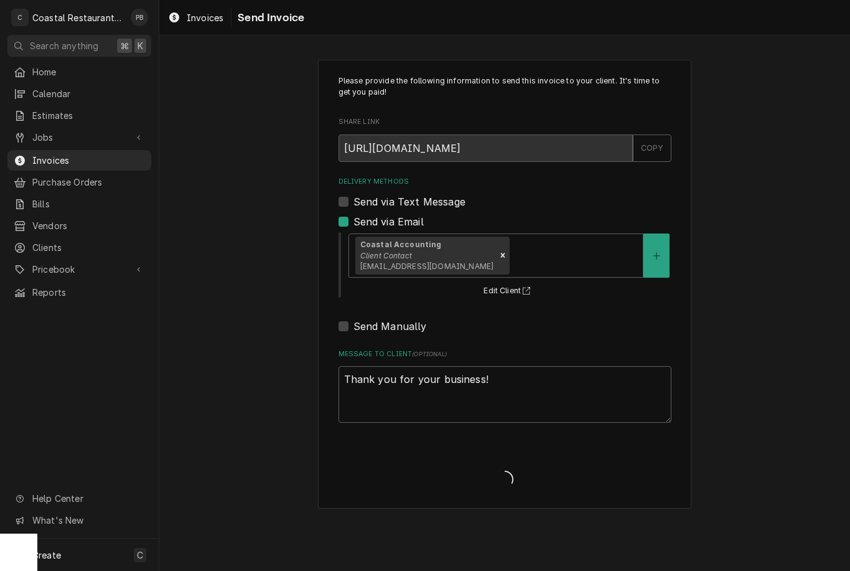
type textarea "x"
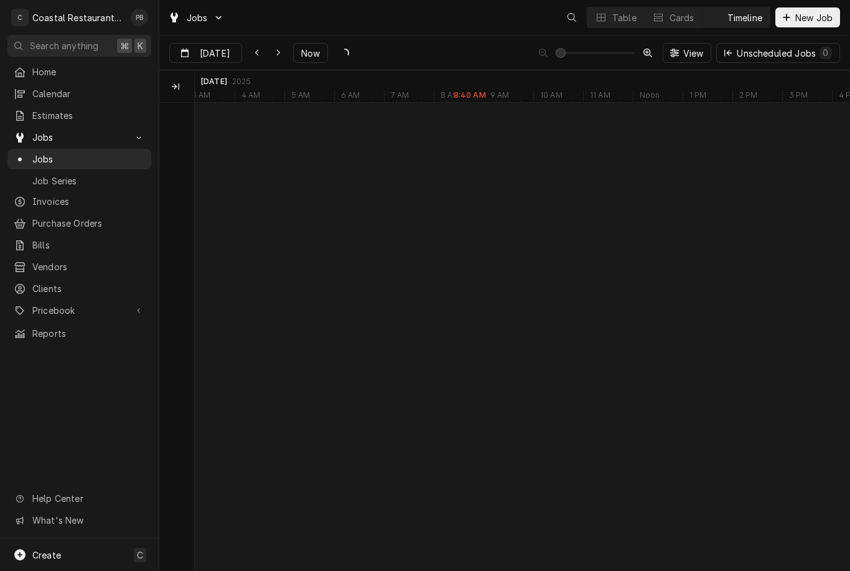
scroll to position [0, 12971]
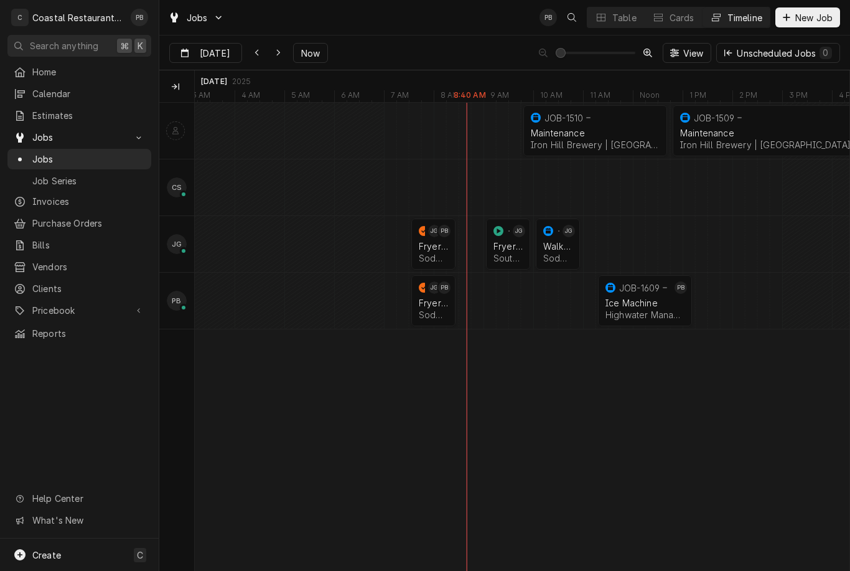
click at [429, 314] on div "Sodel Concepts | Lewes, 19958" at bounding box center [433, 314] width 29 height 11
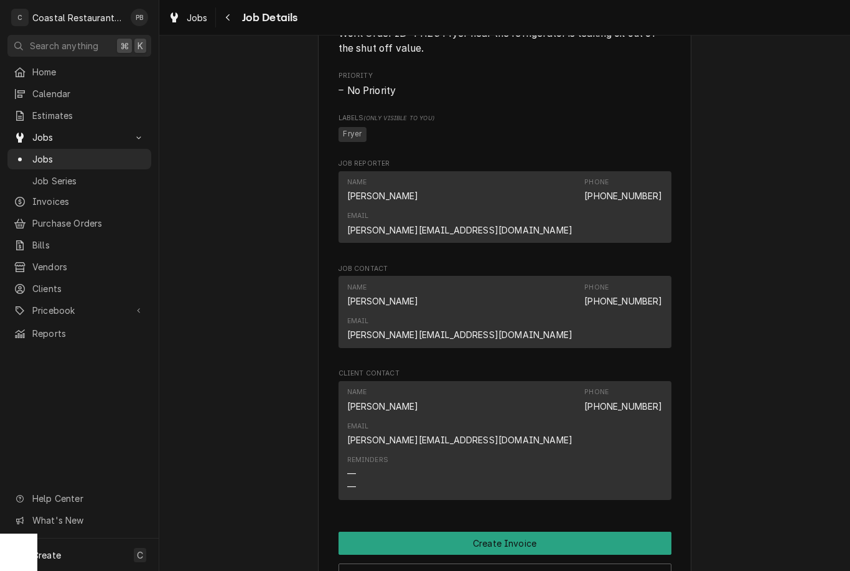
scroll to position [877, 0]
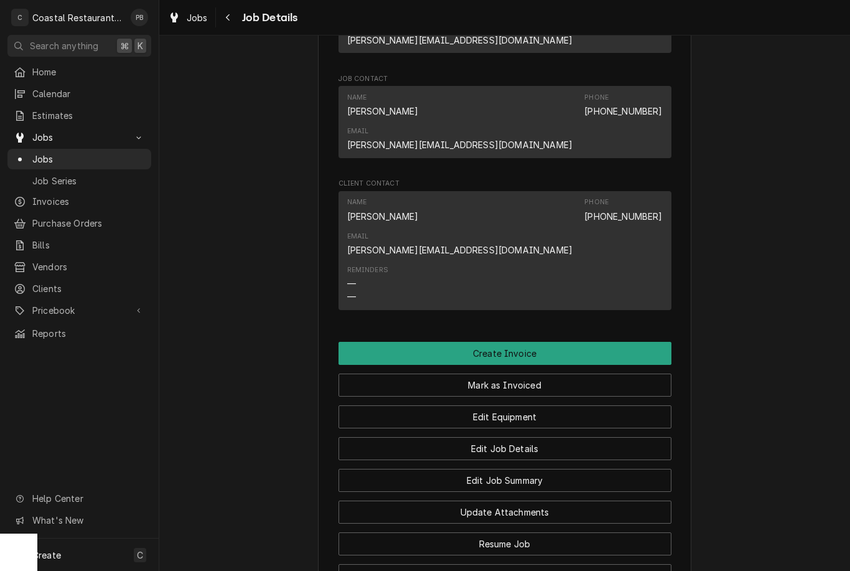
click at [545, 342] on button "Create Invoice" at bounding box center [505, 353] width 333 height 23
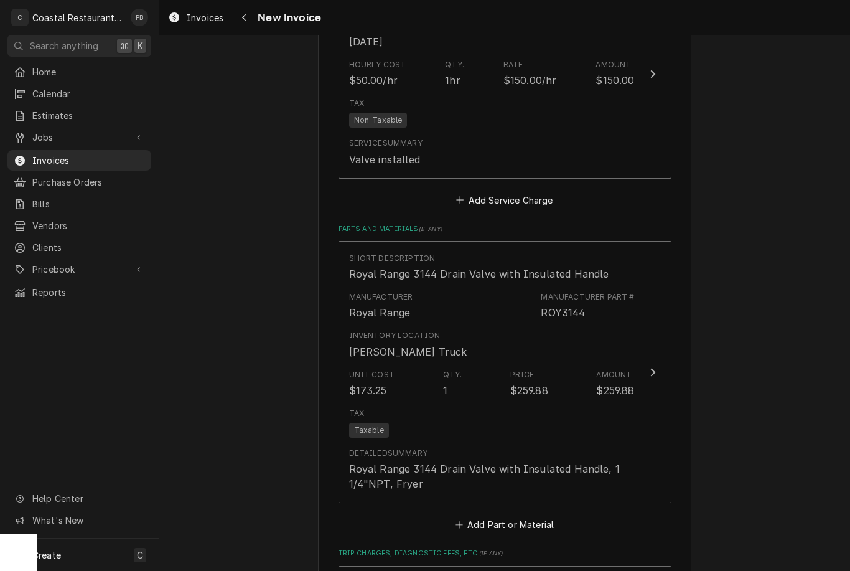
scroll to position [1137, 0]
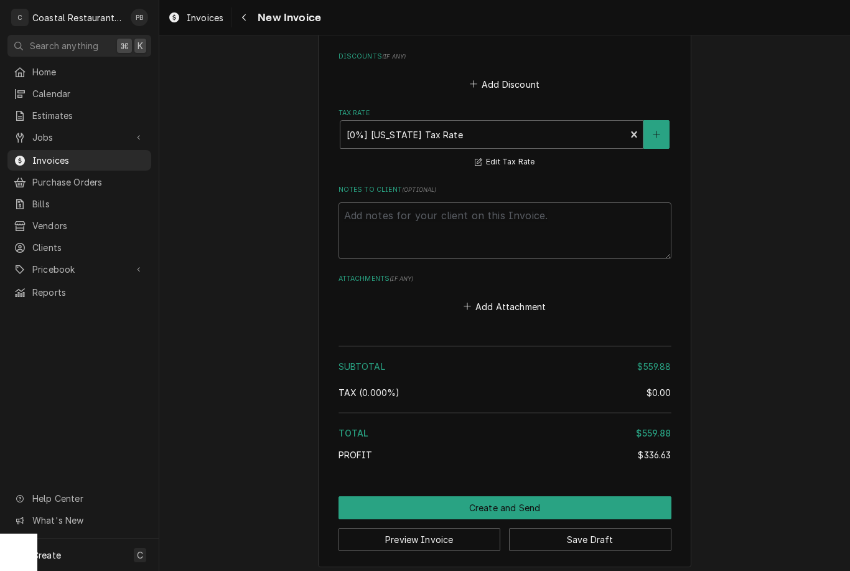
click at [515, 501] on button "Create and Send" at bounding box center [505, 507] width 333 height 23
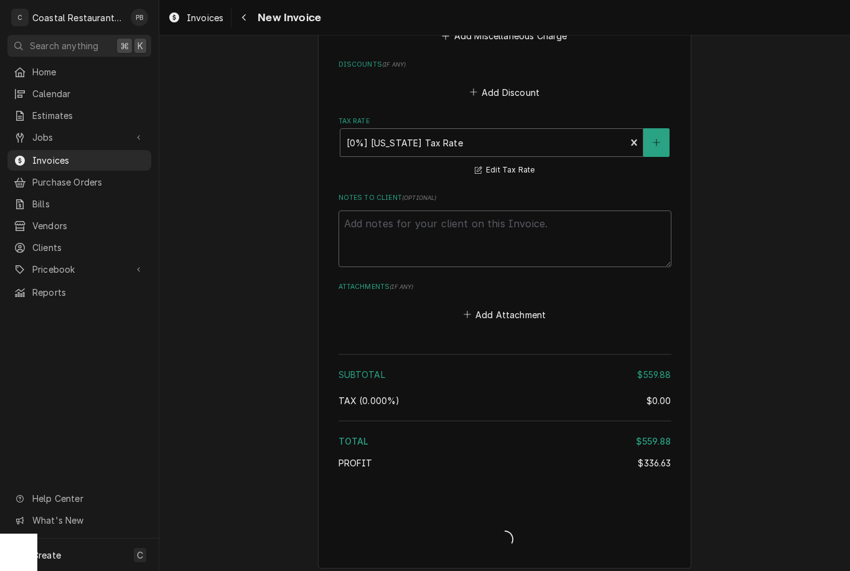
type textarea "x"
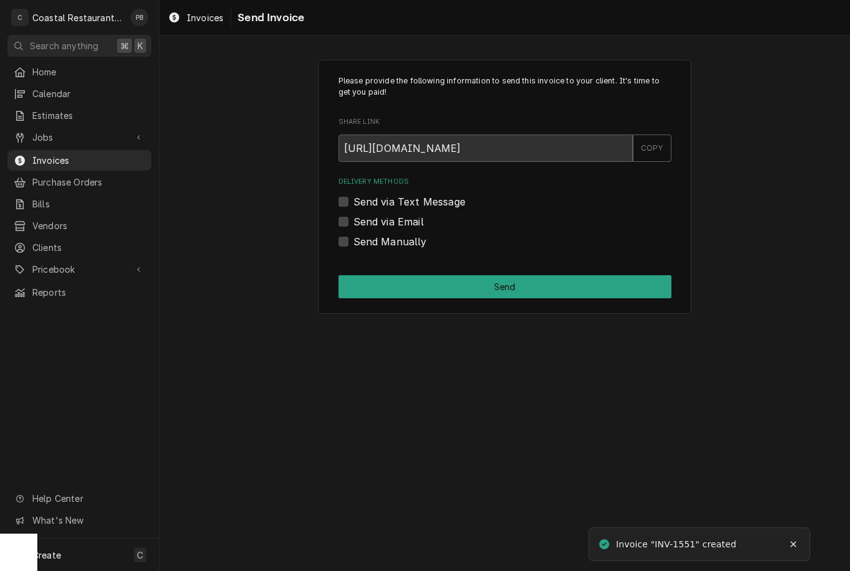
click at [354, 220] on label "Send via Email" at bounding box center [389, 221] width 70 height 15
click at [354, 220] on input "Send via Email" at bounding box center [520, 227] width 333 height 27
checkbox input "true"
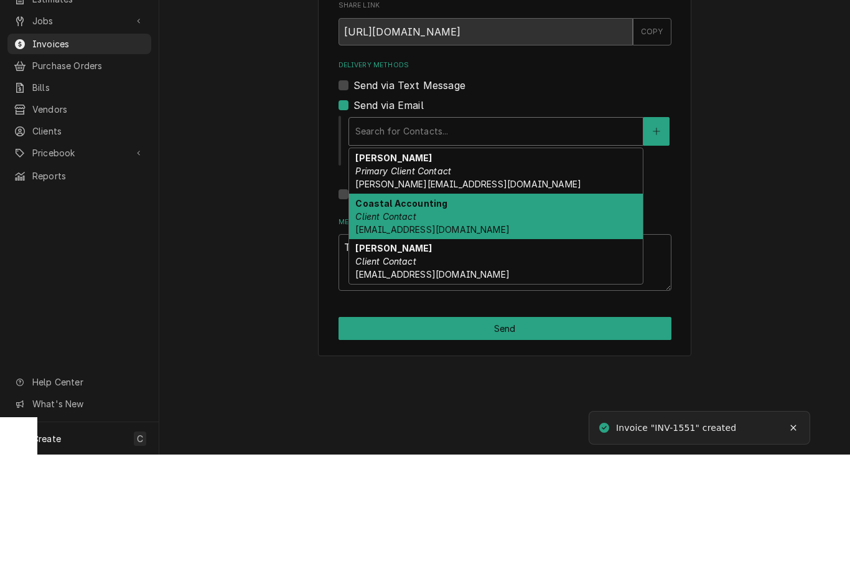
click at [491, 310] on div "Coastal Accounting Client Contact Accounting@coastalrestaurantrepair.com" at bounding box center [496, 332] width 294 height 45
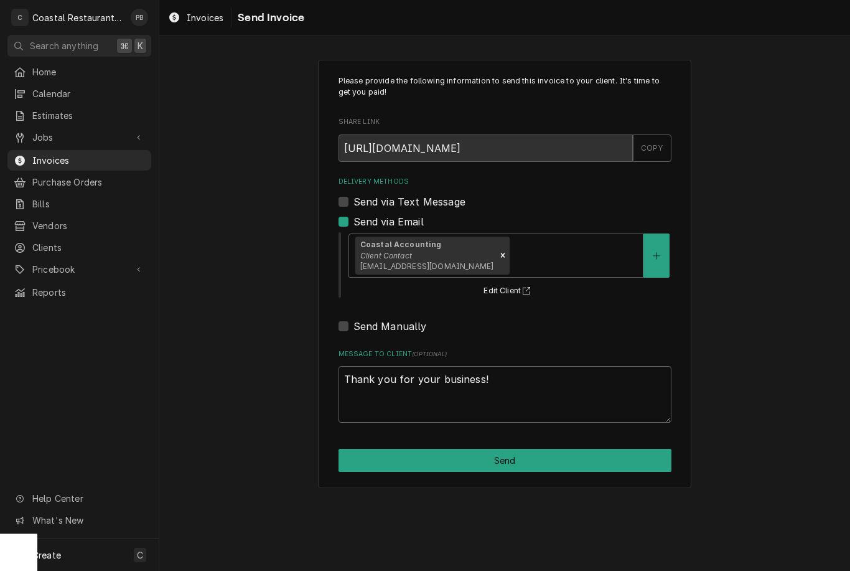
click at [534, 461] on button "Send" at bounding box center [505, 460] width 333 height 23
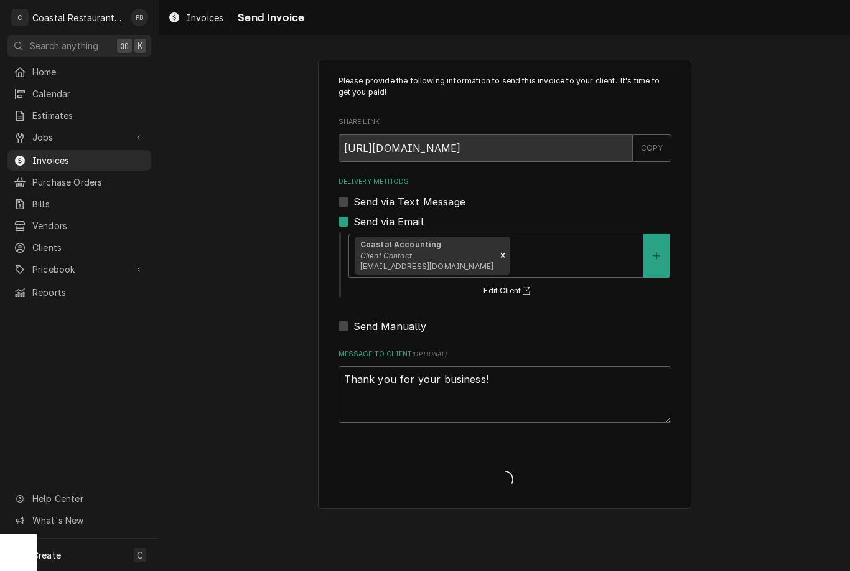
type textarea "x"
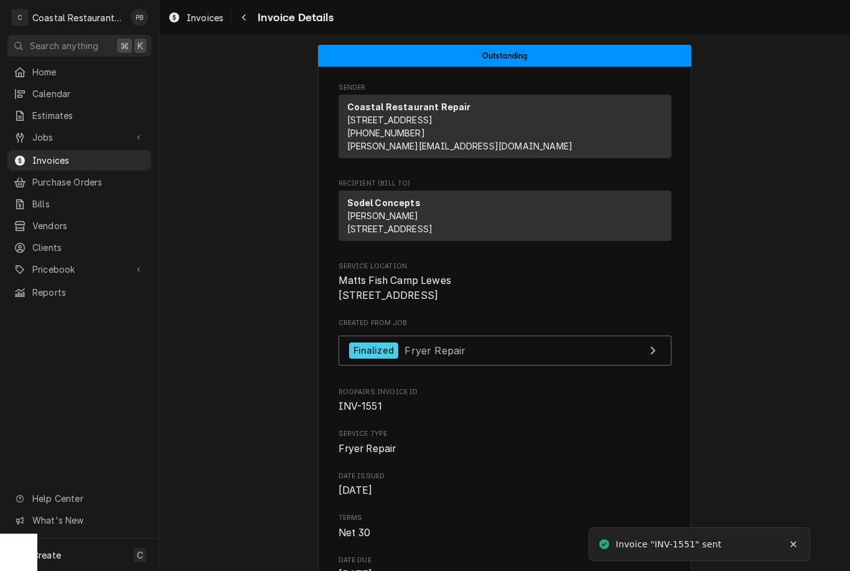
click at [68, 139] on span "Jobs" at bounding box center [79, 137] width 94 height 13
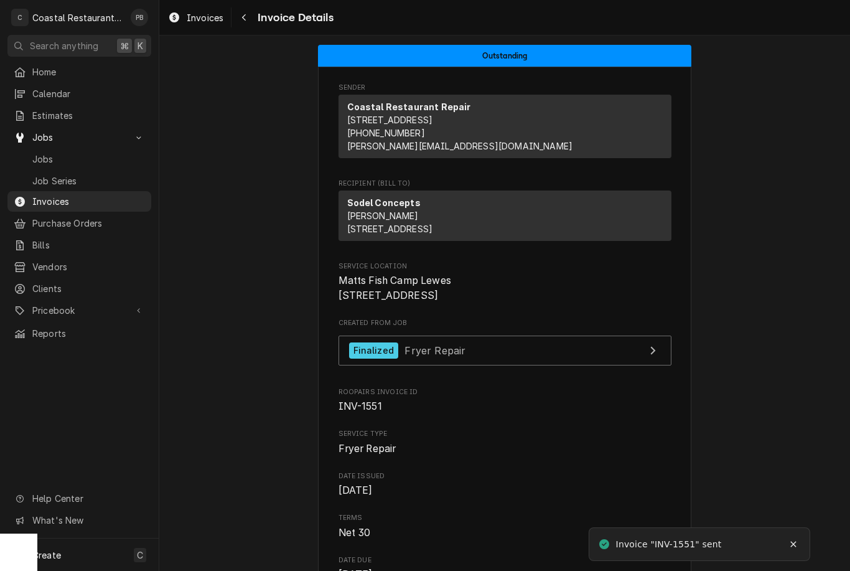
click at [90, 153] on span "Jobs" at bounding box center [88, 159] width 113 height 13
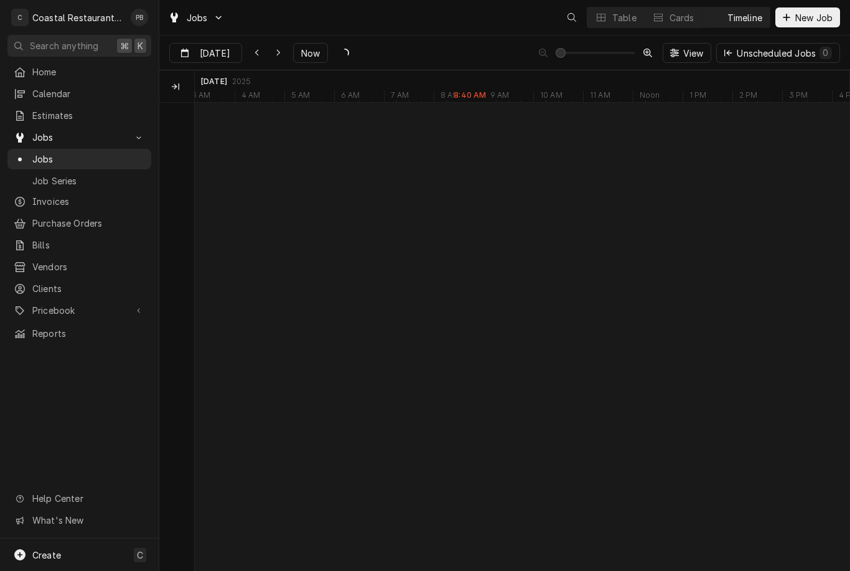
scroll to position [0, 12971]
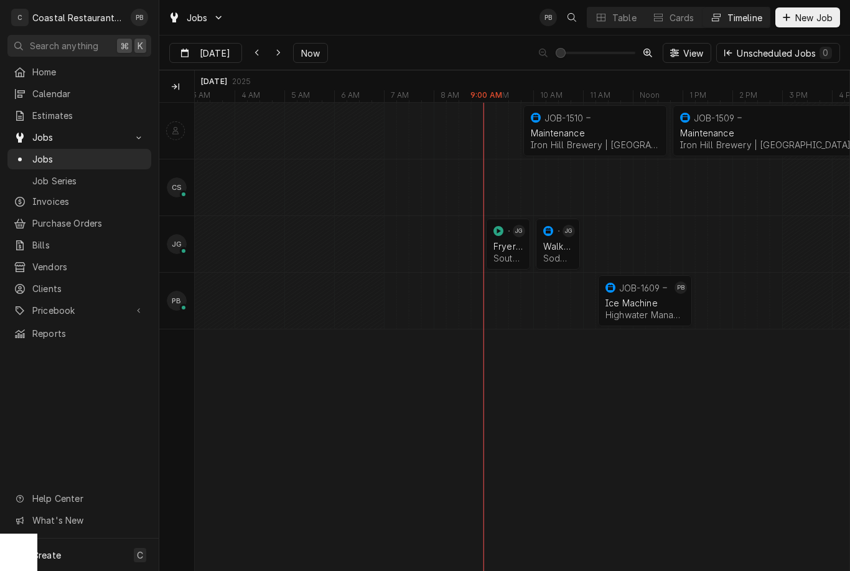
click at [652, 303] on div "Ice Machine" at bounding box center [645, 303] width 79 height 11
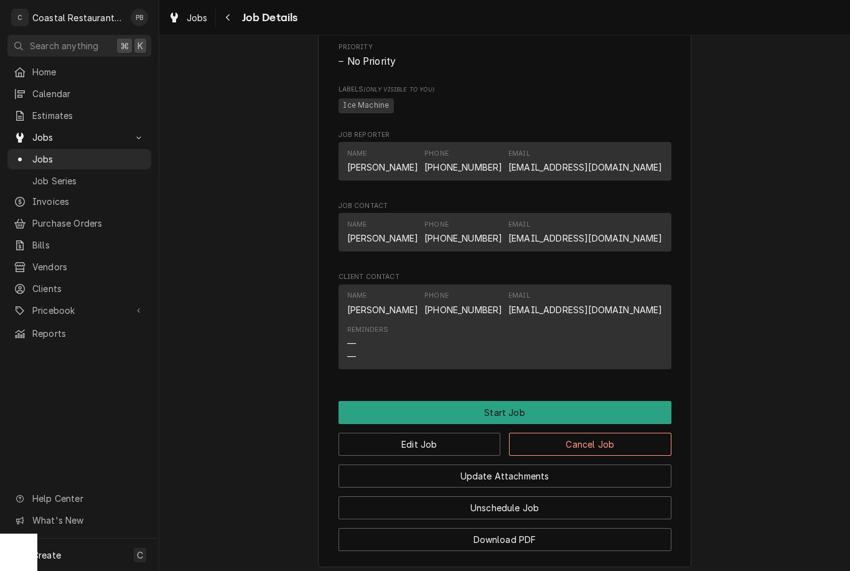
scroll to position [663, 0]
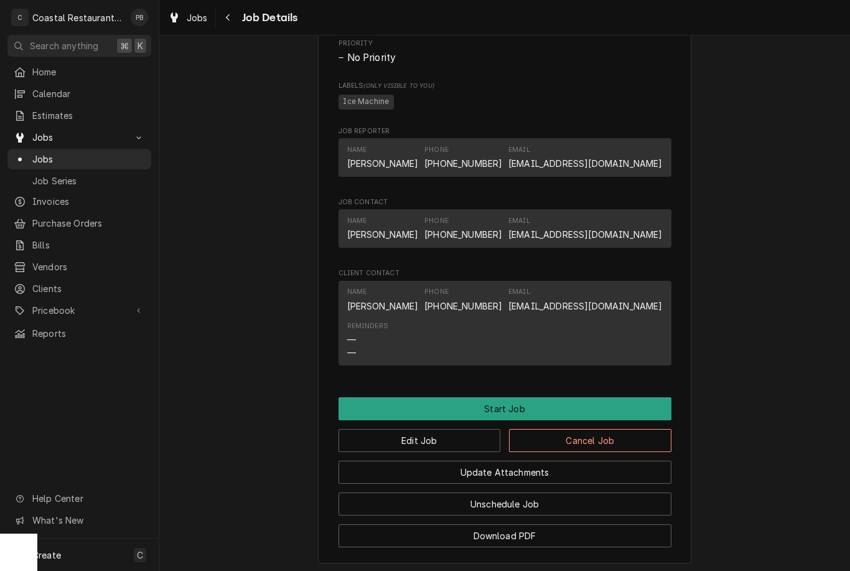
click at [540, 415] on button "Start Job" at bounding box center [505, 408] width 333 height 23
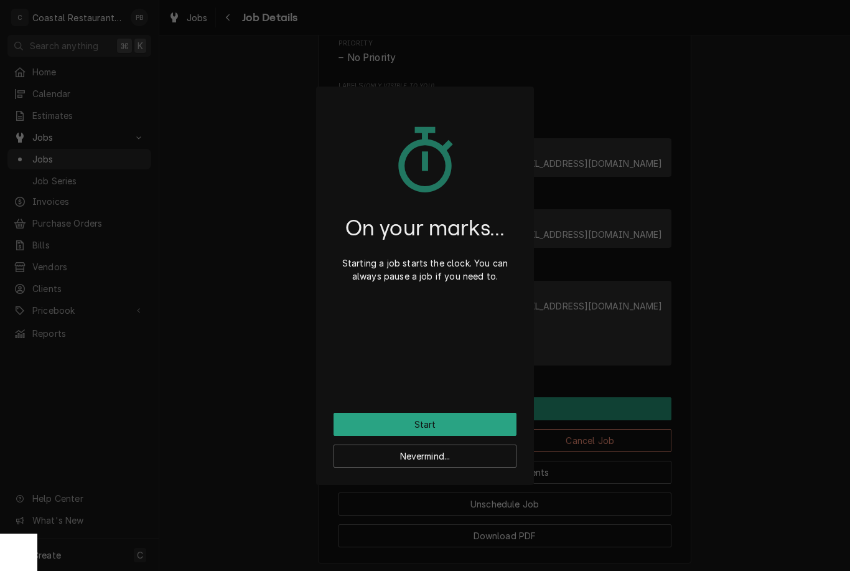
click at [476, 422] on button "Start" at bounding box center [425, 424] width 183 height 23
